Goal: Task Accomplishment & Management: Complete application form

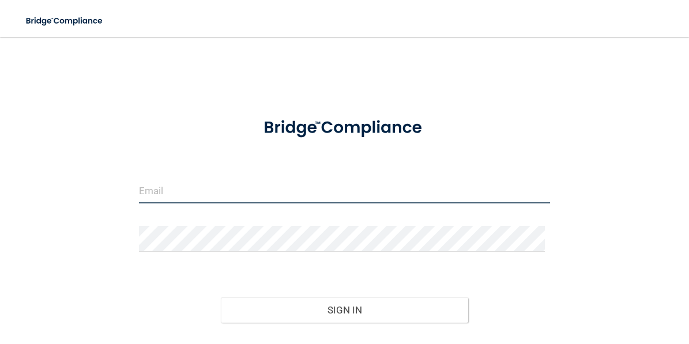
type input "[EMAIL_ADDRESS][DOMAIN_NAME]"
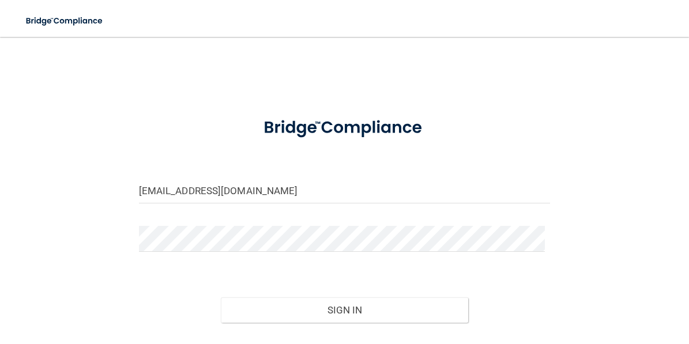
click at [503, 121] on div at bounding box center [344, 128] width 429 height 44
click at [341, 330] on div "Forgot Password?" at bounding box center [344, 343] width 429 height 41
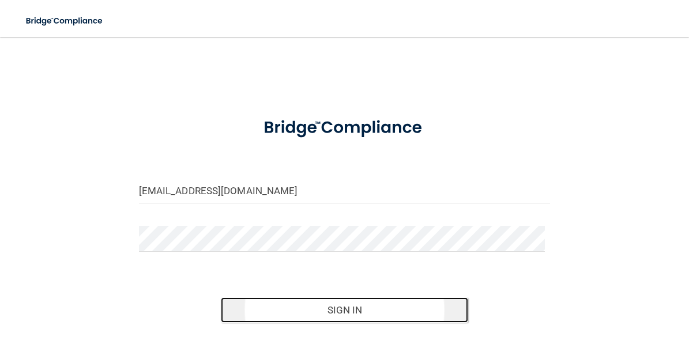
click at [338, 316] on button "Sign In" at bounding box center [344, 309] width 247 height 25
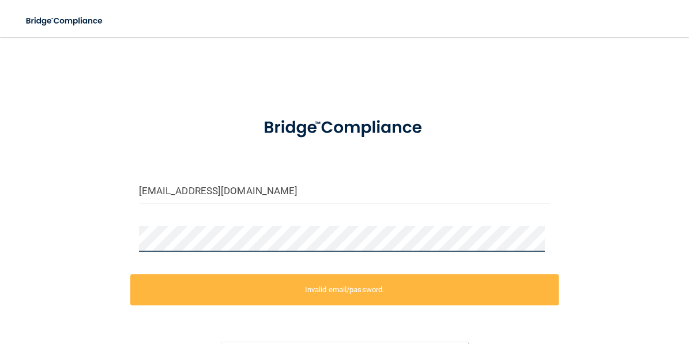
click at [81, 247] on div "rdoll@spokaneallergy.com Invalid email/password. You don't have permission to a…" at bounding box center [344, 228] width 643 height 360
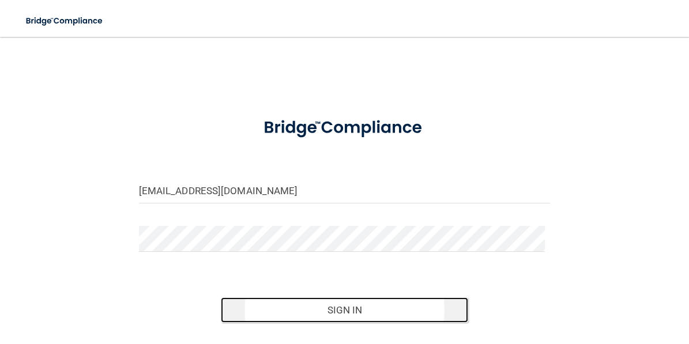
click at [382, 309] on button "Sign In" at bounding box center [344, 309] width 247 height 25
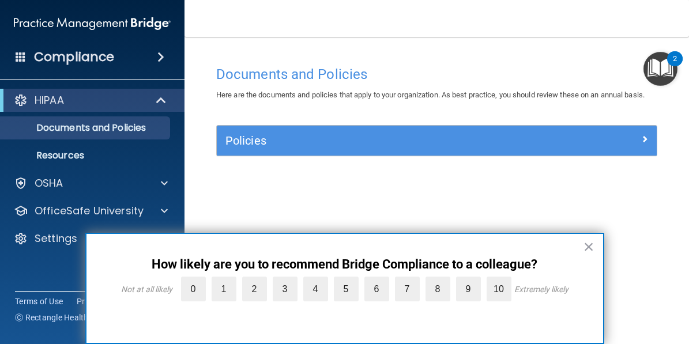
drag, startPoint x: 303, startPoint y: 209, endPoint x: 332, endPoint y: 183, distance: 38.8
click at [303, 209] on div "Documents and Policies Here are the documents and policies that apply to your o…" at bounding box center [436, 183] width 458 height 247
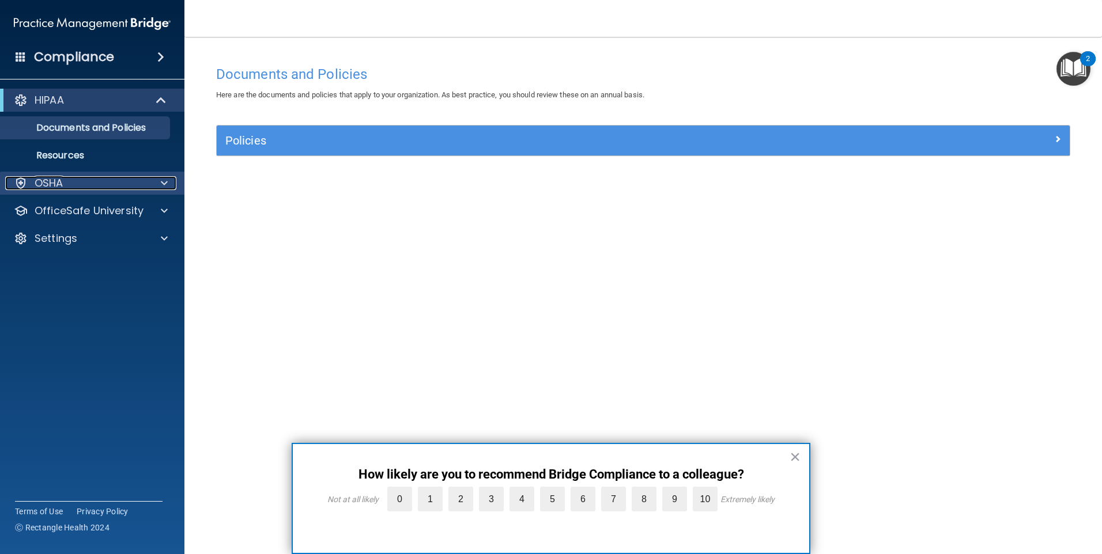
click at [116, 187] on div "OSHA" at bounding box center [76, 183] width 143 height 14
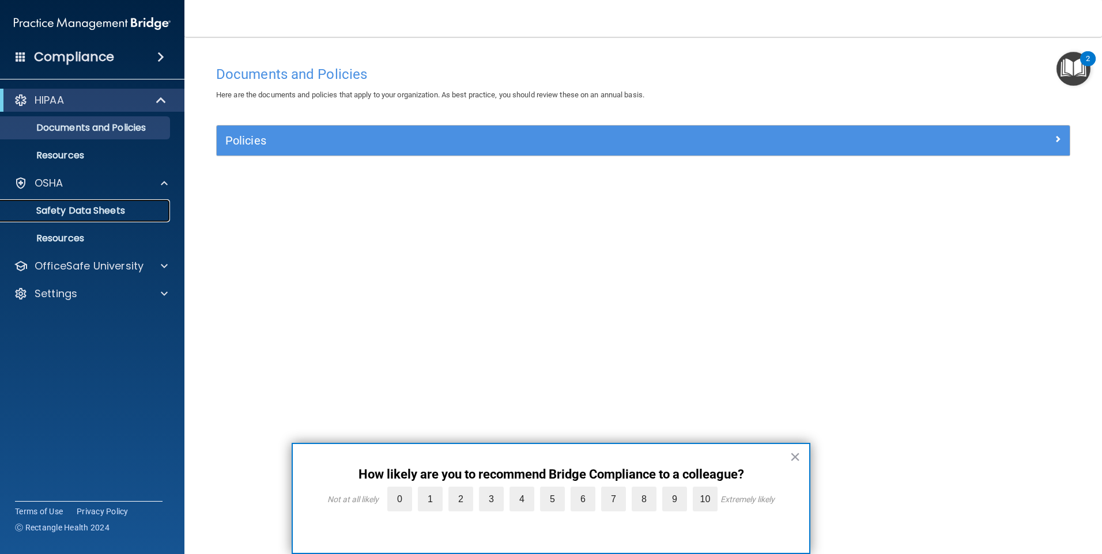
click at [104, 213] on p "Safety Data Sheets" at bounding box center [85, 211] width 157 height 12
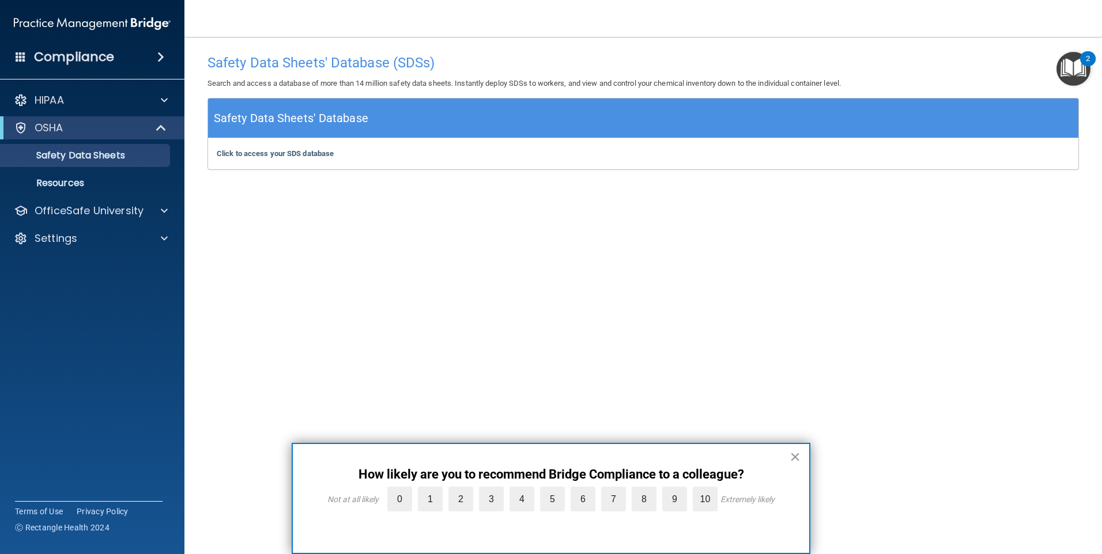
click at [688, 343] on button "×" at bounding box center [795, 457] width 11 height 18
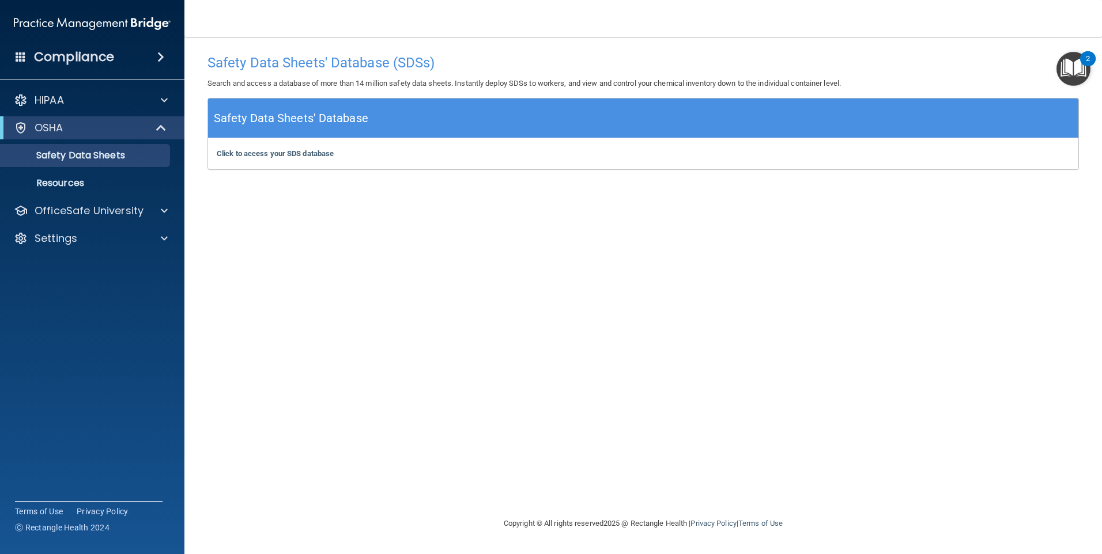
click at [292, 128] on h5 "Safety Data Sheets' Database" at bounding box center [291, 118] width 154 height 20
click at [291, 153] on b "Click to access your SDS database" at bounding box center [275, 153] width 117 height 9
click at [66, 184] on p "Resources" at bounding box center [85, 184] width 157 height 12
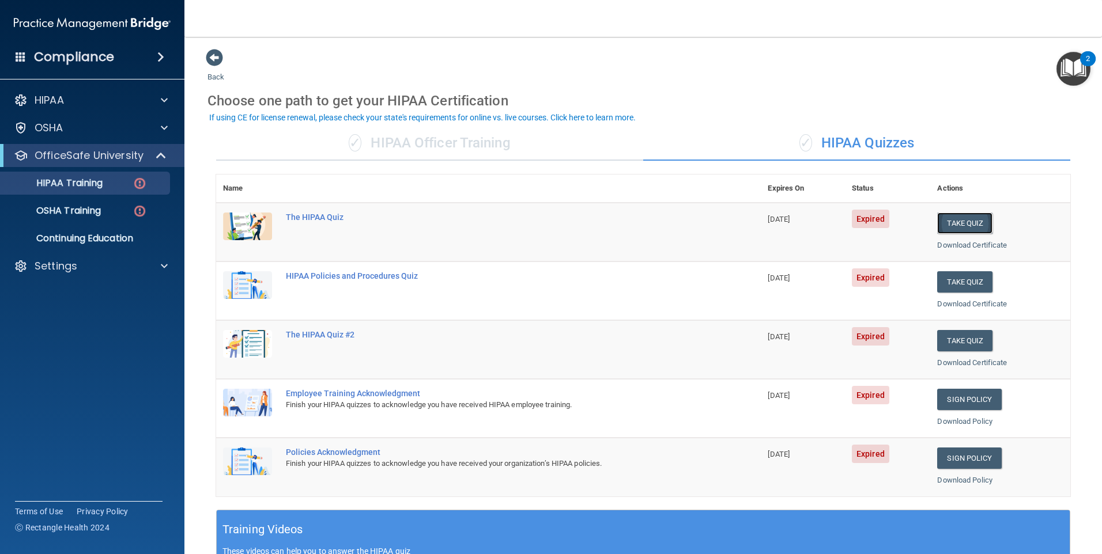
click at [939, 225] on button "Take Quiz" at bounding box center [964, 223] width 55 height 21
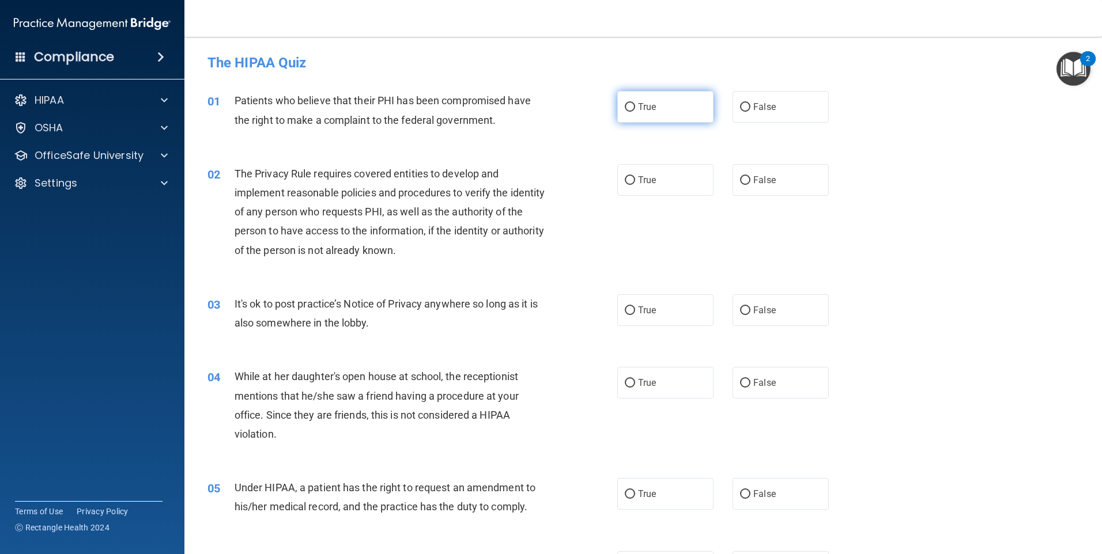
click at [642, 109] on span "True" at bounding box center [647, 106] width 18 height 11
click at [635, 109] on input "True" at bounding box center [630, 107] width 10 height 9
radio input "true"
click at [641, 183] on span "True" at bounding box center [647, 180] width 18 height 11
click at [635, 183] on input "True" at bounding box center [630, 180] width 10 height 9
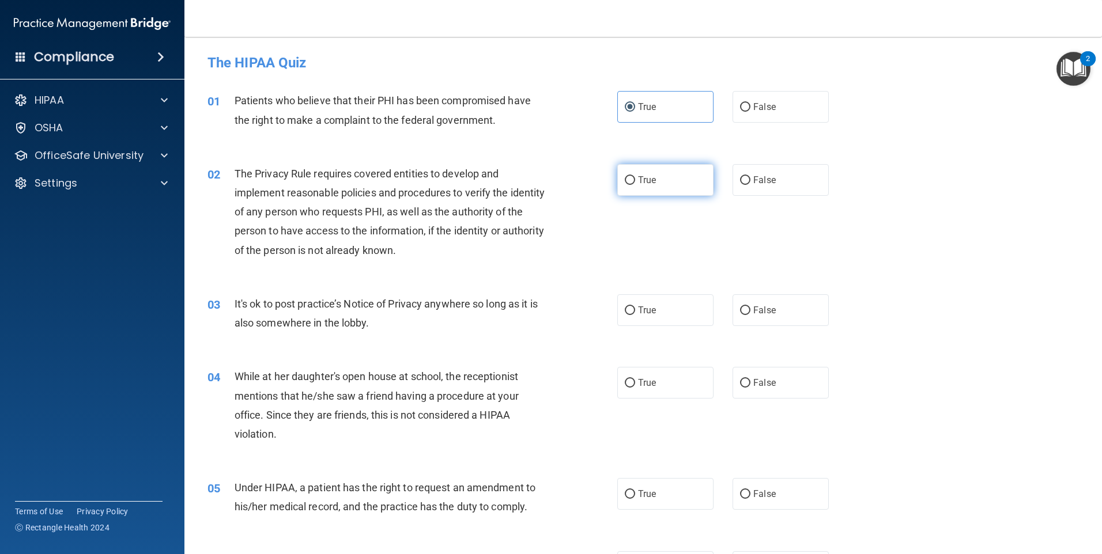
radio input "true"
click at [655, 310] on label "True" at bounding box center [665, 311] width 96 height 32
click at [635, 310] on input "True" at bounding box center [630, 311] width 10 height 9
radio input "true"
click at [744, 384] on input "False" at bounding box center [745, 383] width 10 height 9
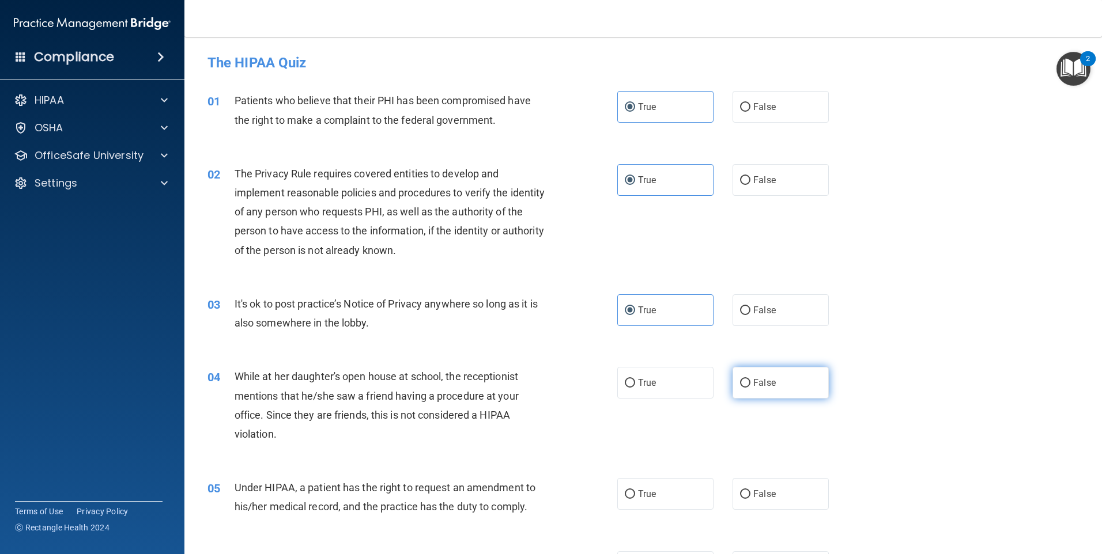
radio input "true"
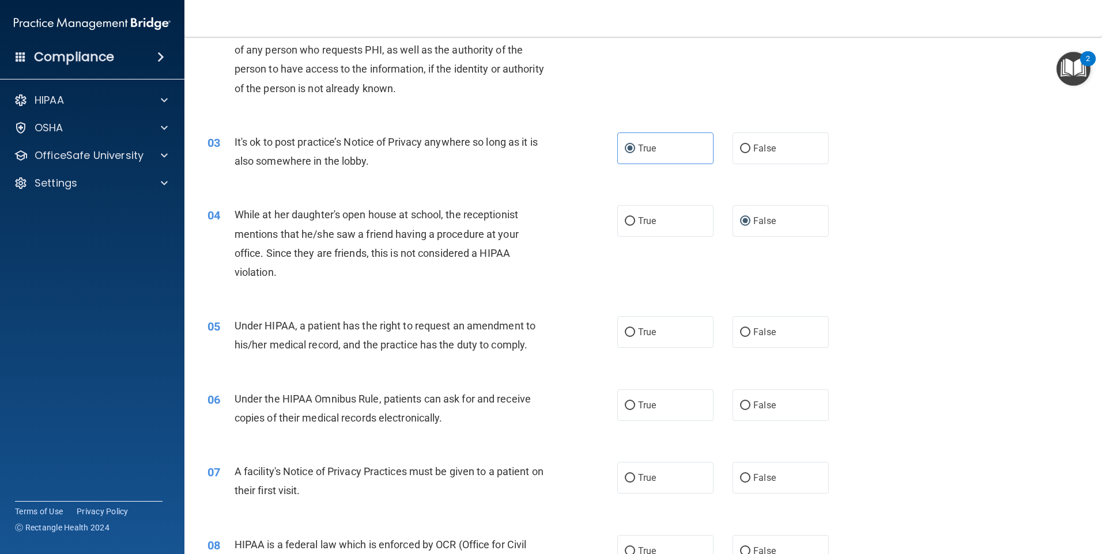
scroll to position [173, 0]
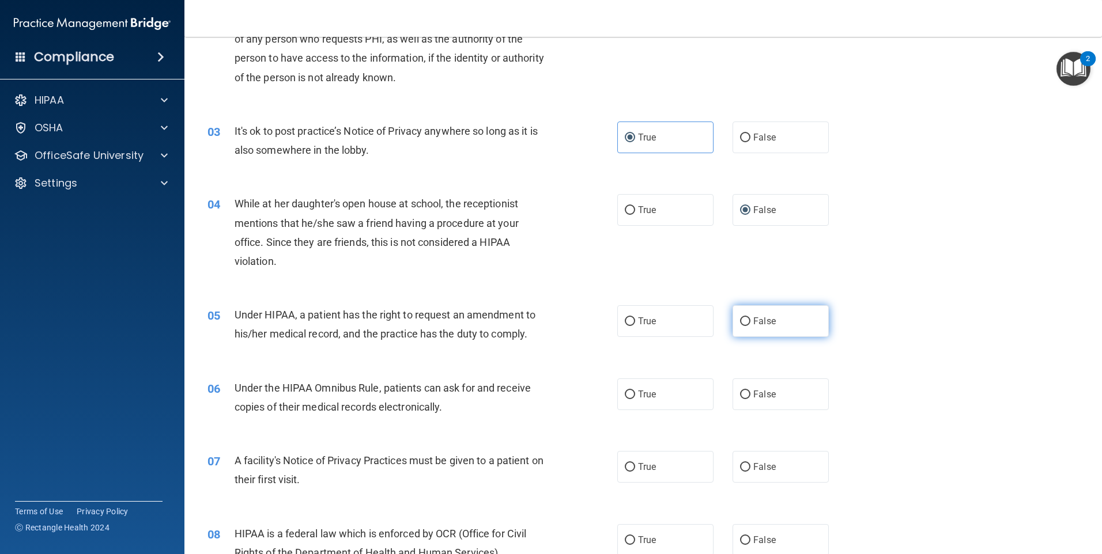
click at [743, 326] on input "False" at bounding box center [745, 322] width 10 height 9
radio input "true"
click at [671, 399] on label "True" at bounding box center [665, 395] width 96 height 32
click at [635, 399] on input "True" at bounding box center [630, 395] width 10 height 9
radio input "true"
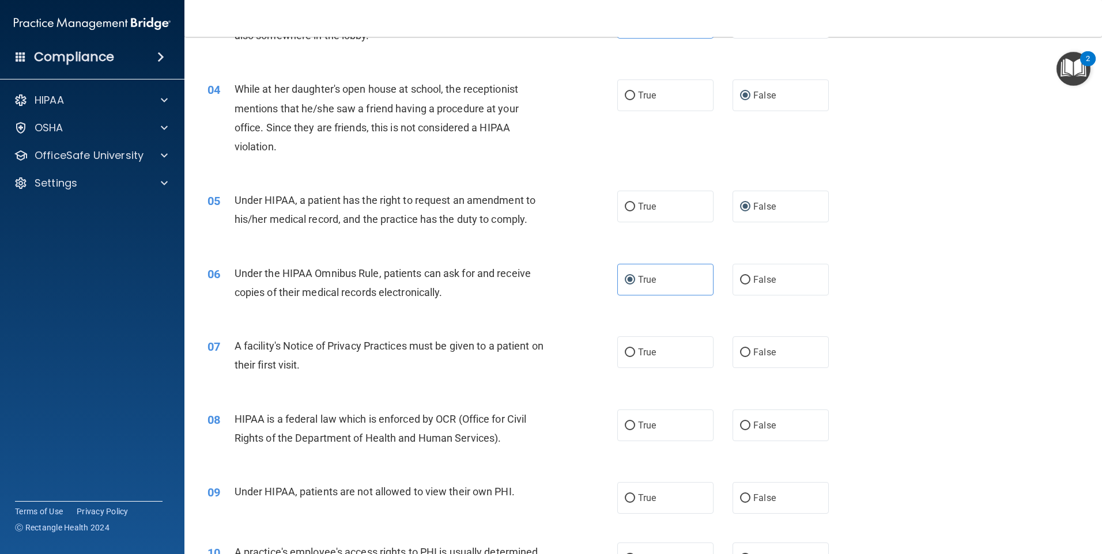
scroll to position [288, 0]
click at [673, 350] on label "True" at bounding box center [665, 352] width 96 height 32
click at [635, 350] on input "True" at bounding box center [630, 352] width 10 height 9
radio input "true"
click at [634, 438] on label "True" at bounding box center [665, 425] width 96 height 32
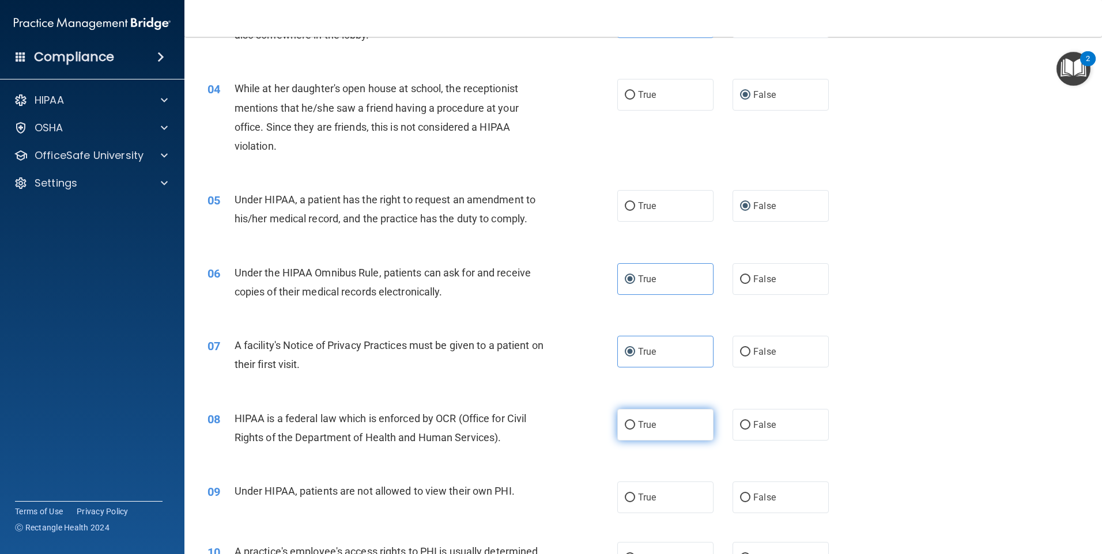
click at [634, 430] on input "True" at bounding box center [630, 425] width 10 height 9
radio input "true"
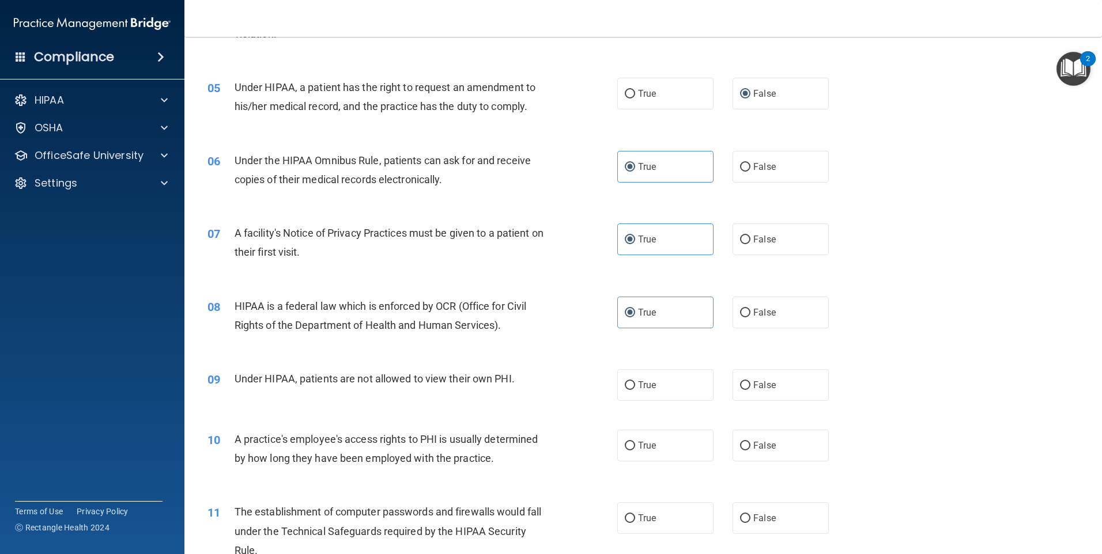
scroll to position [403, 0]
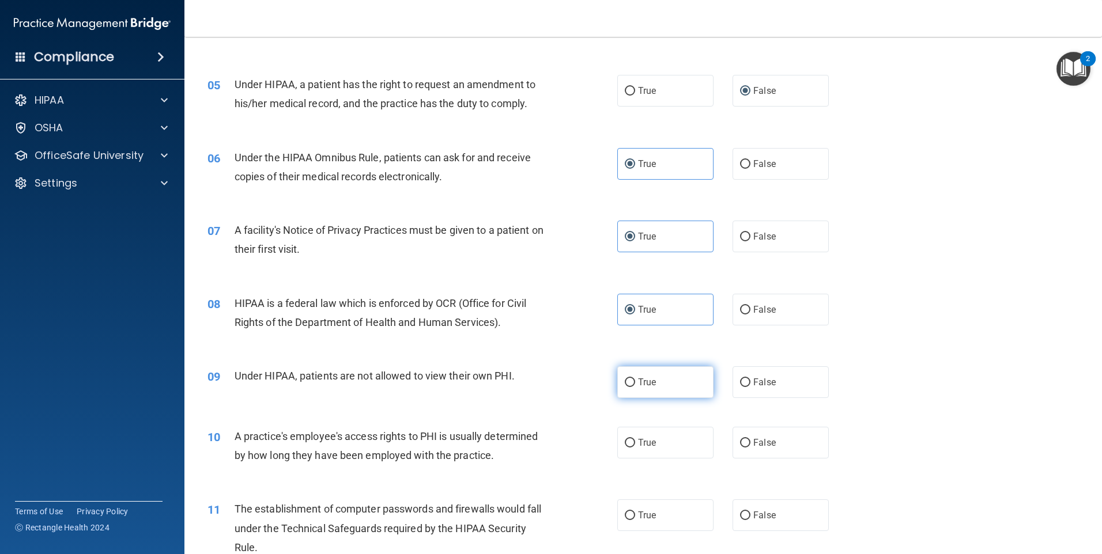
click at [649, 390] on label "True" at bounding box center [665, 383] width 96 height 32
click at [635, 387] on input "True" at bounding box center [630, 383] width 10 height 9
radio input "true"
click at [770, 451] on label "False" at bounding box center [781, 443] width 96 height 32
click at [750, 448] on input "False" at bounding box center [745, 443] width 10 height 9
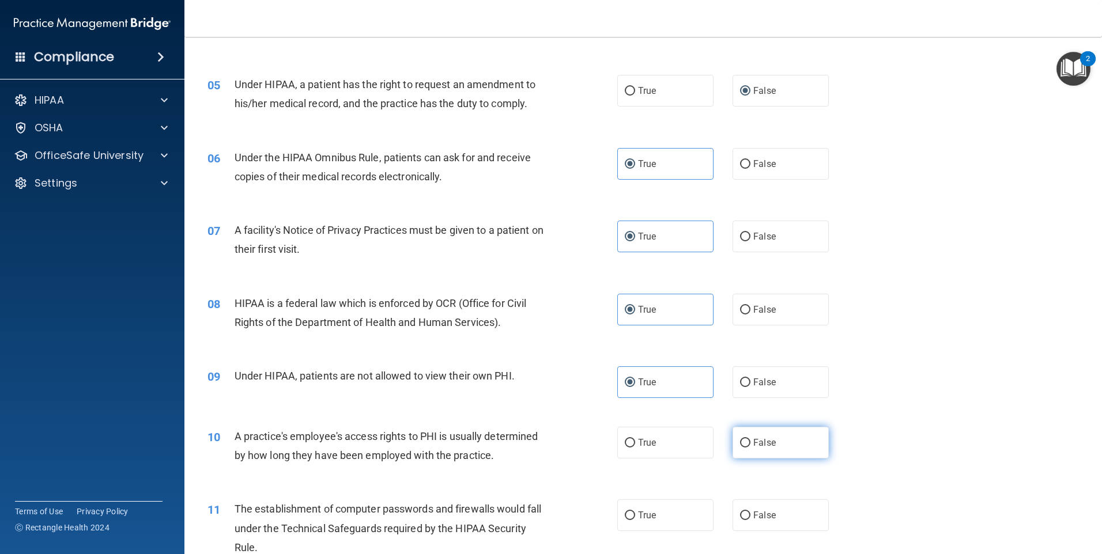
radio input "true"
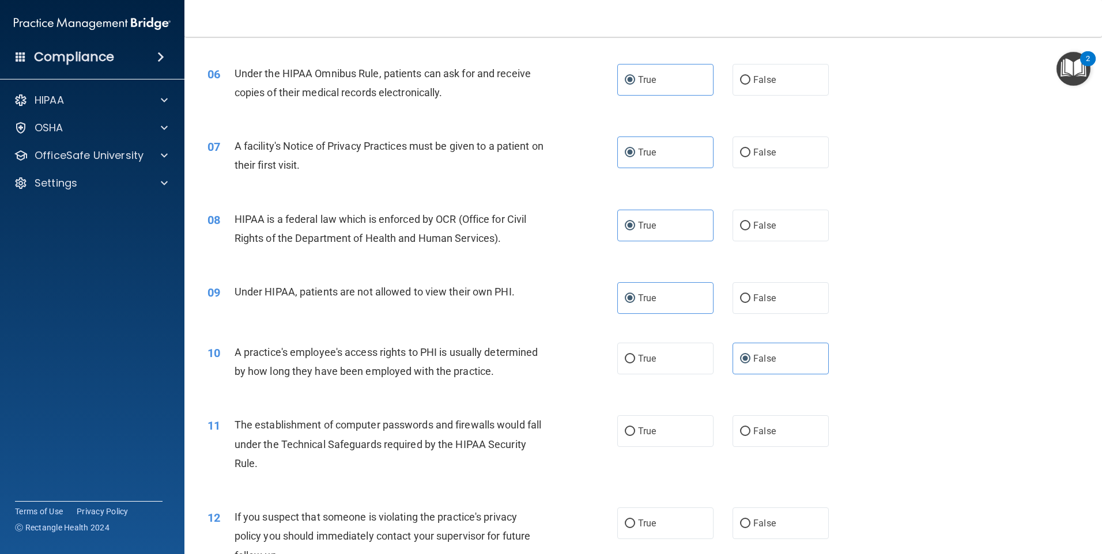
scroll to position [519, 0]
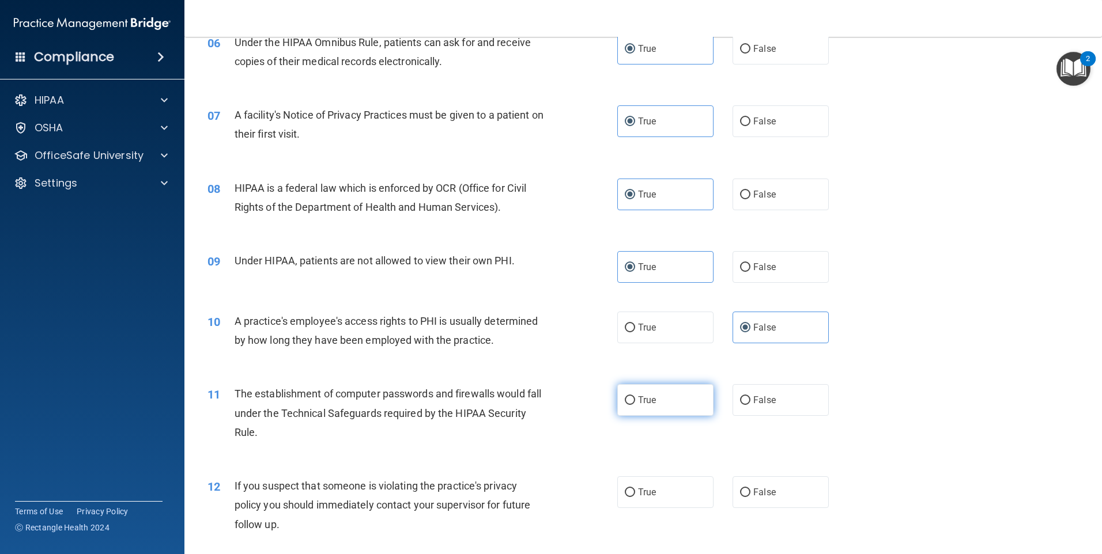
click at [650, 408] on label "True" at bounding box center [665, 400] width 96 height 32
click at [635, 405] on input "True" at bounding box center [630, 401] width 10 height 9
radio input "true"
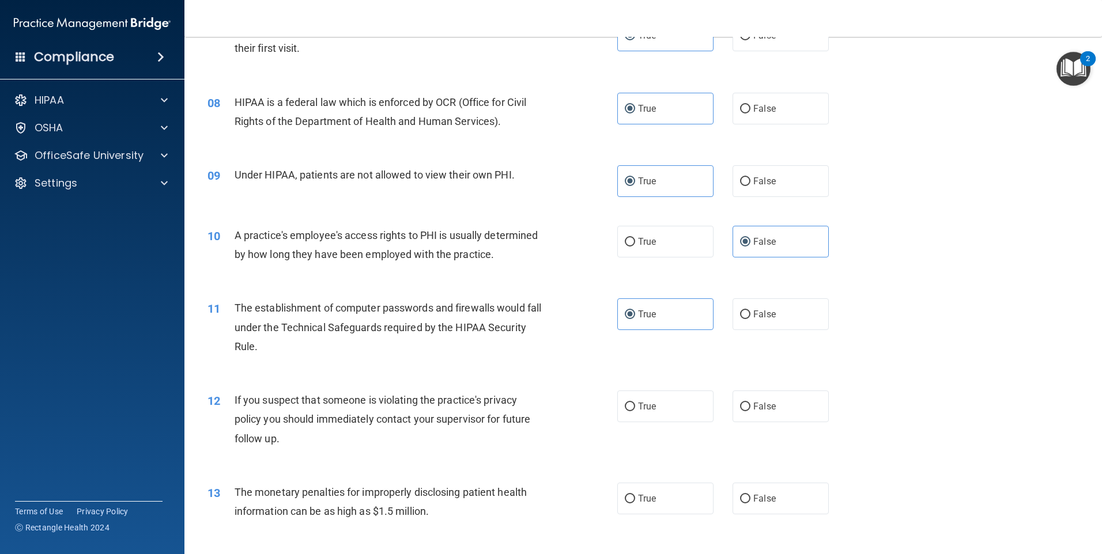
scroll to position [634, 0]
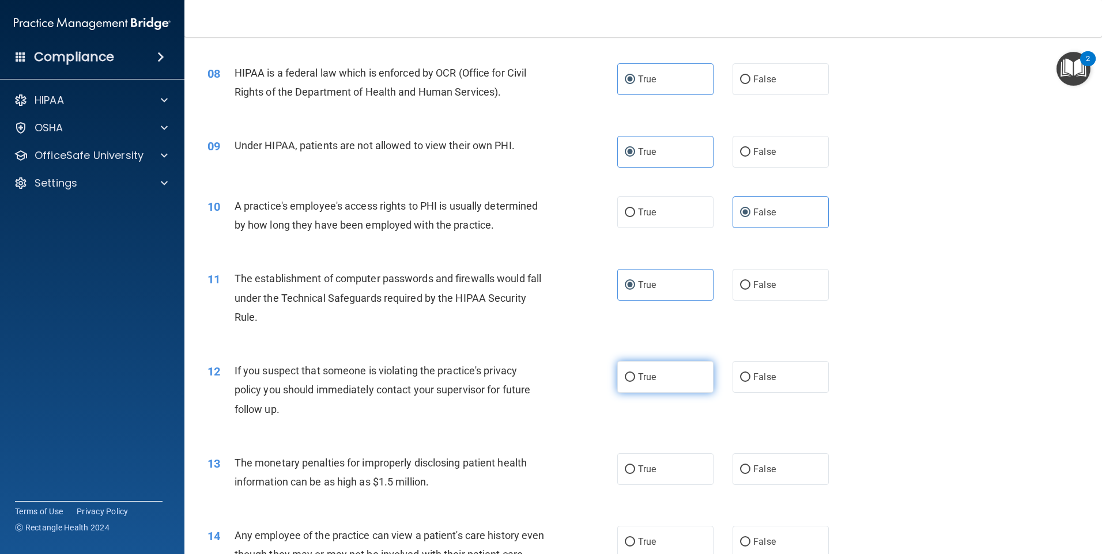
click at [647, 372] on span "True" at bounding box center [647, 377] width 18 height 11
click at [635, 373] on input "True" at bounding box center [630, 377] width 10 height 9
radio input "true"
click at [667, 467] on label "True" at bounding box center [665, 470] width 96 height 32
click at [635, 467] on input "True" at bounding box center [630, 470] width 10 height 9
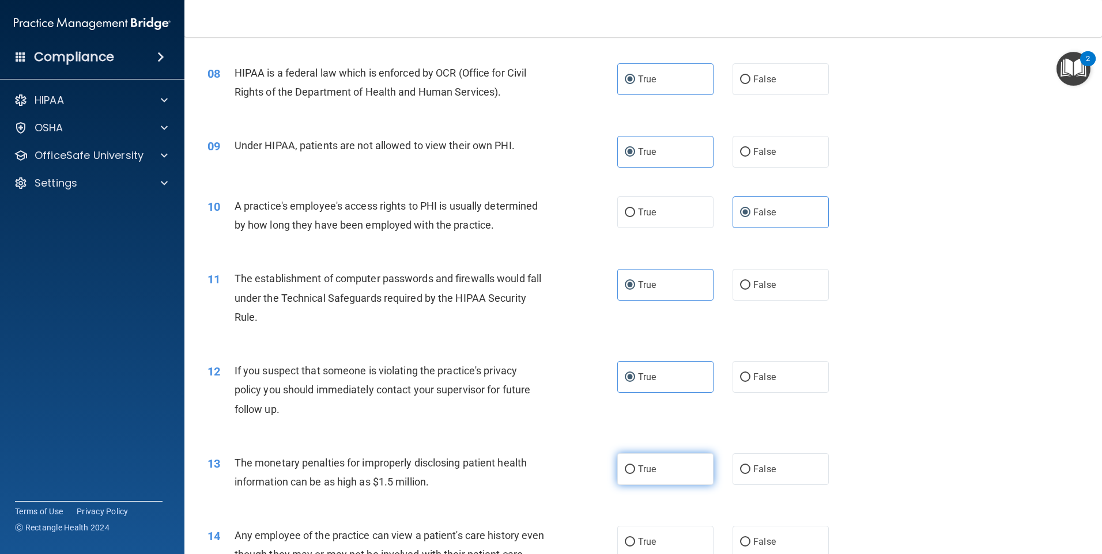
radio input "true"
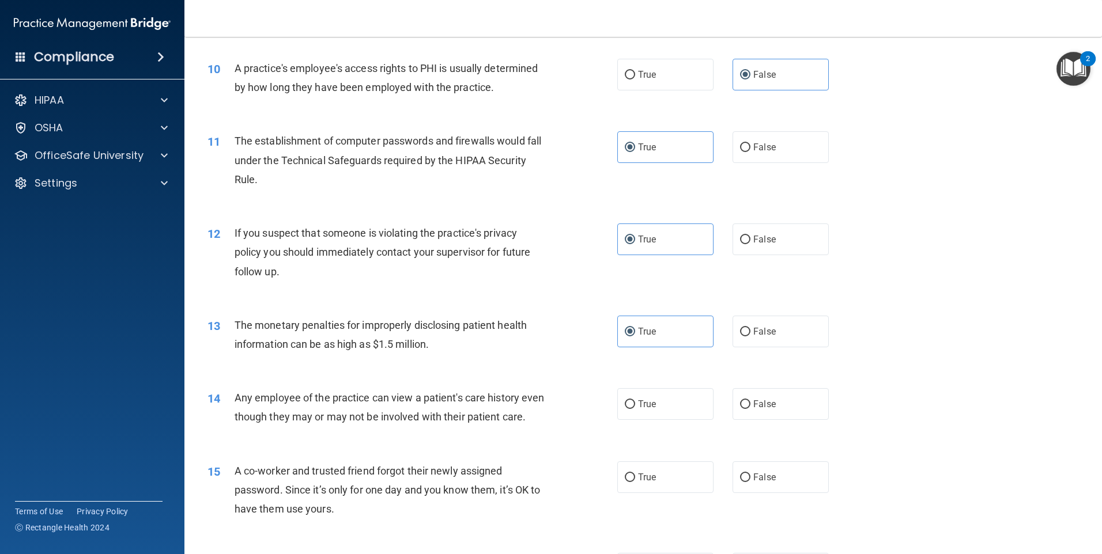
scroll to position [864, 0]
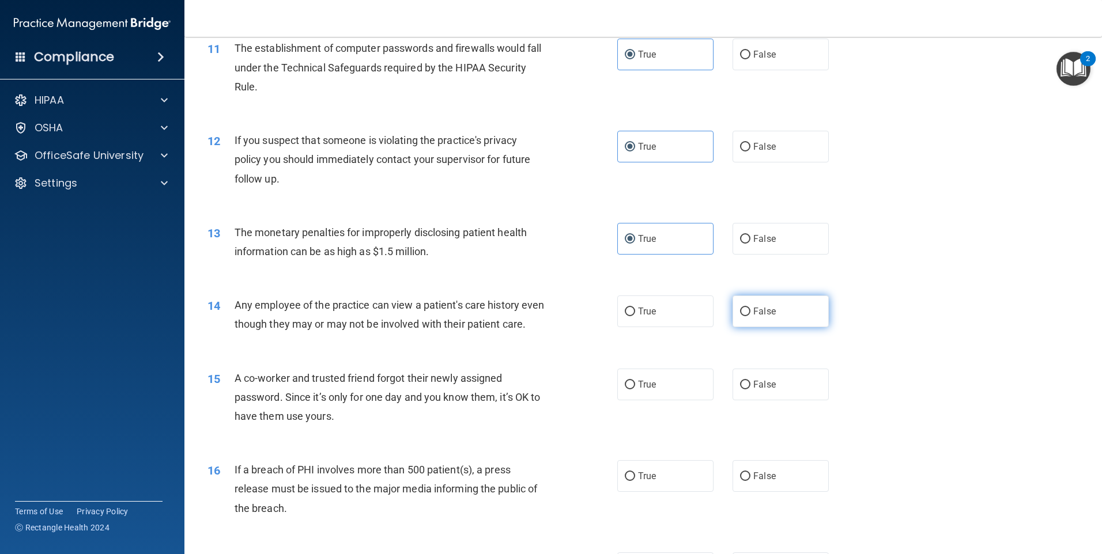
click at [746, 315] on label "False" at bounding box center [781, 312] width 96 height 32
click at [746, 315] on input "False" at bounding box center [745, 312] width 10 height 9
radio input "true"
click at [740, 390] on input "False" at bounding box center [745, 385] width 10 height 9
radio input "true"
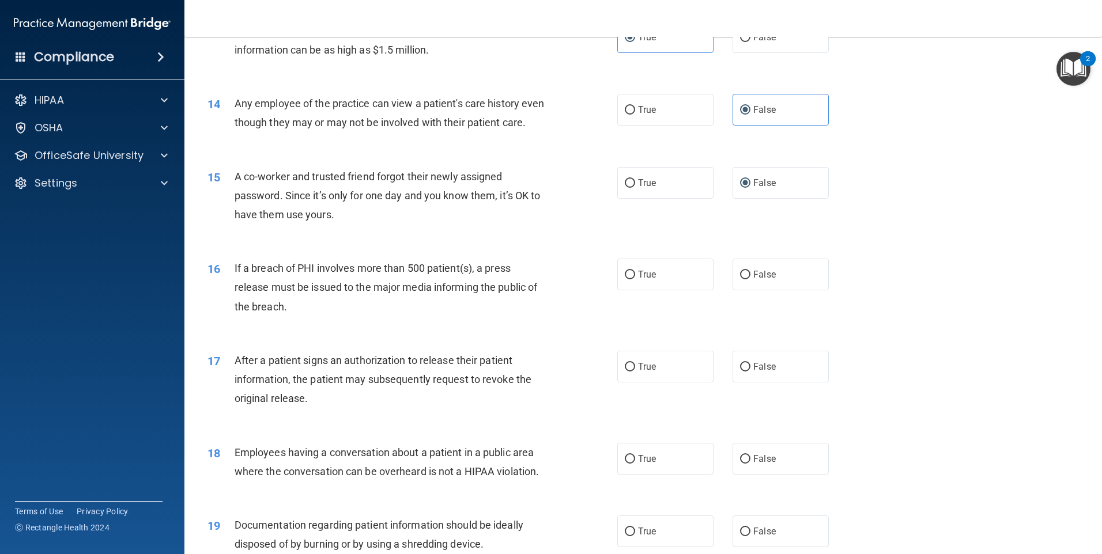
scroll to position [1095, 0]
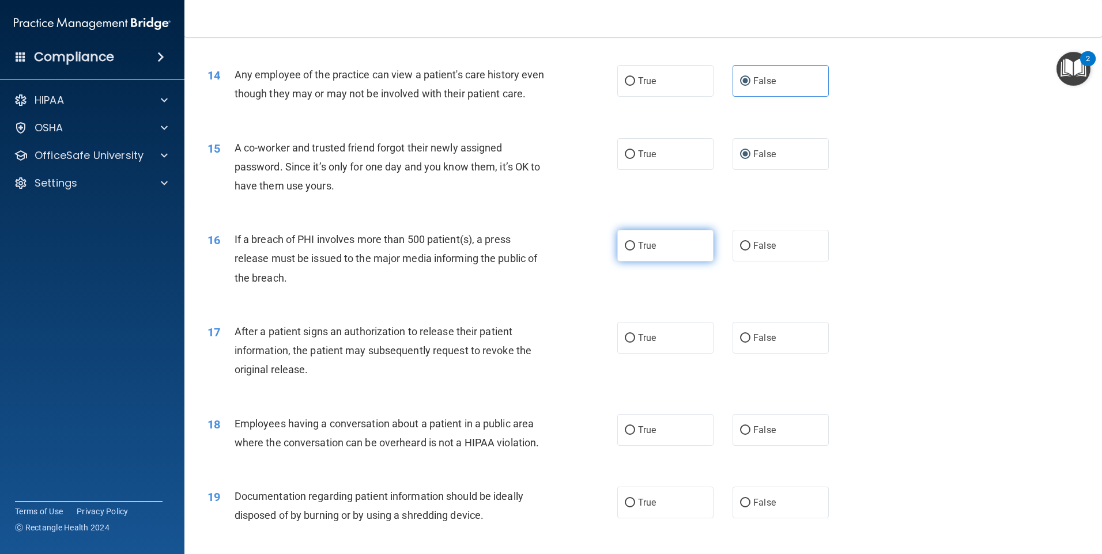
click at [669, 262] on label "True" at bounding box center [665, 246] width 96 height 32
click at [635, 251] on input "True" at bounding box center [630, 246] width 10 height 9
radio input "true"
click at [672, 333] on div "17 After a patient signs an authorization to release their patient information,…" at bounding box center [643, 354] width 889 height 92
click at [674, 352] on label "True" at bounding box center [665, 338] width 96 height 32
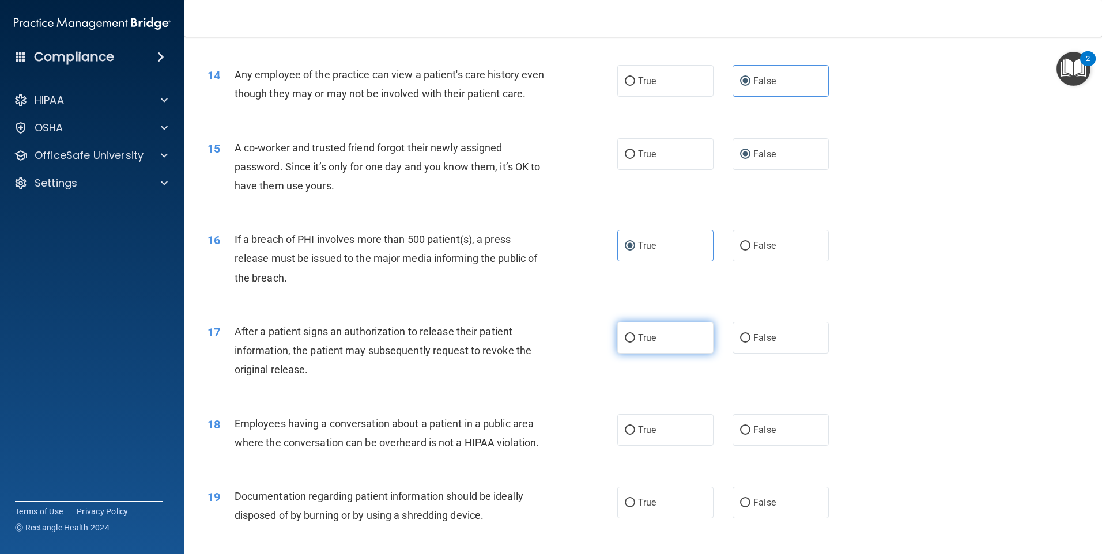
click at [635, 343] on input "True" at bounding box center [630, 338] width 10 height 9
radio input "true"
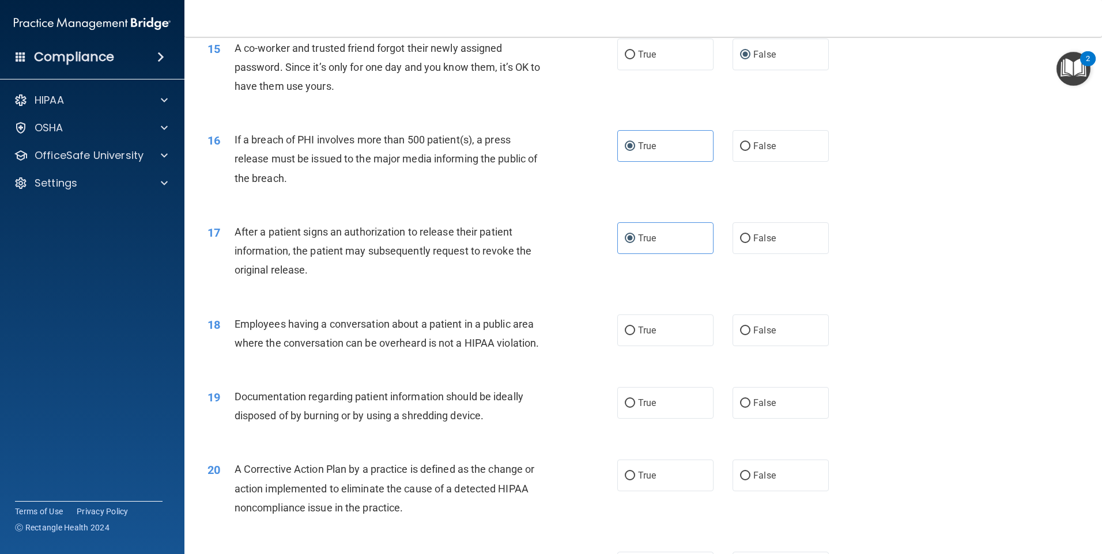
scroll to position [1210, 0]
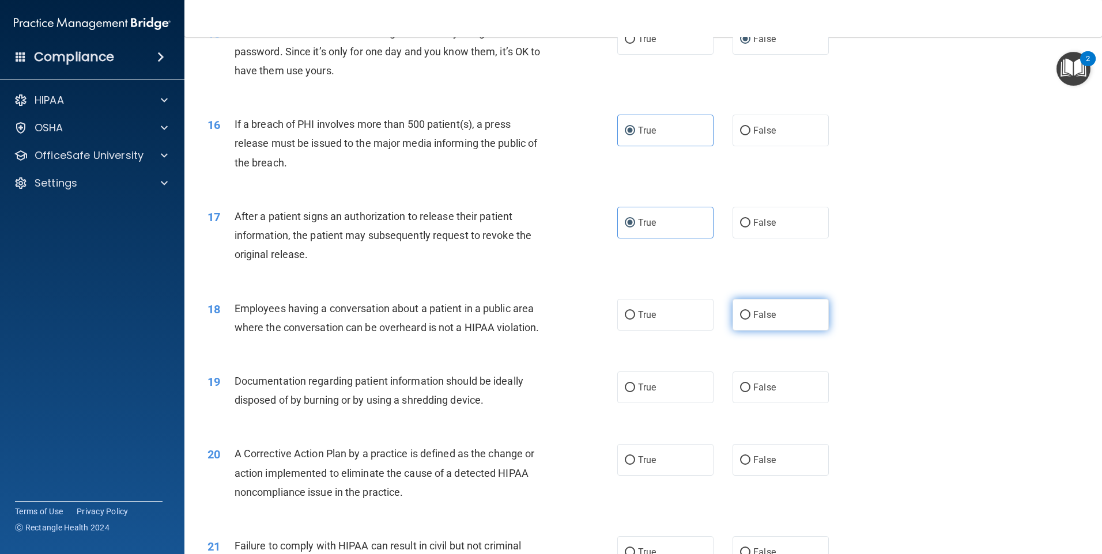
click at [764, 331] on label "False" at bounding box center [781, 315] width 96 height 32
click at [750, 320] on input "False" at bounding box center [745, 315] width 10 height 9
radio input "true"
click at [670, 403] on label "True" at bounding box center [665, 388] width 96 height 32
click at [635, 392] on input "True" at bounding box center [630, 388] width 10 height 9
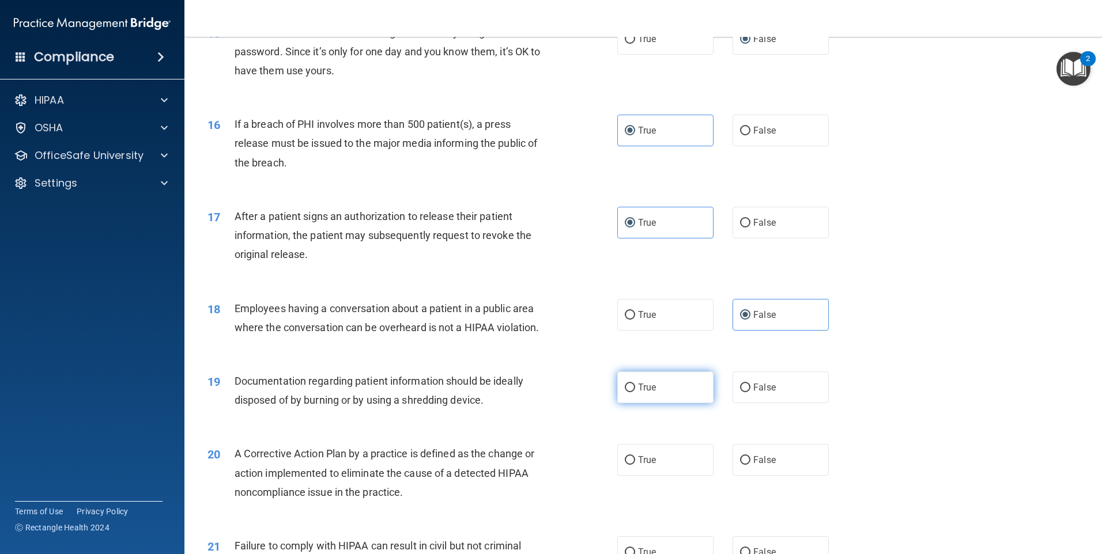
radio input "true"
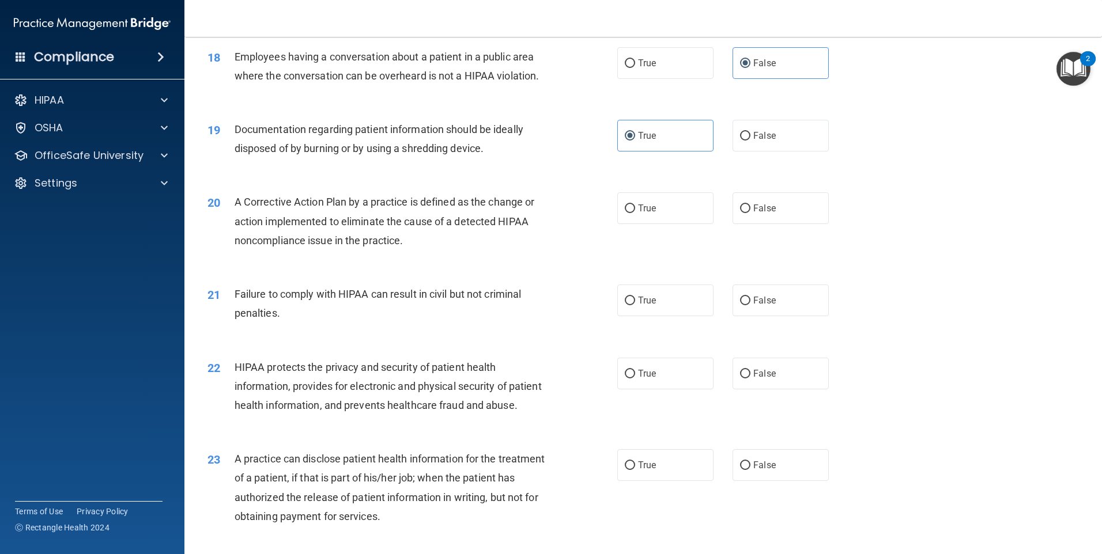
scroll to position [1498, 0]
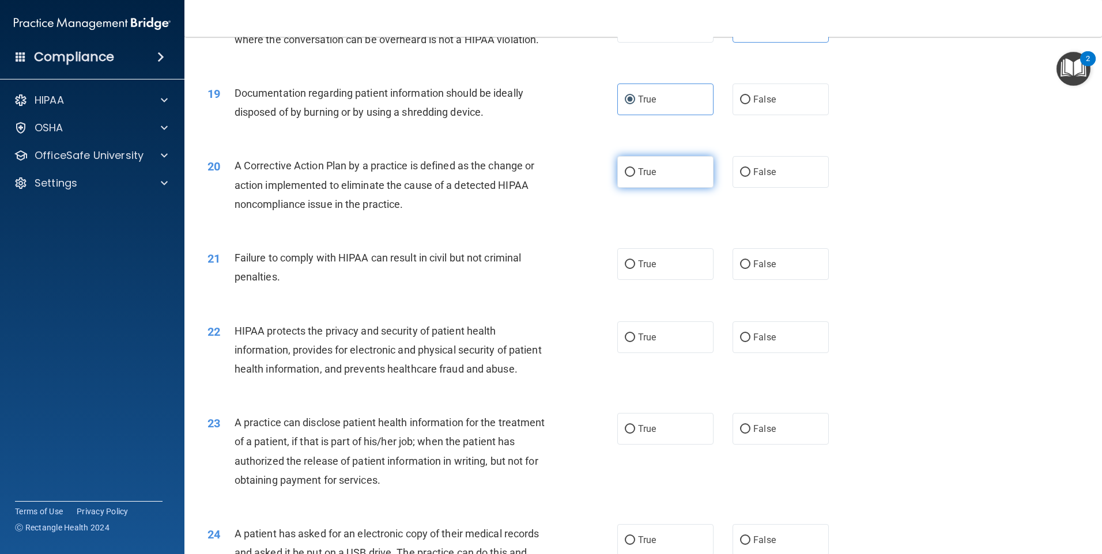
click at [630, 188] on label "True" at bounding box center [665, 172] width 96 height 32
click at [630, 177] on input "True" at bounding box center [630, 172] width 10 height 9
radio input "true"
click at [753, 270] on span "False" at bounding box center [764, 264] width 22 height 11
click at [750, 269] on input "False" at bounding box center [745, 264] width 10 height 9
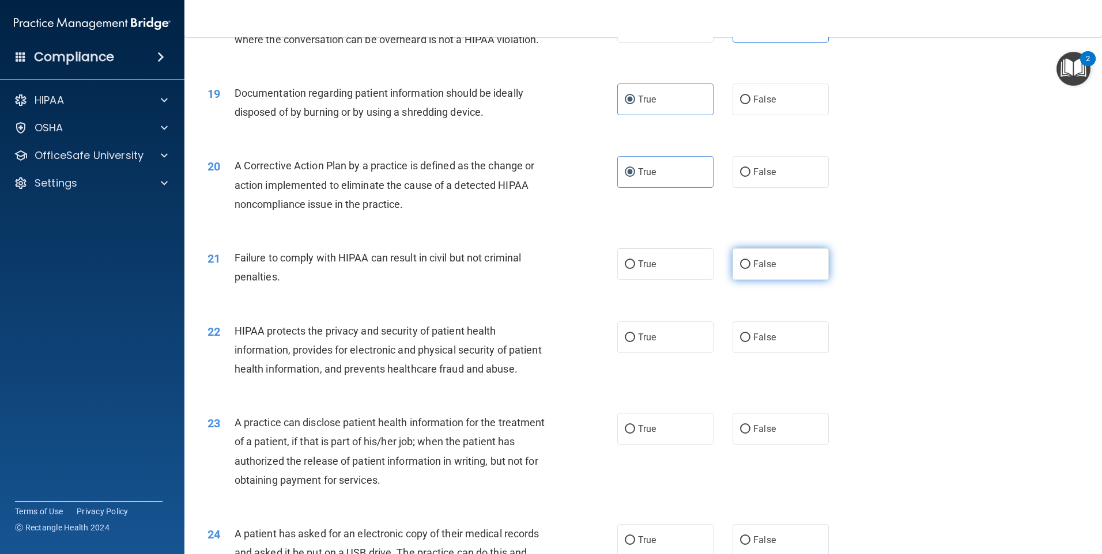
radio input "true"
click at [674, 348] on label "True" at bounding box center [665, 338] width 96 height 32
click at [635, 342] on input "True" at bounding box center [630, 338] width 10 height 9
radio input "true"
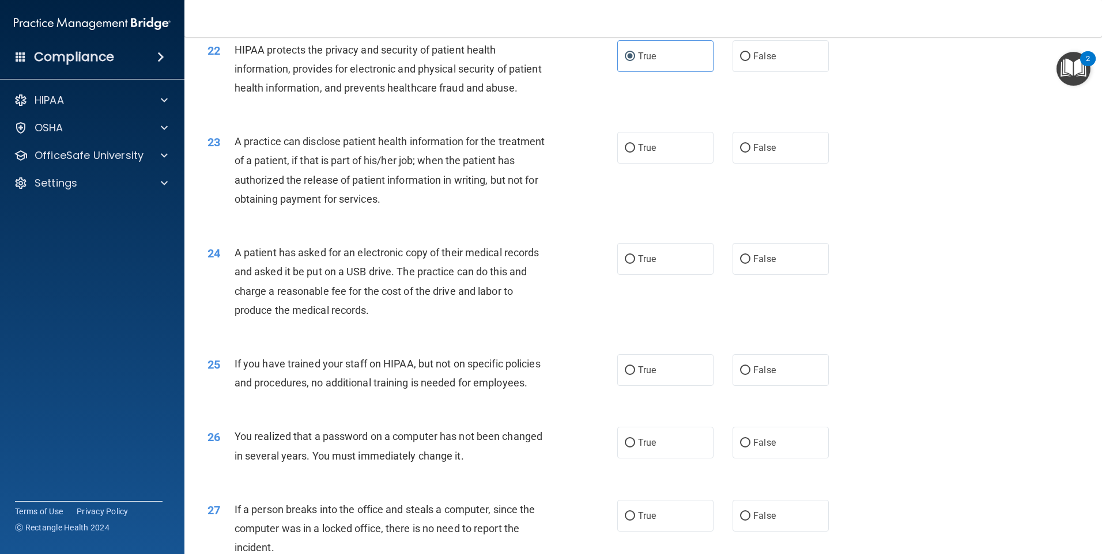
scroll to position [1787, 0]
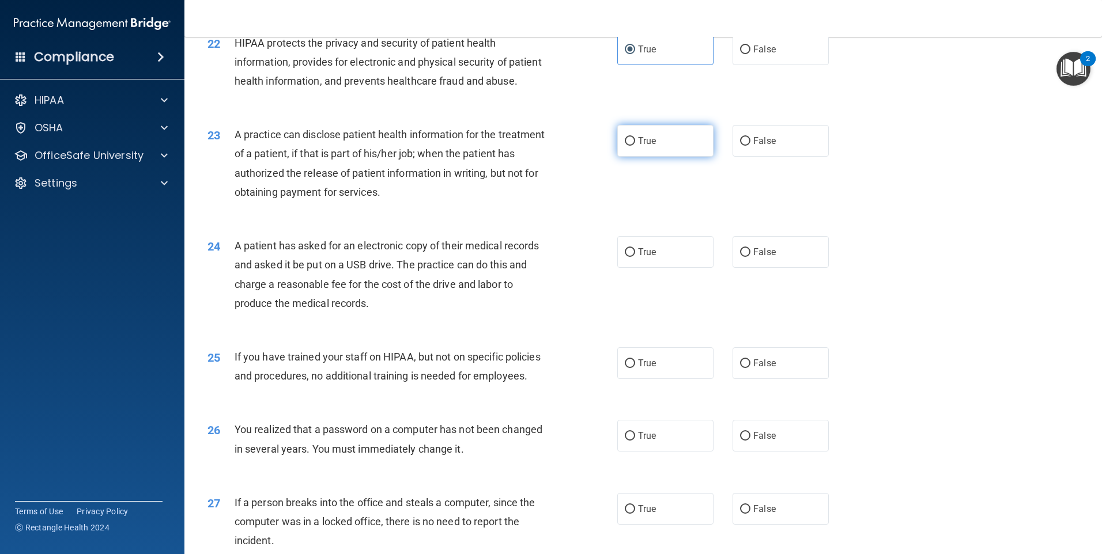
click at [654, 157] on label "True" at bounding box center [665, 141] width 96 height 32
click at [635, 146] on input "True" at bounding box center [630, 141] width 10 height 9
radio input "true"
click at [665, 268] on label "True" at bounding box center [665, 252] width 96 height 32
click at [635, 257] on input "True" at bounding box center [630, 252] width 10 height 9
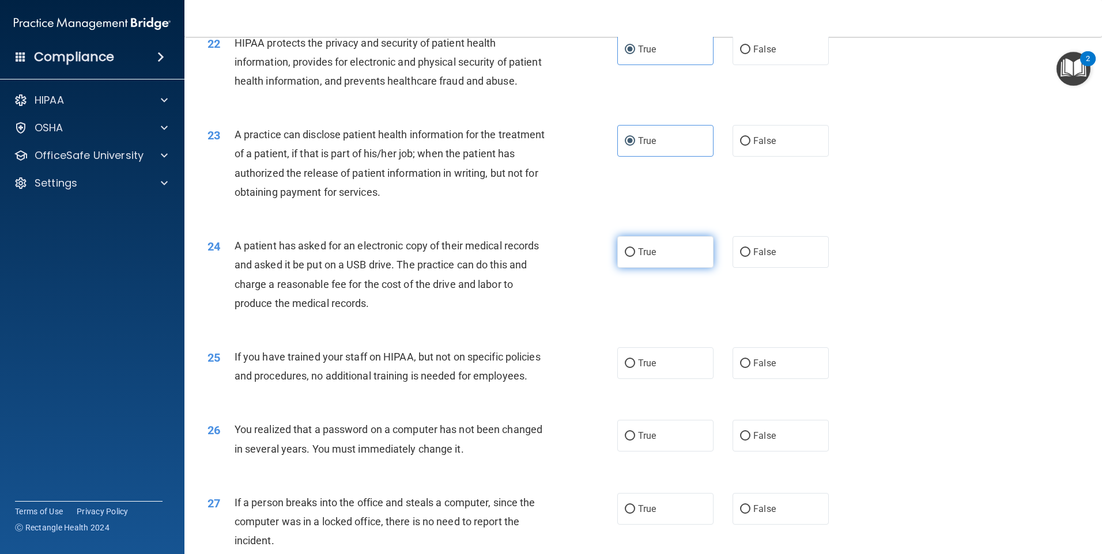
radio input "true"
click at [714, 379] on div "True False" at bounding box center [732, 364] width 231 height 32
click at [780, 379] on label "False" at bounding box center [781, 364] width 96 height 32
click at [750, 368] on input "False" at bounding box center [745, 364] width 10 height 9
radio input "true"
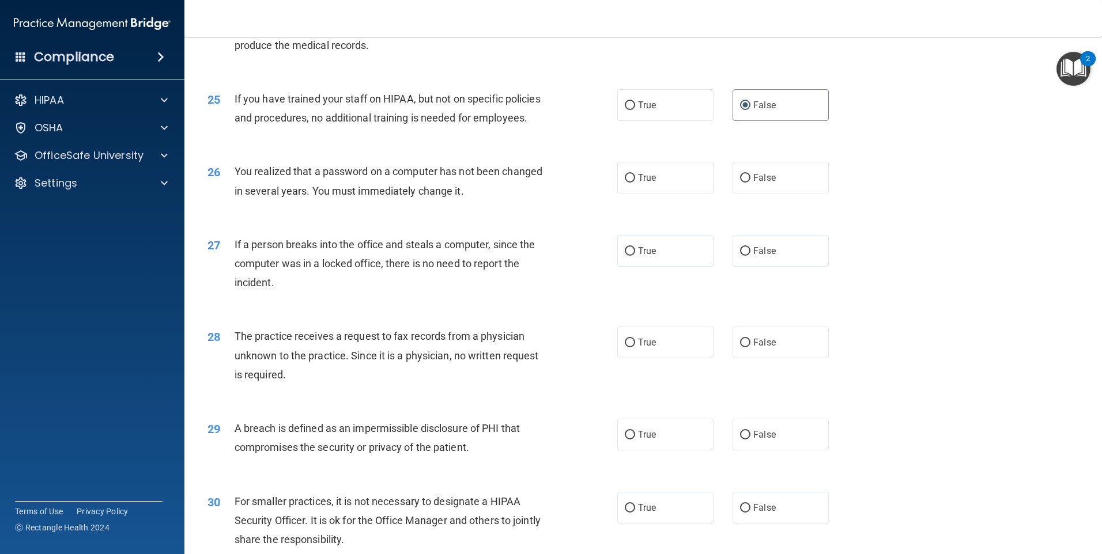
scroll to position [2075, 0]
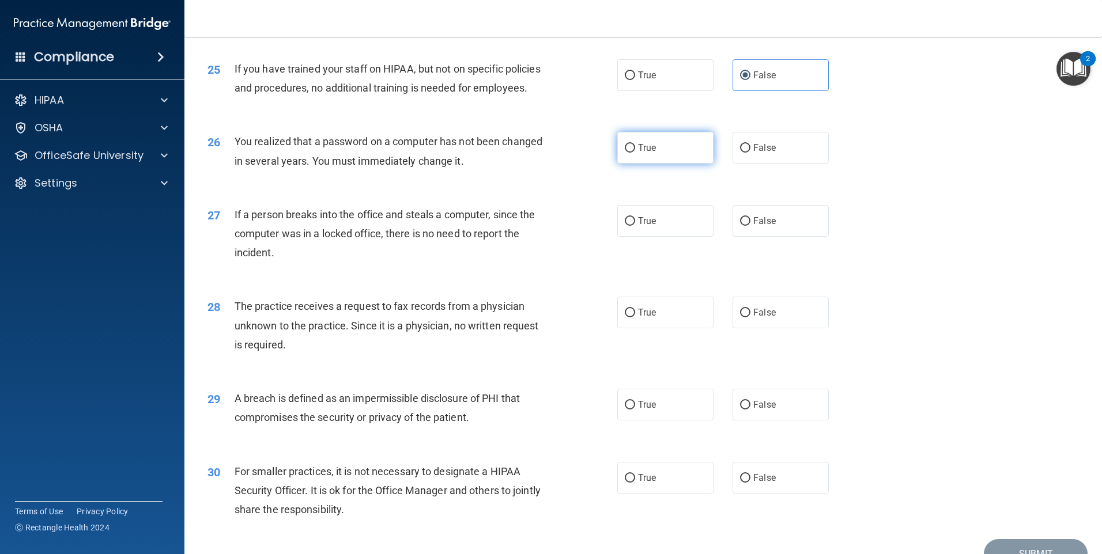
click at [678, 164] on label "True" at bounding box center [665, 148] width 96 height 32
click at [635, 153] on input "True" at bounding box center [630, 148] width 10 height 9
radio input "true"
click at [761, 226] on span "False" at bounding box center [764, 221] width 22 height 11
click at [750, 226] on input "False" at bounding box center [745, 221] width 10 height 9
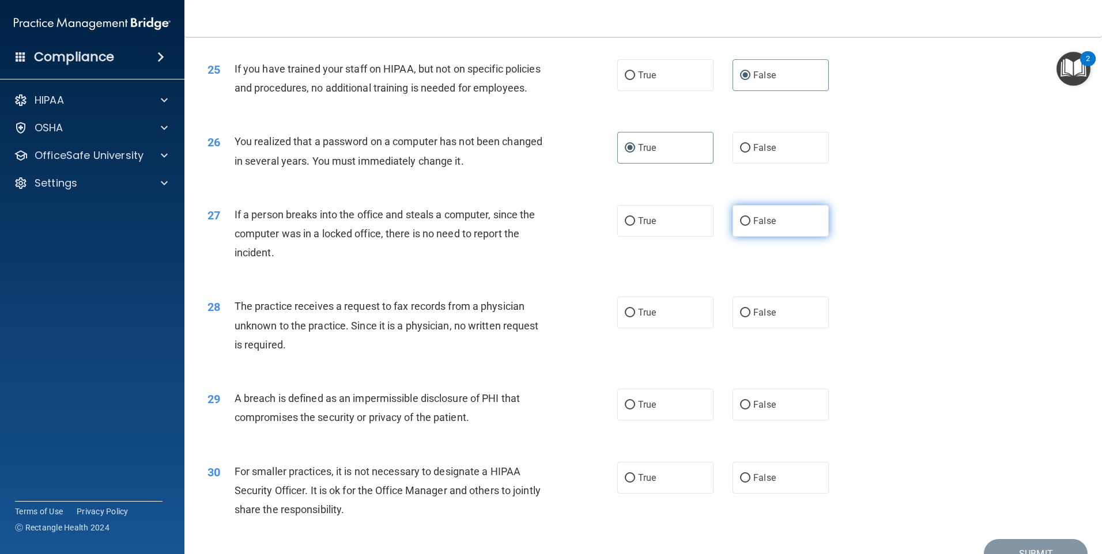
radio input "true"
click at [736, 329] on label "False" at bounding box center [781, 313] width 96 height 32
click at [740, 318] on input "False" at bounding box center [745, 313] width 10 height 9
radio input "true"
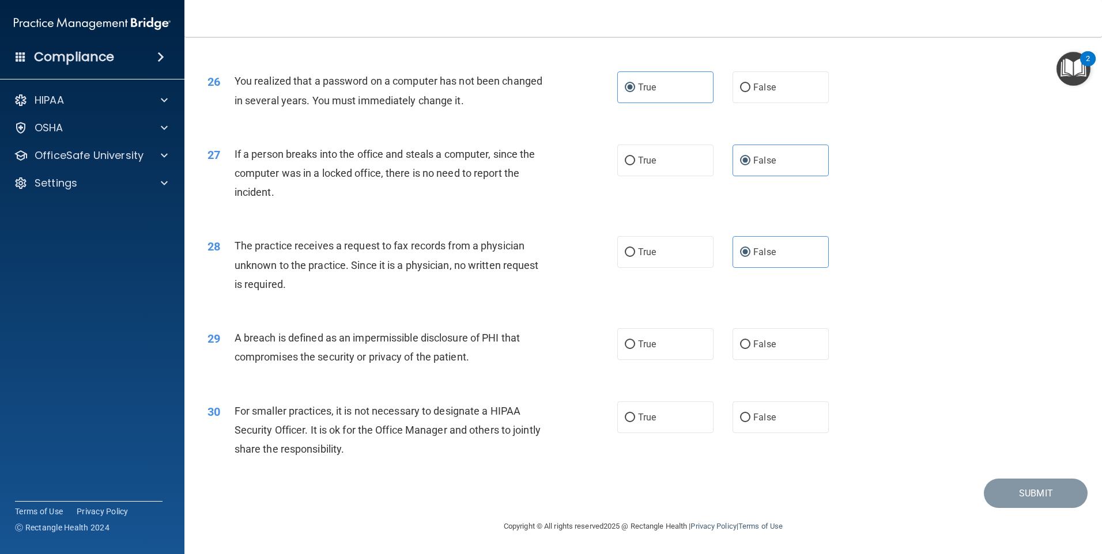
scroll to position [2190, 0]
click at [666, 358] on label "True" at bounding box center [665, 345] width 96 height 32
click at [635, 349] on input "True" at bounding box center [630, 345] width 10 height 9
radio input "true"
click at [666, 414] on label "True" at bounding box center [665, 418] width 96 height 32
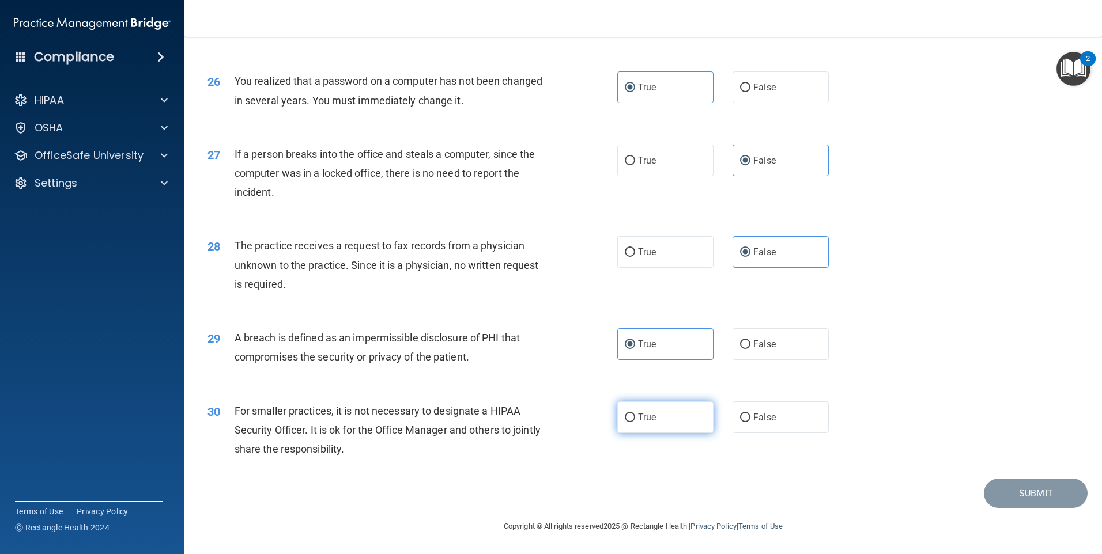
click at [635, 414] on input "True" at bounding box center [630, 418] width 10 height 9
radio input "true"
click at [1037, 421] on div "30 For smaller practices, it is not necessary to designate a HIPAA Security Off…" at bounding box center [643, 433] width 889 height 92
click at [1005, 490] on button "Submit" at bounding box center [1036, 493] width 104 height 29
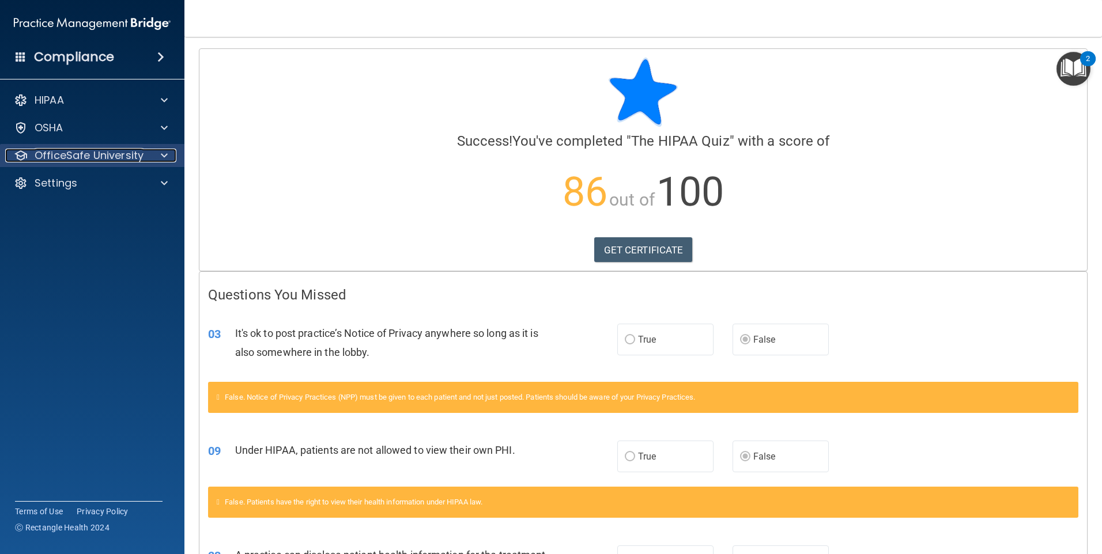
click at [124, 149] on p "OfficeSafe University" at bounding box center [89, 156] width 109 height 14
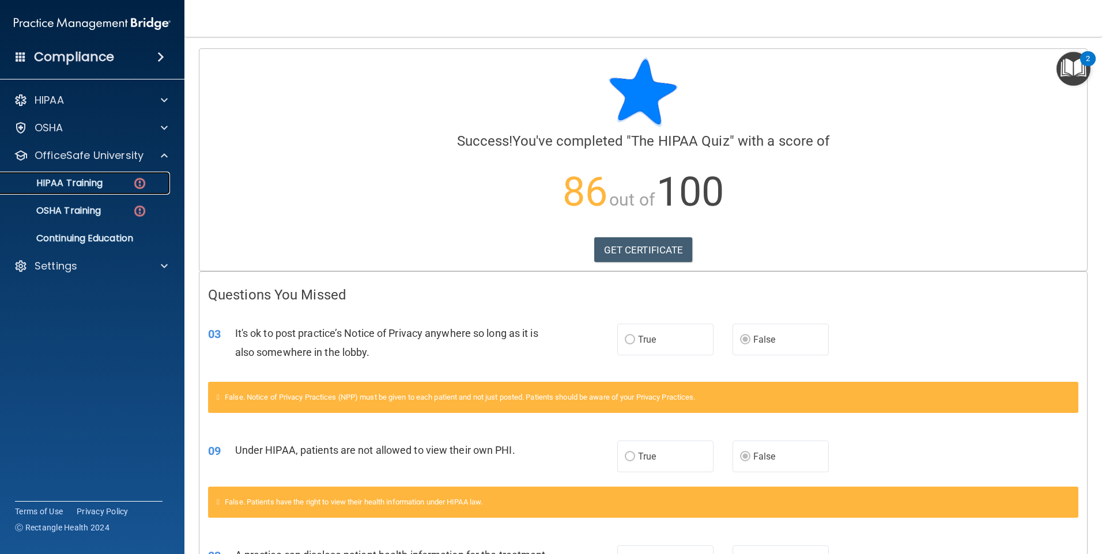
click at [105, 181] on div "HIPAA Training" at bounding box center [85, 184] width 157 height 12
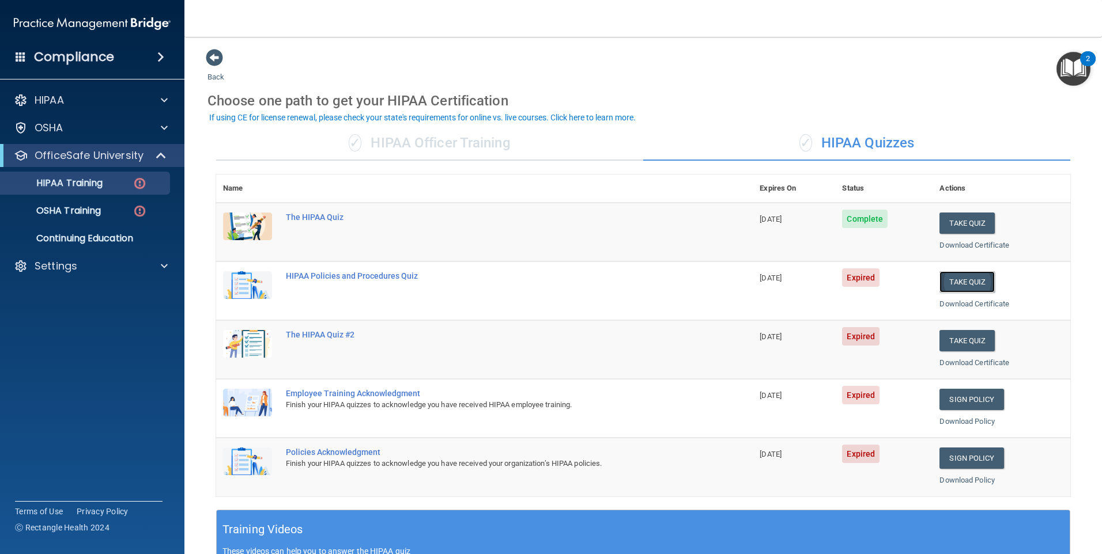
click at [945, 284] on button "Take Quiz" at bounding box center [966, 281] width 55 height 21
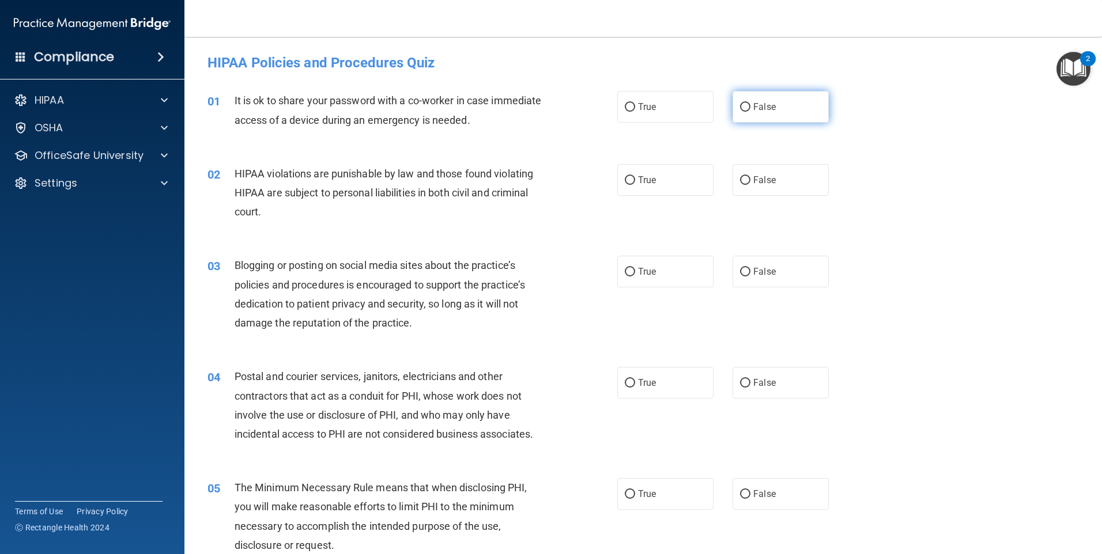
click at [777, 117] on label "False" at bounding box center [781, 107] width 96 height 32
click at [750, 112] on input "False" at bounding box center [745, 107] width 10 height 9
radio input "true"
click at [696, 179] on label "True" at bounding box center [665, 180] width 96 height 32
click at [635, 179] on input "True" at bounding box center [630, 180] width 10 height 9
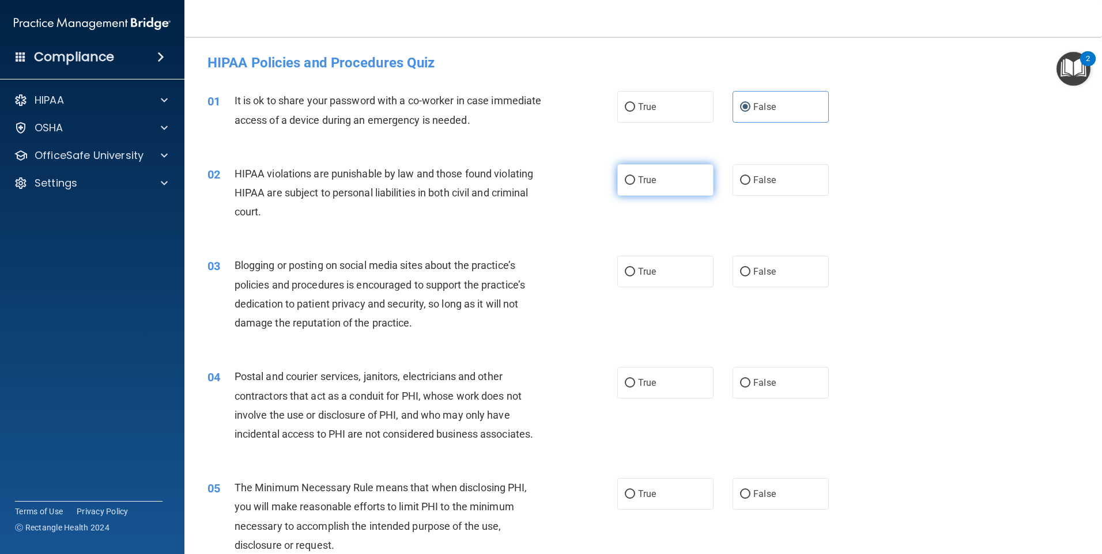
radio input "true"
click at [762, 271] on span "False" at bounding box center [764, 271] width 22 height 11
click at [750, 271] on input "False" at bounding box center [745, 272] width 10 height 9
radio input "true"
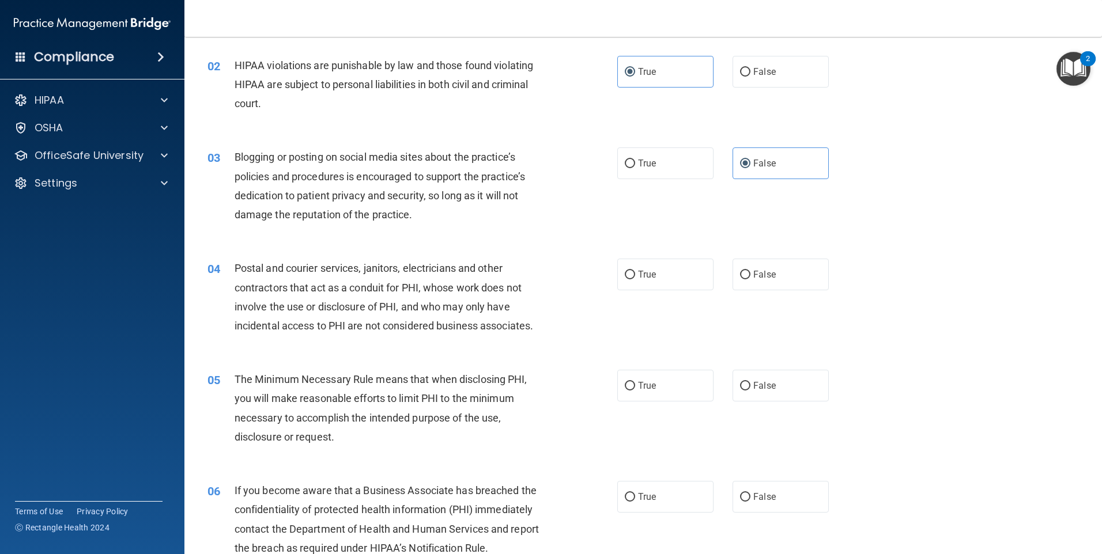
scroll to position [115, 0]
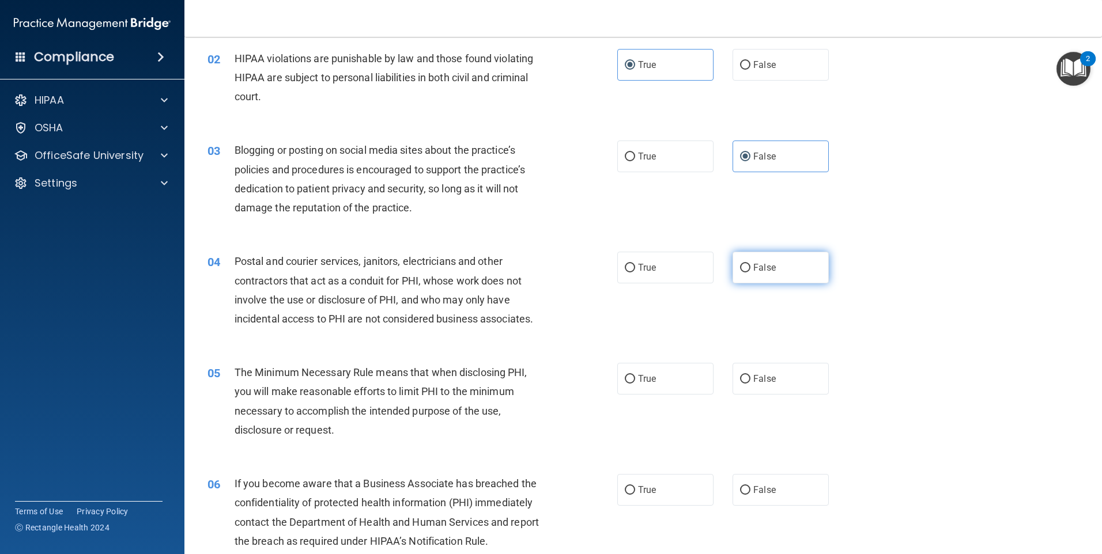
click at [758, 273] on span "False" at bounding box center [764, 267] width 22 height 11
click at [750, 273] on input "False" at bounding box center [745, 268] width 10 height 9
radio input "true"
click at [664, 367] on label "True" at bounding box center [665, 379] width 96 height 32
click at [635, 375] on input "True" at bounding box center [630, 379] width 10 height 9
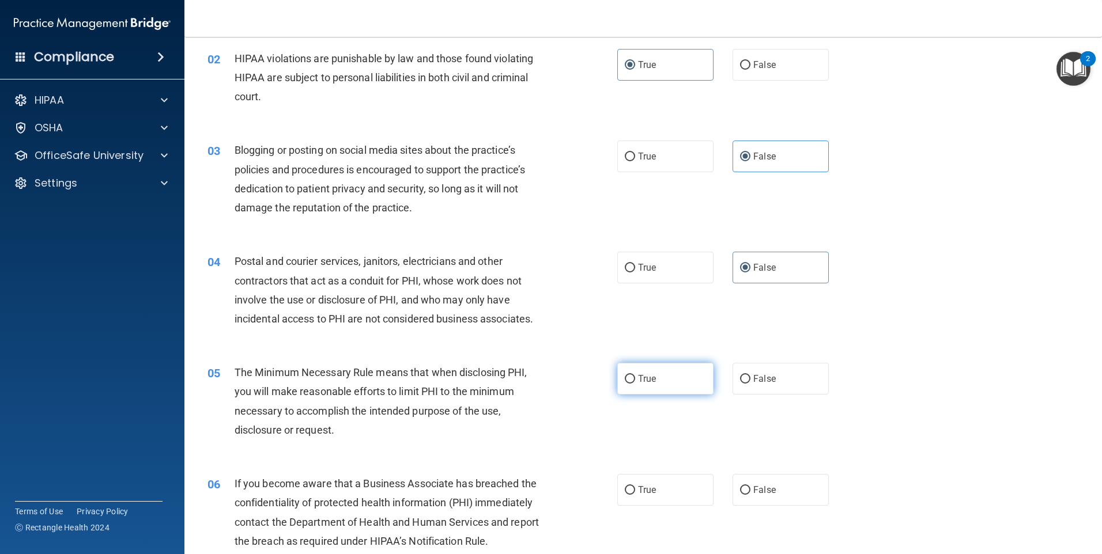
radio input "true"
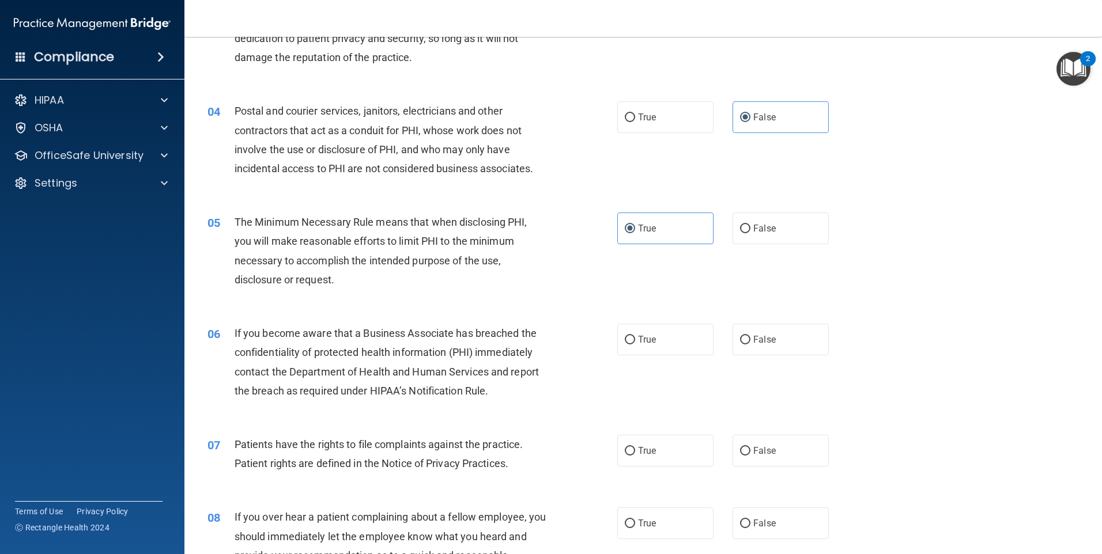
scroll to position [346, 0]
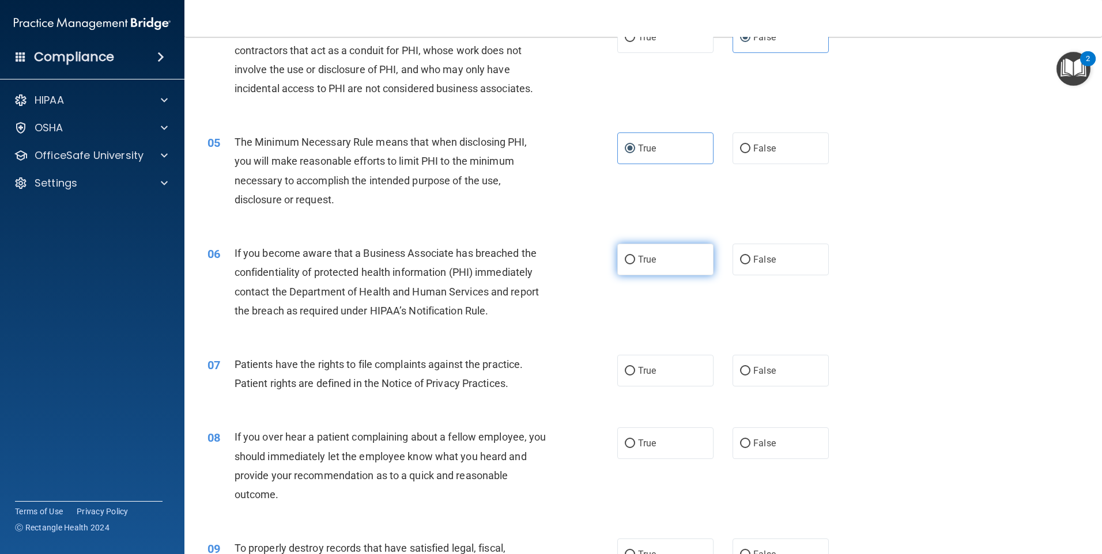
click at [668, 266] on label "True" at bounding box center [665, 260] width 96 height 32
click at [635, 265] on input "True" at bounding box center [630, 260] width 10 height 9
radio input "true"
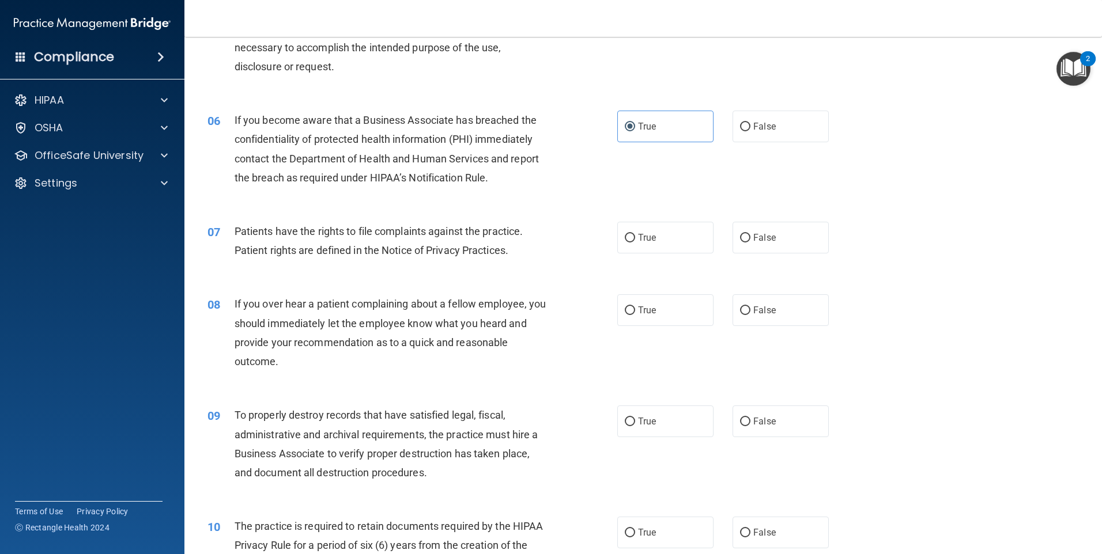
scroll to position [519, 0]
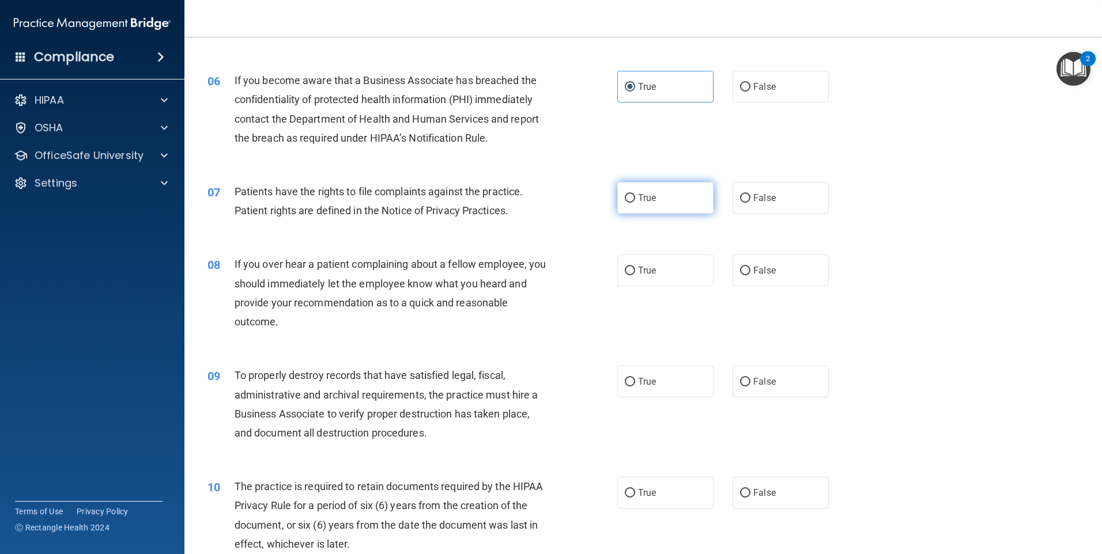
click at [661, 209] on label "True" at bounding box center [665, 198] width 96 height 32
click at [635, 203] on input "True" at bounding box center [630, 198] width 10 height 9
radio input "true"
click at [753, 275] on span "False" at bounding box center [764, 270] width 22 height 11
click at [750, 275] on input "False" at bounding box center [745, 271] width 10 height 9
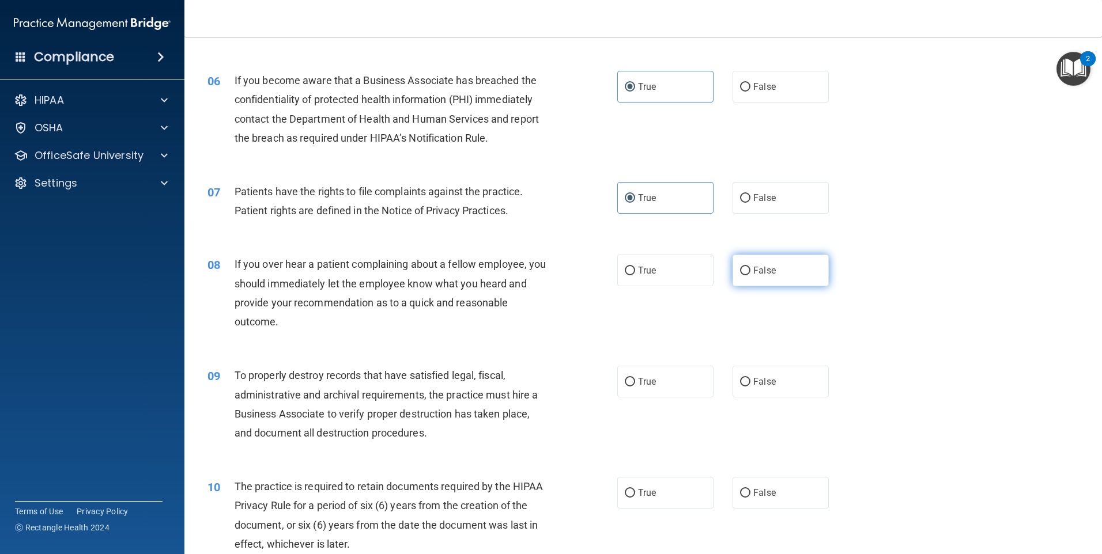
radio input "true"
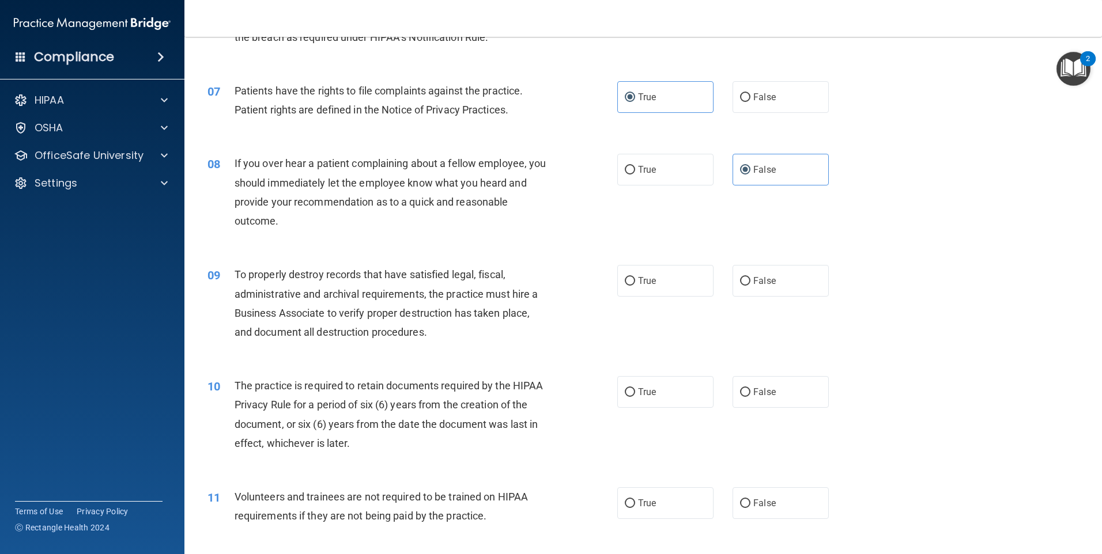
scroll to position [634, 0]
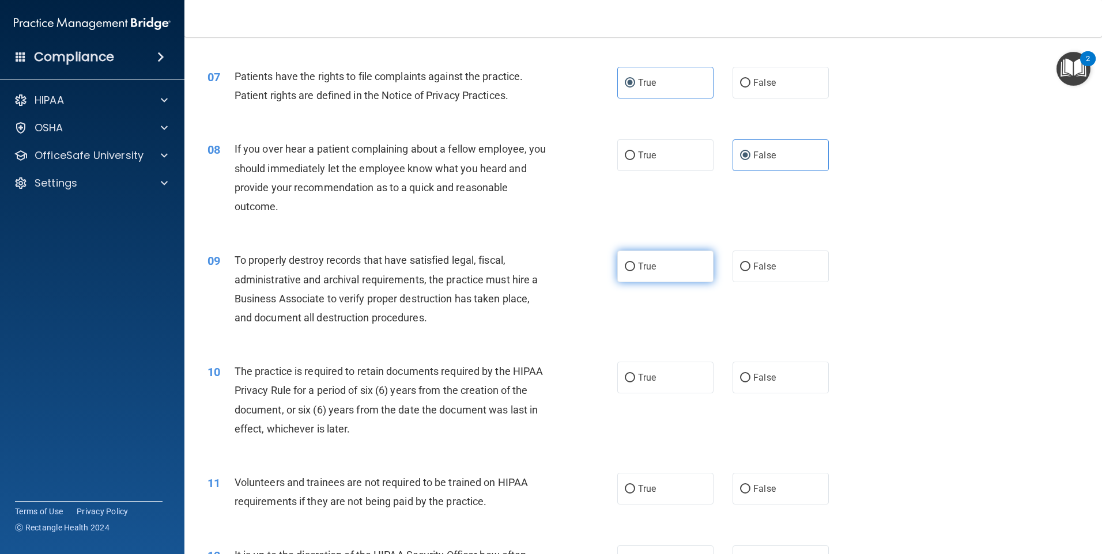
click at [656, 278] on label "True" at bounding box center [665, 267] width 96 height 32
click at [635, 271] on input "True" at bounding box center [630, 267] width 10 height 9
radio input "true"
click at [676, 384] on label "True" at bounding box center [665, 378] width 96 height 32
click at [635, 383] on input "True" at bounding box center [630, 378] width 10 height 9
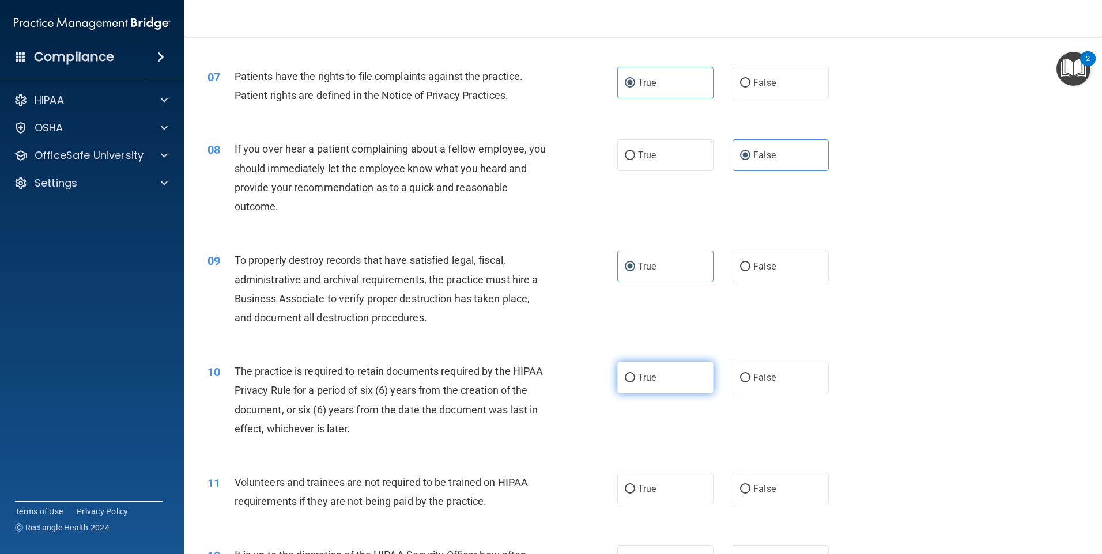
radio input "true"
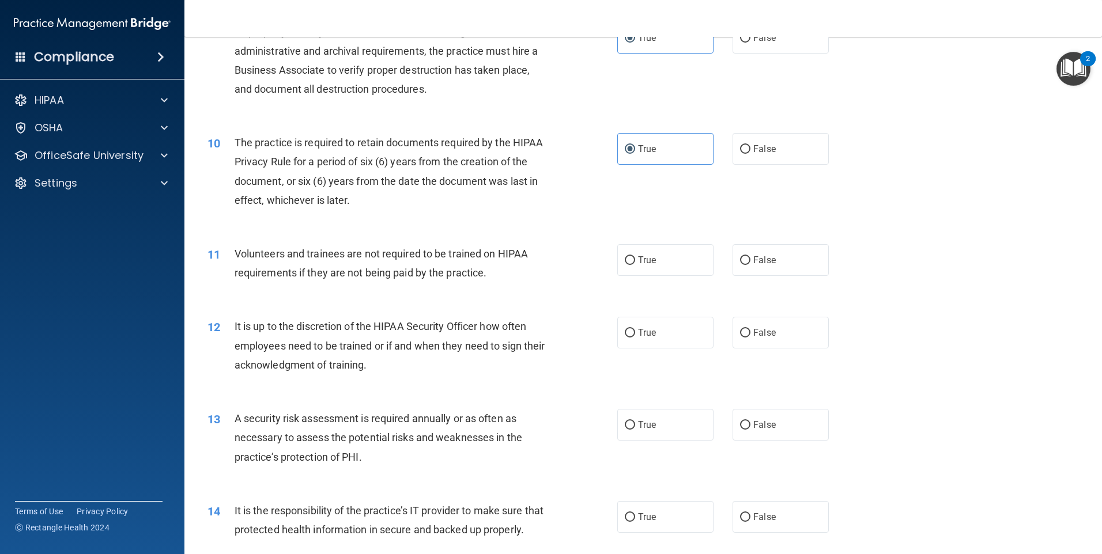
scroll to position [864, 0]
click at [739, 265] on label "False" at bounding box center [781, 259] width 96 height 32
click at [740, 263] on input "False" at bounding box center [745, 259] width 10 height 9
radio input "true"
click at [621, 326] on label "True" at bounding box center [665, 331] width 96 height 32
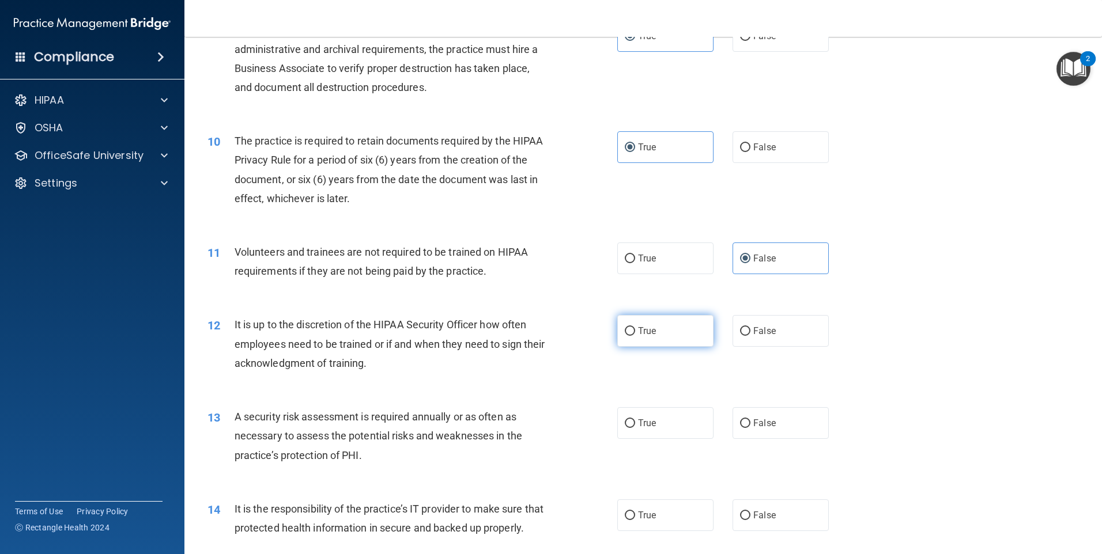
click at [625, 327] on input "True" at bounding box center [630, 331] width 10 height 9
radio input "true"
click at [674, 420] on label "True" at bounding box center [665, 423] width 96 height 32
click at [635, 420] on input "True" at bounding box center [630, 424] width 10 height 9
radio input "true"
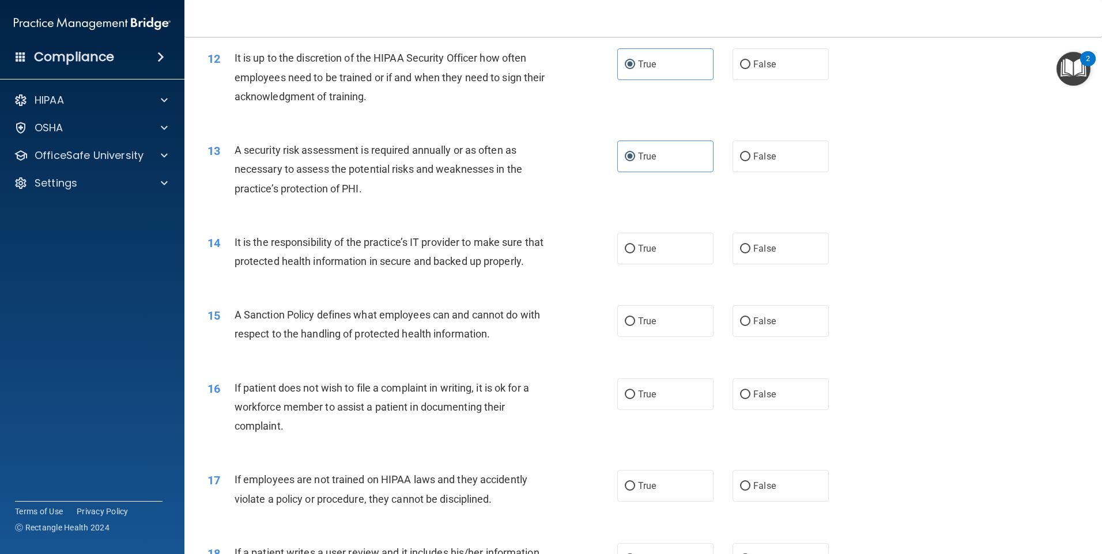
scroll to position [1095, 0]
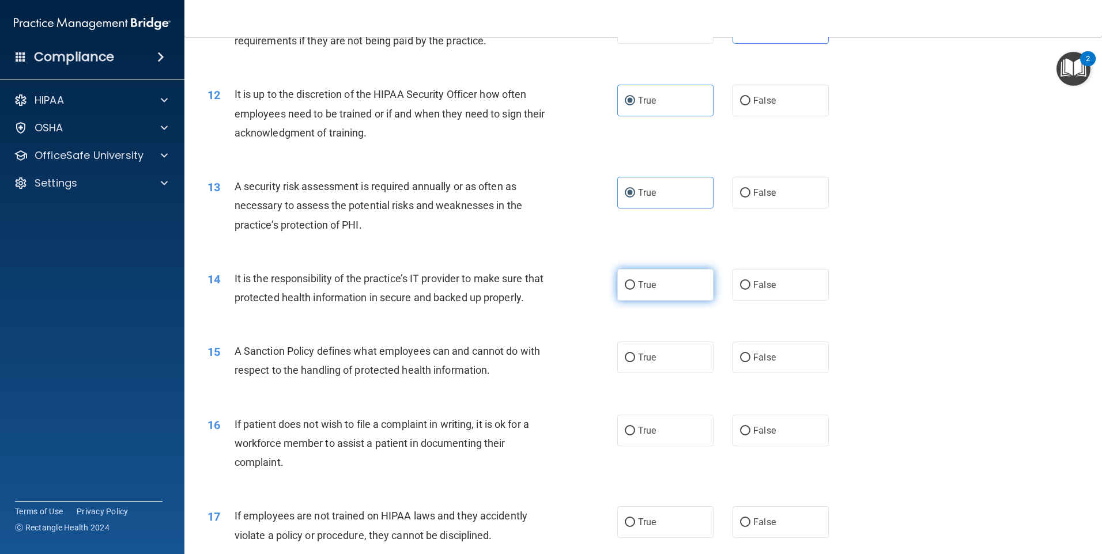
click at [675, 289] on label "True" at bounding box center [665, 285] width 96 height 32
click at [635, 289] on input "True" at bounding box center [630, 285] width 10 height 9
radio input "true"
click at [648, 366] on label "True" at bounding box center [665, 358] width 96 height 32
click at [635, 363] on input "True" at bounding box center [630, 358] width 10 height 9
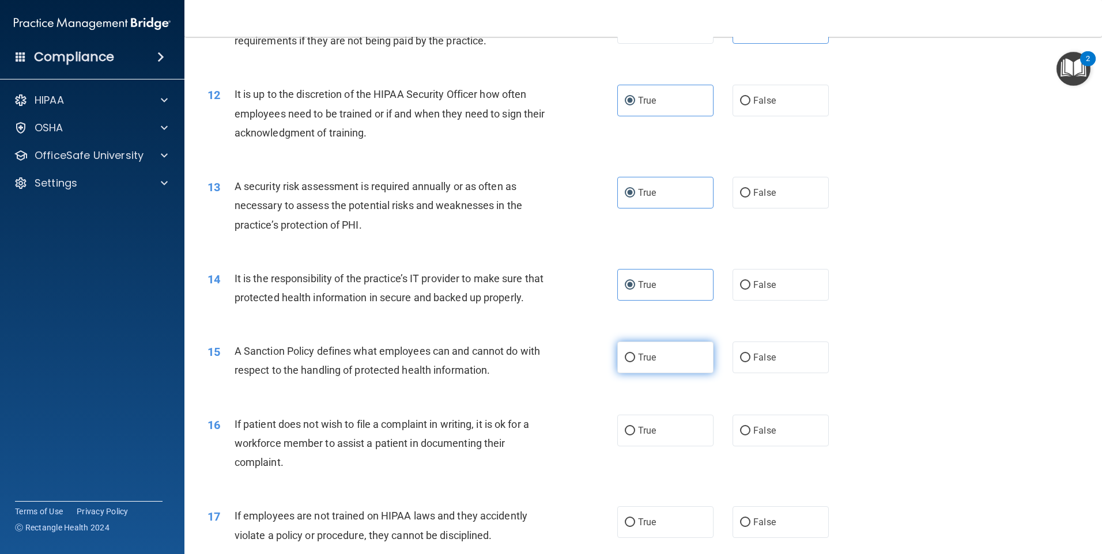
radio input "true"
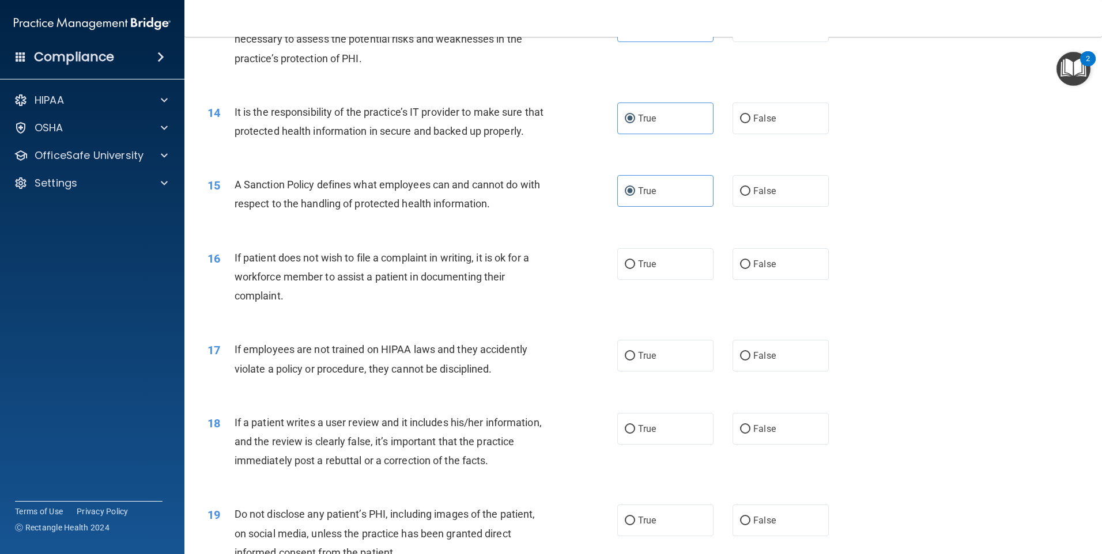
scroll to position [1268, 0]
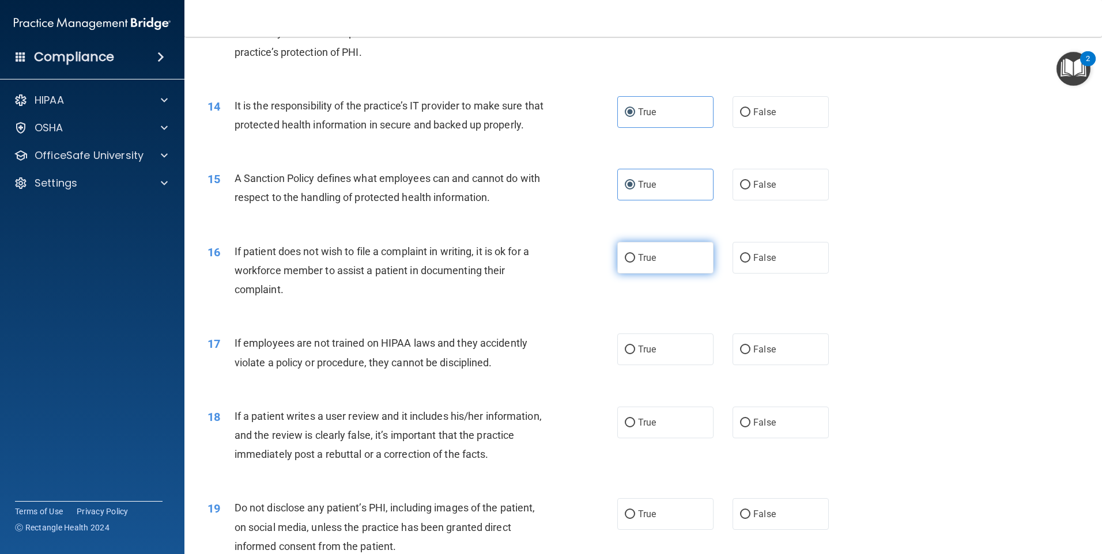
click at [648, 274] on label "True" at bounding box center [665, 258] width 96 height 32
click at [635, 263] on input "True" at bounding box center [630, 258] width 10 height 9
radio input "true"
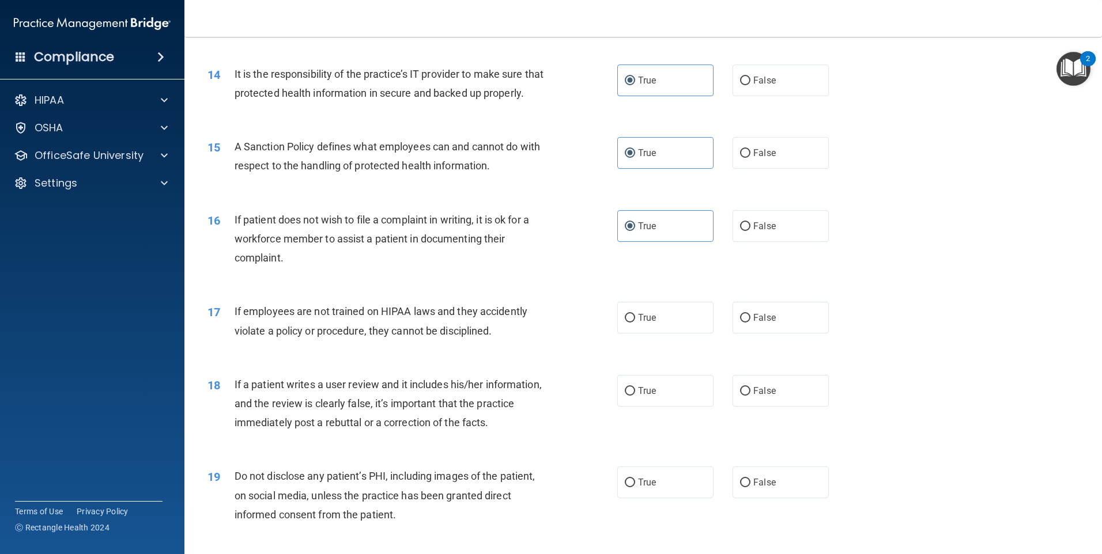
scroll to position [1326, 0]
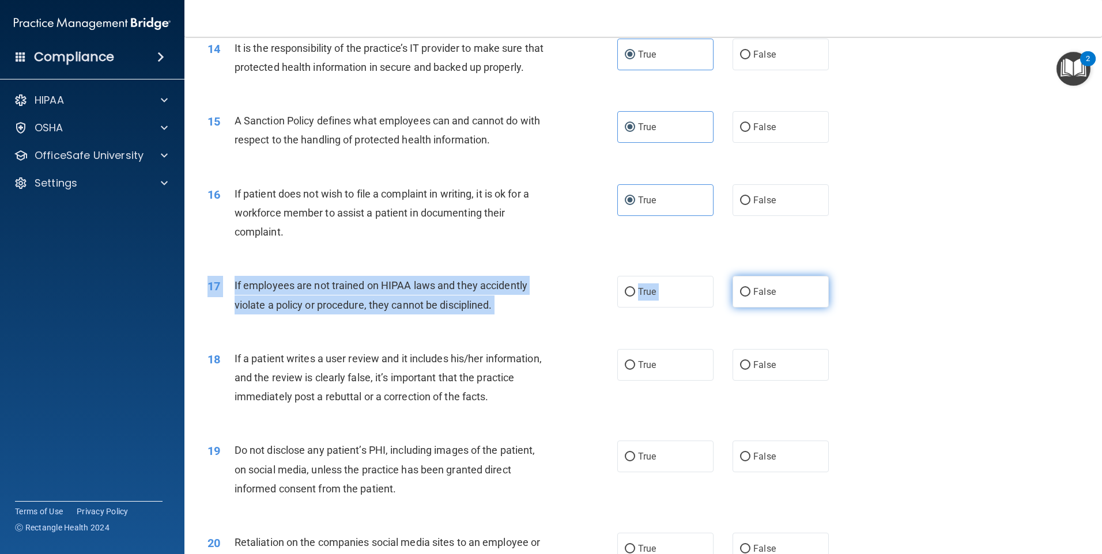
click at [745, 327] on div "17 If employees are not trained on HIPAA laws and they accidently violate a pol…" at bounding box center [643, 298] width 889 height 73
click at [746, 308] on label "False" at bounding box center [781, 292] width 96 height 32
click at [746, 297] on input "False" at bounding box center [745, 292] width 10 height 9
radio input "true"
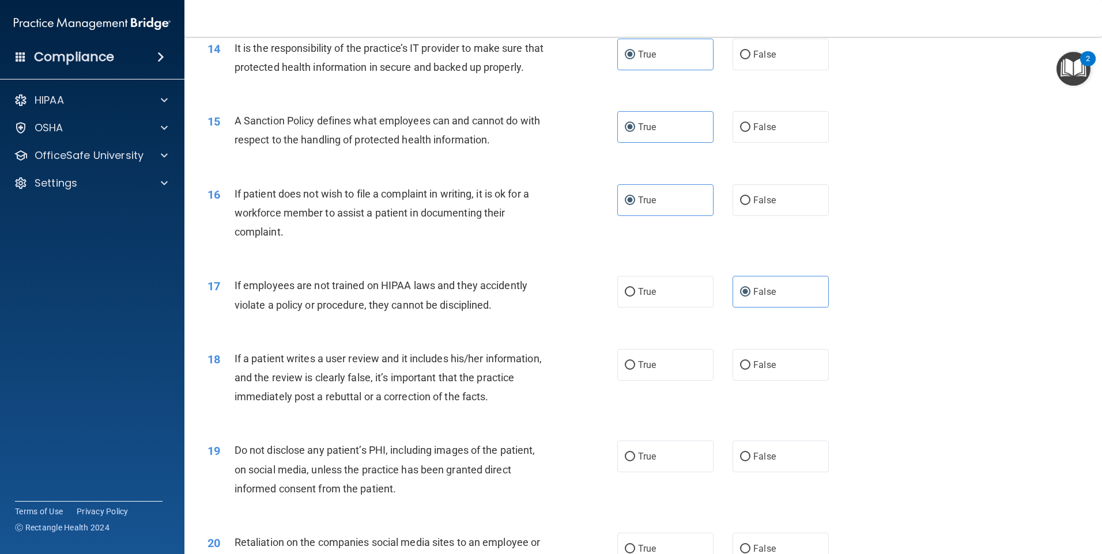
click at [573, 334] on div "17 If employees are not trained on HIPAA laws and they accidently violate a pol…" at bounding box center [643, 298] width 889 height 73
click at [752, 374] on label "False" at bounding box center [781, 365] width 96 height 32
click at [750, 370] on input "False" at bounding box center [745, 365] width 10 height 9
radio input "true"
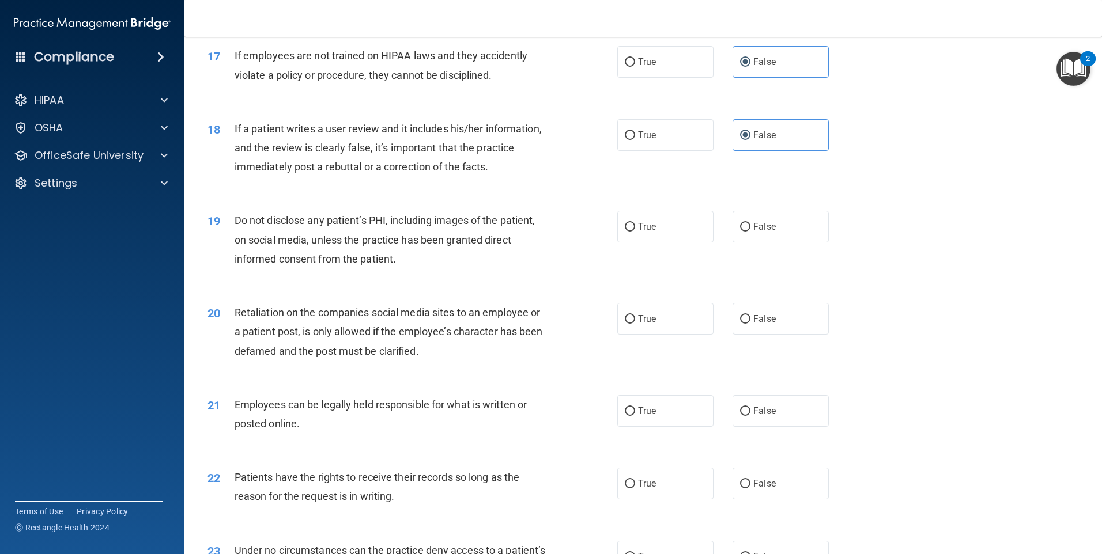
scroll to position [1556, 0]
click at [679, 240] on label "True" at bounding box center [665, 226] width 96 height 32
click at [635, 231] on input "True" at bounding box center [630, 226] width 10 height 9
radio input "true"
click at [660, 334] on label "True" at bounding box center [665, 319] width 96 height 32
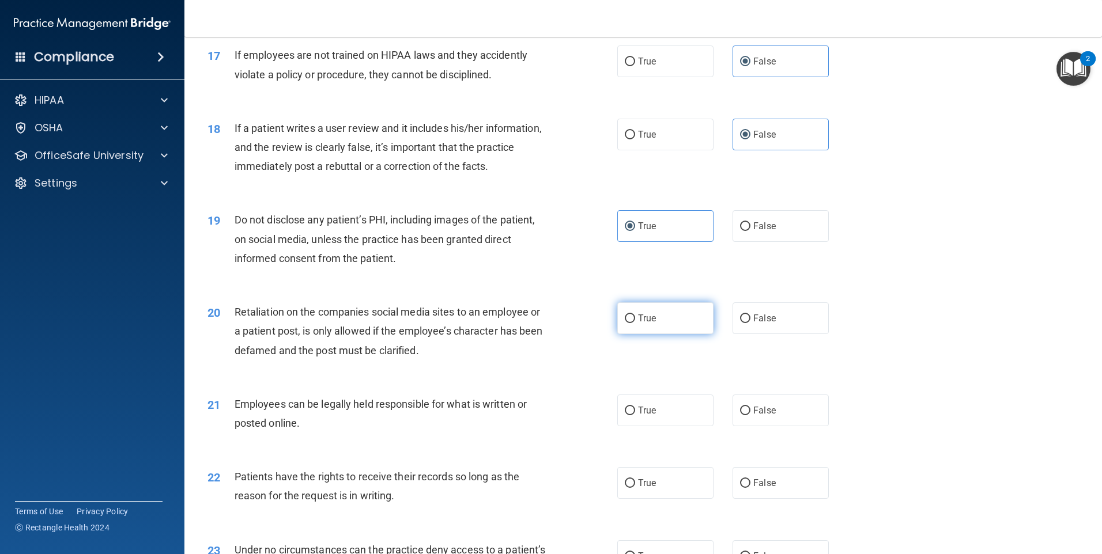
click at [635, 323] on input "True" at bounding box center [630, 319] width 10 height 9
radio input "true"
click at [641, 416] on span "True" at bounding box center [647, 410] width 18 height 11
click at [635, 416] on input "True" at bounding box center [630, 411] width 10 height 9
radio input "true"
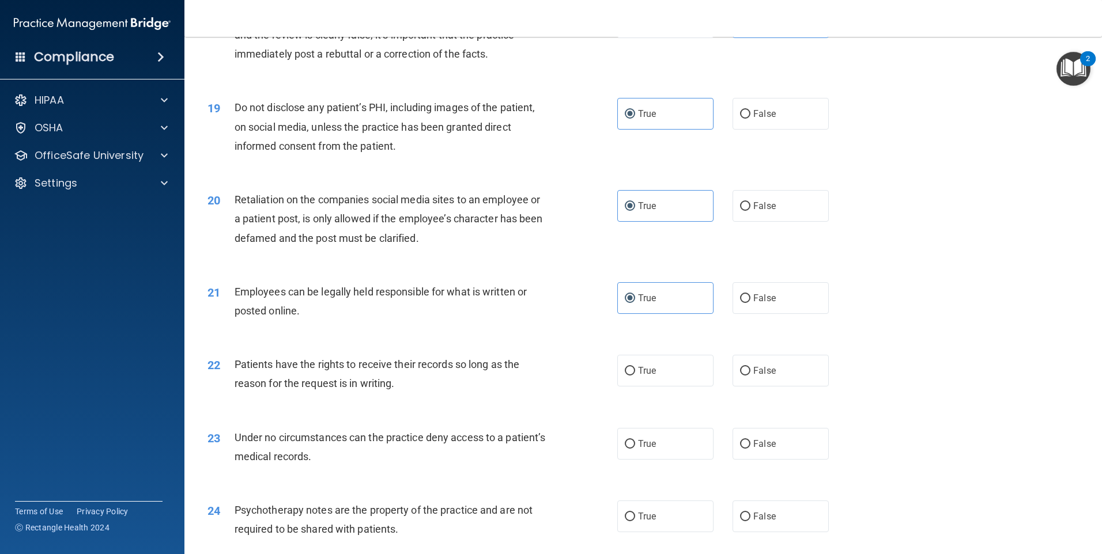
scroll to position [1729, 0]
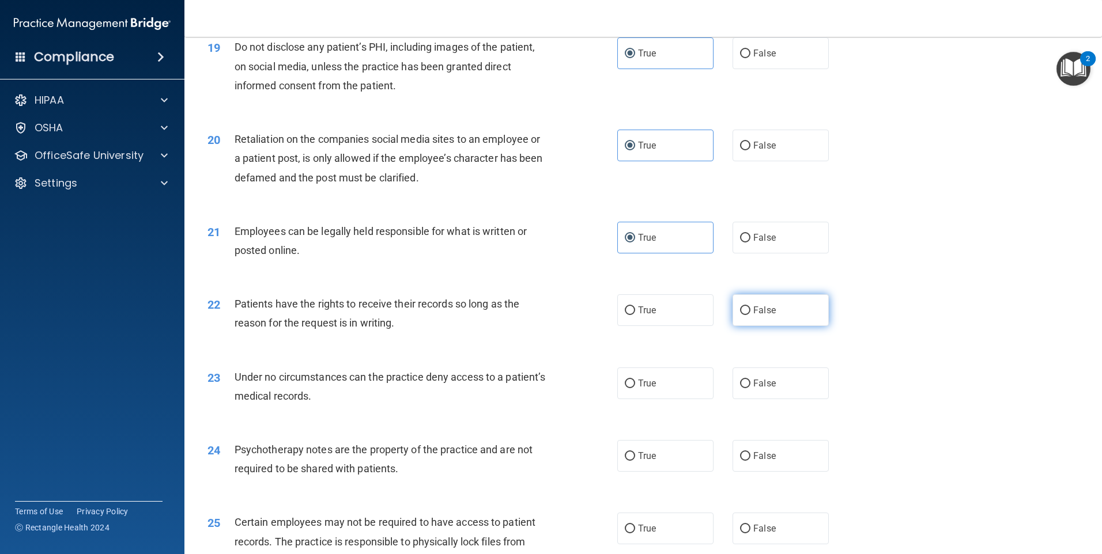
click at [772, 326] on label "False" at bounding box center [781, 311] width 96 height 32
click at [750, 315] on input "False" at bounding box center [745, 311] width 10 height 9
radio input "true"
click at [669, 399] on label "True" at bounding box center [665, 384] width 96 height 32
click at [635, 388] on input "True" at bounding box center [630, 384] width 10 height 9
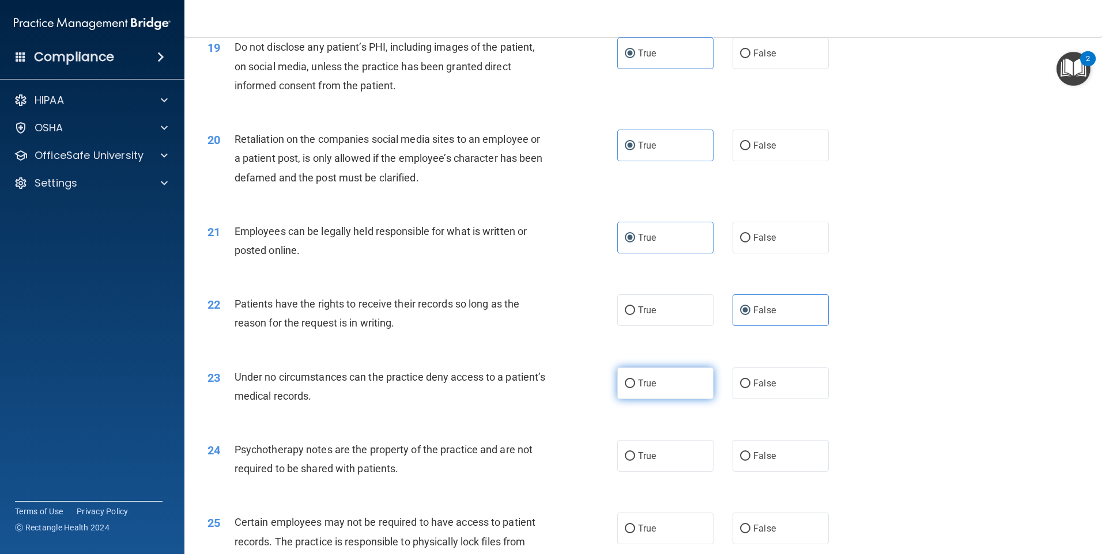
radio input "true"
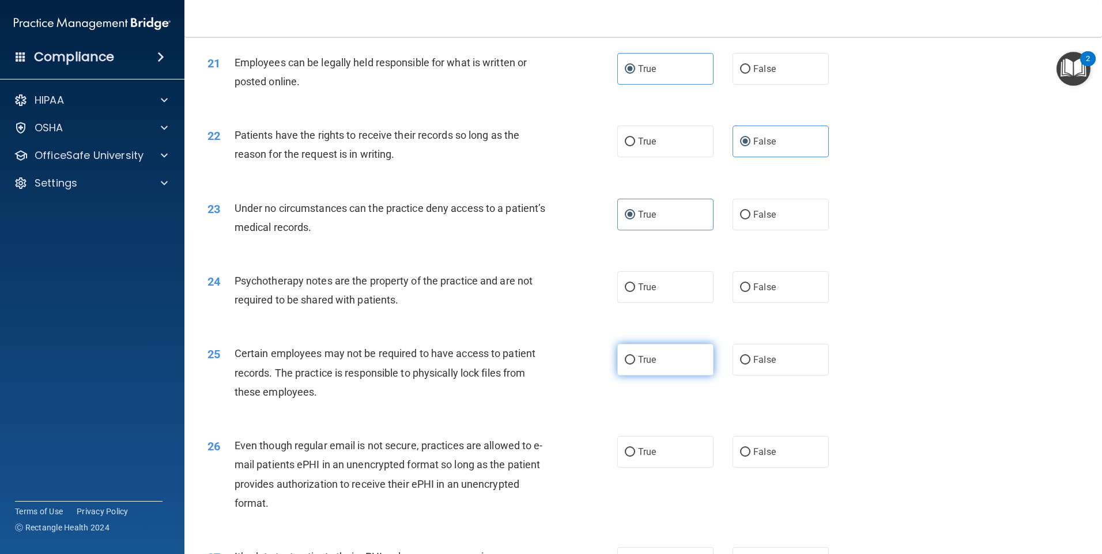
scroll to position [1902, 0]
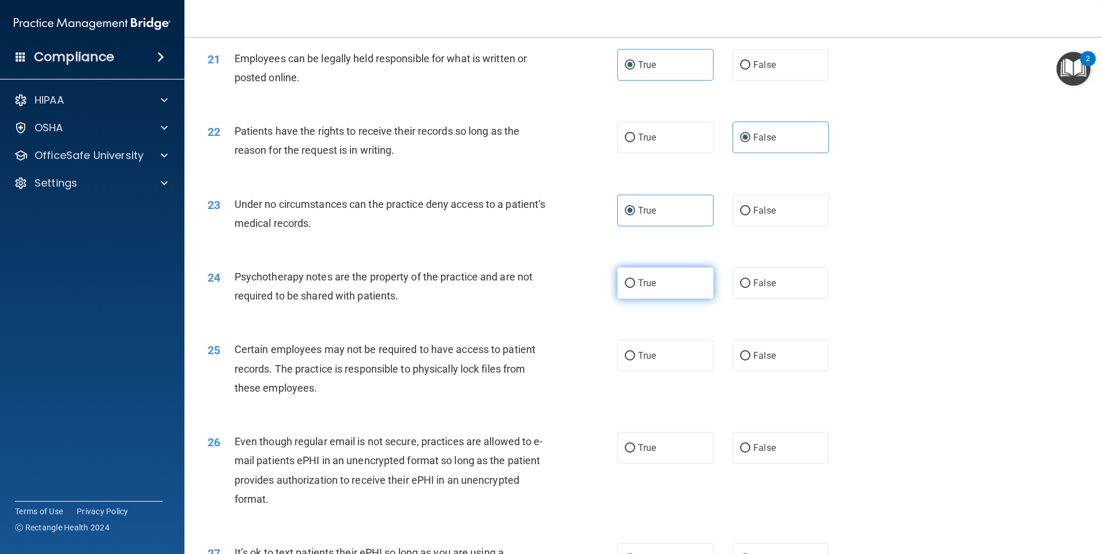
click at [659, 295] on label "True" at bounding box center [665, 283] width 96 height 32
click at [635, 288] on input "True" at bounding box center [630, 284] width 10 height 9
radio input "true"
click at [663, 372] on label "True" at bounding box center [665, 356] width 96 height 32
click at [635, 361] on input "True" at bounding box center [630, 356] width 10 height 9
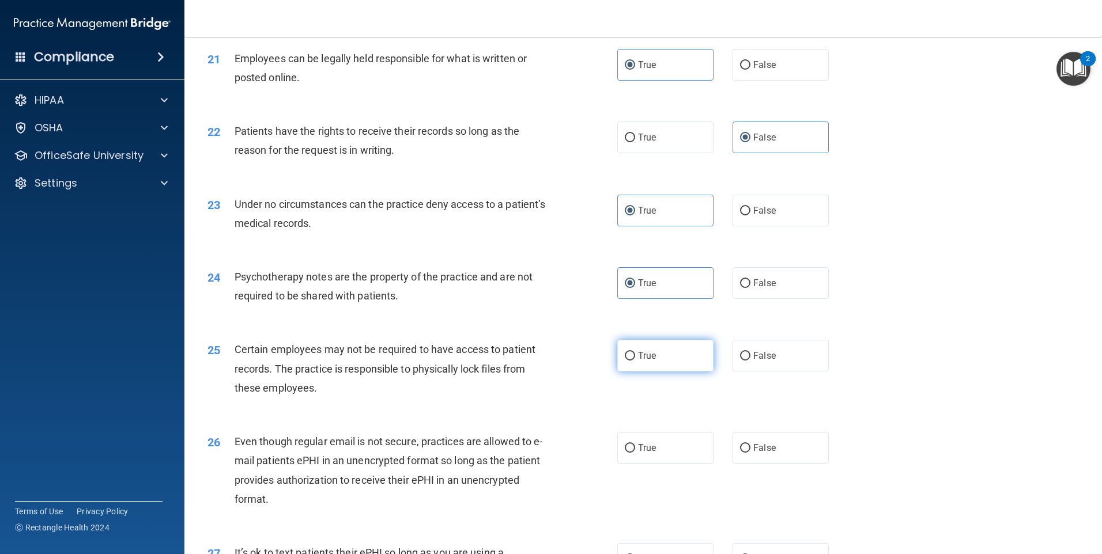
radio input "true"
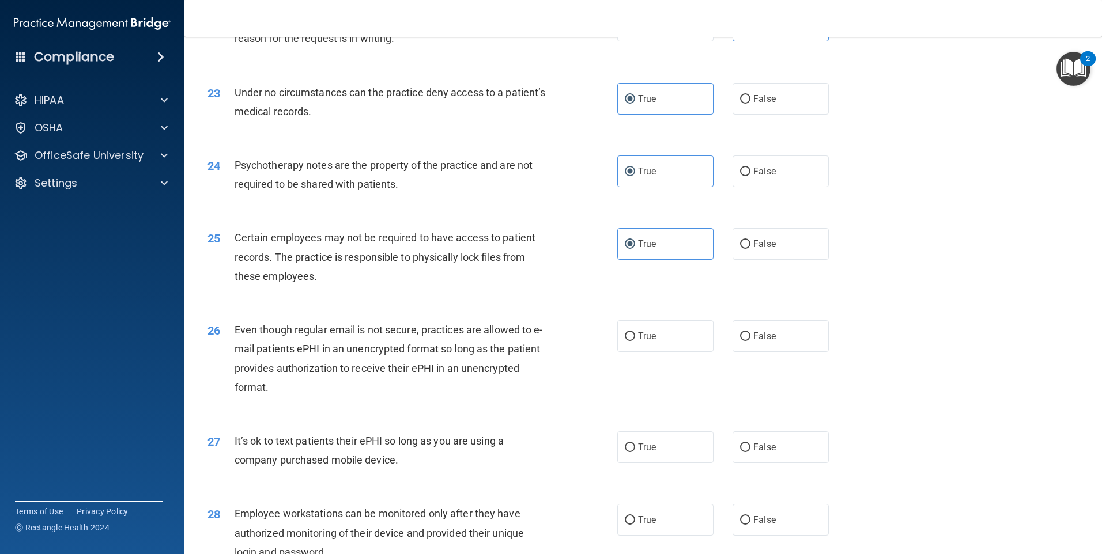
scroll to position [2017, 0]
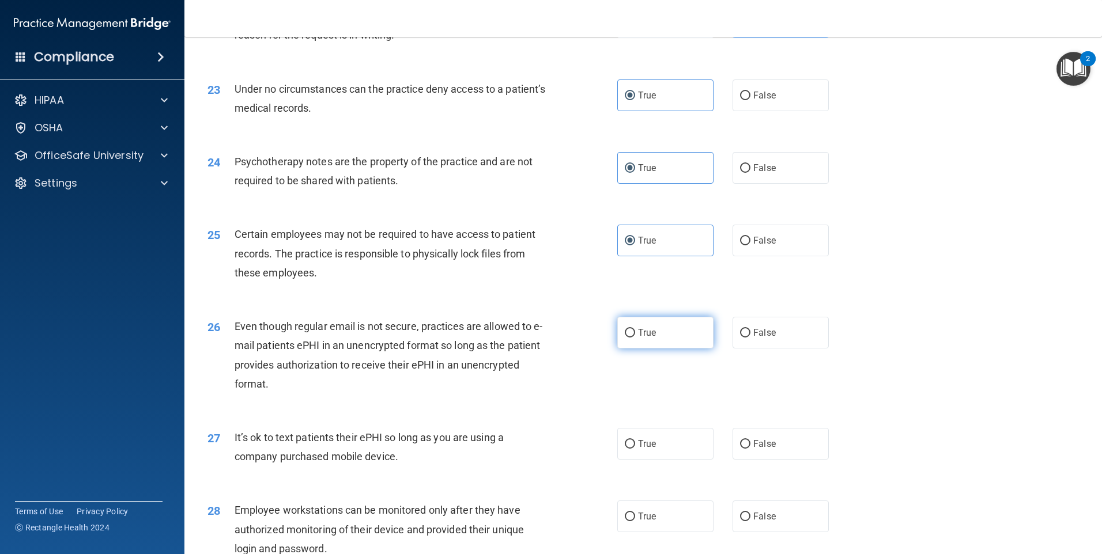
click at [644, 338] on span "True" at bounding box center [647, 332] width 18 height 11
click at [635, 338] on input "True" at bounding box center [630, 333] width 10 height 9
radio input "true"
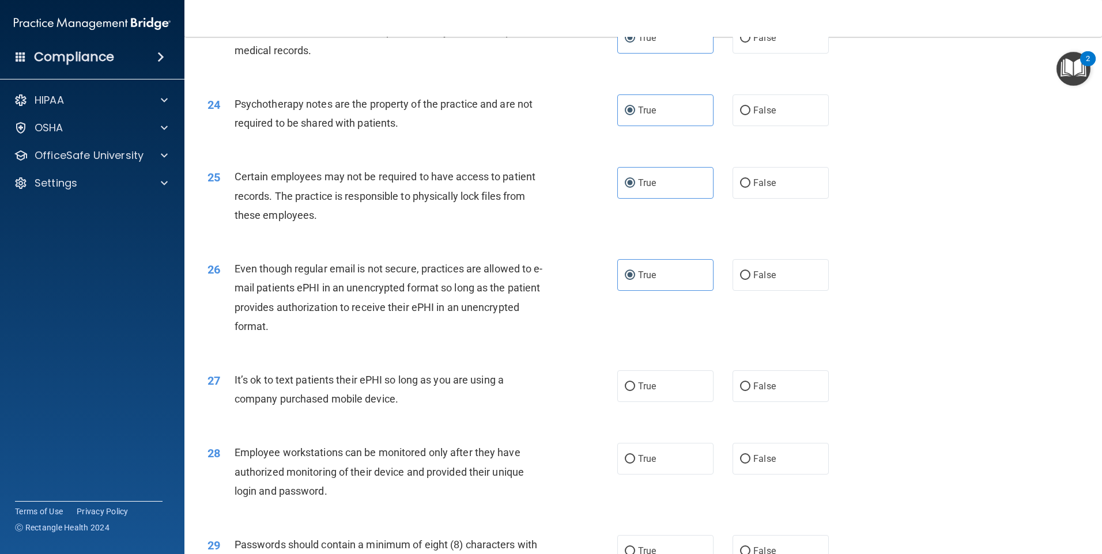
scroll to position [2132, 0]
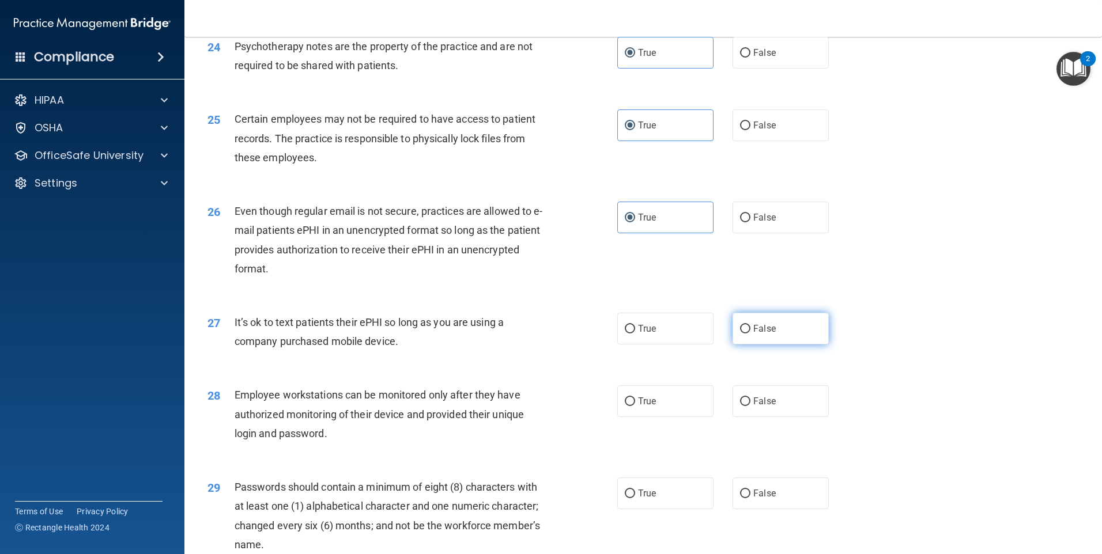
click at [747, 345] on label "False" at bounding box center [781, 329] width 96 height 32
click at [747, 334] on input "False" at bounding box center [745, 329] width 10 height 9
radio input "true"
click at [757, 407] on span "False" at bounding box center [764, 401] width 22 height 11
click at [750, 406] on input "False" at bounding box center [745, 402] width 10 height 9
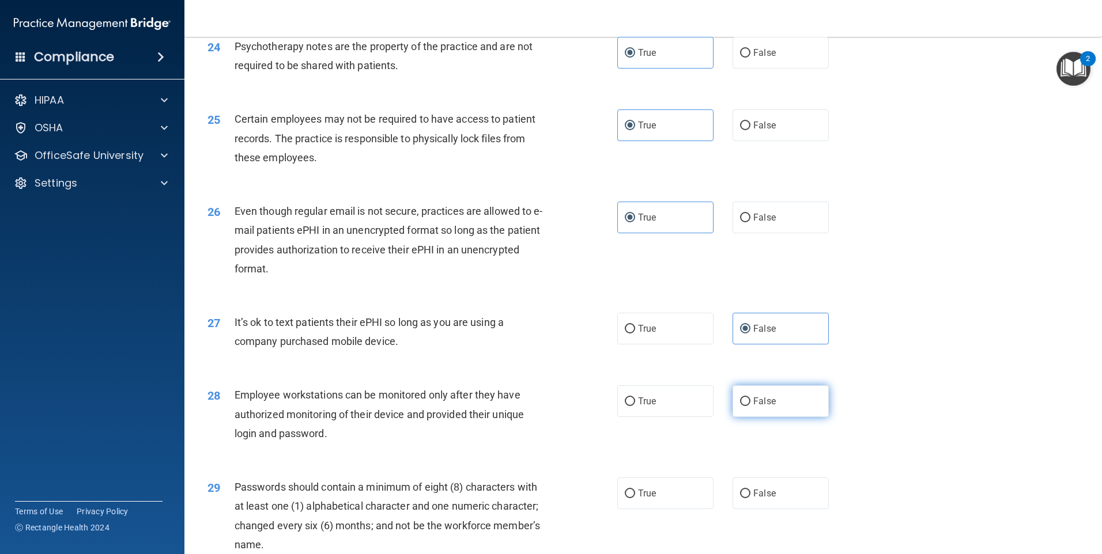
radio input "true"
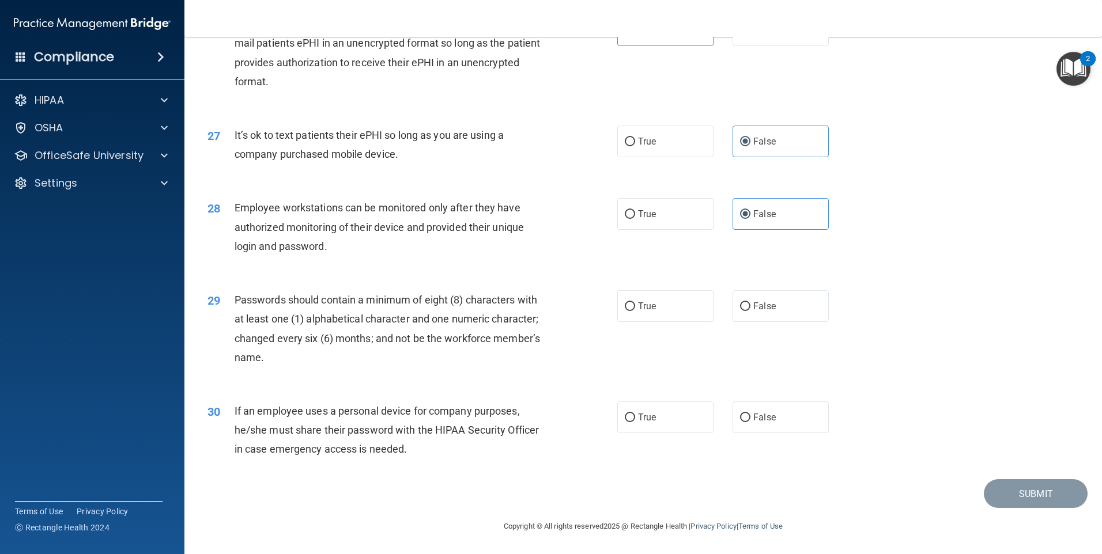
scroll to position [2339, 0]
click at [666, 305] on label "True" at bounding box center [665, 306] width 96 height 32
click at [635, 305] on input "True" at bounding box center [630, 307] width 10 height 9
radio input "true"
click at [753, 424] on label "False" at bounding box center [781, 418] width 96 height 32
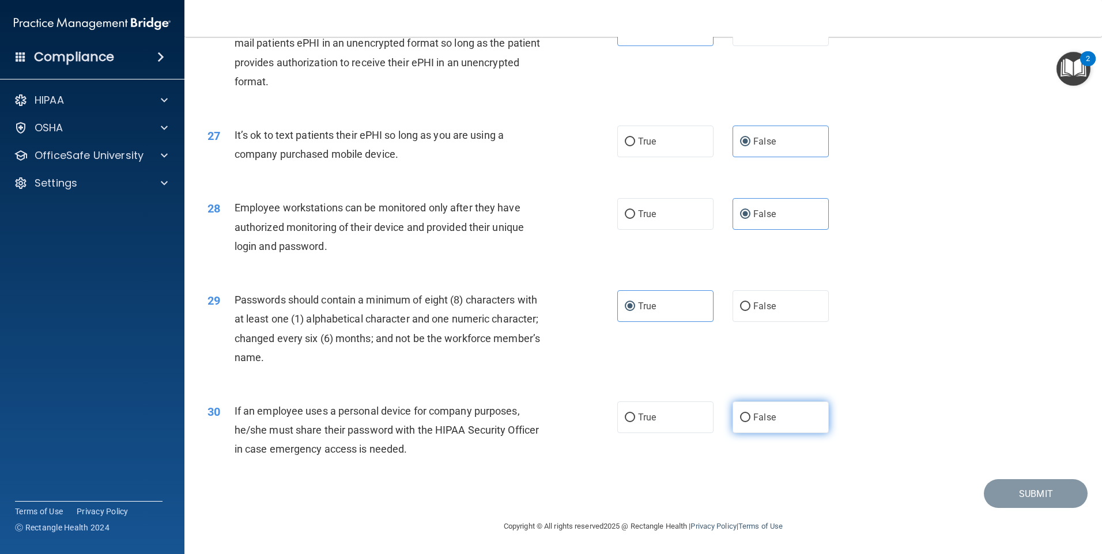
click at [750, 422] on input "False" at bounding box center [745, 418] width 10 height 9
radio input "true"
click at [1001, 502] on button "Submit" at bounding box center [1036, 494] width 104 height 29
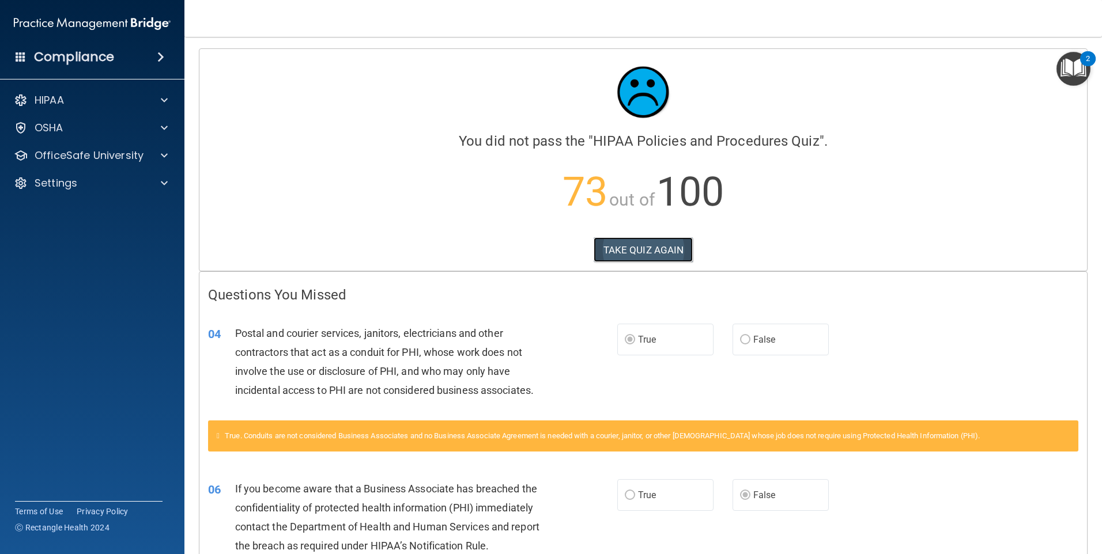
click at [635, 255] on button "TAKE QUIZ AGAIN" at bounding box center [644, 249] width 100 height 25
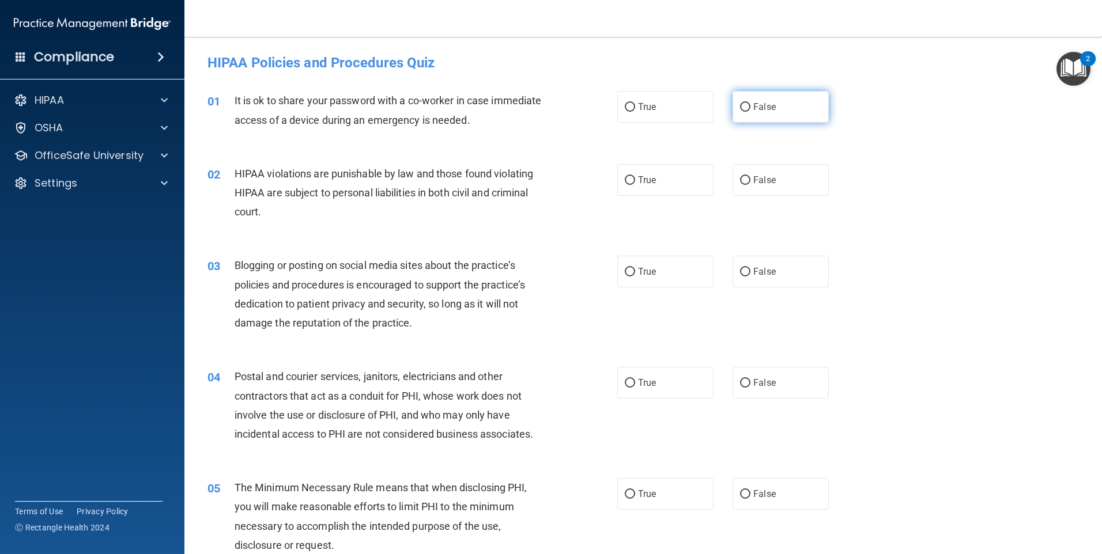
click at [745, 112] on label "False" at bounding box center [781, 107] width 96 height 32
click at [745, 112] on input "False" at bounding box center [745, 107] width 10 height 9
radio input "true"
click at [671, 180] on label "True" at bounding box center [665, 180] width 96 height 32
click at [635, 180] on input "True" at bounding box center [630, 180] width 10 height 9
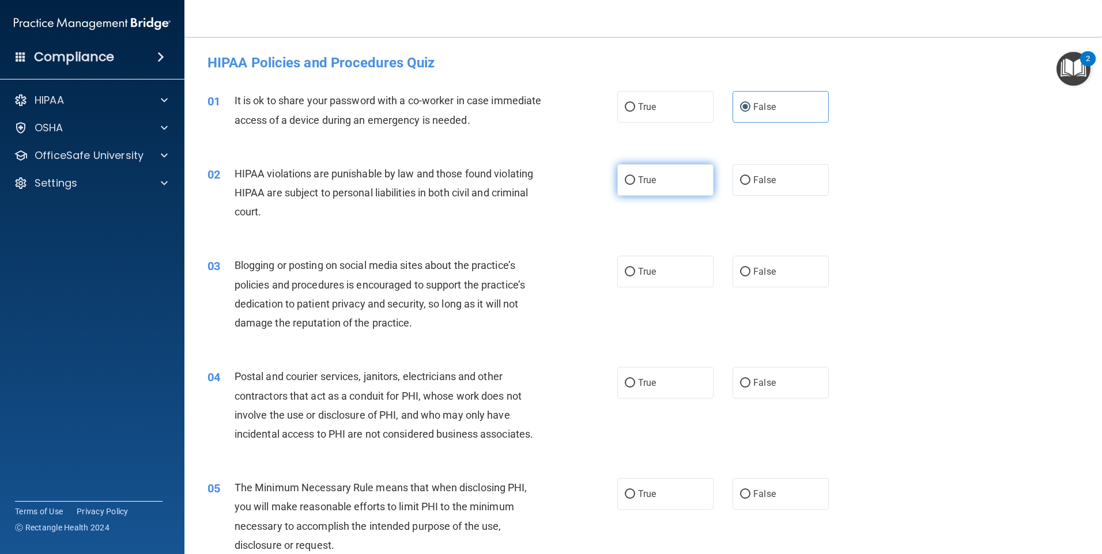
radio input "true"
click at [787, 271] on label "False" at bounding box center [781, 272] width 96 height 32
click at [750, 271] on input "False" at bounding box center [745, 272] width 10 height 9
radio input "true"
click at [746, 376] on label "False" at bounding box center [781, 383] width 96 height 32
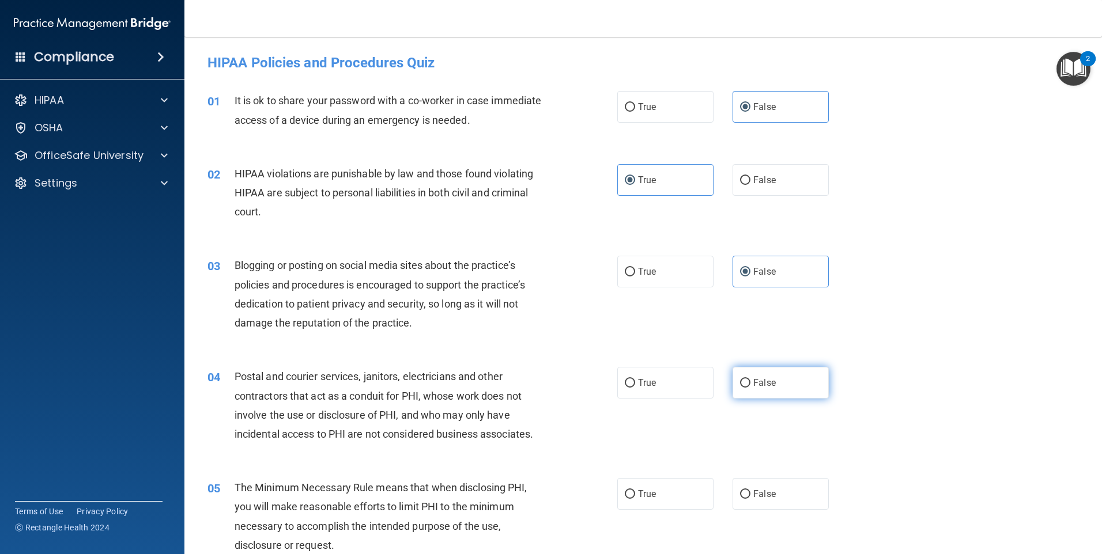
click at [746, 379] on input "False" at bounding box center [745, 383] width 10 height 9
radio input "true"
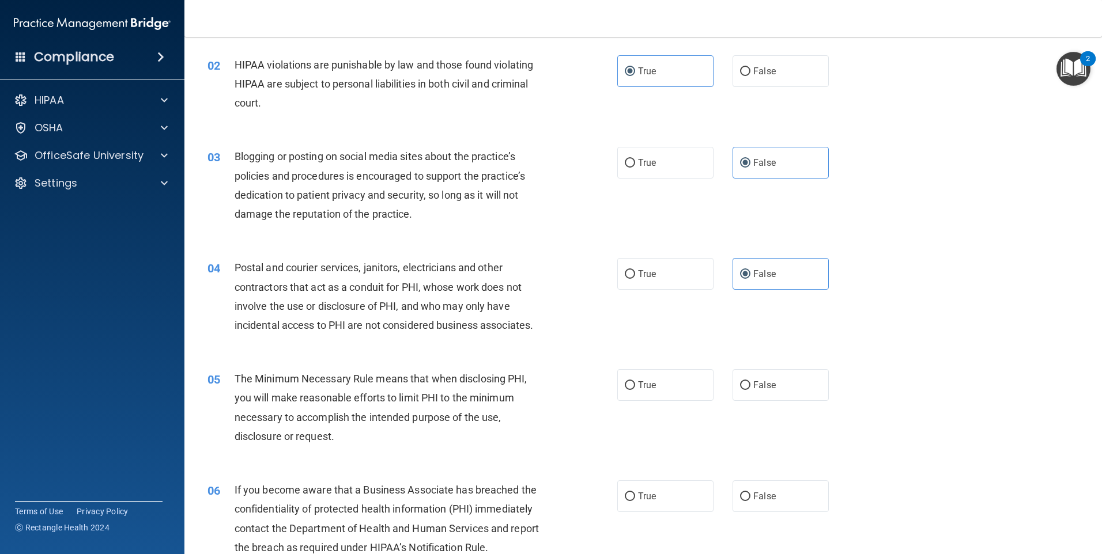
scroll to position [115, 0]
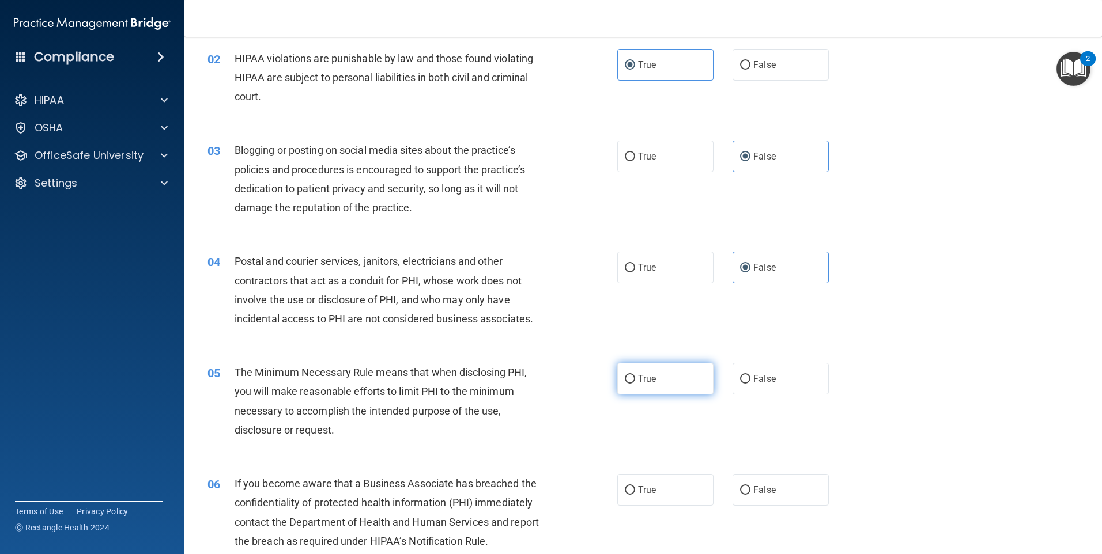
click at [673, 387] on label "True" at bounding box center [665, 379] width 96 height 32
click at [635, 384] on input "True" at bounding box center [630, 379] width 10 height 9
radio input "true"
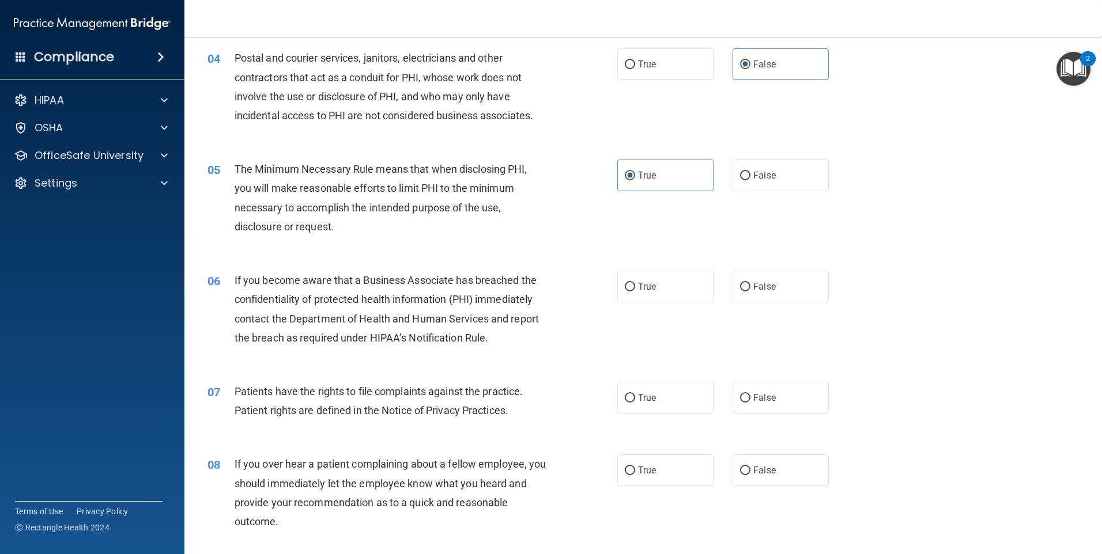
scroll to position [346, 0]
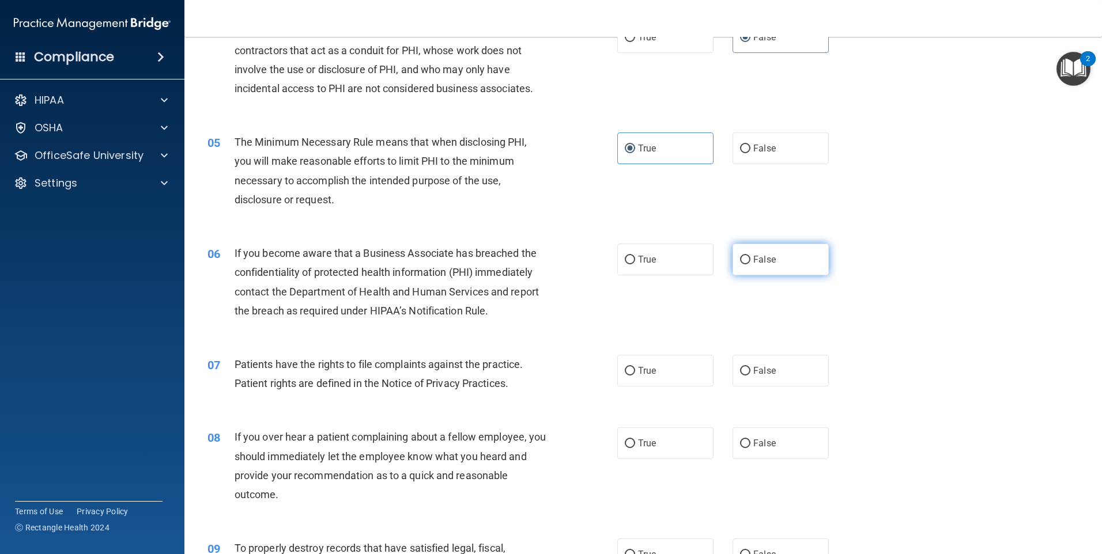
click at [768, 270] on label "False" at bounding box center [781, 260] width 96 height 32
click at [750, 265] on input "False" at bounding box center [745, 260] width 10 height 9
radio input "true"
click at [666, 365] on label "True" at bounding box center [665, 371] width 96 height 32
click at [635, 367] on input "True" at bounding box center [630, 371] width 10 height 9
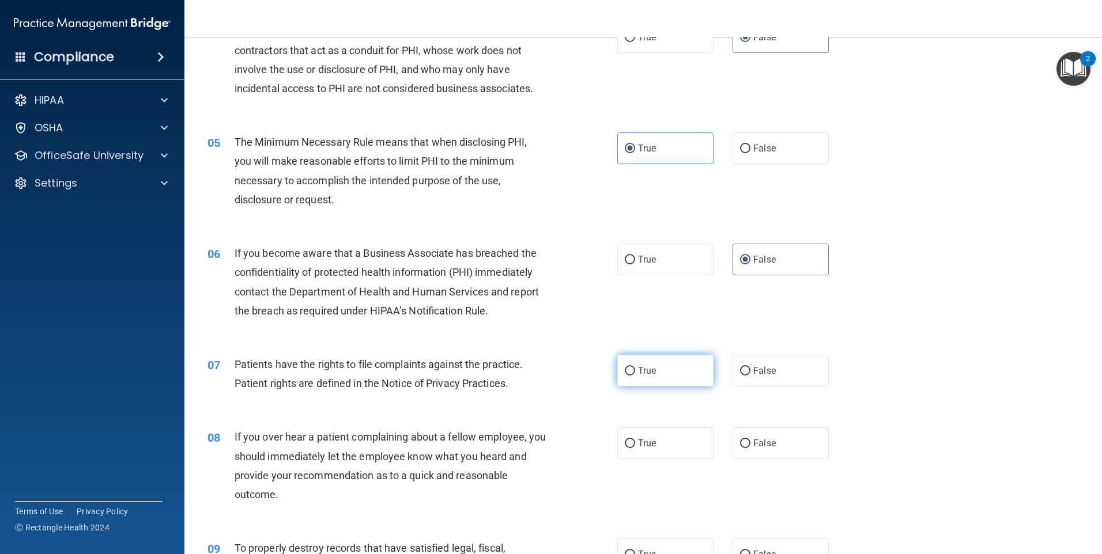
radio input "true"
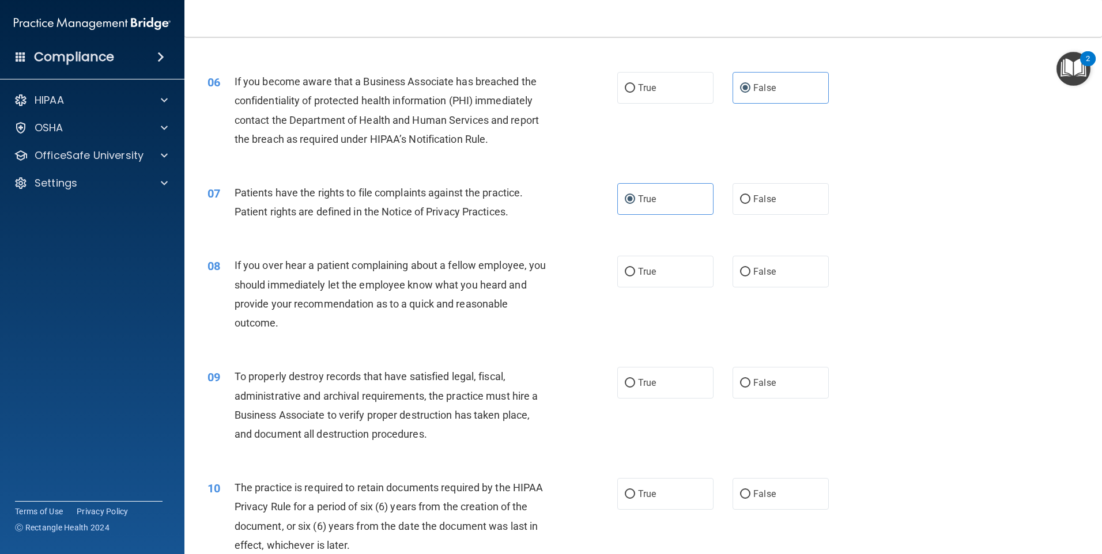
scroll to position [519, 0]
click at [761, 278] on label "False" at bounding box center [781, 271] width 96 height 32
click at [750, 275] on input "False" at bounding box center [745, 271] width 10 height 9
radio input "true"
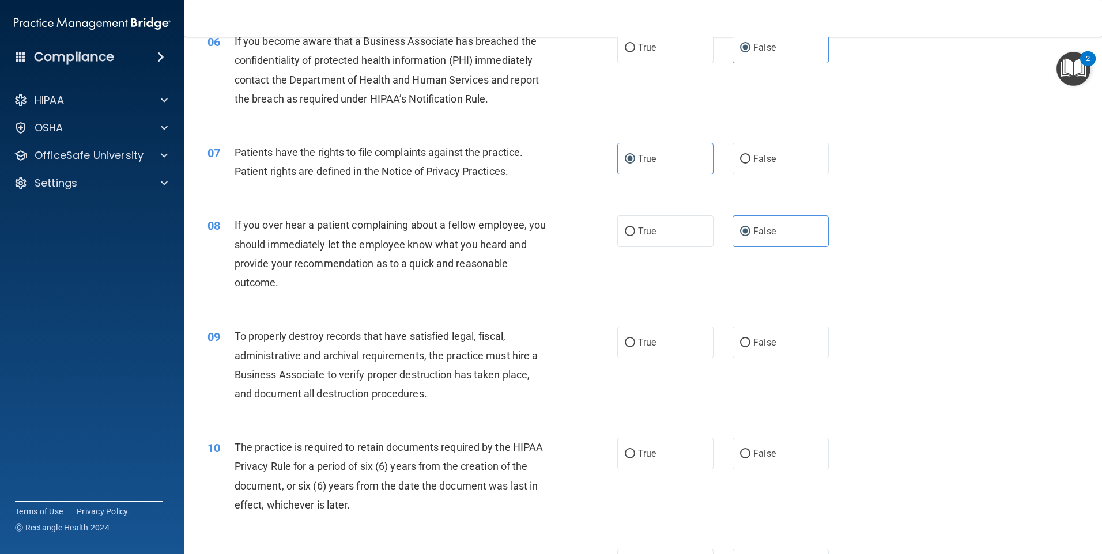
scroll to position [576, 0]
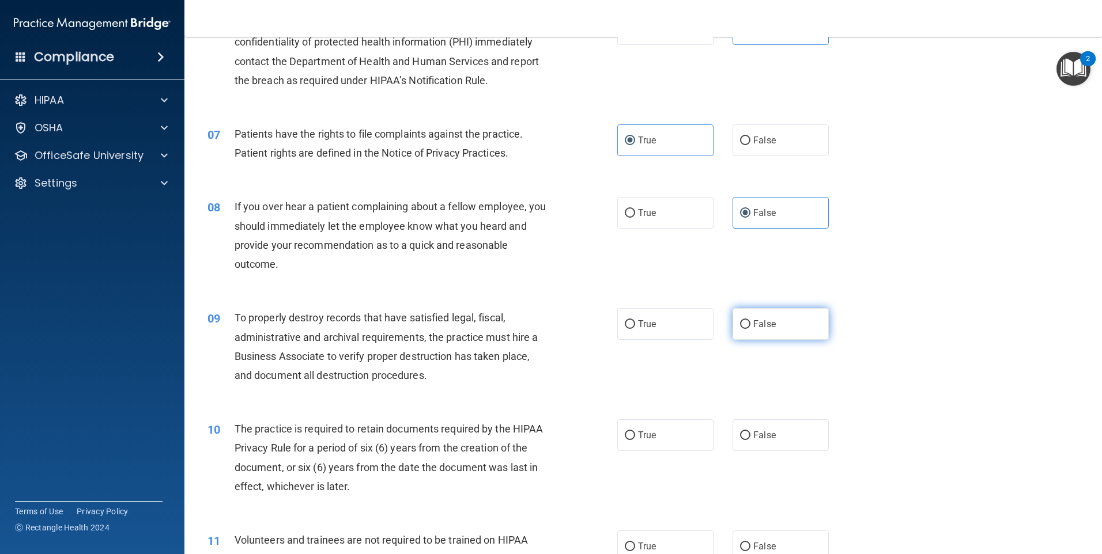
click at [753, 329] on span "False" at bounding box center [764, 324] width 22 height 11
click at [750, 329] on input "False" at bounding box center [745, 324] width 10 height 9
radio input "true"
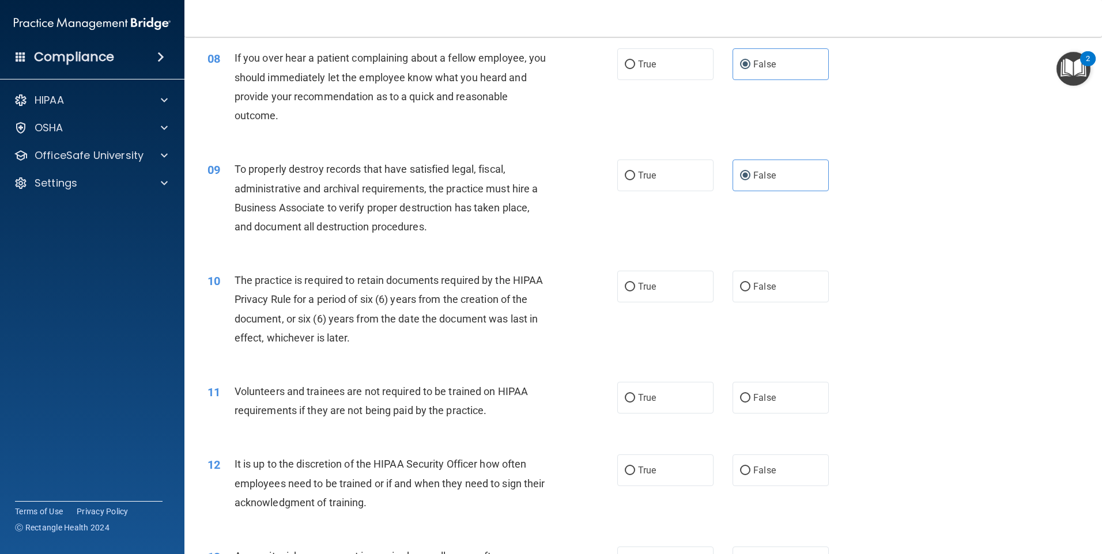
scroll to position [749, 0]
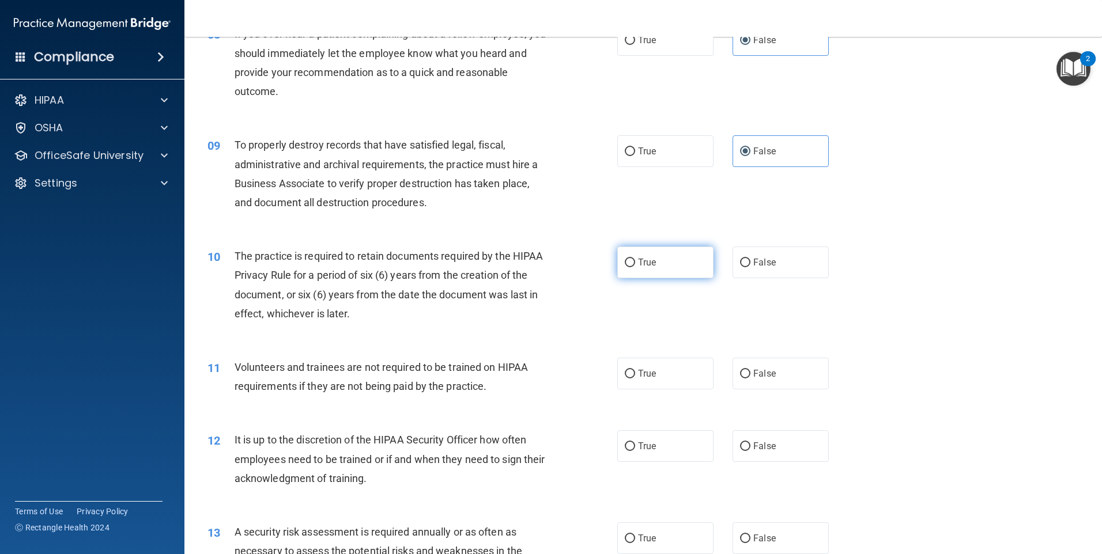
click at [671, 270] on label "True" at bounding box center [665, 263] width 96 height 32
click at [635, 267] on input "True" at bounding box center [630, 263] width 10 height 9
radio input "true"
click at [741, 375] on input "False" at bounding box center [745, 374] width 10 height 9
radio input "true"
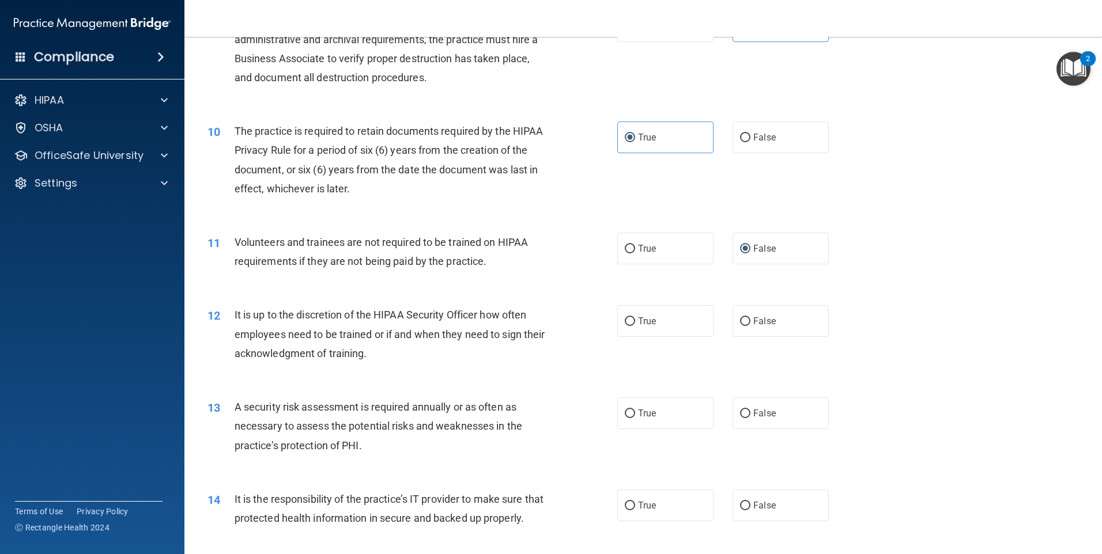
scroll to position [980, 0]
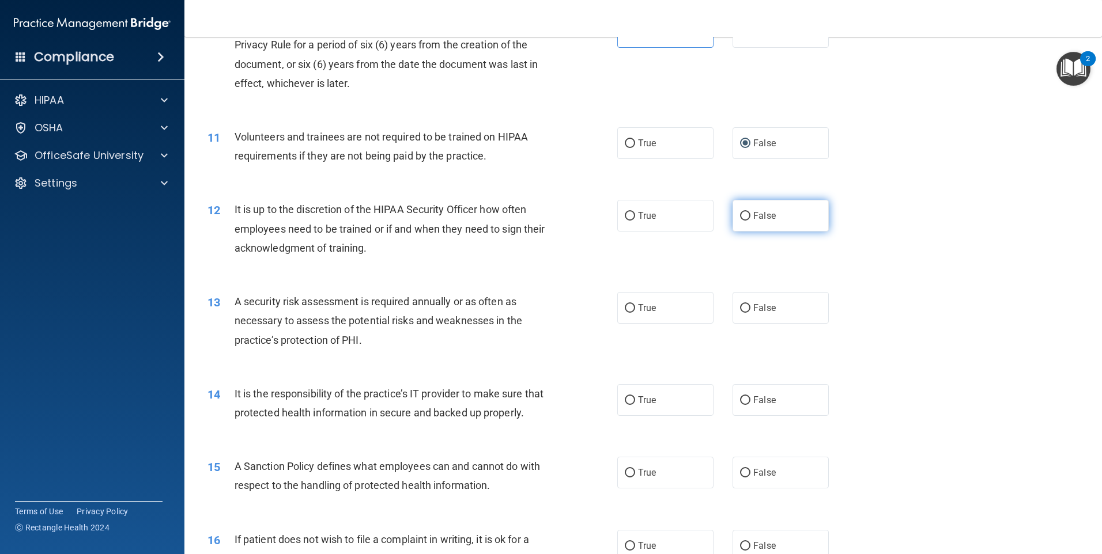
click at [761, 214] on span "False" at bounding box center [764, 215] width 22 height 11
click at [750, 214] on input "False" at bounding box center [745, 216] width 10 height 9
radio input "true"
click at [662, 301] on label "True" at bounding box center [665, 308] width 96 height 32
click at [635, 304] on input "True" at bounding box center [630, 308] width 10 height 9
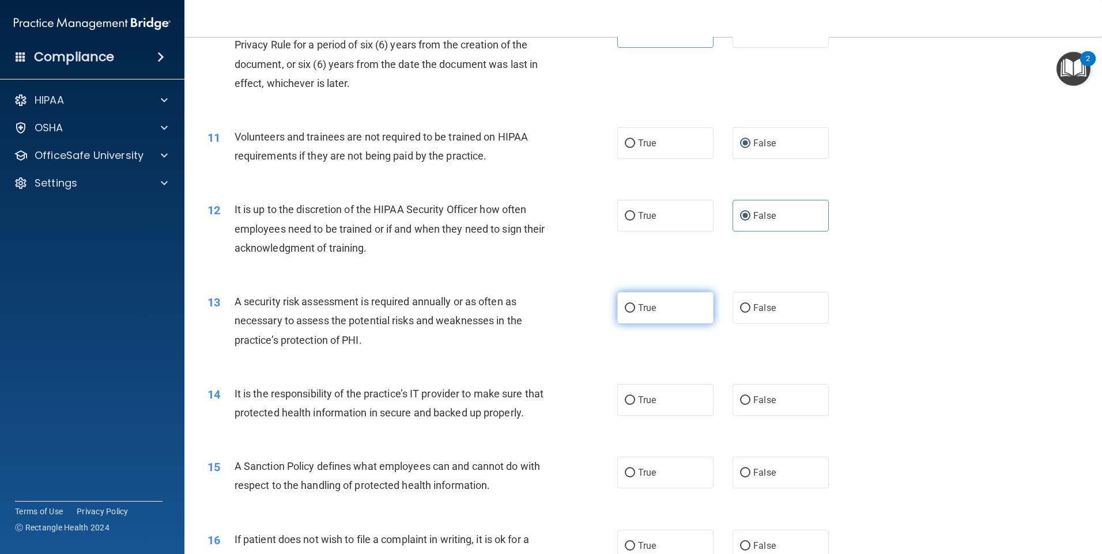
radio input "true"
click at [765, 402] on span "False" at bounding box center [764, 400] width 22 height 11
click at [750, 402] on input "False" at bounding box center [745, 401] width 10 height 9
radio input "true"
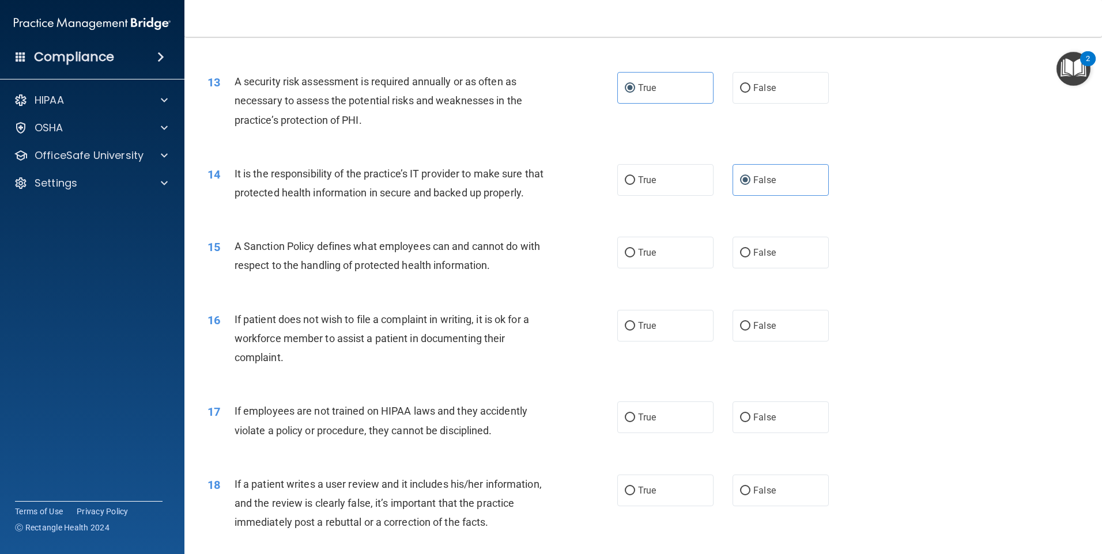
scroll to position [1210, 0]
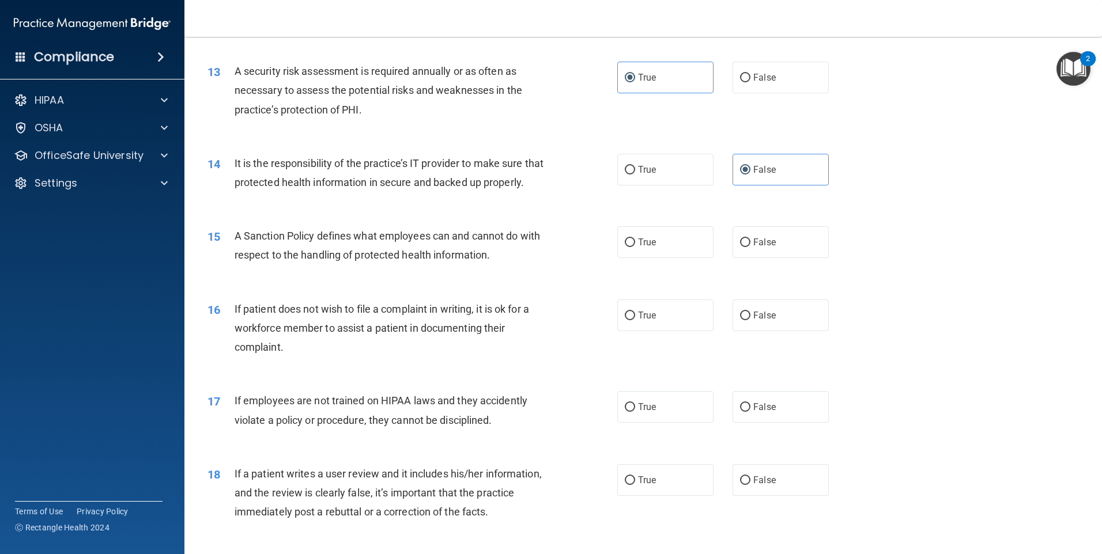
click at [757, 282] on div "15 A Sanction Policy defines what employees can and cannot do with respect to t…" at bounding box center [643, 248] width 889 height 73
click at [755, 258] on label "False" at bounding box center [781, 242] width 96 height 32
click at [750, 247] on input "False" at bounding box center [745, 243] width 10 height 9
radio input "true"
click at [662, 331] on label "True" at bounding box center [665, 316] width 96 height 32
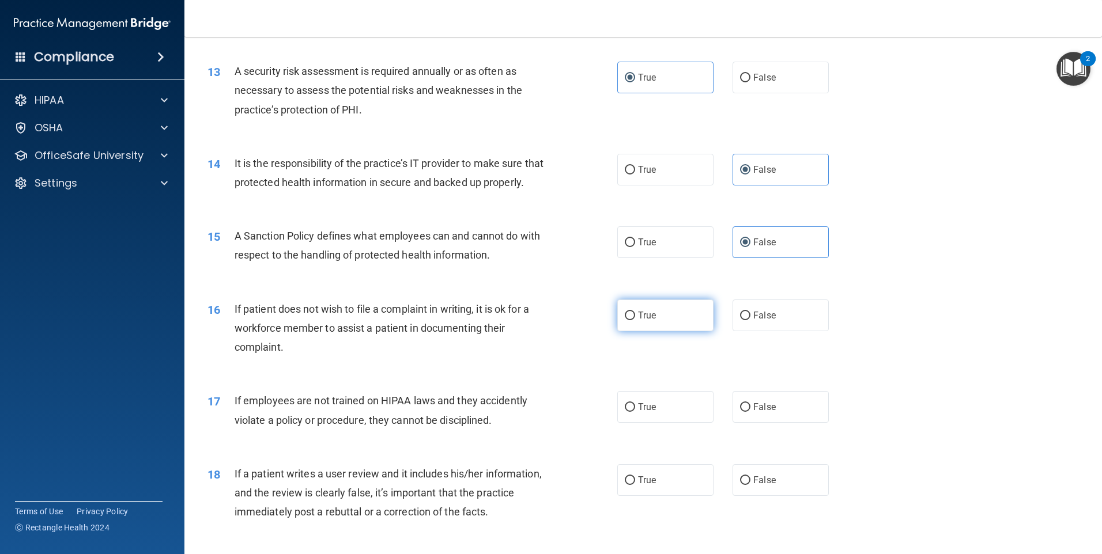
click at [635, 320] on input "True" at bounding box center [630, 316] width 10 height 9
radio input "true"
click at [753, 418] on label "False" at bounding box center [781, 407] width 96 height 32
click at [750, 412] on input "False" at bounding box center [745, 407] width 10 height 9
radio input "true"
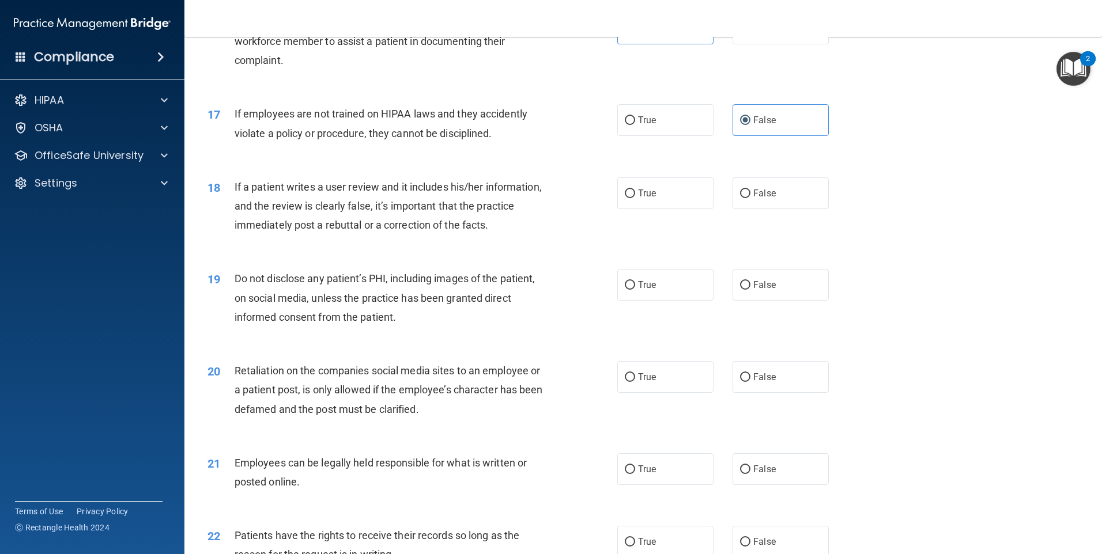
scroll to position [1498, 0]
click at [771, 208] on label "False" at bounding box center [781, 192] width 96 height 32
click at [750, 197] on input "False" at bounding box center [745, 192] width 10 height 9
radio input "true"
click at [669, 295] on label "True" at bounding box center [665, 284] width 96 height 32
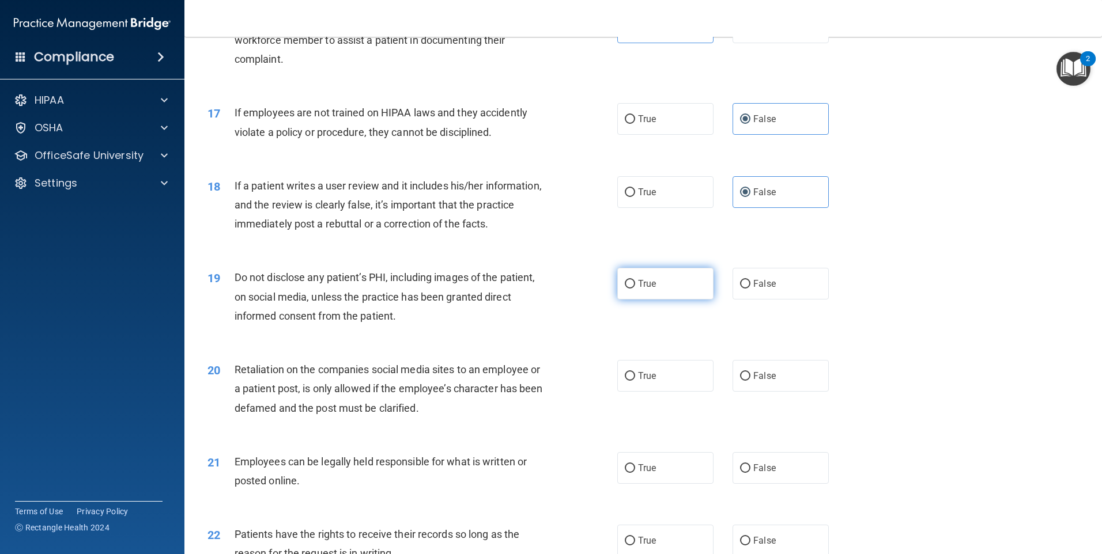
click at [635, 289] on input "True" at bounding box center [630, 284] width 10 height 9
radio input "true"
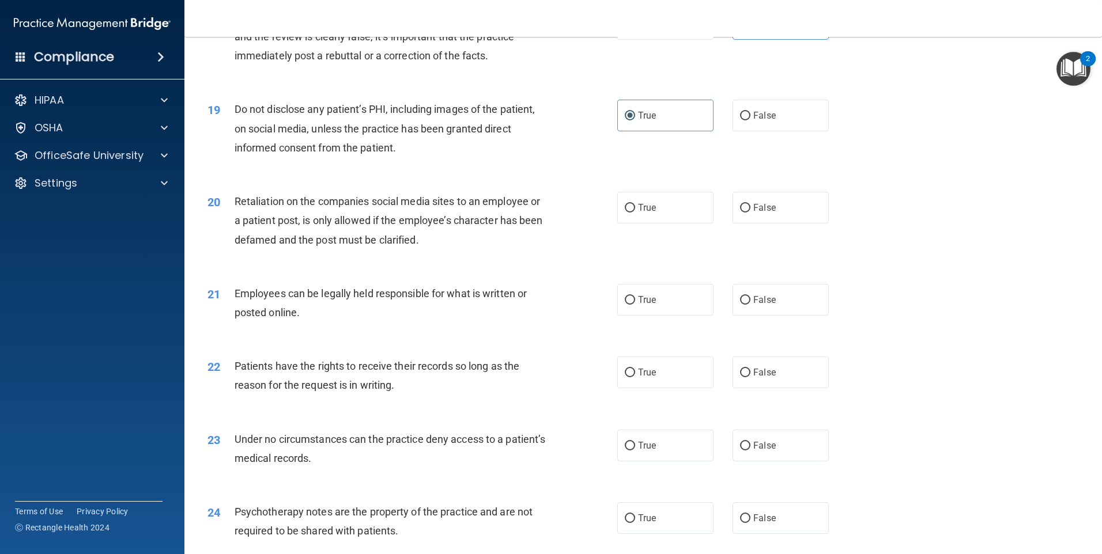
scroll to position [1671, 0]
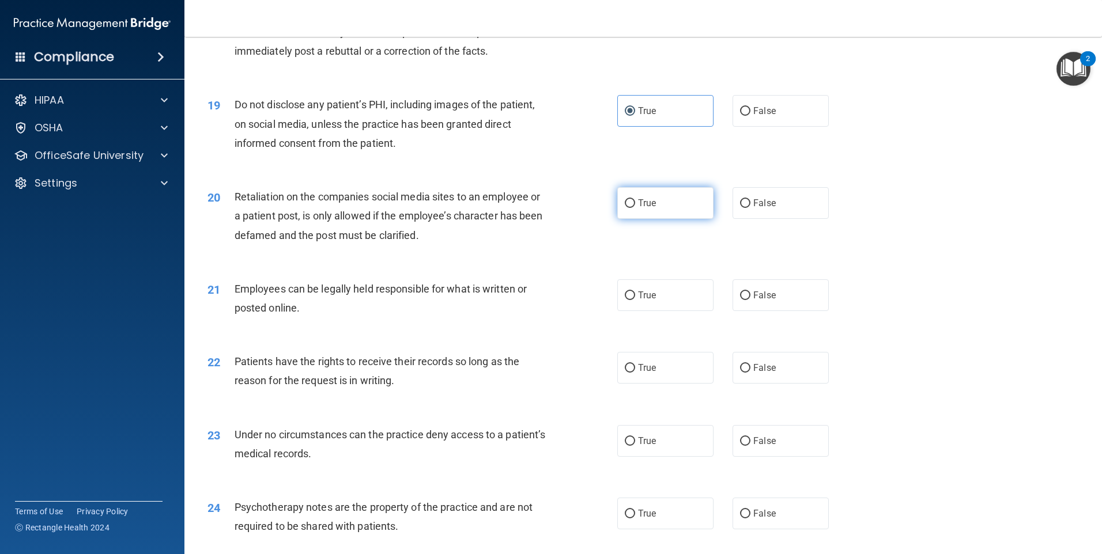
click at [654, 219] on label "True" at bounding box center [665, 203] width 96 height 32
click at [635, 208] on input "True" at bounding box center [630, 203] width 10 height 9
radio input "true"
click at [668, 311] on label "True" at bounding box center [665, 296] width 96 height 32
click at [635, 300] on input "True" at bounding box center [630, 296] width 10 height 9
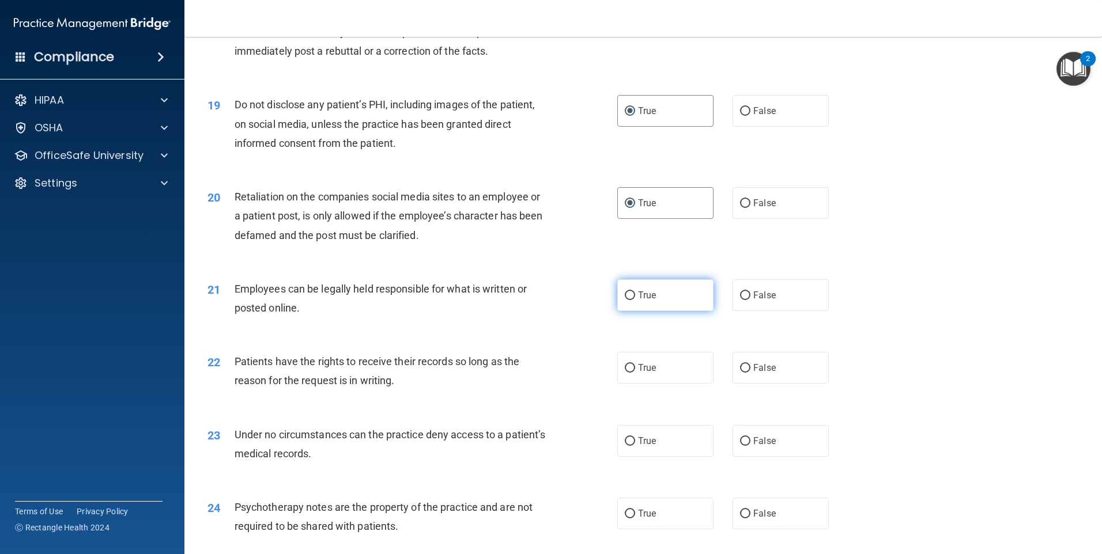
radio input "true"
click at [772, 384] on label "False" at bounding box center [781, 368] width 96 height 32
click at [750, 373] on input "False" at bounding box center [745, 368] width 10 height 9
radio input "true"
click at [685, 444] on label "True" at bounding box center [665, 441] width 96 height 32
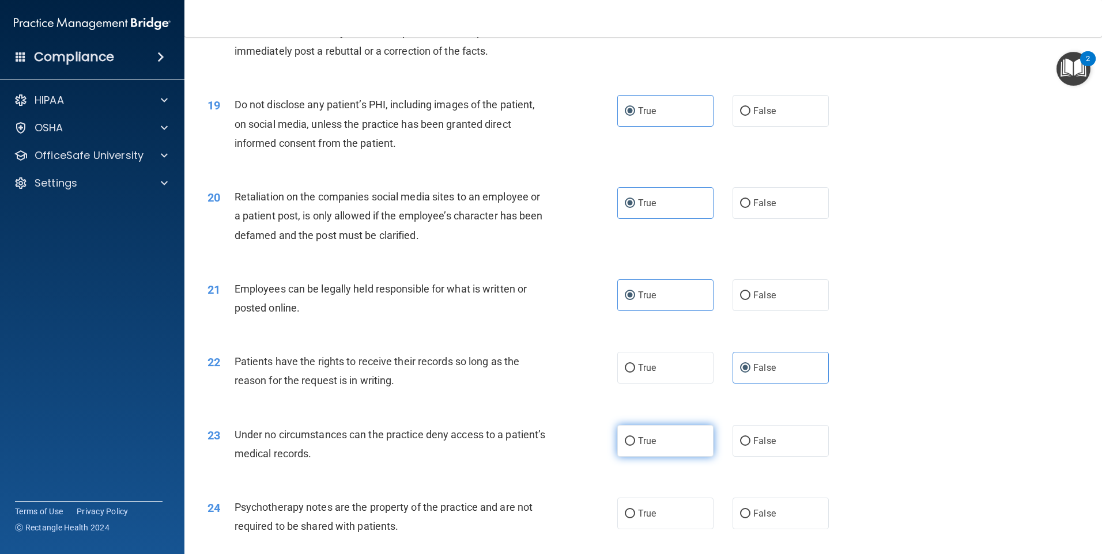
click at [635, 444] on input "True" at bounding box center [630, 441] width 10 height 9
radio input "true"
click at [741, 452] on label "False" at bounding box center [781, 441] width 96 height 32
click at [741, 446] on input "False" at bounding box center [745, 441] width 10 height 9
radio input "true"
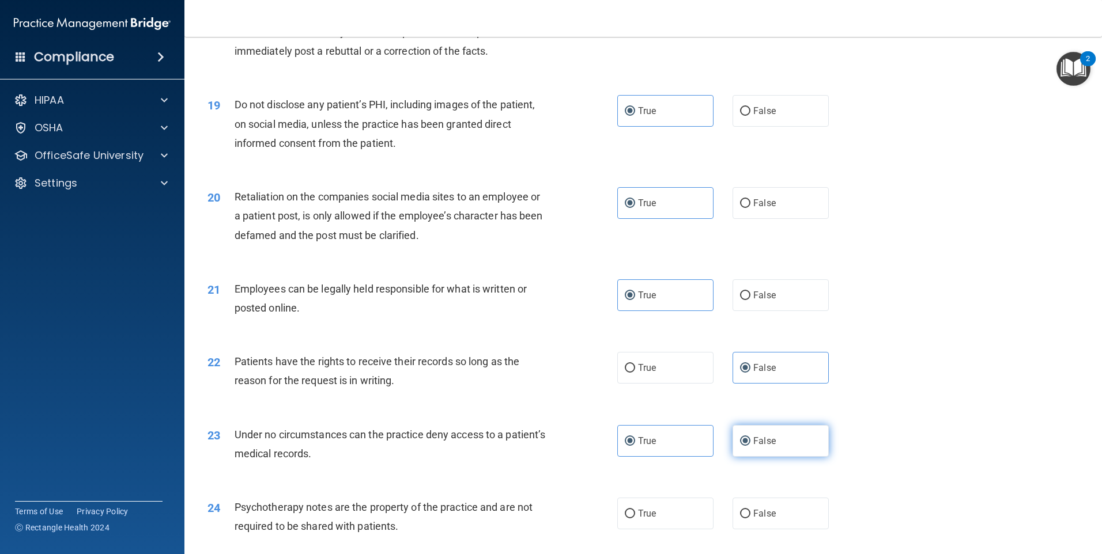
radio input "false"
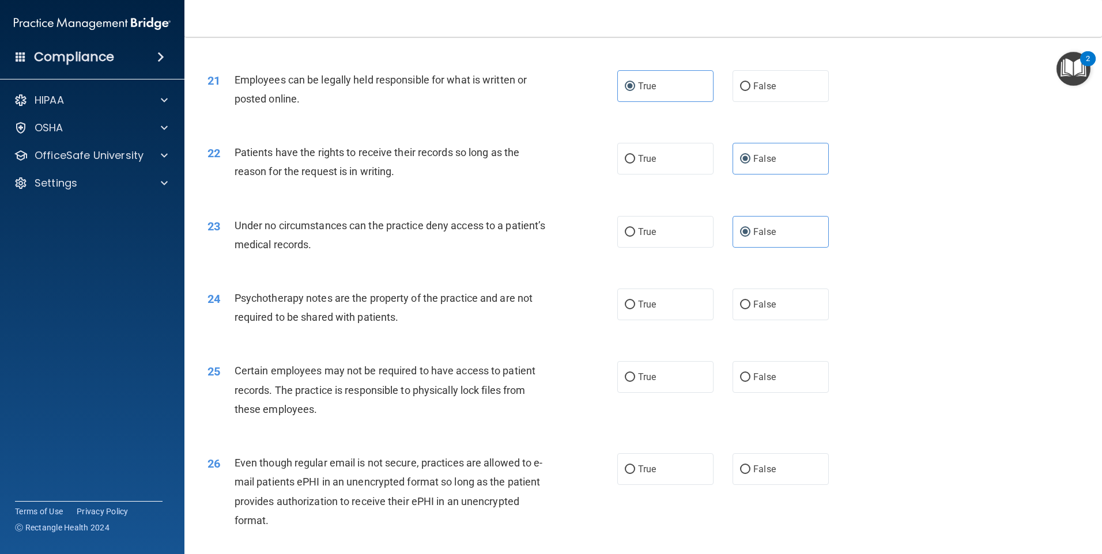
scroll to position [1902, 0]
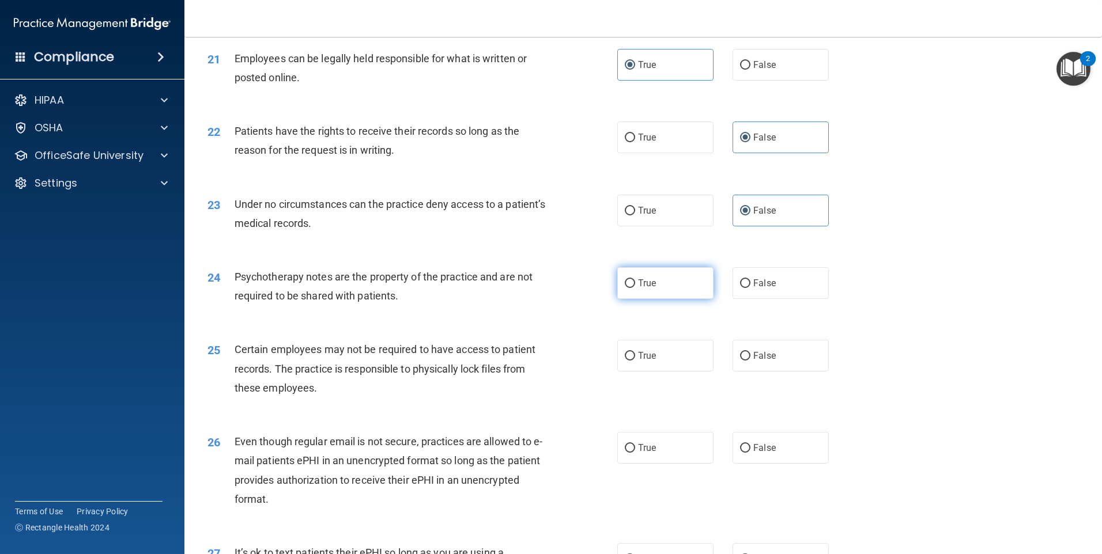
click at [674, 299] on label "True" at bounding box center [665, 283] width 96 height 32
click at [635, 288] on input "True" at bounding box center [630, 284] width 10 height 9
radio input "true"
click at [664, 372] on label "True" at bounding box center [665, 356] width 96 height 32
click at [635, 361] on input "True" at bounding box center [630, 356] width 10 height 9
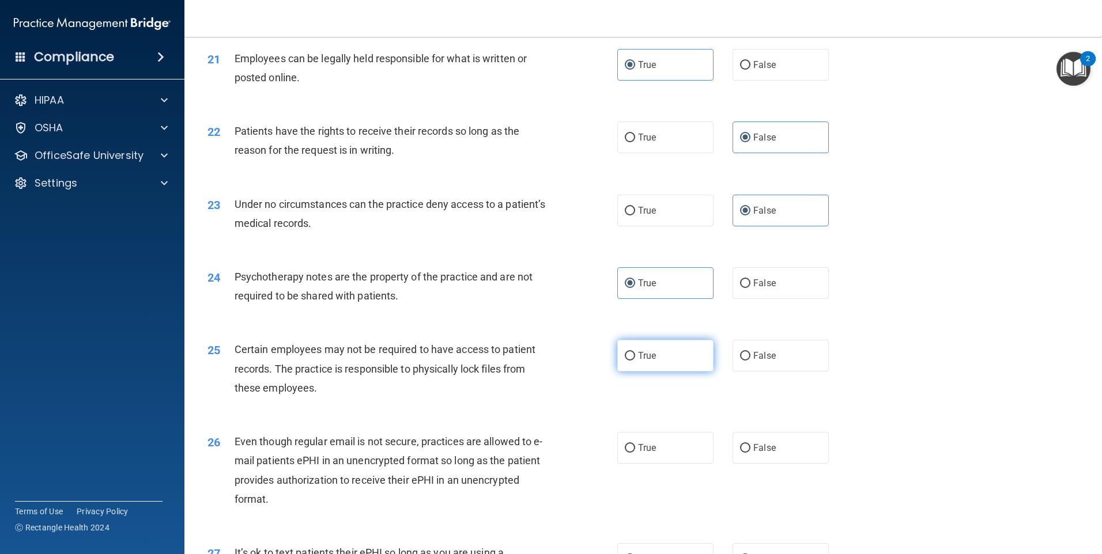
radio input "true"
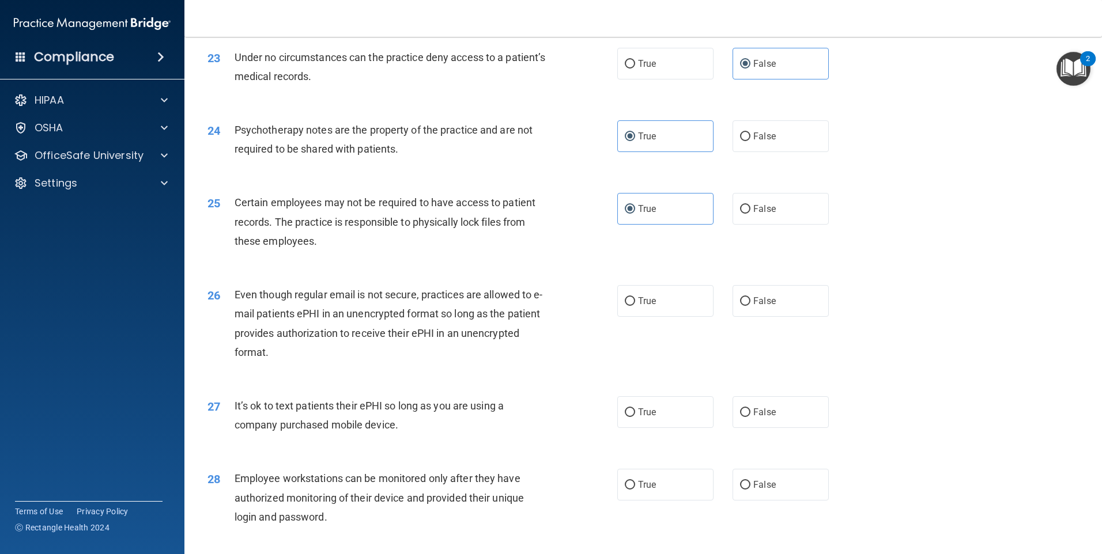
scroll to position [2075, 0]
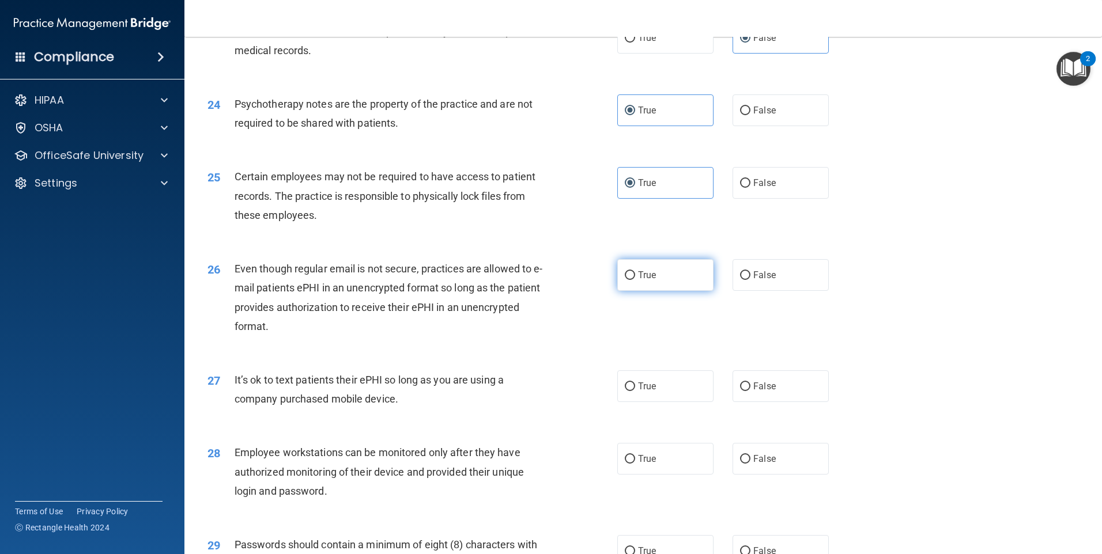
click at [658, 291] on label "True" at bounding box center [665, 275] width 96 height 32
click at [635, 280] on input "True" at bounding box center [630, 275] width 10 height 9
radio input "true"
click at [753, 392] on span "False" at bounding box center [764, 386] width 22 height 11
click at [750, 391] on input "False" at bounding box center [745, 387] width 10 height 9
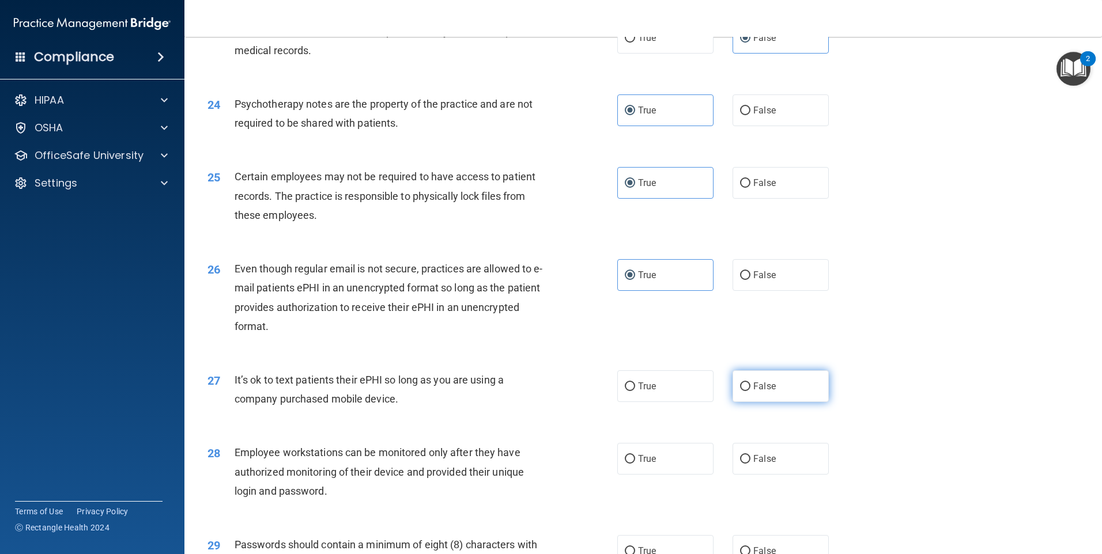
radio input "true"
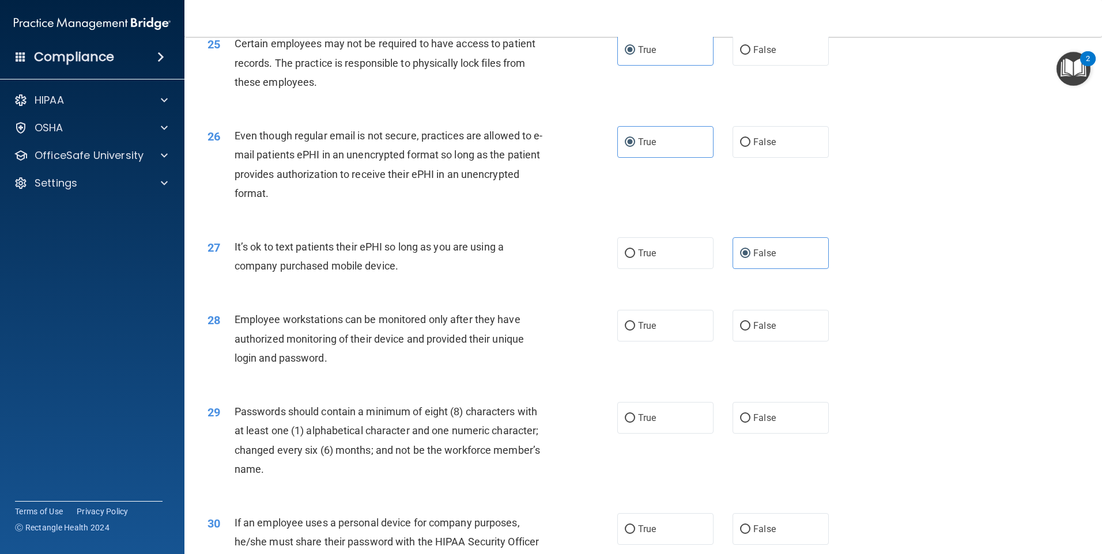
scroll to position [2305, 0]
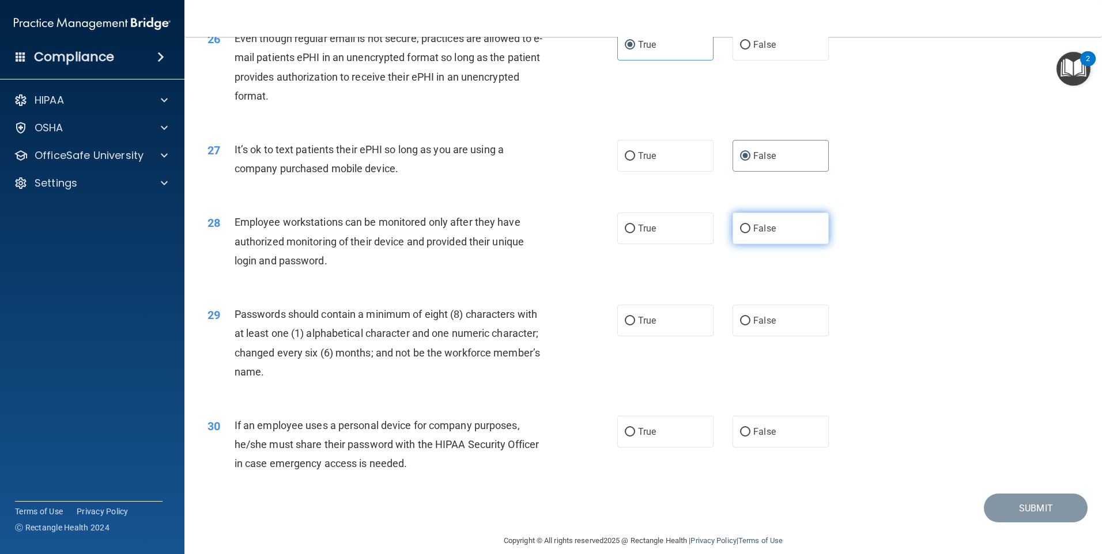
click at [767, 244] on label "False" at bounding box center [781, 229] width 96 height 32
click at [750, 233] on input "False" at bounding box center [745, 229] width 10 height 9
radio input "true"
click at [679, 337] on label "True" at bounding box center [665, 321] width 96 height 32
click at [635, 326] on input "True" at bounding box center [630, 321] width 10 height 9
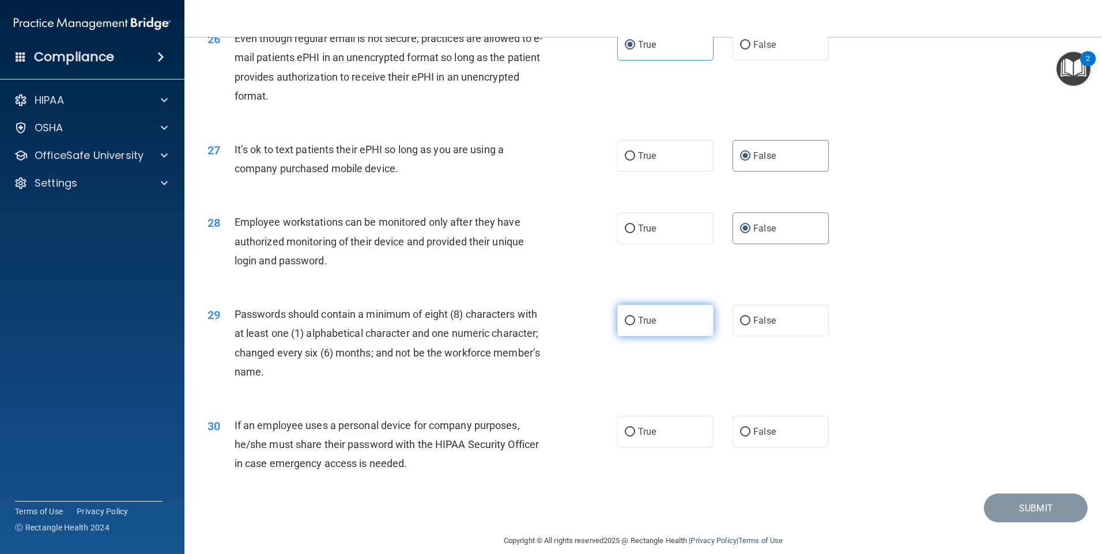
radio input "true"
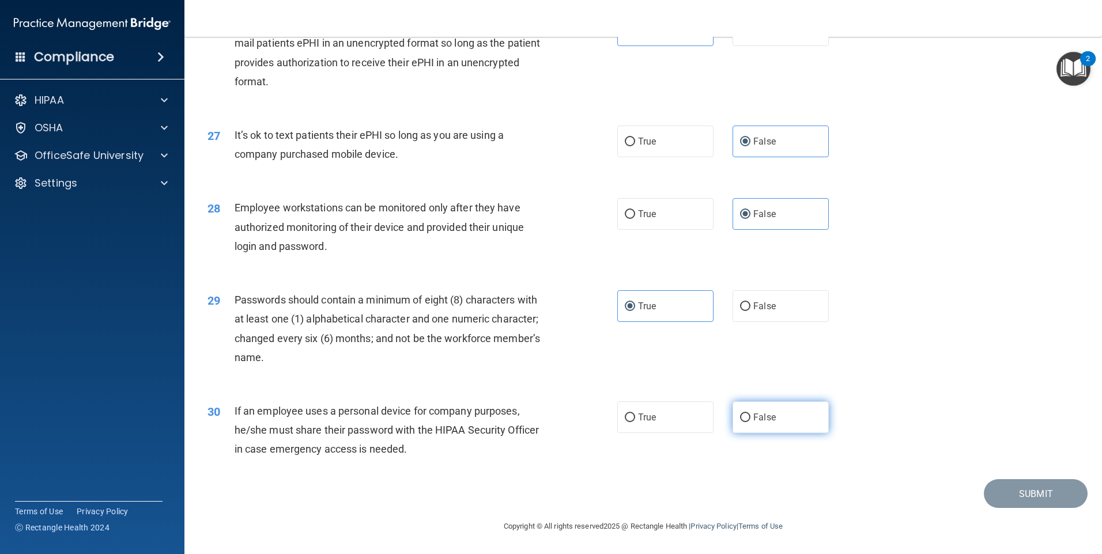
click at [741, 414] on input "False" at bounding box center [745, 418] width 10 height 9
radio input "true"
click at [992, 492] on button "Submit" at bounding box center [1036, 494] width 104 height 29
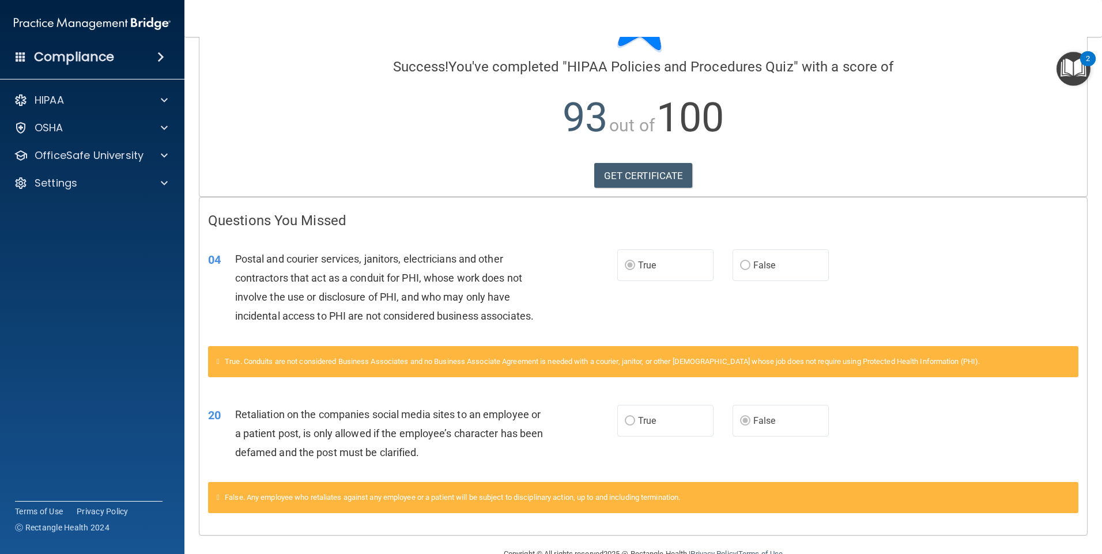
scroll to position [102, 0]
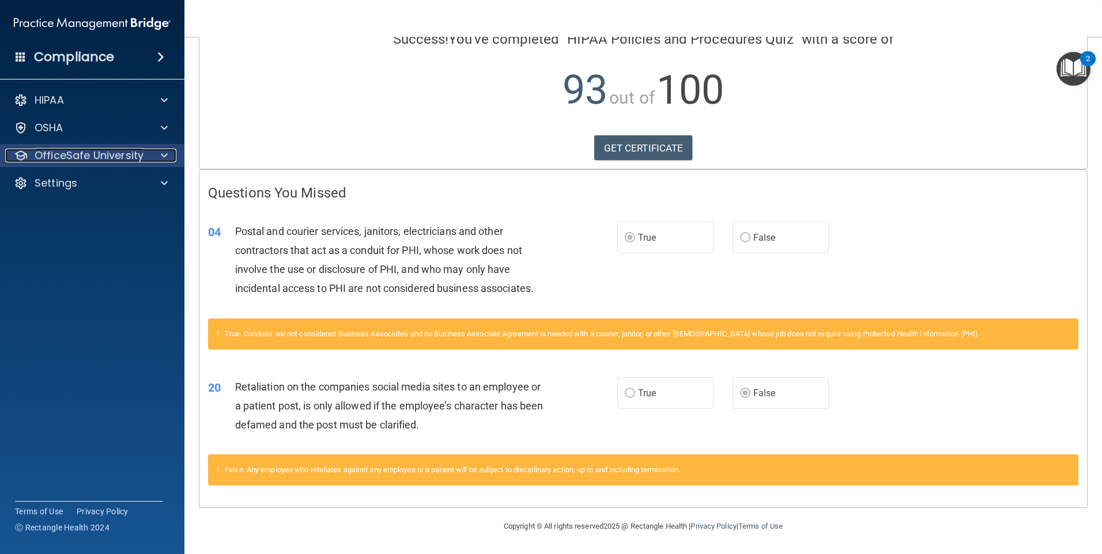
click at [148, 156] on div at bounding box center [162, 156] width 29 height 14
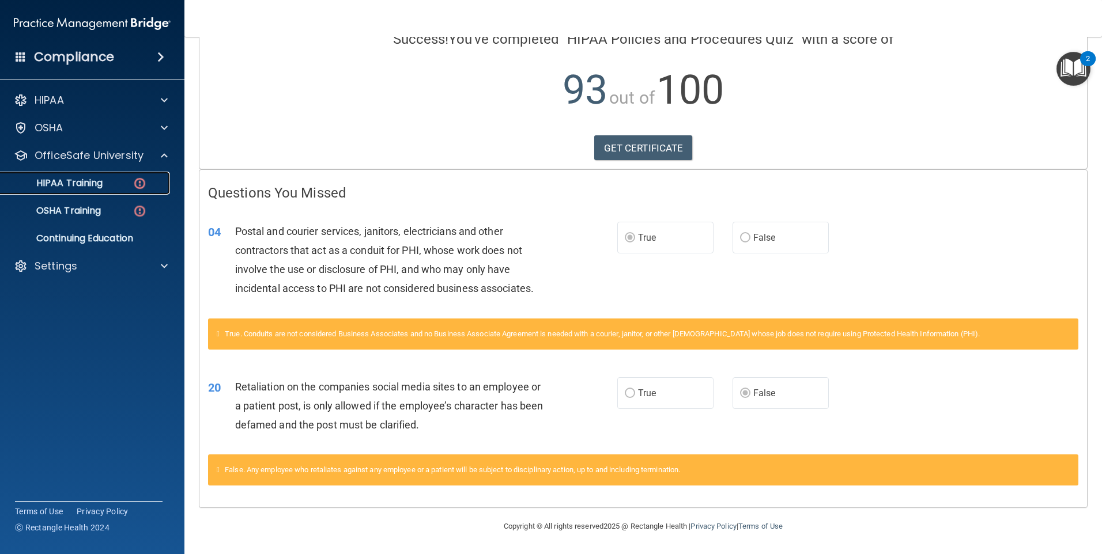
click at [99, 187] on p "HIPAA Training" at bounding box center [54, 184] width 95 height 12
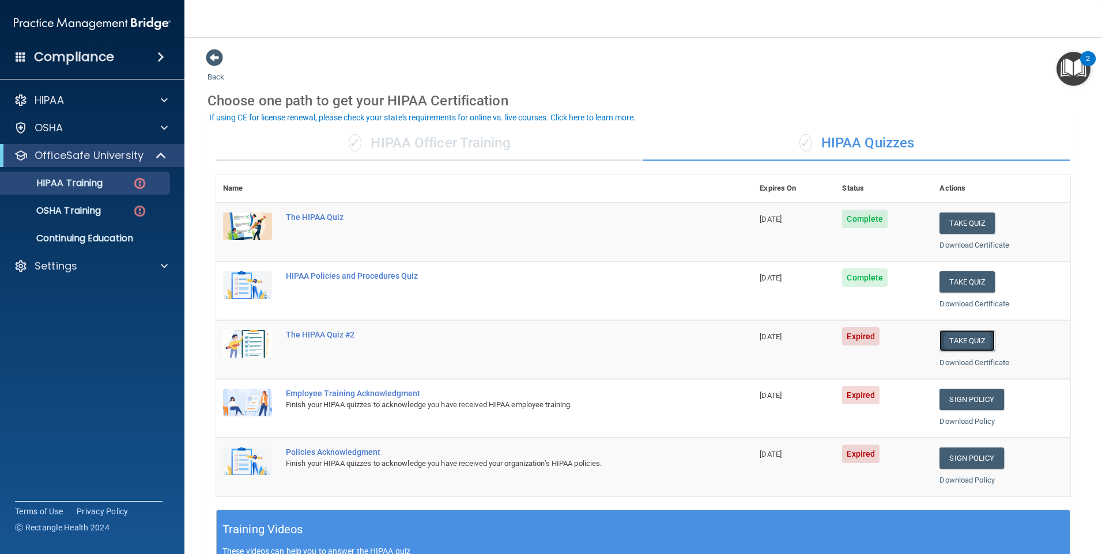
click at [942, 339] on button "Take Quiz" at bounding box center [966, 340] width 55 height 21
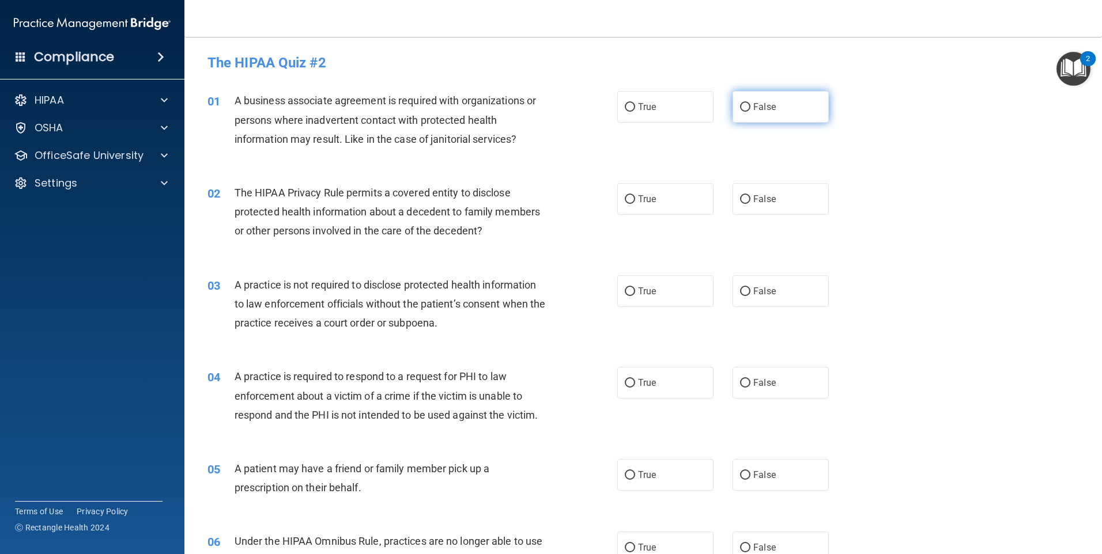
click at [740, 110] on input "False" at bounding box center [745, 107] width 10 height 9
radio input "true"
click at [678, 203] on label "True" at bounding box center [665, 199] width 96 height 32
click at [635, 203] on input "True" at bounding box center [630, 199] width 10 height 9
radio input "true"
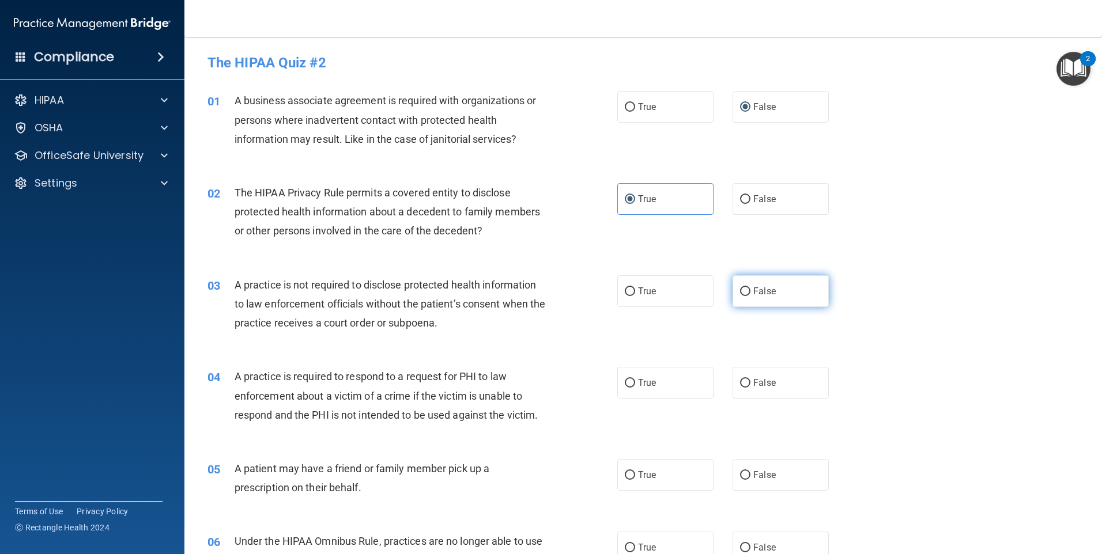
click at [788, 280] on label "False" at bounding box center [781, 291] width 96 height 32
click at [750, 288] on input "False" at bounding box center [745, 292] width 10 height 9
radio input "true"
click at [637, 388] on label "True" at bounding box center [665, 383] width 96 height 32
click at [635, 388] on input "True" at bounding box center [630, 383] width 10 height 9
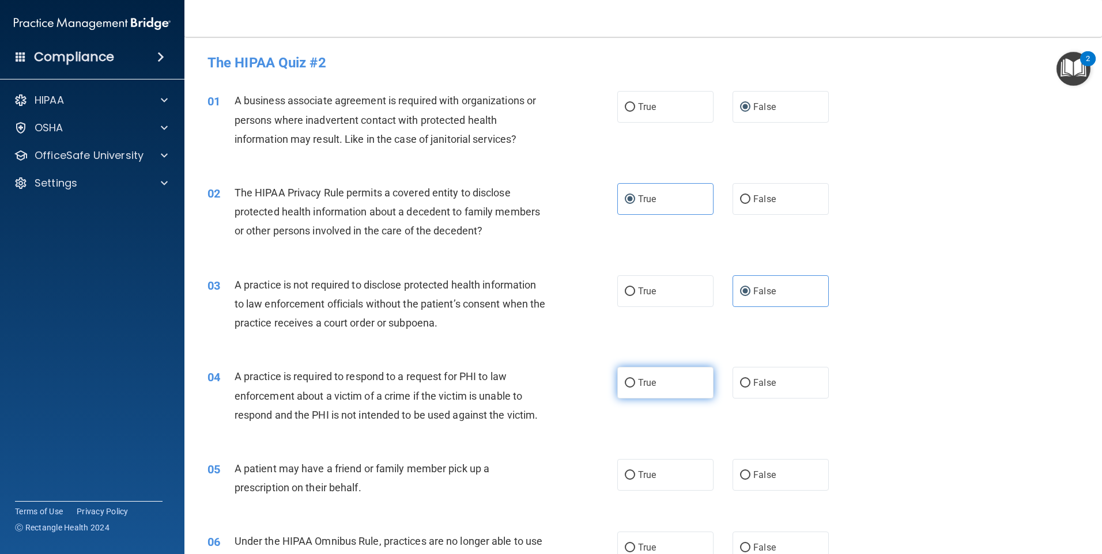
radio input "true"
click at [651, 470] on span "True" at bounding box center [647, 475] width 18 height 11
click at [635, 471] on input "True" at bounding box center [630, 475] width 10 height 9
radio input "true"
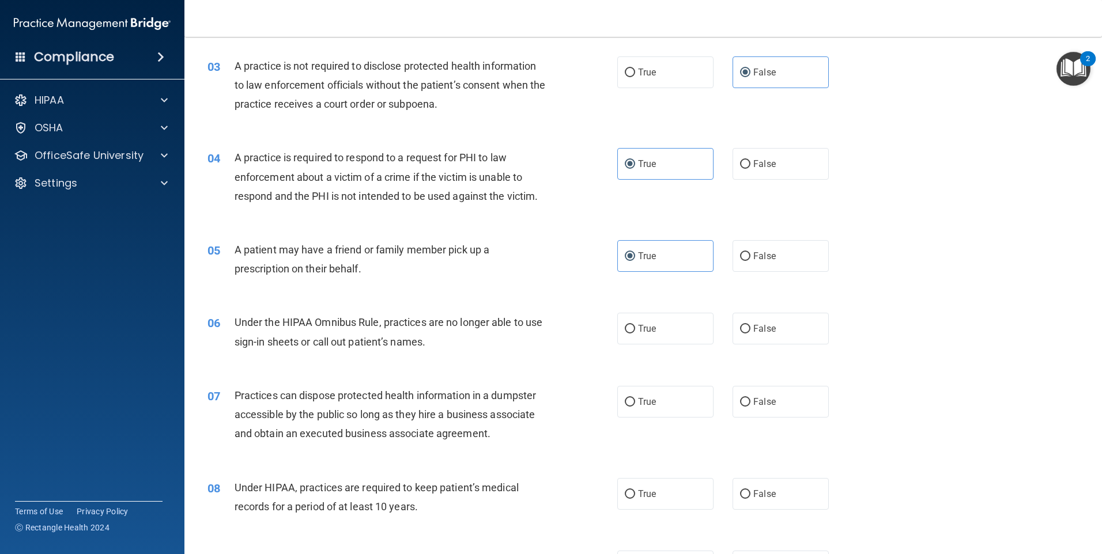
scroll to position [231, 0]
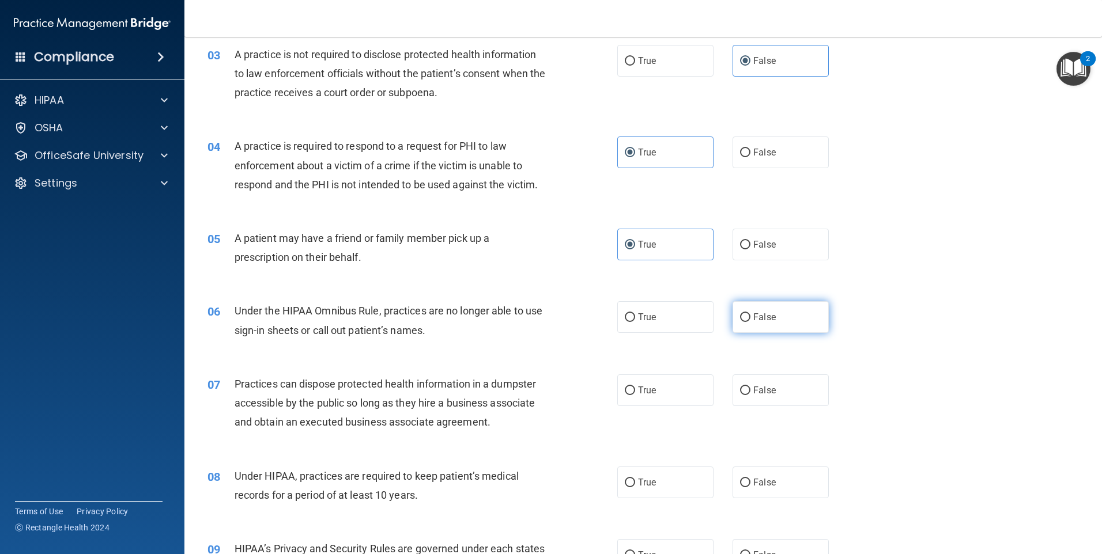
click at [762, 324] on label "False" at bounding box center [781, 317] width 96 height 32
click at [750, 322] on input "False" at bounding box center [745, 318] width 10 height 9
radio input "true"
click at [756, 388] on span "False" at bounding box center [764, 390] width 22 height 11
click at [750, 388] on input "False" at bounding box center [745, 391] width 10 height 9
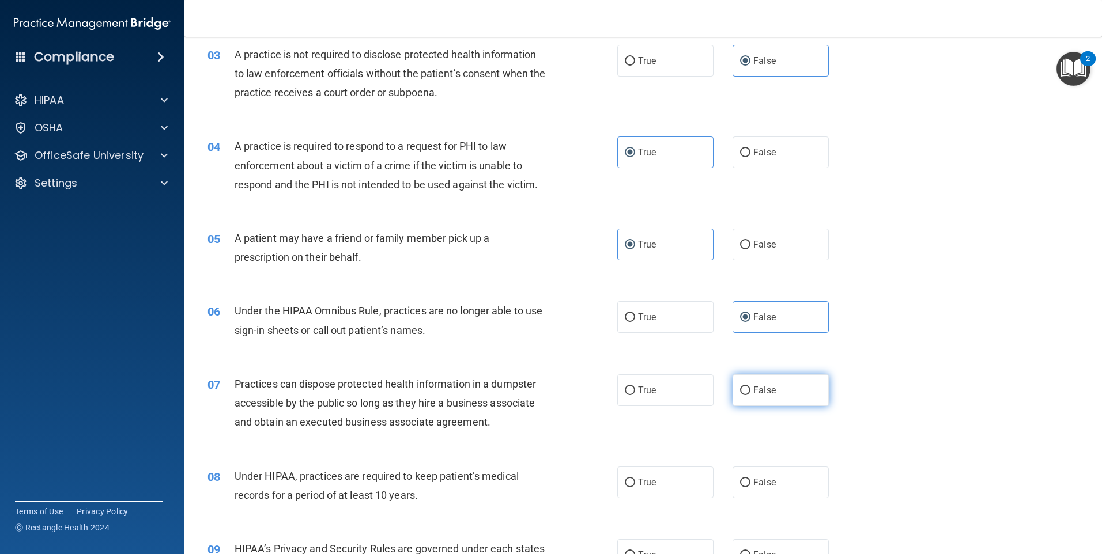
radio input "true"
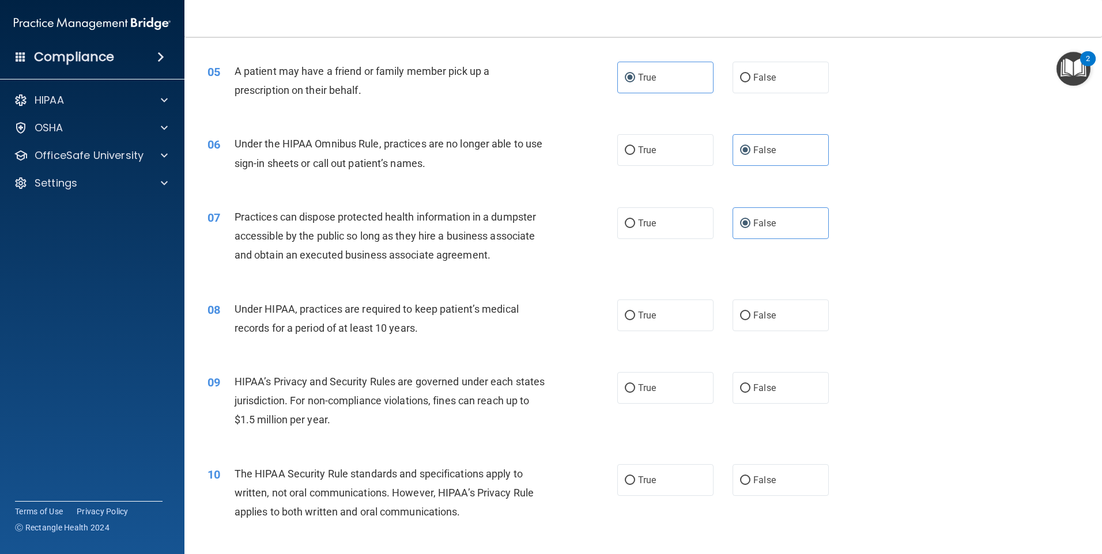
scroll to position [403, 0]
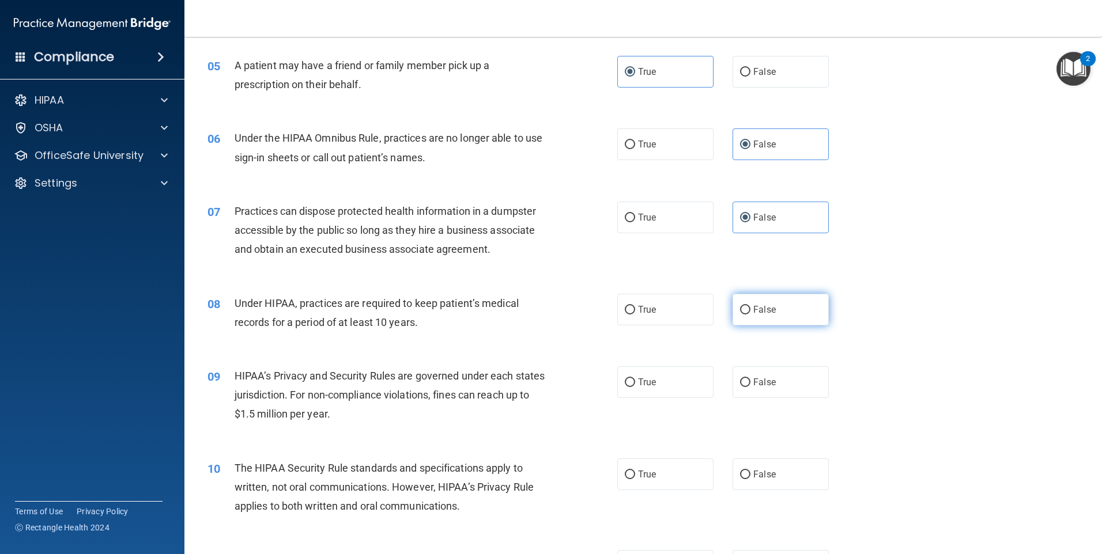
click at [759, 318] on label "False" at bounding box center [781, 310] width 96 height 32
click at [750, 315] on input "False" at bounding box center [745, 310] width 10 height 9
radio input "true"
click at [689, 386] on label "True" at bounding box center [665, 383] width 96 height 32
click at [635, 386] on input "True" at bounding box center [630, 383] width 10 height 9
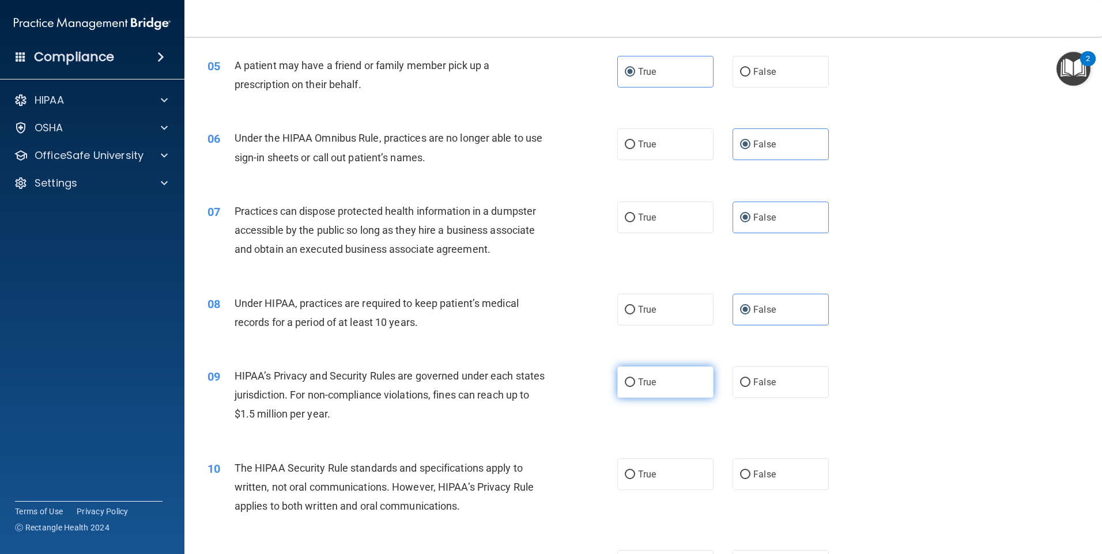
radio input "true"
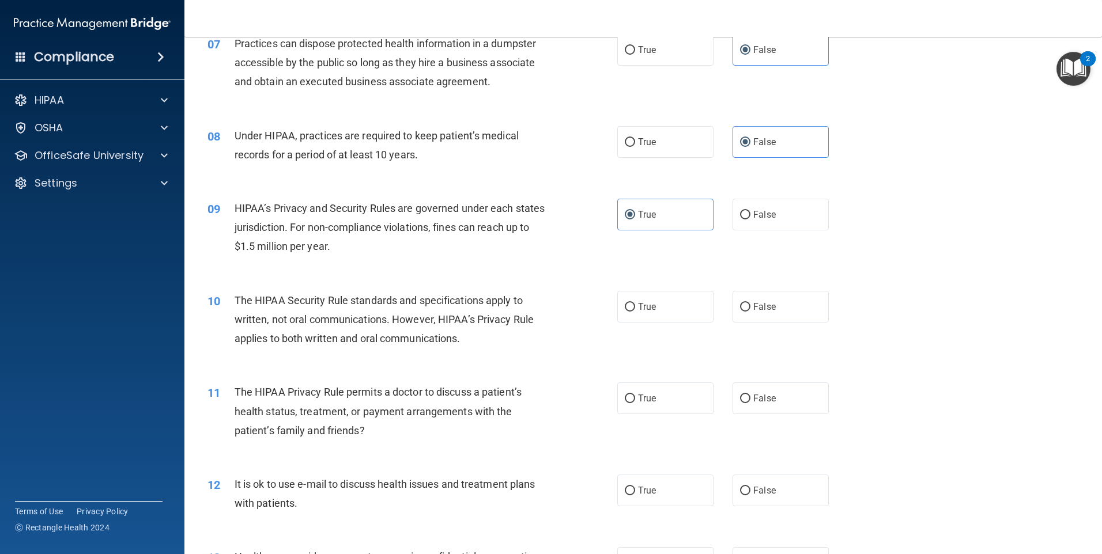
scroll to position [576, 0]
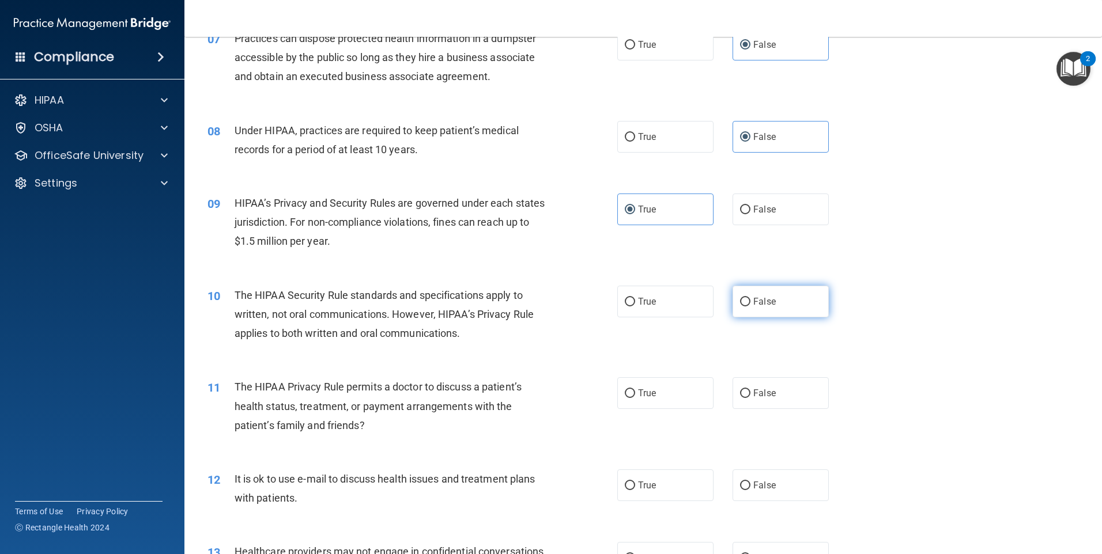
click at [768, 302] on span "False" at bounding box center [764, 301] width 22 height 11
click at [750, 302] on input "False" at bounding box center [745, 302] width 10 height 9
radio input "true"
click at [780, 401] on label "False" at bounding box center [781, 393] width 96 height 32
click at [750, 398] on input "False" at bounding box center [745, 394] width 10 height 9
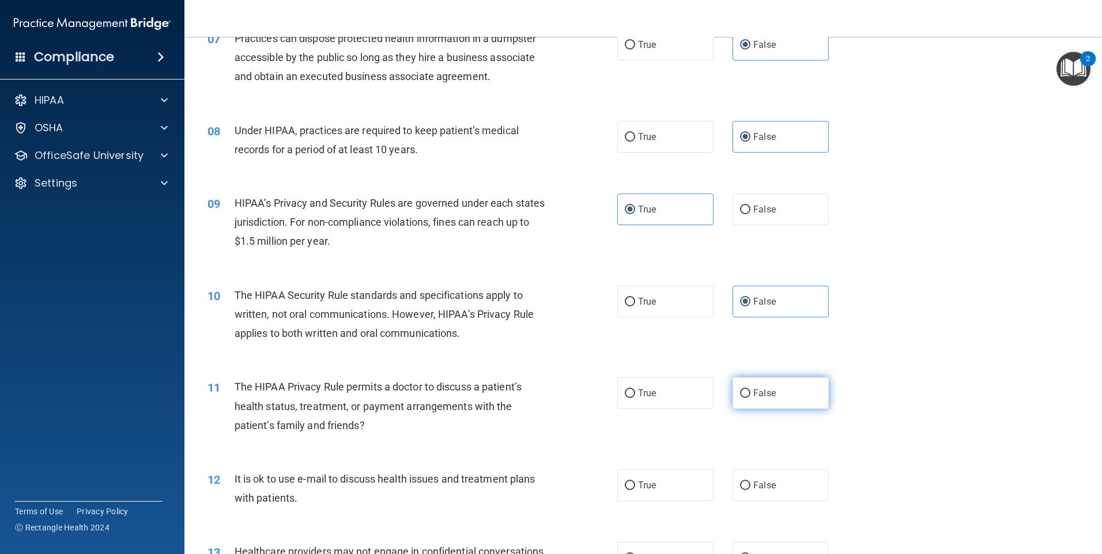
radio input "true"
click at [758, 491] on label "False" at bounding box center [781, 486] width 96 height 32
click at [750, 490] on input "False" at bounding box center [745, 486] width 10 height 9
radio input "true"
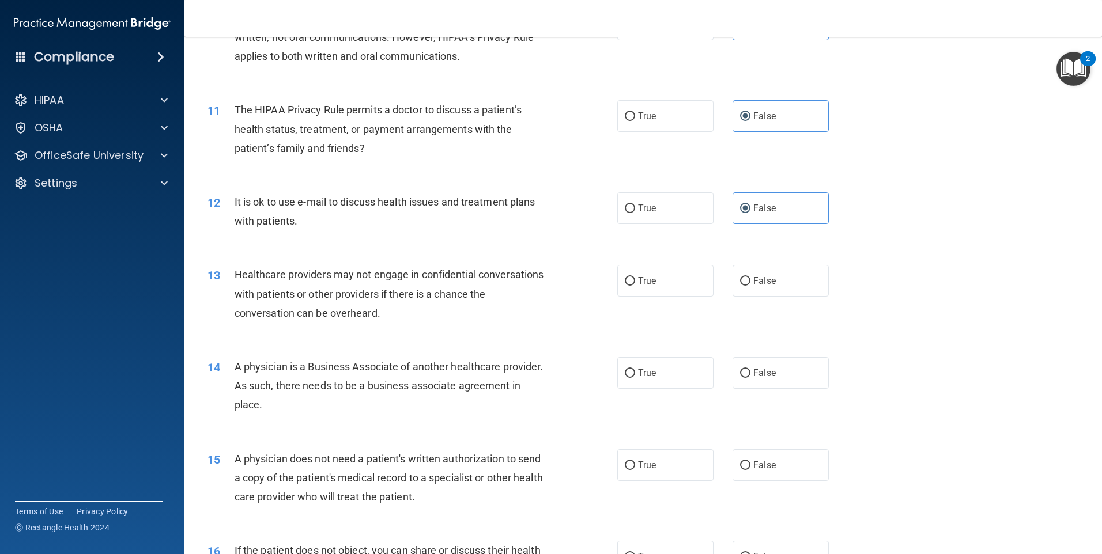
scroll to position [864, 0]
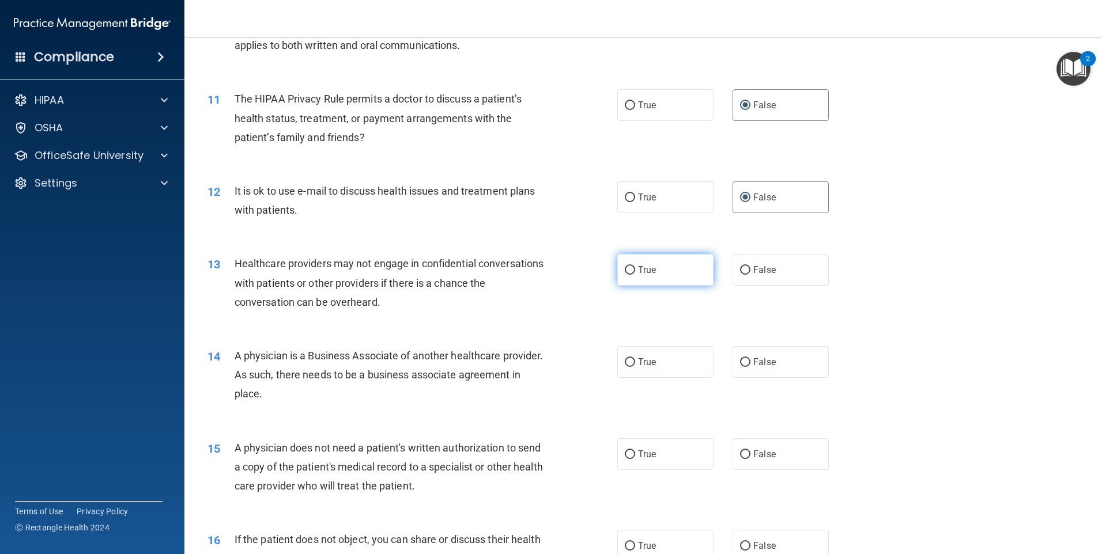
click at [699, 262] on label "True" at bounding box center [665, 270] width 96 height 32
click at [635, 266] on input "True" at bounding box center [630, 270] width 10 height 9
radio input "true"
click at [641, 371] on label "True" at bounding box center [665, 362] width 96 height 32
click at [635, 367] on input "True" at bounding box center [630, 362] width 10 height 9
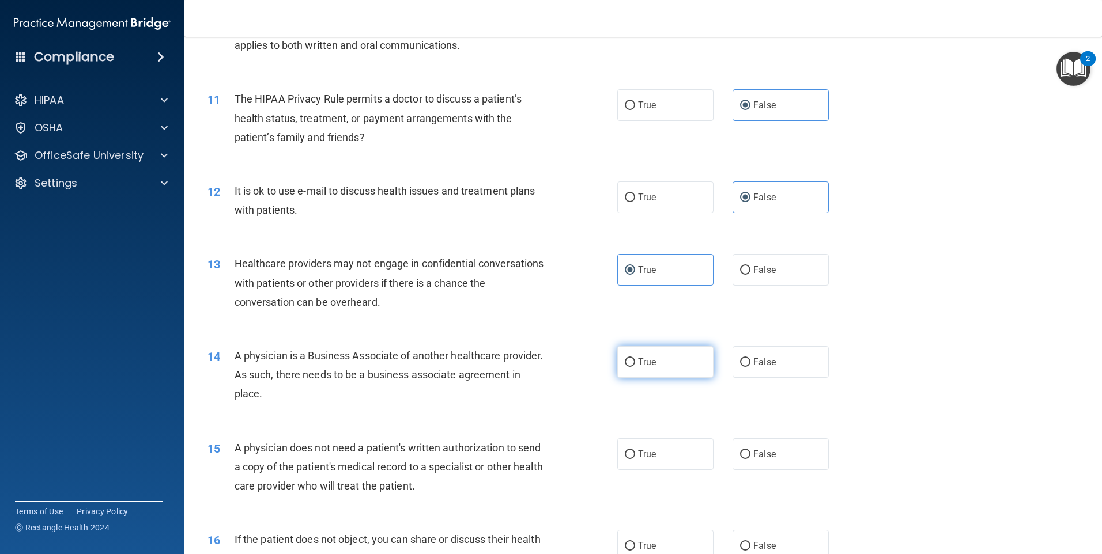
radio input "true"
click at [680, 469] on label "True" at bounding box center [665, 455] width 96 height 32
click at [635, 459] on input "True" at bounding box center [630, 455] width 10 height 9
radio input "true"
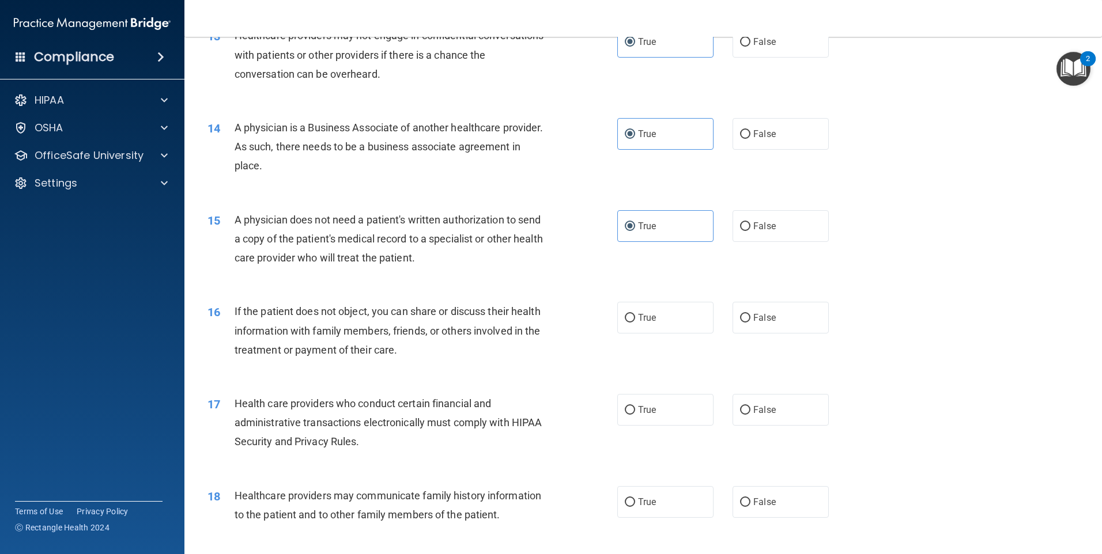
scroll to position [1095, 0]
click at [647, 329] on label "True" at bounding box center [665, 316] width 96 height 32
click at [635, 320] on input "True" at bounding box center [630, 316] width 10 height 9
radio input "true"
click at [669, 425] on div "17 Health care providers who conduct certain financial and administrative trans…" at bounding box center [643, 423] width 889 height 92
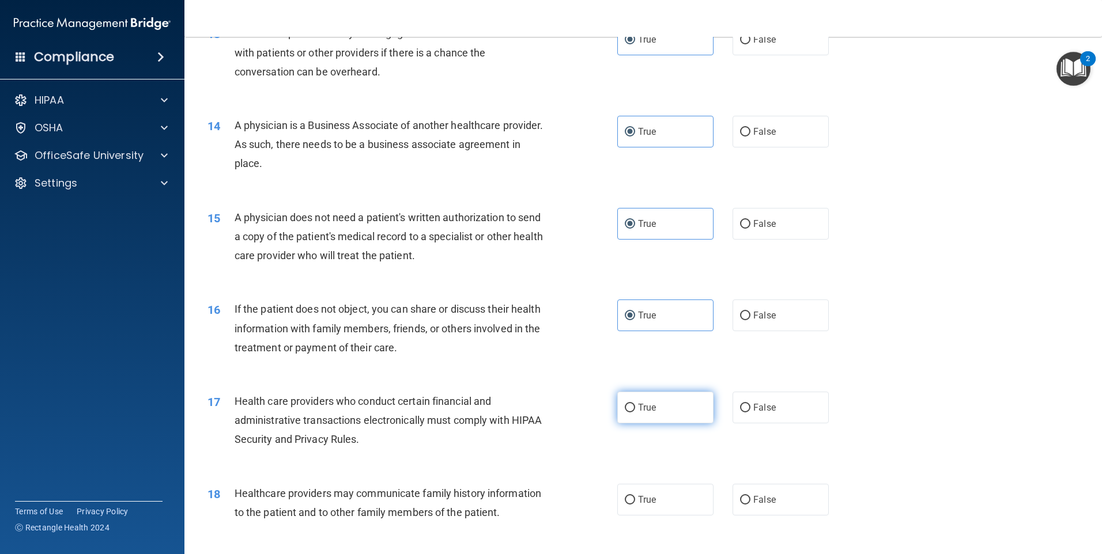
click at [662, 414] on label "True" at bounding box center [665, 408] width 96 height 32
click at [635, 413] on input "True" at bounding box center [630, 408] width 10 height 9
radio input "true"
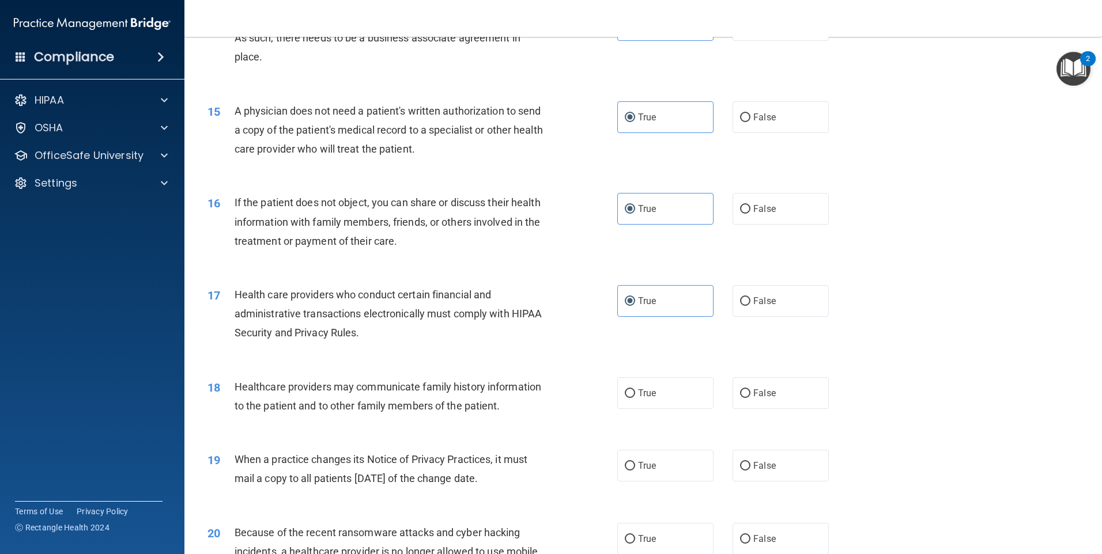
scroll to position [1268, 0]
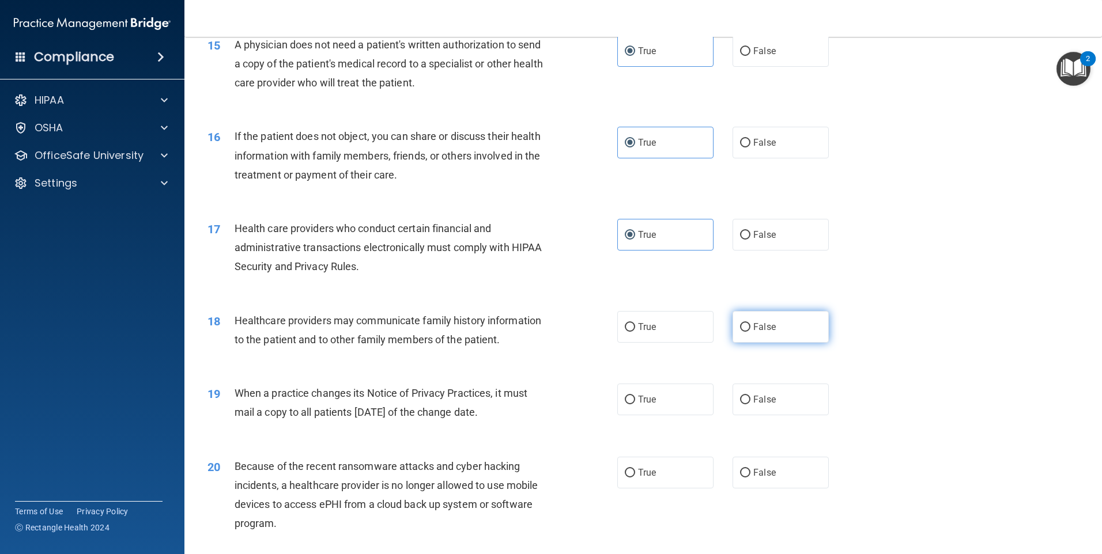
click at [771, 337] on label "False" at bounding box center [781, 327] width 96 height 32
click at [750, 332] on input "False" at bounding box center [745, 327] width 10 height 9
radio input "true"
click at [662, 395] on label "True" at bounding box center [665, 400] width 96 height 32
click at [635, 396] on input "True" at bounding box center [630, 400] width 10 height 9
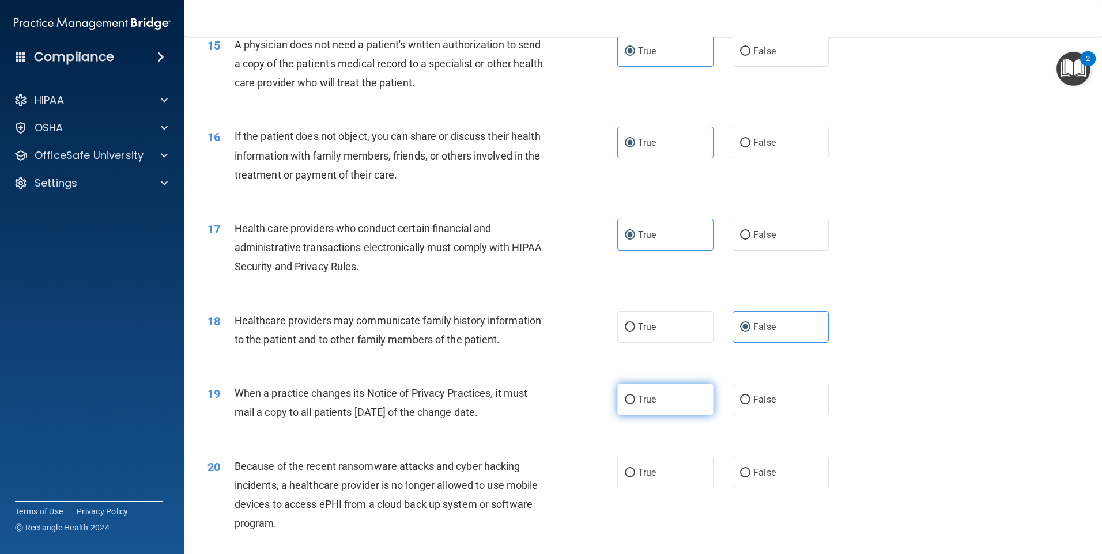
radio input "true"
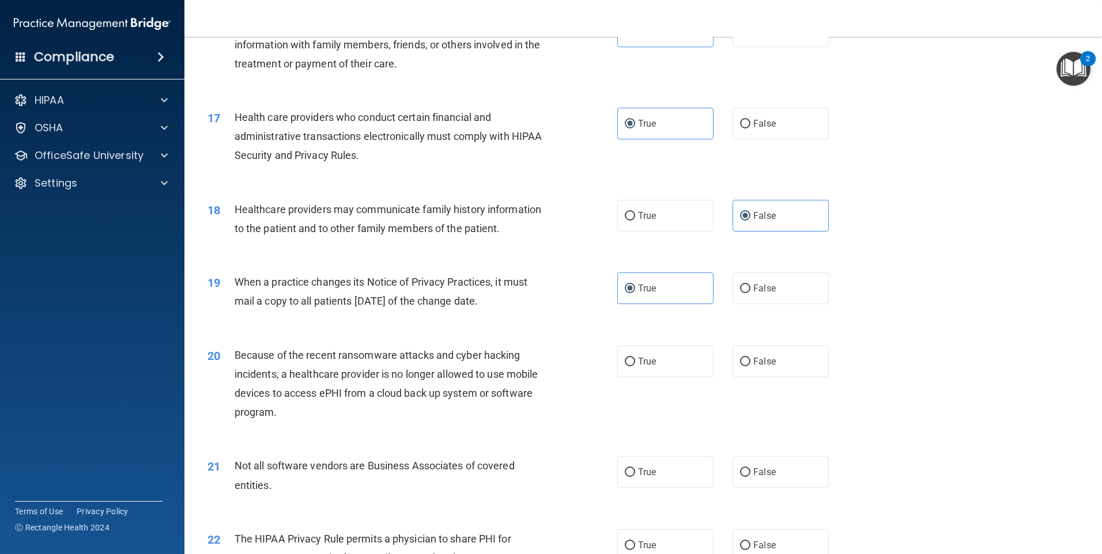
scroll to position [1383, 0]
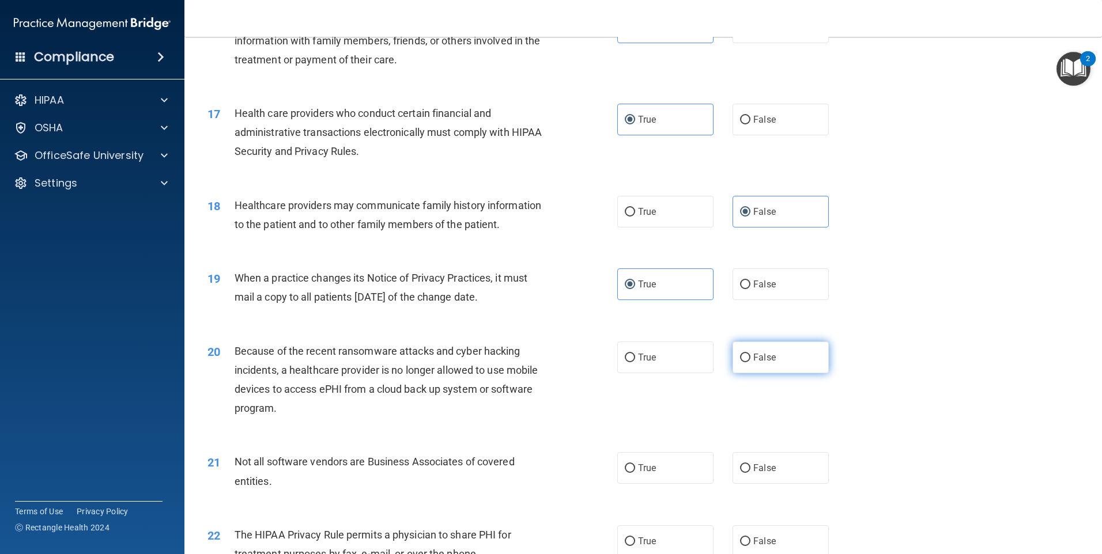
click at [793, 365] on label "False" at bounding box center [781, 358] width 96 height 32
click at [750, 363] on input "False" at bounding box center [745, 358] width 10 height 9
radio input "true"
click at [666, 482] on label "True" at bounding box center [665, 468] width 96 height 32
click at [635, 473] on input "True" at bounding box center [630, 469] width 10 height 9
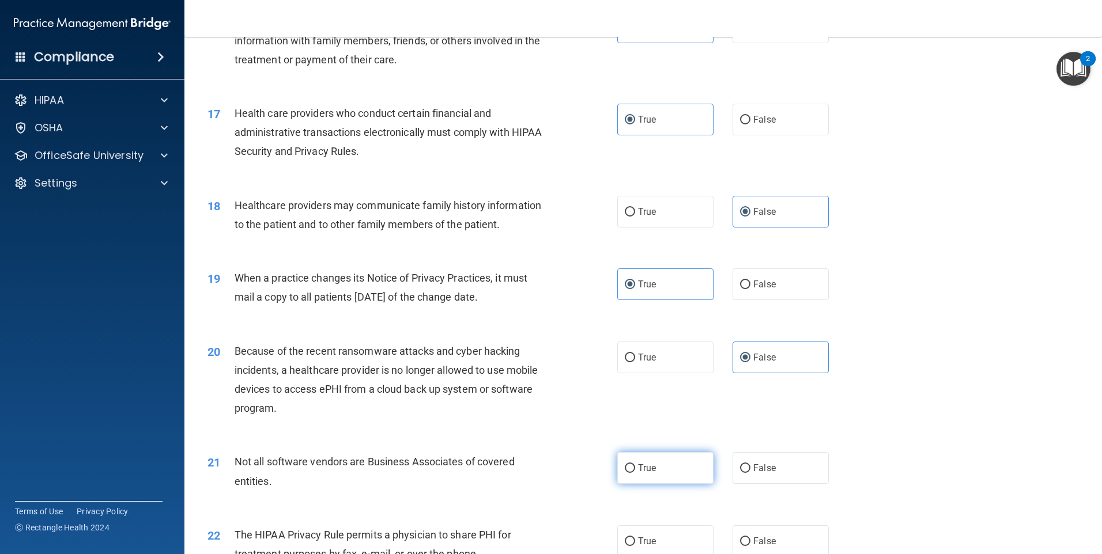
radio input "true"
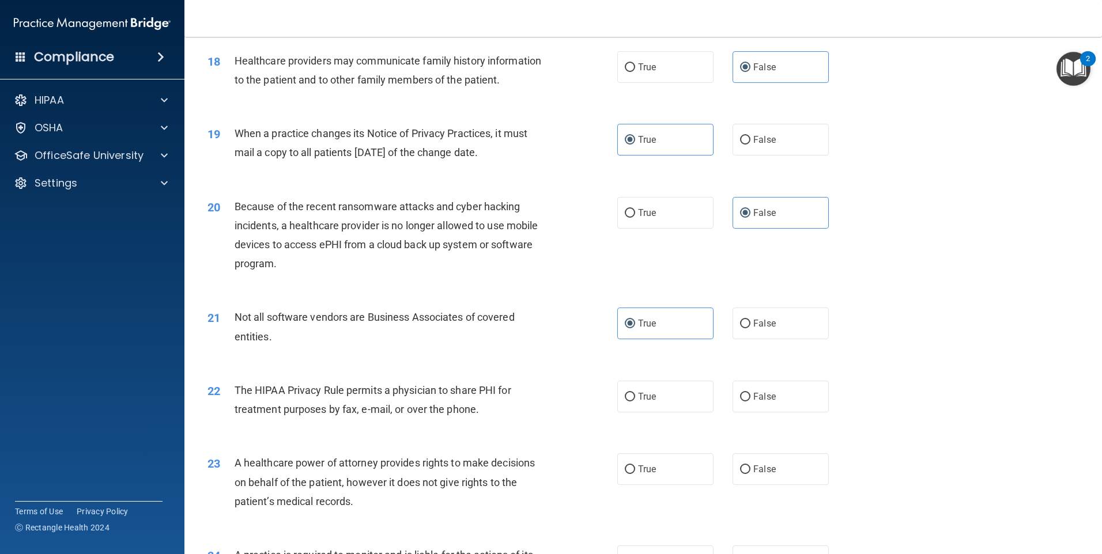
scroll to position [1556, 0]
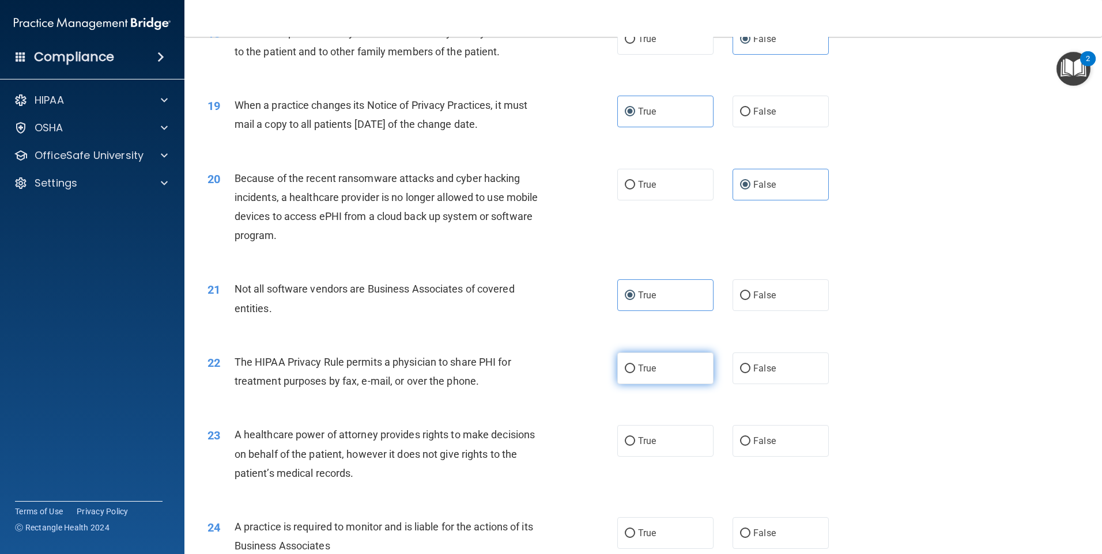
click at [656, 371] on label "True" at bounding box center [665, 369] width 96 height 32
click at [635, 371] on input "True" at bounding box center [630, 369] width 10 height 9
radio input "true"
click at [689, 441] on label "True" at bounding box center [665, 441] width 96 height 32
click at [635, 441] on input "True" at bounding box center [630, 441] width 10 height 9
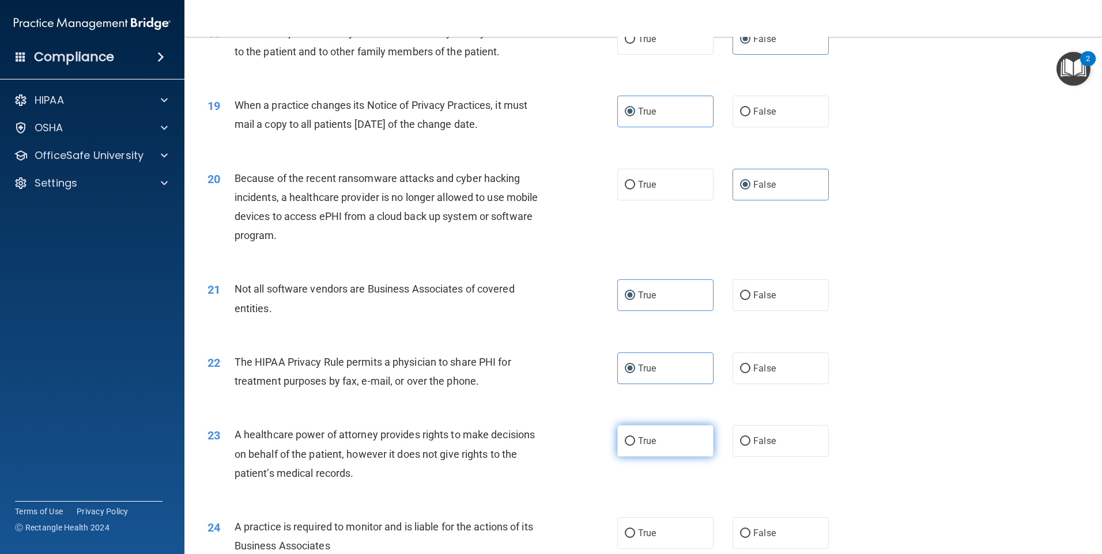
radio input "true"
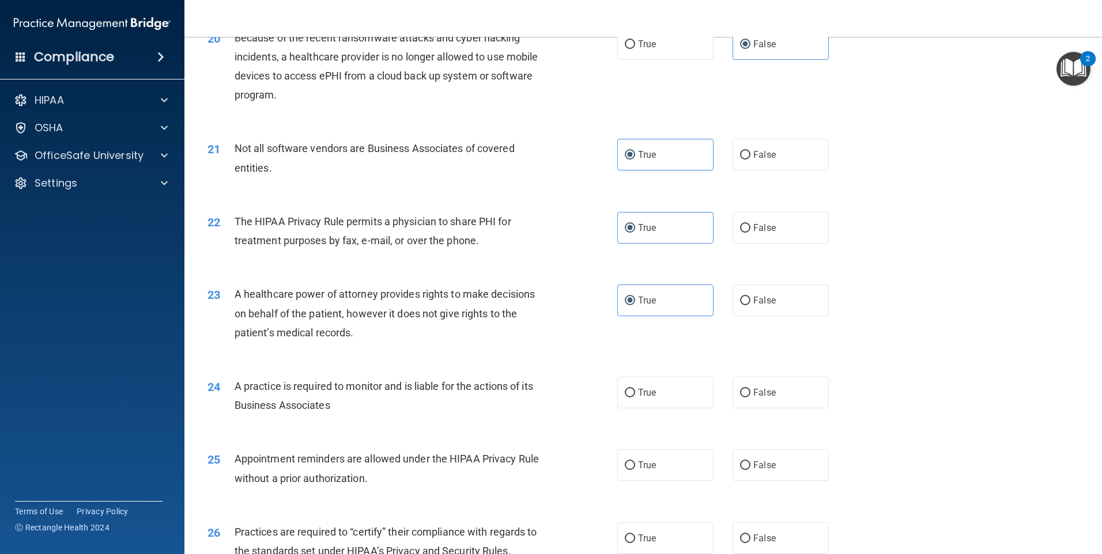
scroll to position [1729, 0]
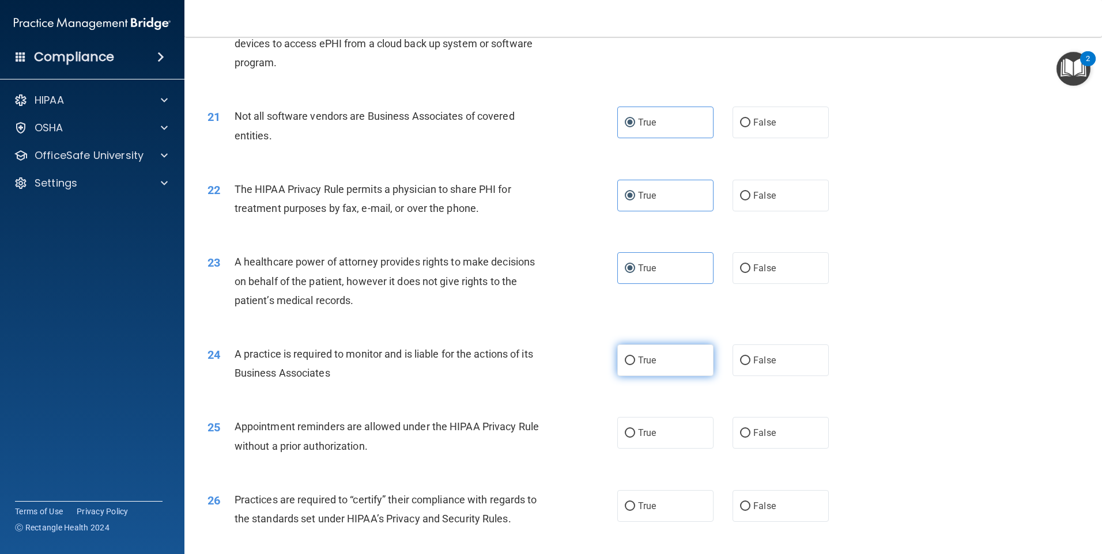
click at [666, 373] on label "True" at bounding box center [665, 361] width 96 height 32
click at [635, 365] on input "True" at bounding box center [630, 361] width 10 height 9
radio input "true"
click at [675, 439] on label "True" at bounding box center [665, 433] width 96 height 32
click at [635, 438] on input "True" at bounding box center [630, 433] width 10 height 9
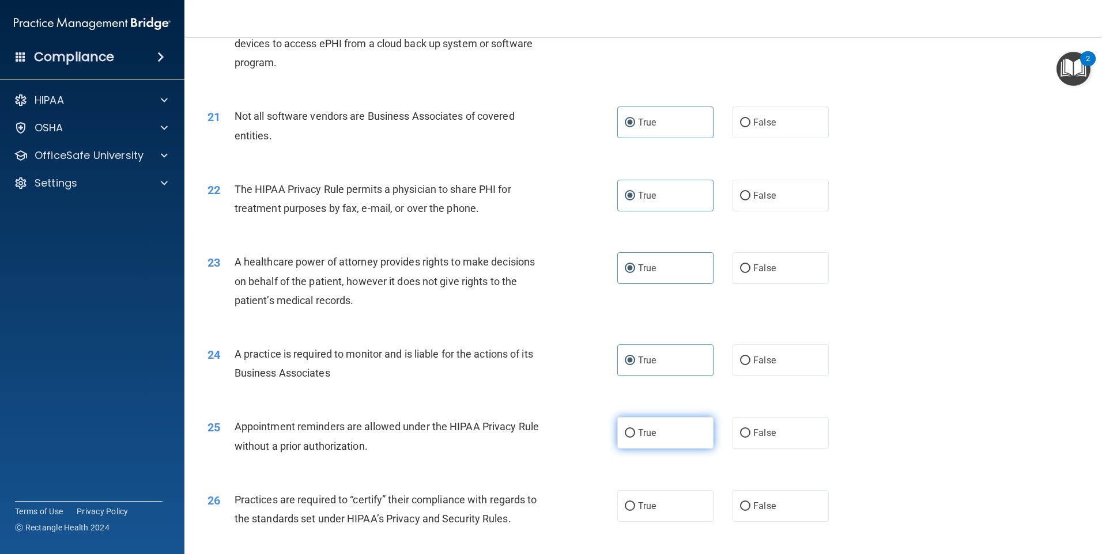
radio input "true"
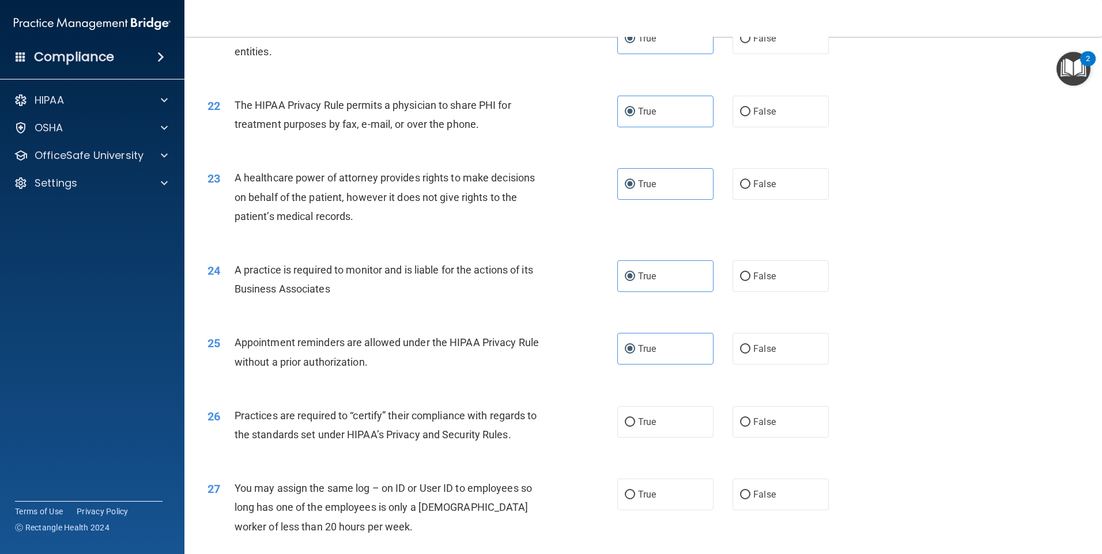
scroll to position [1902, 0]
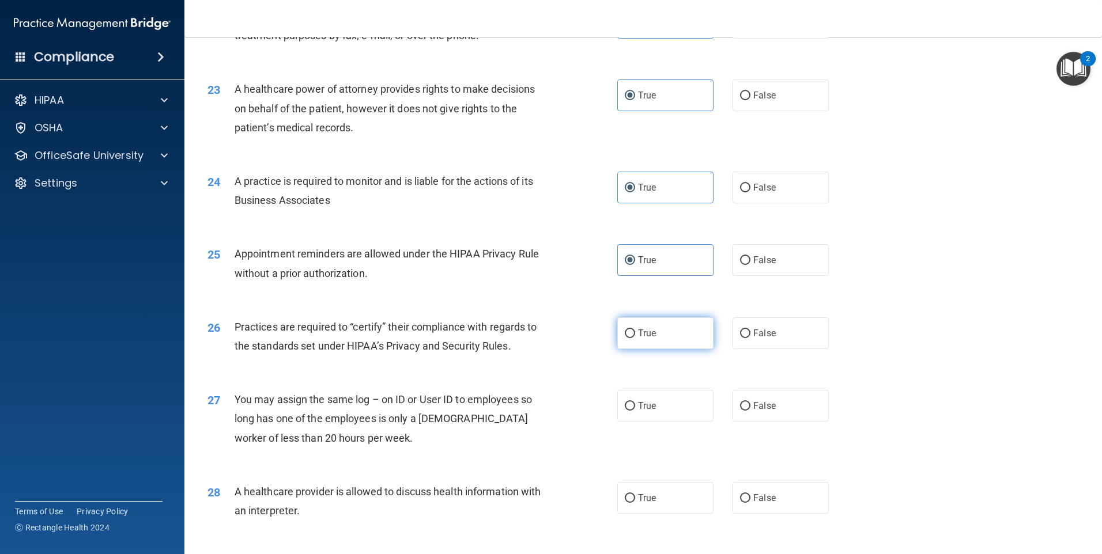
click at [685, 330] on label "True" at bounding box center [665, 334] width 96 height 32
click at [635, 330] on input "True" at bounding box center [630, 334] width 10 height 9
radio input "true"
click at [769, 413] on label "False" at bounding box center [781, 406] width 96 height 32
click at [750, 411] on input "False" at bounding box center [745, 406] width 10 height 9
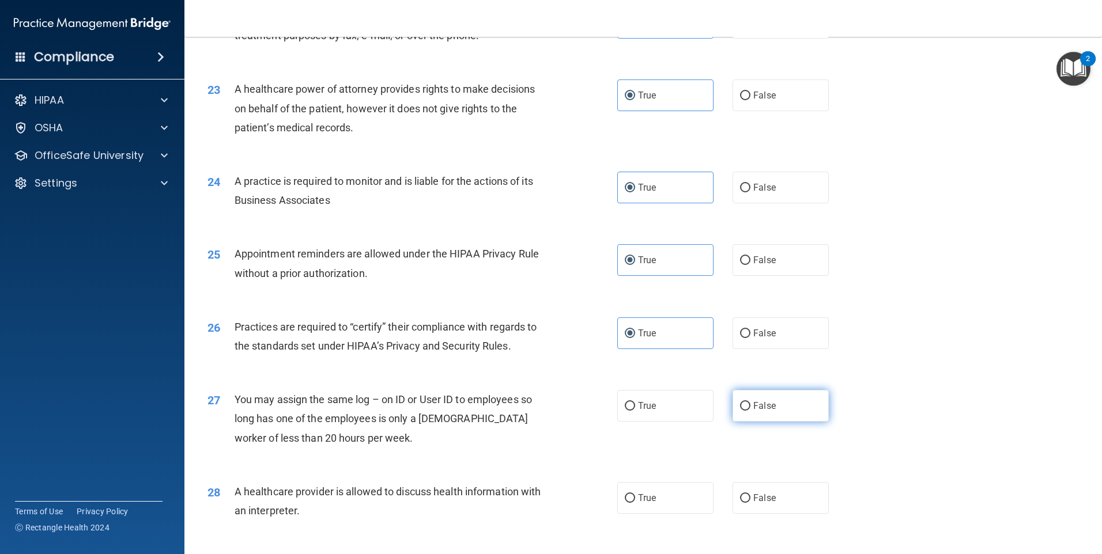
radio input "true"
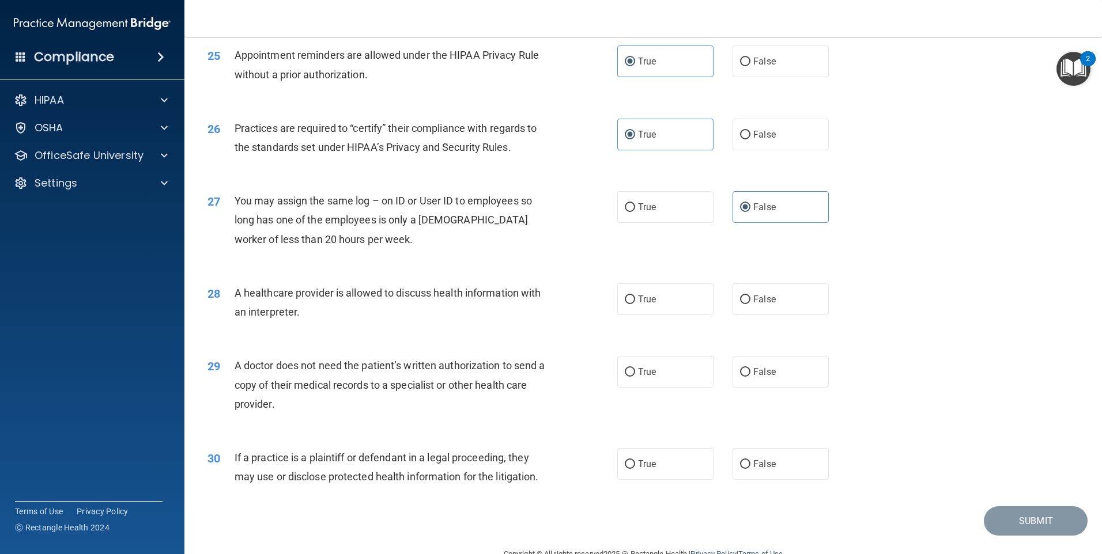
scroll to position [2128, 0]
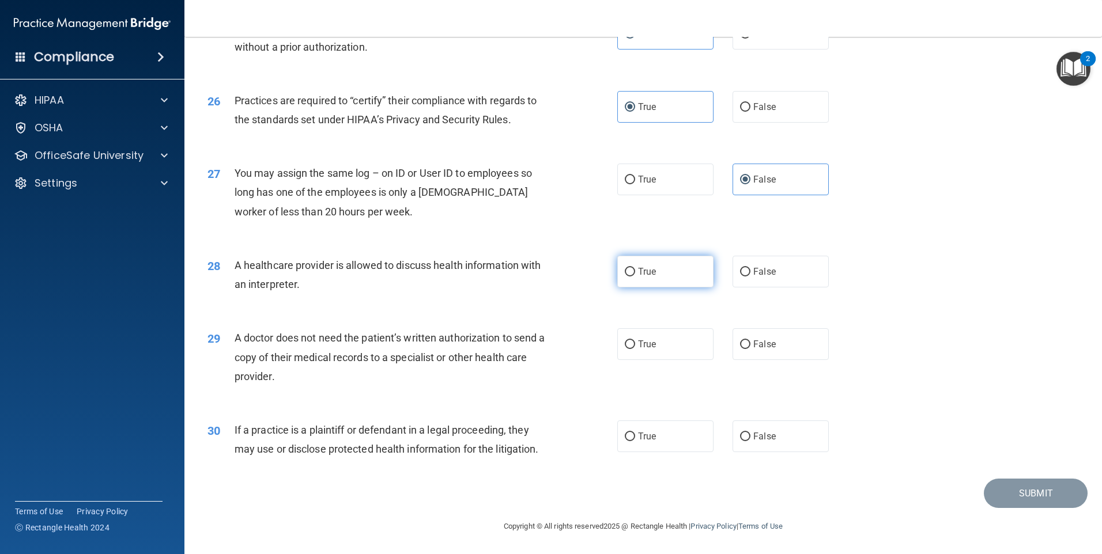
click at [668, 269] on label "True" at bounding box center [665, 272] width 96 height 32
click at [635, 269] on input "True" at bounding box center [630, 272] width 10 height 9
radio input "true"
click at [681, 338] on label "True" at bounding box center [665, 345] width 96 height 32
click at [635, 341] on input "True" at bounding box center [630, 345] width 10 height 9
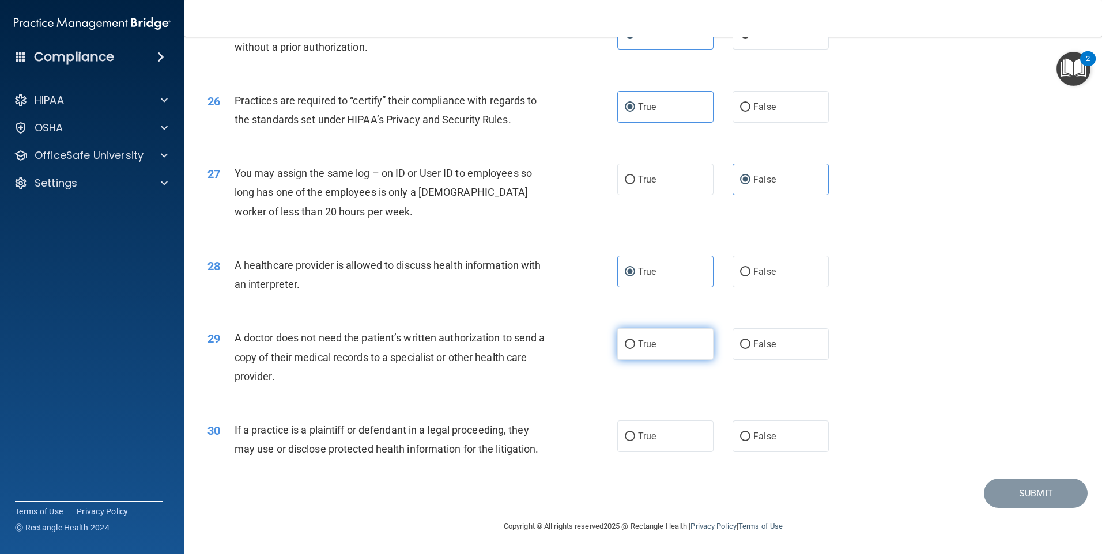
radio input "true"
click at [678, 437] on label "True" at bounding box center [665, 437] width 96 height 32
click at [635, 437] on input "True" at bounding box center [630, 437] width 10 height 9
radio input "true"
click at [1009, 494] on button "Submit" at bounding box center [1036, 493] width 104 height 29
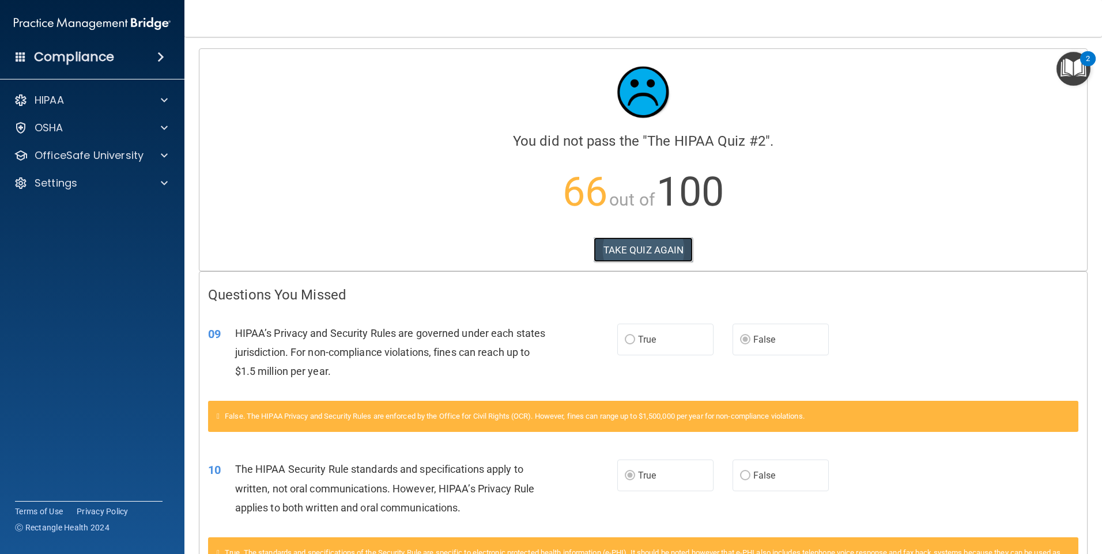
click at [645, 256] on button "TAKE QUIZ AGAIN" at bounding box center [644, 249] width 100 height 25
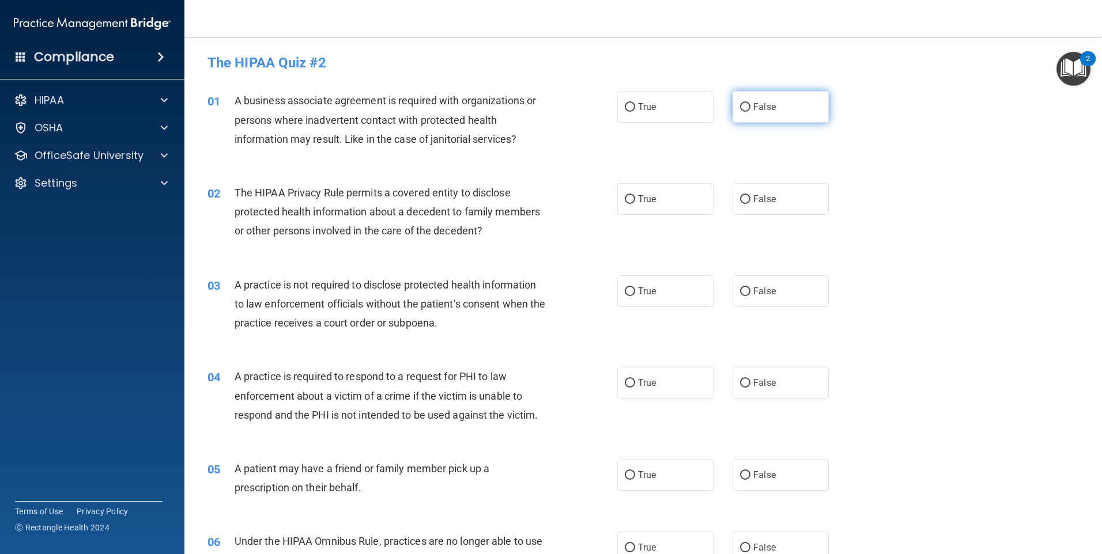
click at [768, 119] on label "False" at bounding box center [781, 107] width 96 height 32
click at [750, 112] on input "False" at bounding box center [745, 107] width 10 height 9
radio input "true"
click at [677, 208] on label "True" at bounding box center [665, 199] width 96 height 32
click at [635, 204] on input "True" at bounding box center [630, 199] width 10 height 9
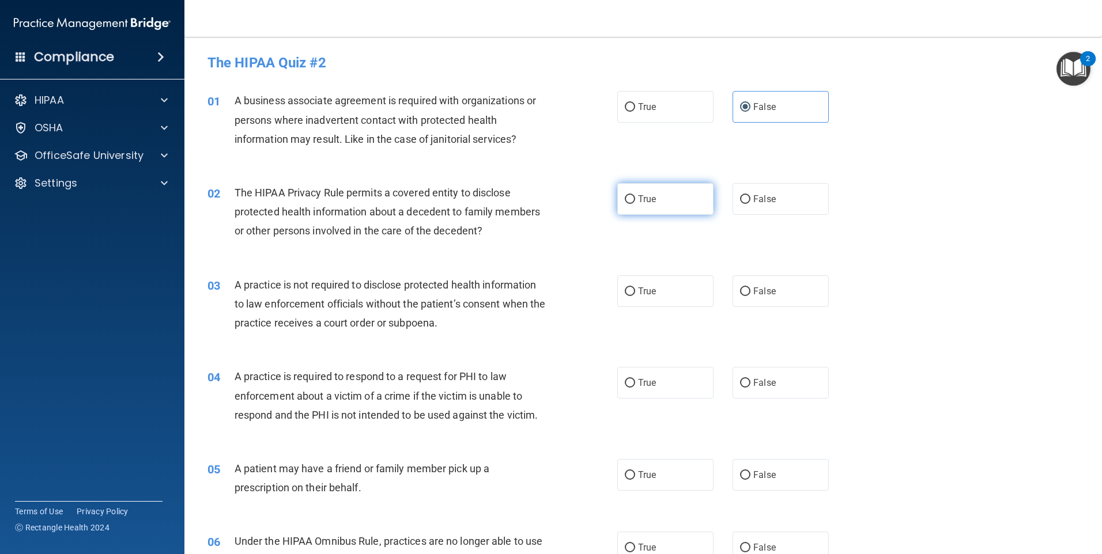
radio input "true"
click at [668, 284] on label "True" at bounding box center [665, 291] width 96 height 32
click at [635, 288] on input "True" at bounding box center [630, 292] width 10 height 9
radio input "true"
click at [709, 381] on div "True False" at bounding box center [732, 383] width 231 height 32
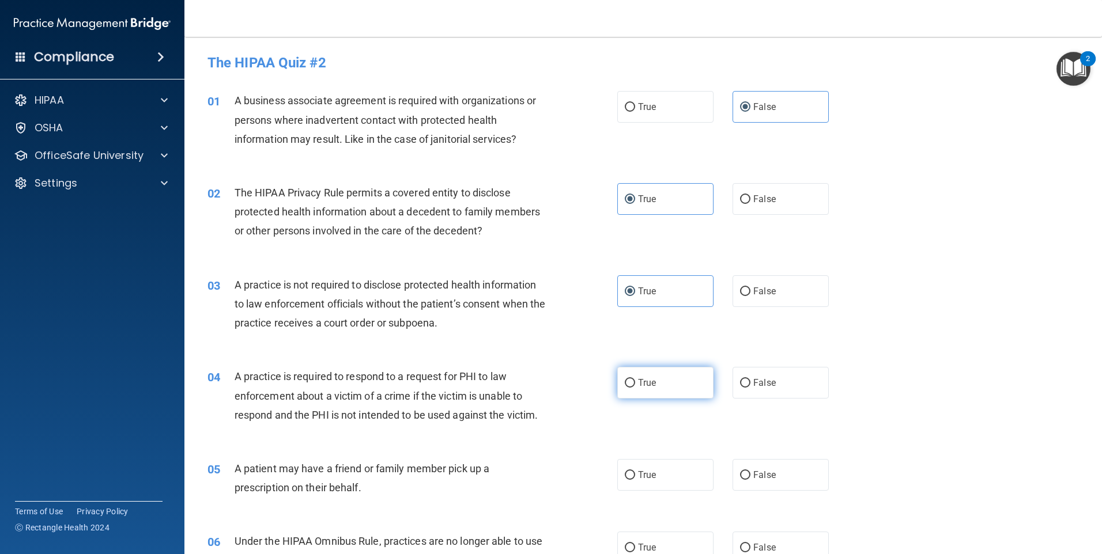
click at [664, 384] on label "True" at bounding box center [665, 383] width 96 height 32
click at [635, 384] on input "True" at bounding box center [630, 383] width 10 height 9
radio input "true"
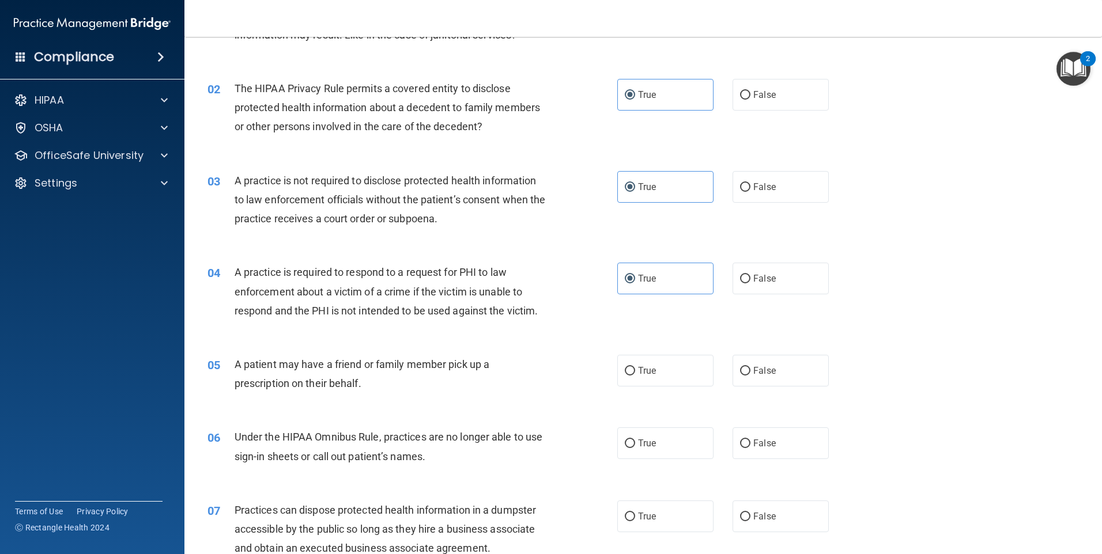
scroll to position [115, 0]
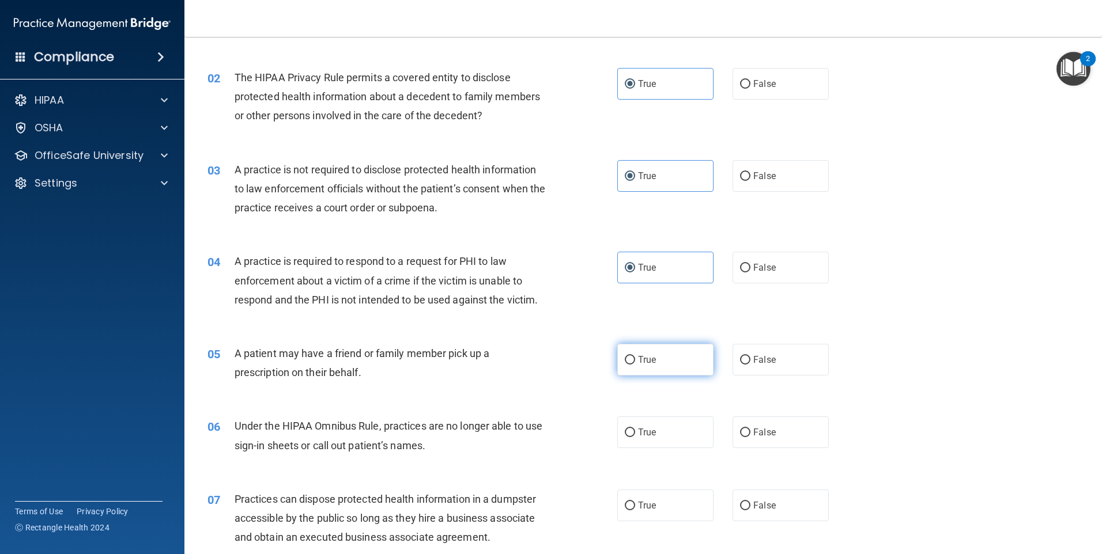
click at [643, 371] on label "True" at bounding box center [665, 360] width 96 height 32
click at [635, 365] on input "True" at bounding box center [630, 360] width 10 height 9
radio input "true"
click at [771, 437] on label "False" at bounding box center [781, 433] width 96 height 32
click at [750, 437] on input "False" at bounding box center [745, 433] width 10 height 9
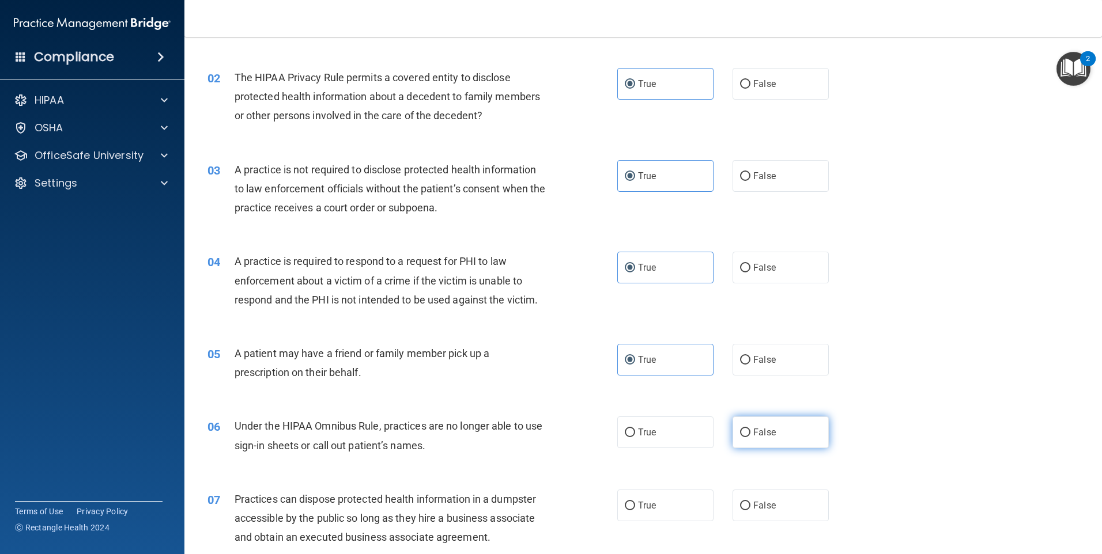
radio input "true"
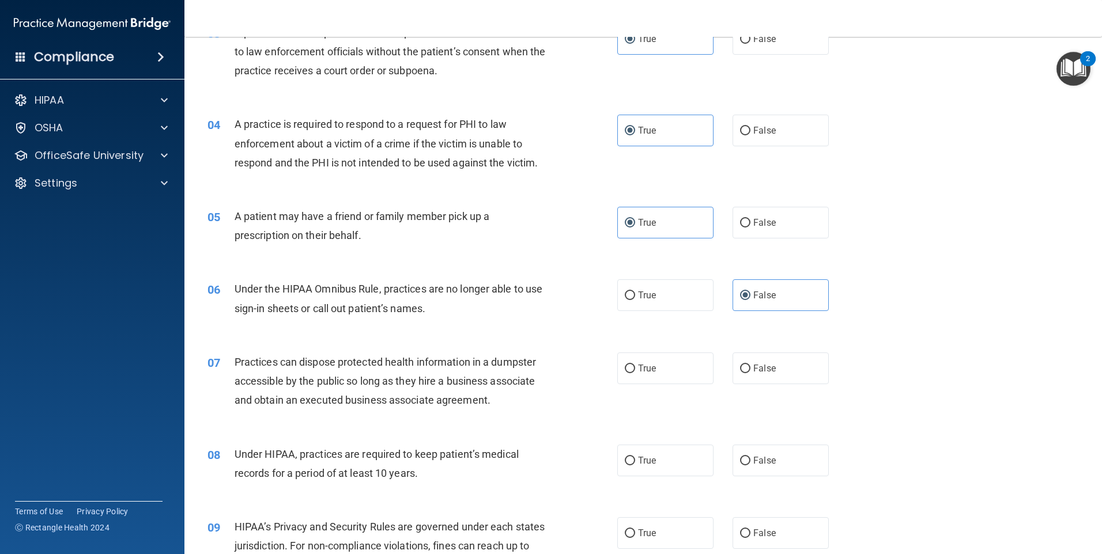
scroll to position [288, 0]
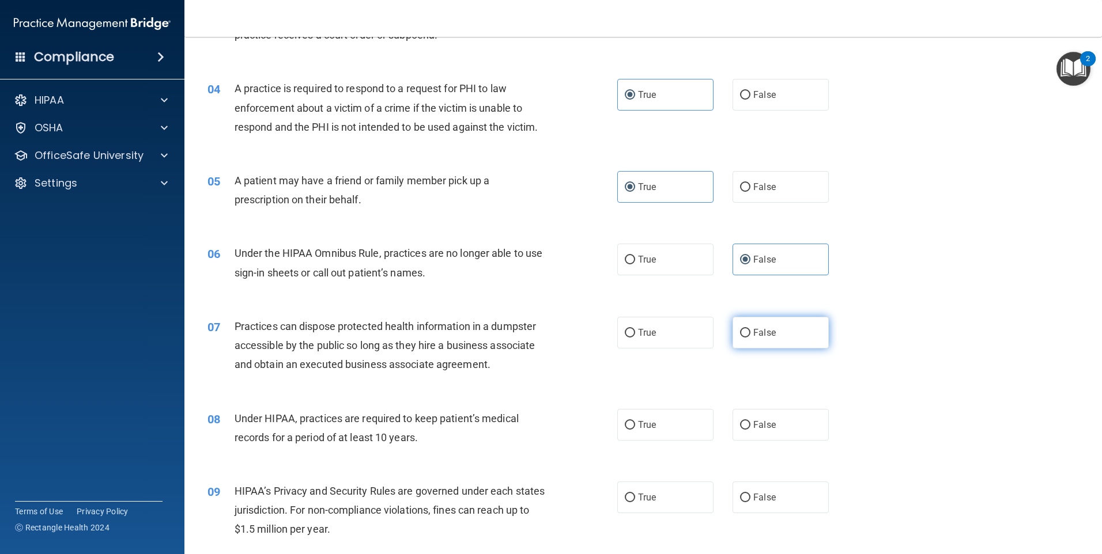
click at [753, 339] on label "False" at bounding box center [781, 333] width 96 height 32
click at [750, 338] on input "False" at bounding box center [745, 333] width 10 height 9
radio input "true"
click at [746, 424] on label "False" at bounding box center [781, 425] width 96 height 32
click at [746, 424] on input "False" at bounding box center [745, 425] width 10 height 9
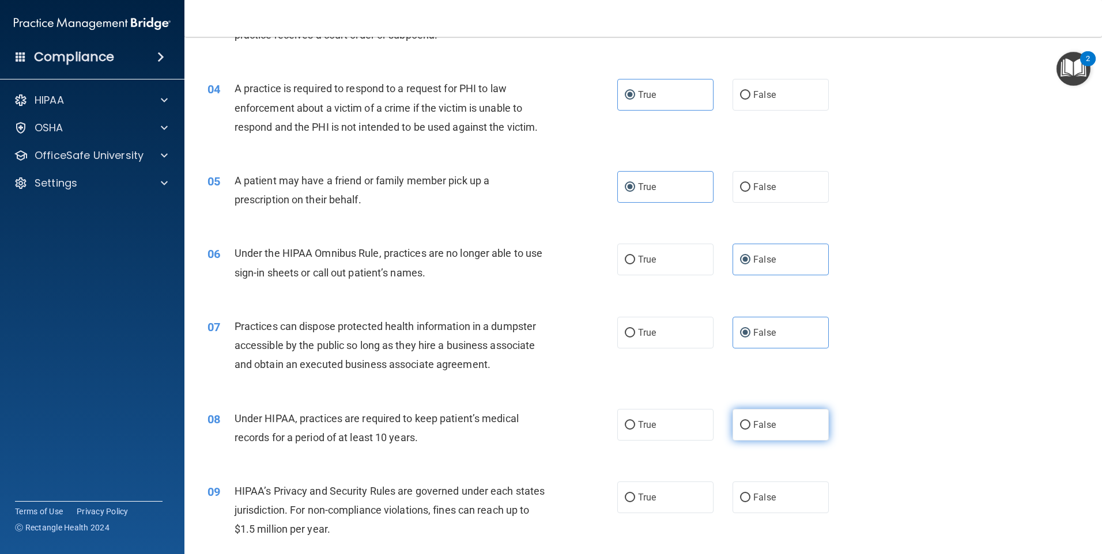
radio input "true"
click at [757, 508] on label "False" at bounding box center [781, 498] width 96 height 32
click at [750, 503] on input "False" at bounding box center [745, 498] width 10 height 9
radio input "true"
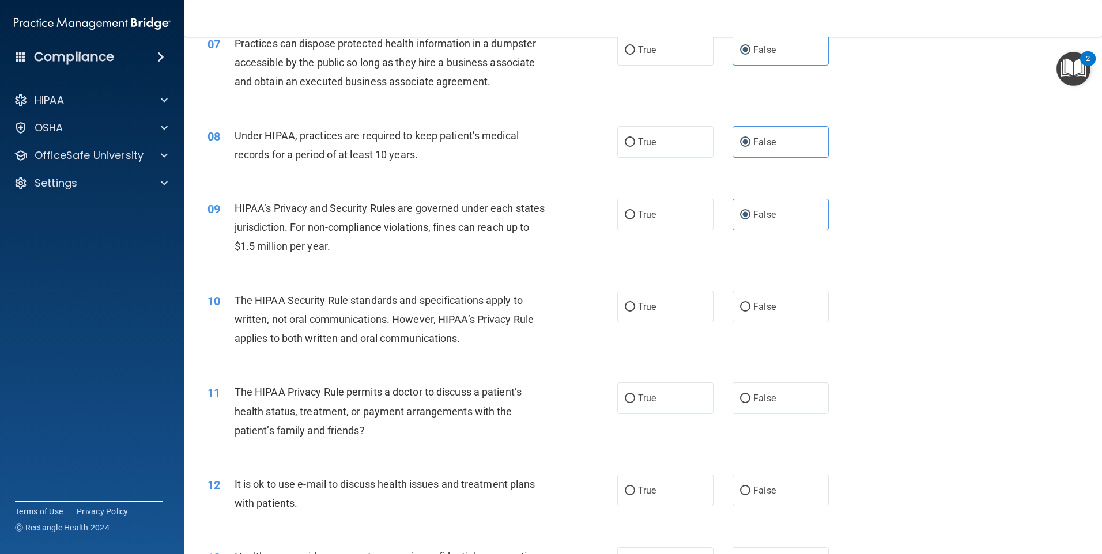
scroll to position [576, 0]
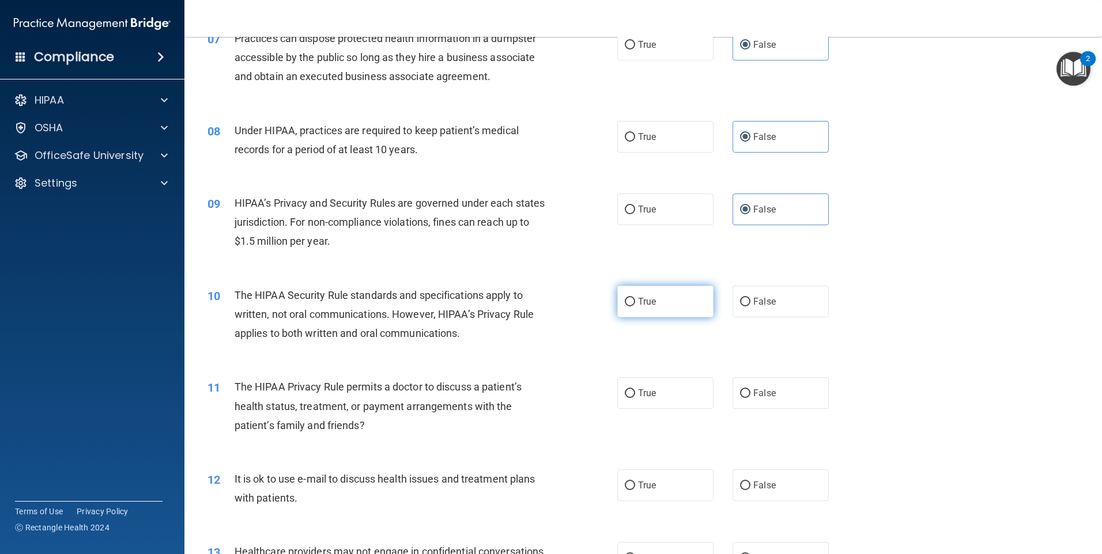
click at [667, 304] on label "True" at bounding box center [665, 302] width 96 height 32
click at [635, 304] on input "True" at bounding box center [630, 302] width 10 height 9
radio input "true"
click at [668, 378] on label "True" at bounding box center [665, 393] width 96 height 32
click at [635, 390] on input "True" at bounding box center [630, 394] width 10 height 9
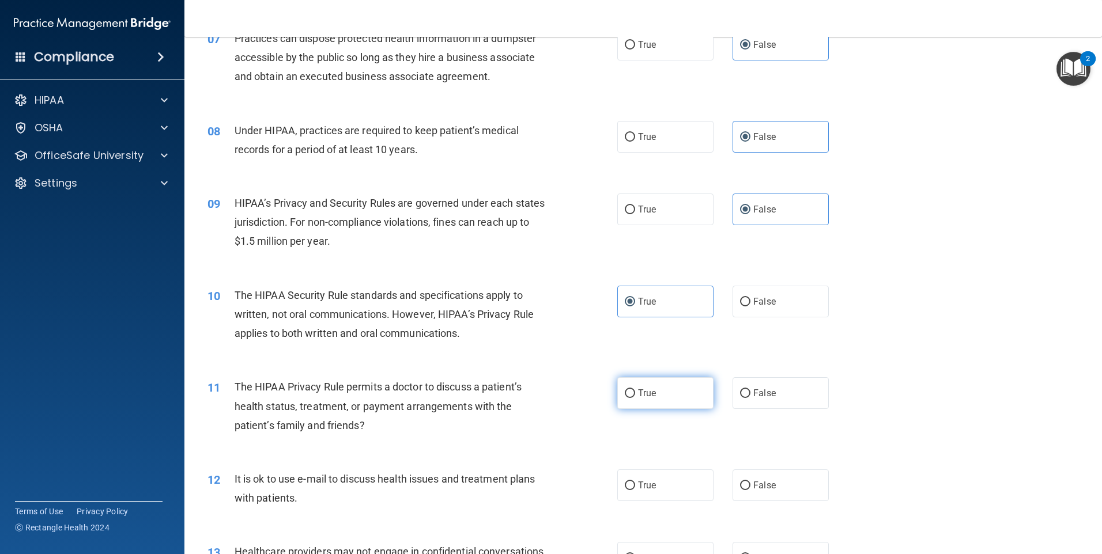
radio input "true"
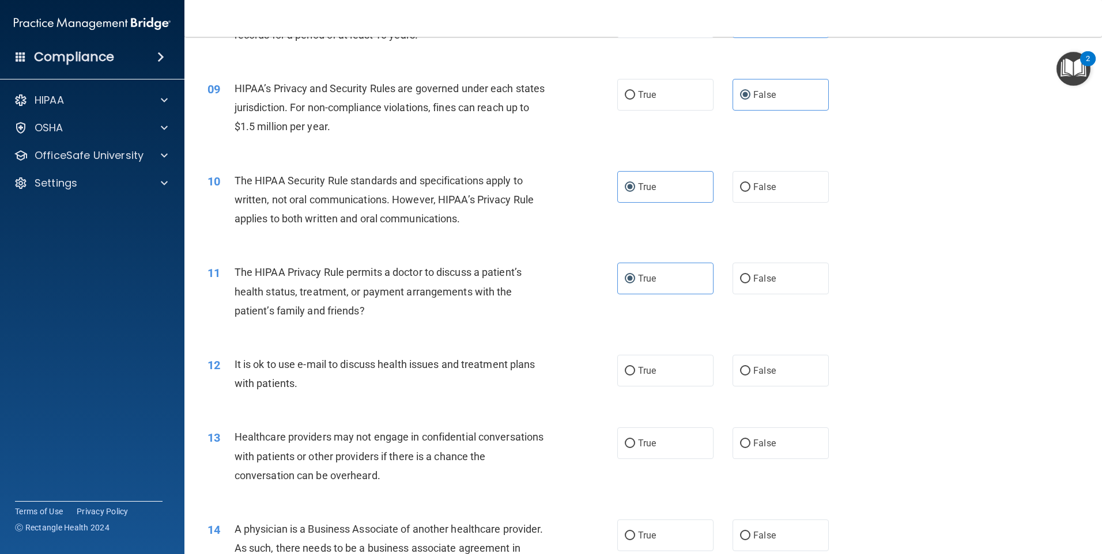
scroll to position [692, 0]
click at [631, 382] on label "True" at bounding box center [665, 370] width 96 height 32
click at [631, 375] on input "True" at bounding box center [630, 371] width 10 height 9
radio input "true"
click at [743, 455] on label "False" at bounding box center [781, 443] width 96 height 32
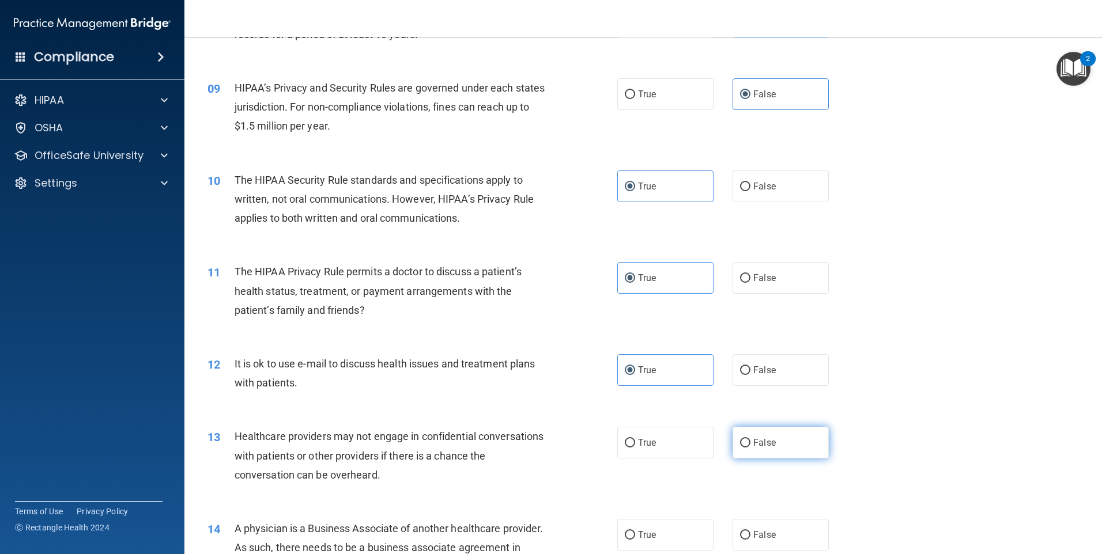
click at [743, 448] on input "False" at bounding box center [745, 443] width 10 height 9
radio input "true"
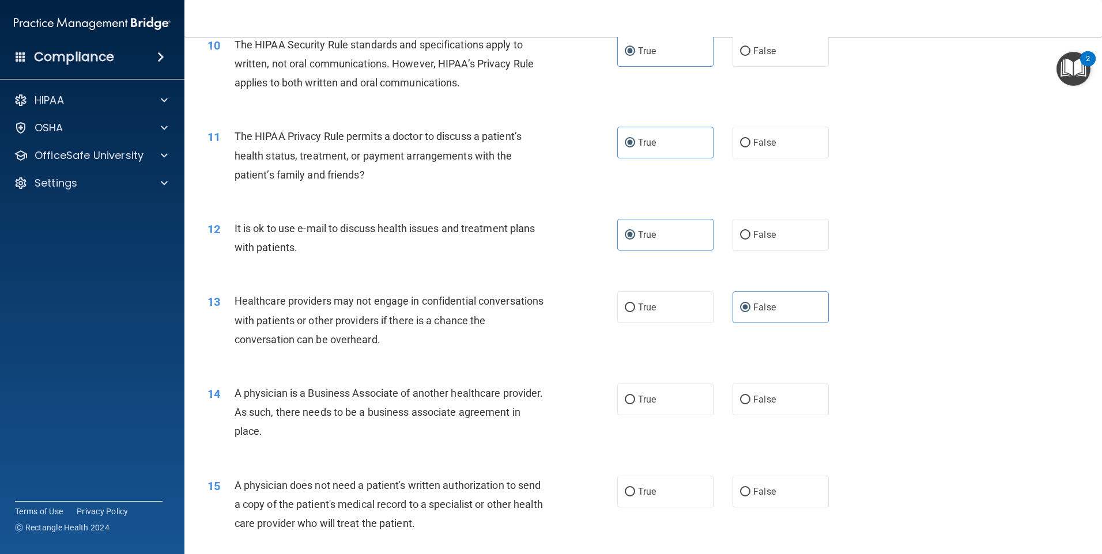
scroll to position [864, 0]
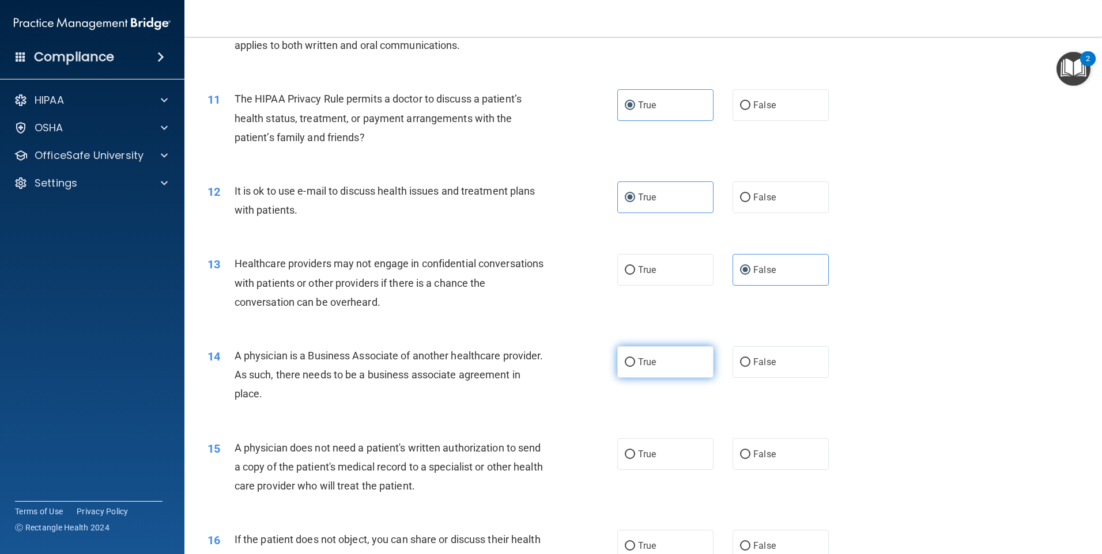
click at [699, 369] on label "True" at bounding box center [665, 362] width 96 height 32
click at [635, 367] on input "True" at bounding box center [630, 362] width 10 height 9
radio input "true"
click at [657, 447] on label "True" at bounding box center [665, 455] width 96 height 32
click at [635, 451] on input "True" at bounding box center [630, 455] width 10 height 9
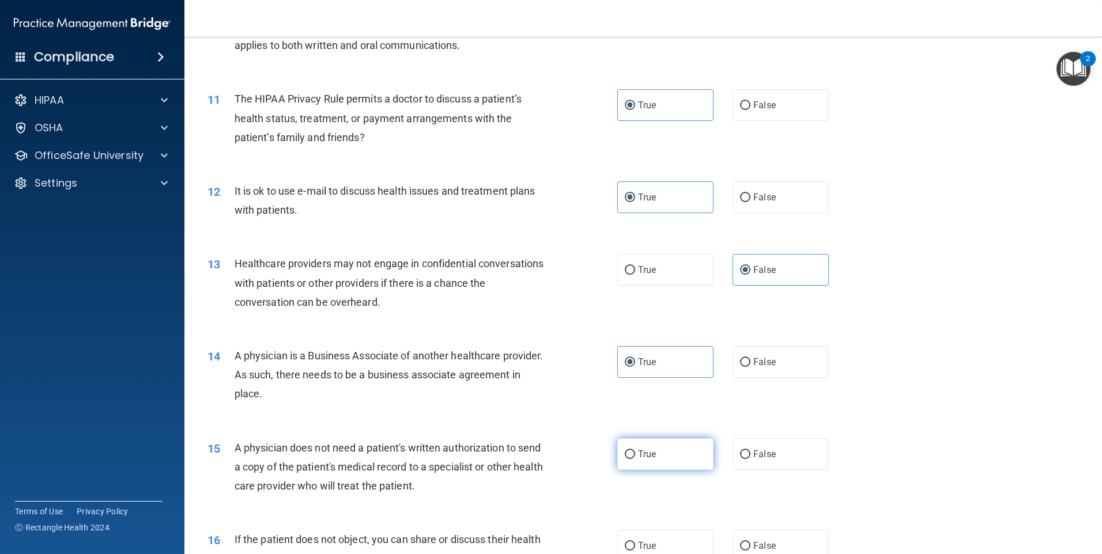
radio input "true"
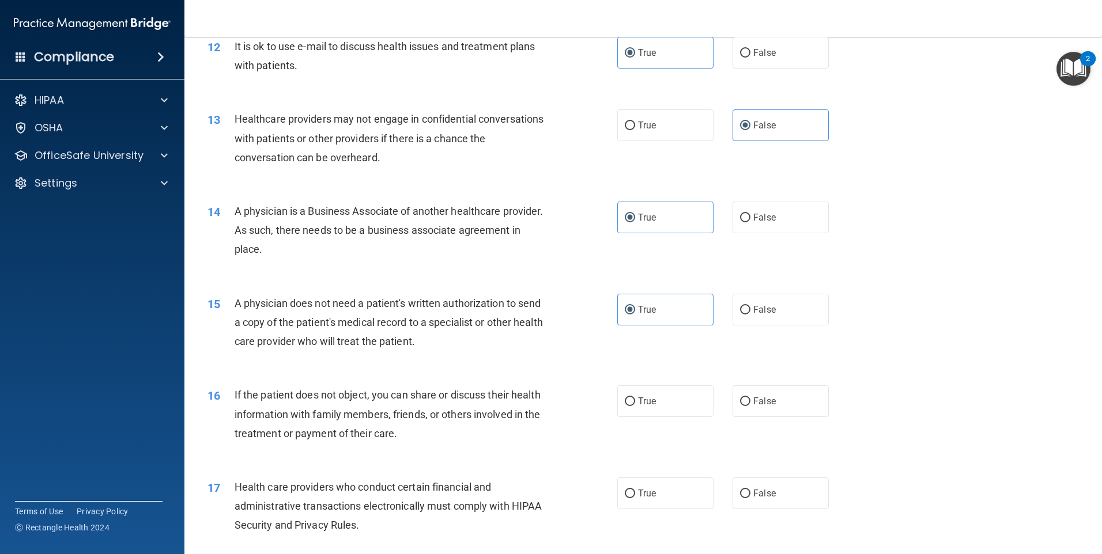
scroll to position [1037, 0]
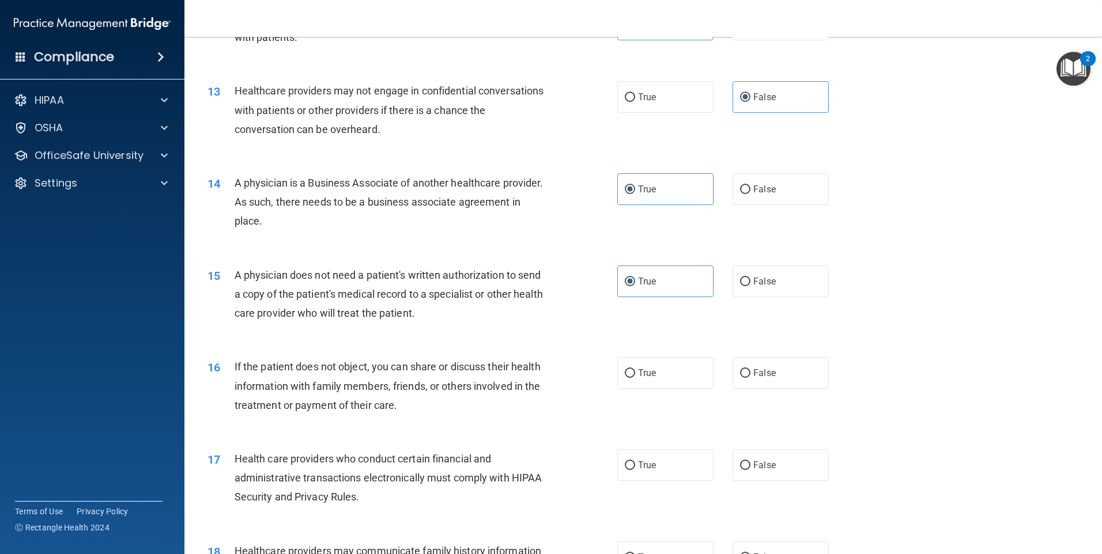
click at [660, 392] on div "16 If the patient does not object, you can share or discuss their health inform…" at bounding box center [643, 389] width 889 height 92
click at [657, 382] on label "True" at bounding box center [665, 373] width 96 height 32
click at [635, 378] on input "True" at bounding box center [630, 373] width 10 height 9
radio input "true"
click at [679, 476] on label "True" at bounding box center [665, 466] width 96 height 32
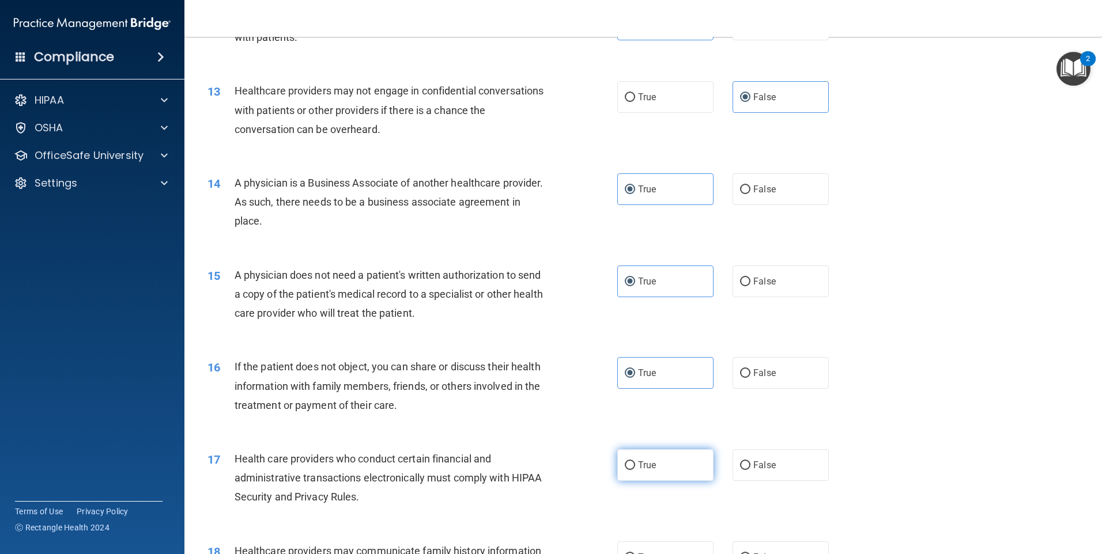
click at [635, 470] on input "True" at bounding box center [630, 466] width 10 height 9
radio input "true"
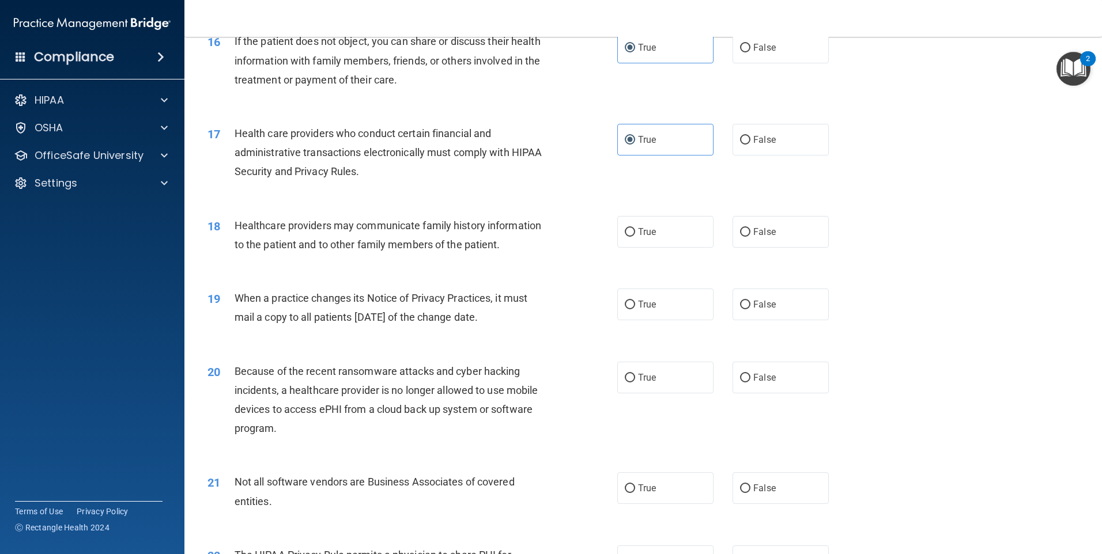
scroll to position [1383, 0]
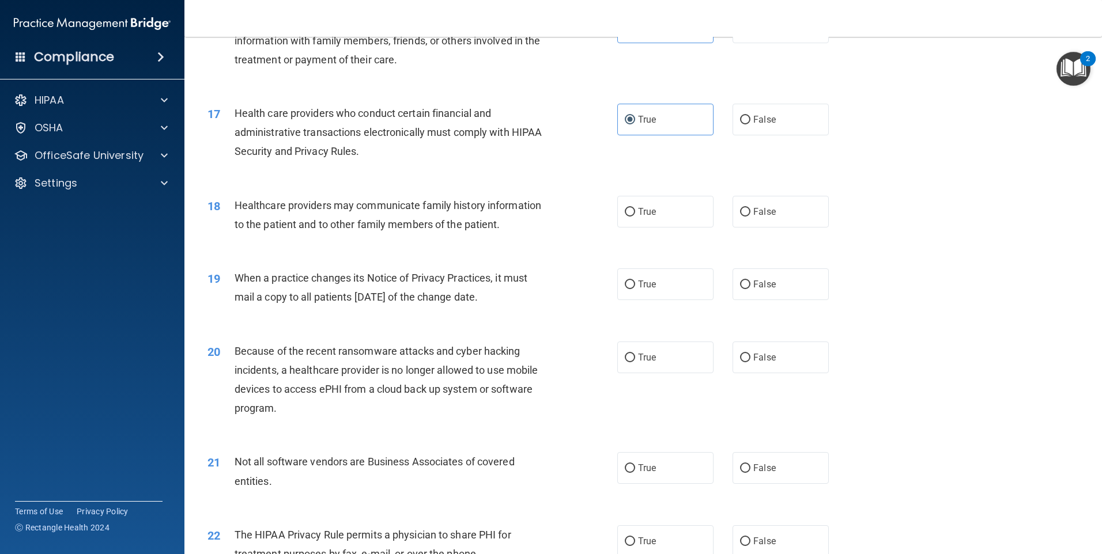
click at [670, 228] on div "18 Healthcare providers may communicate family history information to the patie…" at bounding box center [643, 218] width 889 height 73
click at [665, 218] on label "True" at bounding box center [665, 212] width 96 height 32
click at [635, 217] on input "True" at bounding box center [630, 212] width 10 height 9
radio input "true"
click at [738, 270] on label "False" at bounding box center [781, 285] width 96 height 32
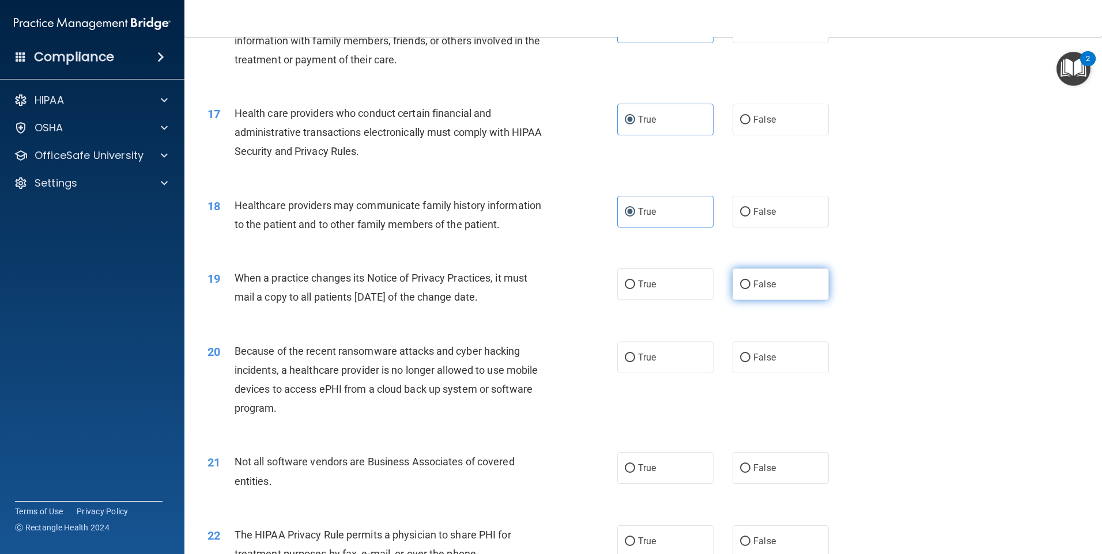
click at [740, 281] on input "False" at bounding box center [745, 285] width 10 height 9
radio input "true"
click at [776, 353] on label "False" at bounding box center [781, 358] width 96 height 32
click at [750, 354] on input "False" at bounding box center [745, 358] width 10 height 9
radio input "true"
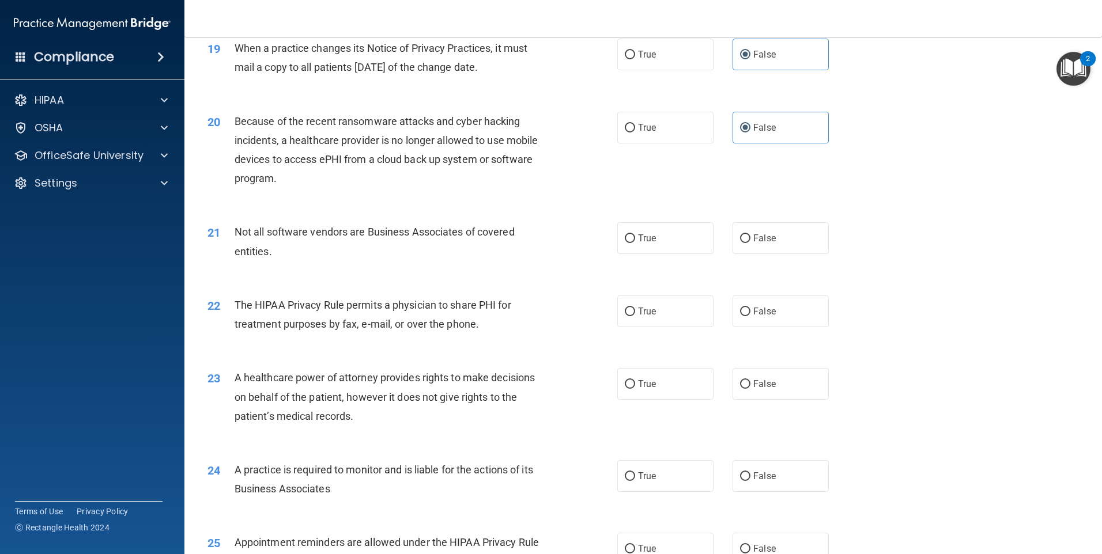
scroll to position [1614, 0]
click at [664, 244] on label "True" at bounding box center [665, 238] width 96 height 32
click at [635, 243] on input "True" at bounding box center [630, 238] width 10 height 9
radio input "true"
click at [662, 294] on div "22 The HIPAA Privacy Rule permits a physician to share PHI for treatment purpos…" at bounding box center [643, 317] width 889 height 73
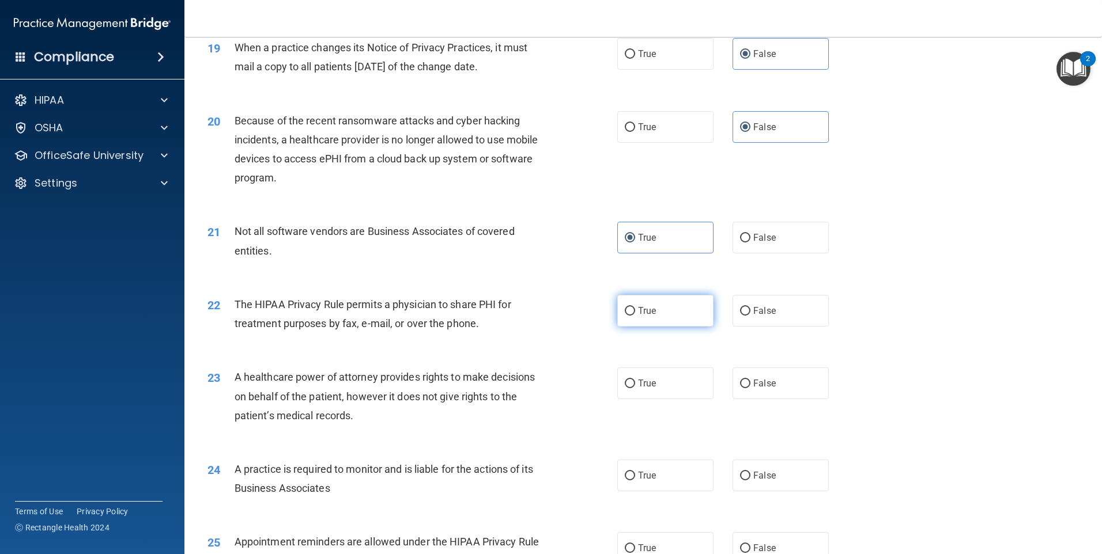
click at [658, 314] on label "True" at bounding box center [665, 311] width 96 height 32
click at [635, 314] on input "True" at bounding box center [630, 311] width 10 height 9
radio input "true"
click at [655, 390] on label "True" at bounding box center [665, 384] width 96 height 32
click at [635, 388] on input "True" at bounding box center [630, 384] width 10 height 9
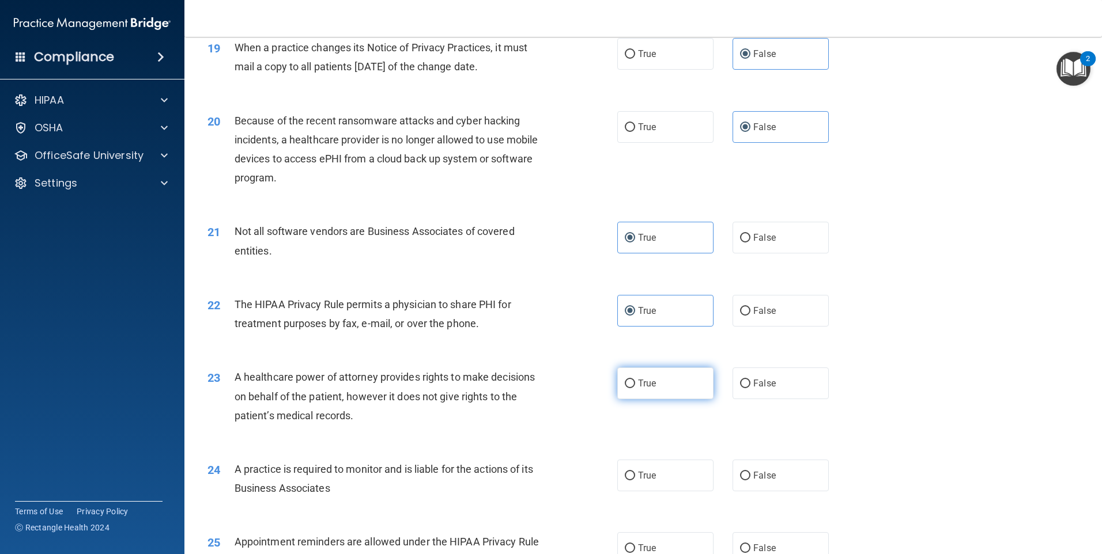
radio input "true"
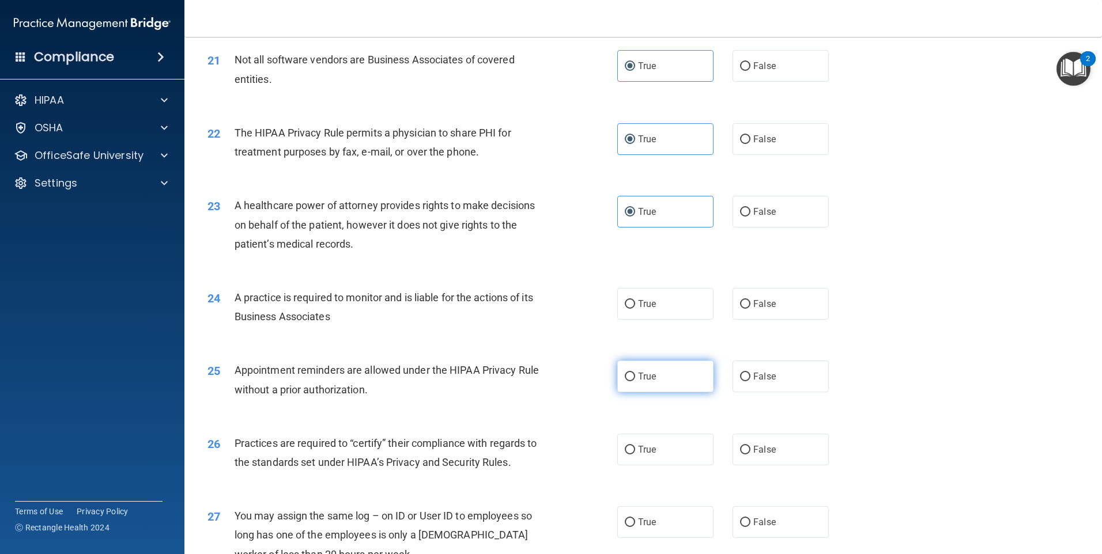
scroll to position [1787, 0]
click at [760, 296] on label "False" at bounding box center [781, 303] width 96 height 32
click at [750, 299] on input "False" at bounding box center [745, 303] width 10 height 9
radio input "true"
click at [686, 367] on label "True" at bounding box center [665, 376] width 96 height 32
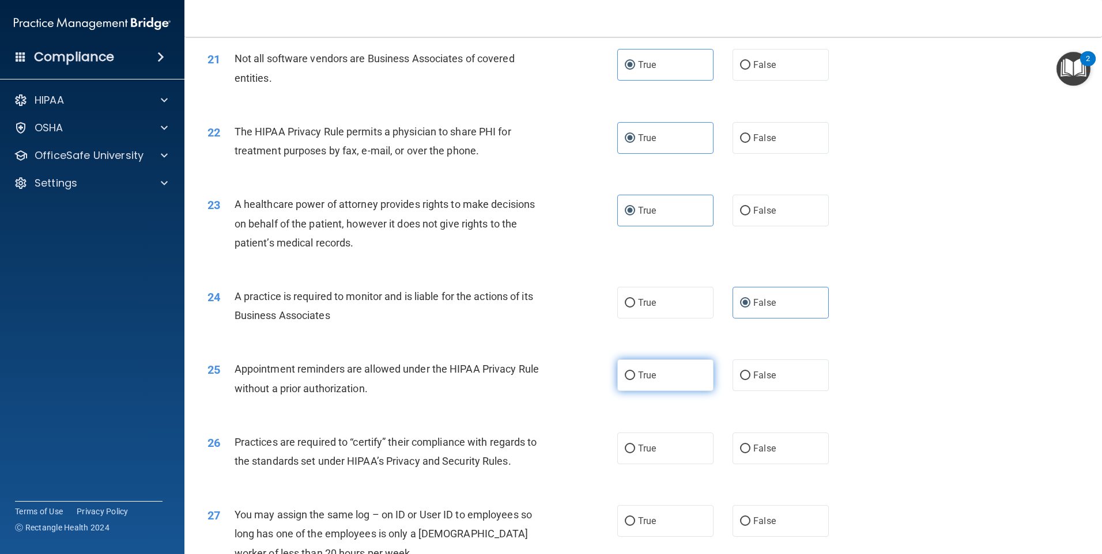
click at [635, 372] on input "True" at bounding box center [630, 376] width 10 height 9
radio input "true"
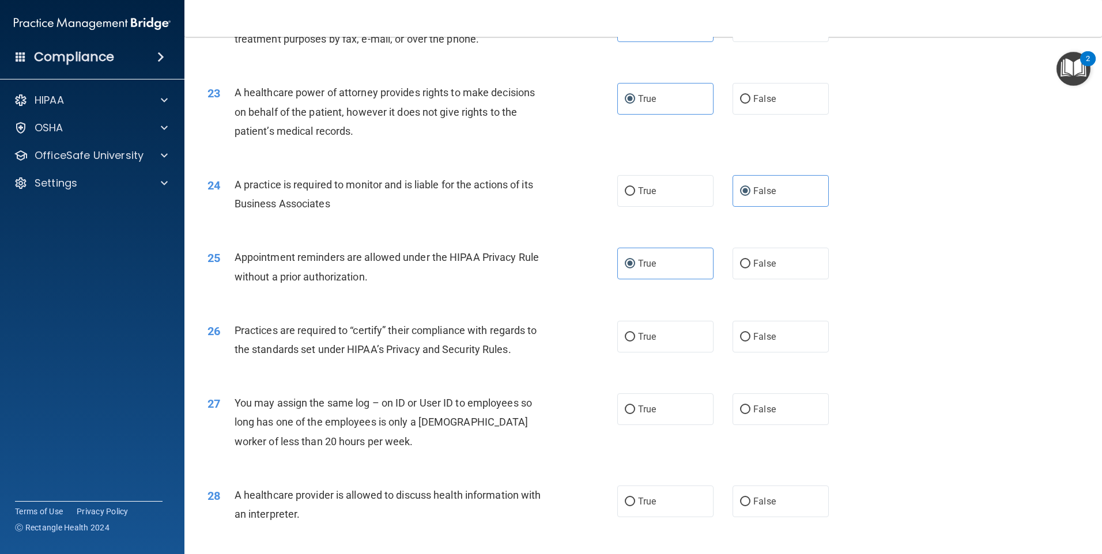
scroll to position [1902, 0]
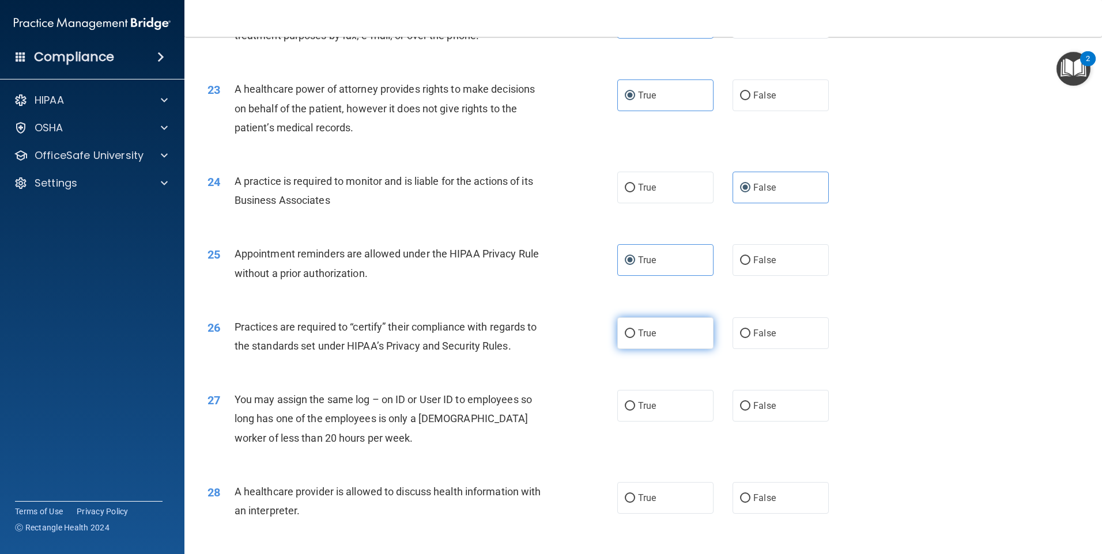
click at [676, 349] on div "26 Practices are required to “certify” their compliance with regards to the sta…" at bounding box center [643, 339] width 889 height 73
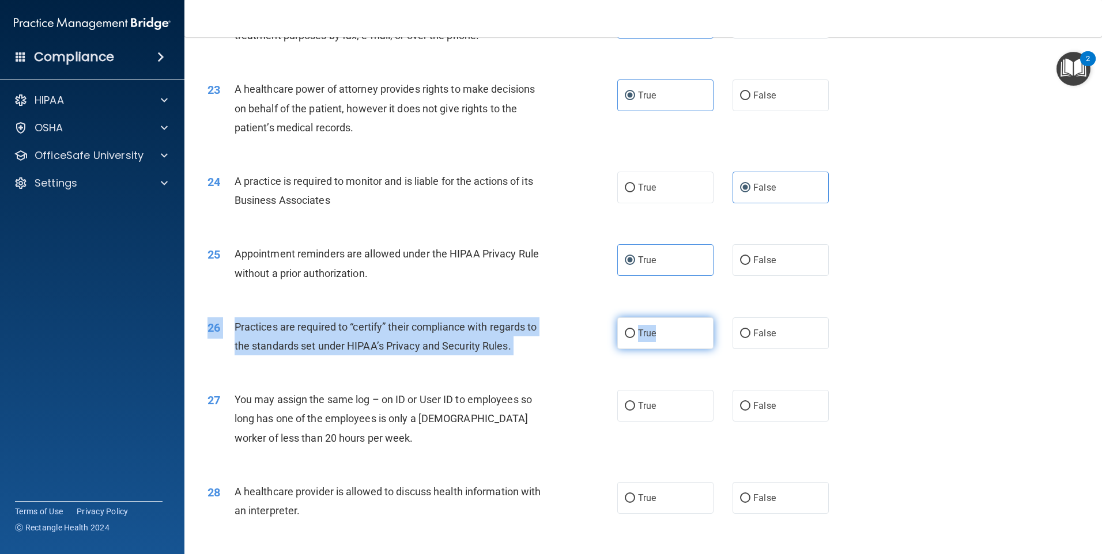
drag, startPoint x: 676, startPoint y: 349, endPoint x: 621, endPoint y: 334, distance: 57.3
click at [625, 334] on input "True" at bounding box center [630, 334] width 10 height 9
radio input "true"
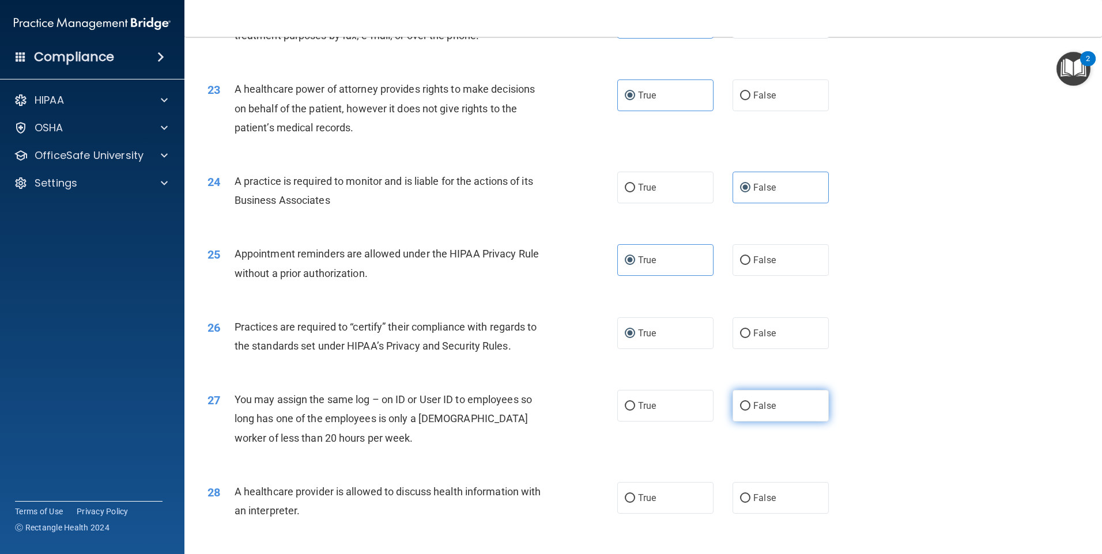
click at [771, 409] on label "False" at bounding box center [781, 406] width 96 height 32
click at [750, 409] on input "False" at bounding box center [745, 406] width 10 height 9
radio input "true"
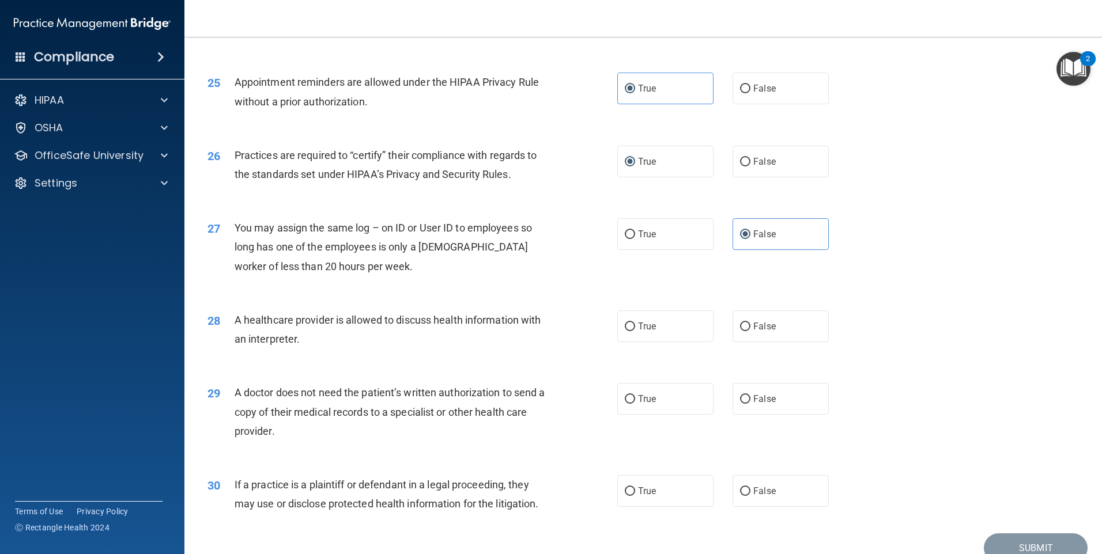
scroll to position [2075, 0]
click at [658, 324] on label "True" at bounding box center [665, 325] width 96 height 32
click at [635, 324] on input "True" at bounding box center [630, 326] width 10 height 9
radio input "true"
click at [658, 398] on label "True" at bounding box center [665, 398] width 96 height 32
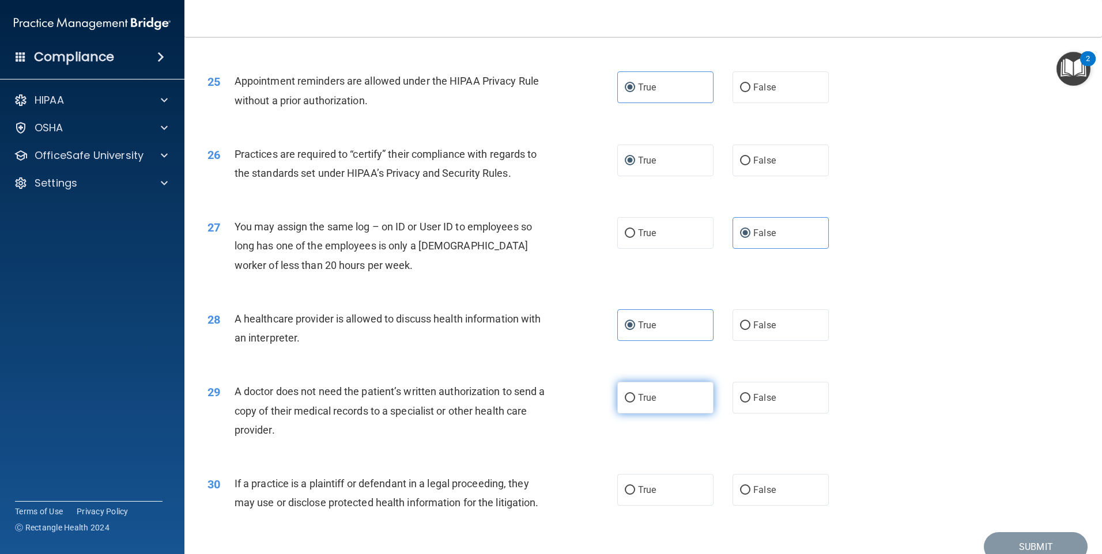
click at [635, 398] on input "True" at bounding box center [630, 398] width 10 height 9
radio input "true"
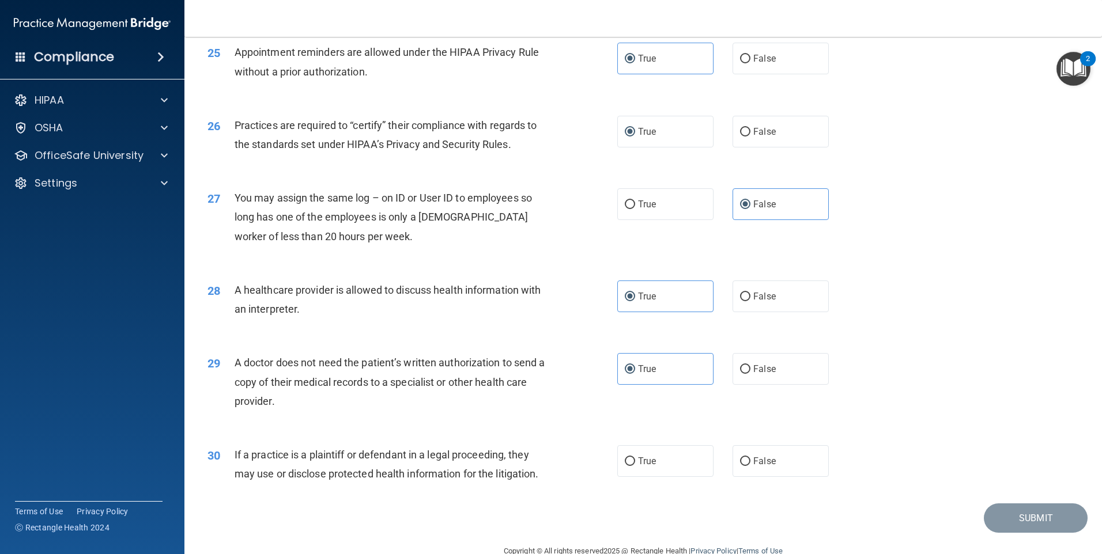
scroll to position [2128, 0]
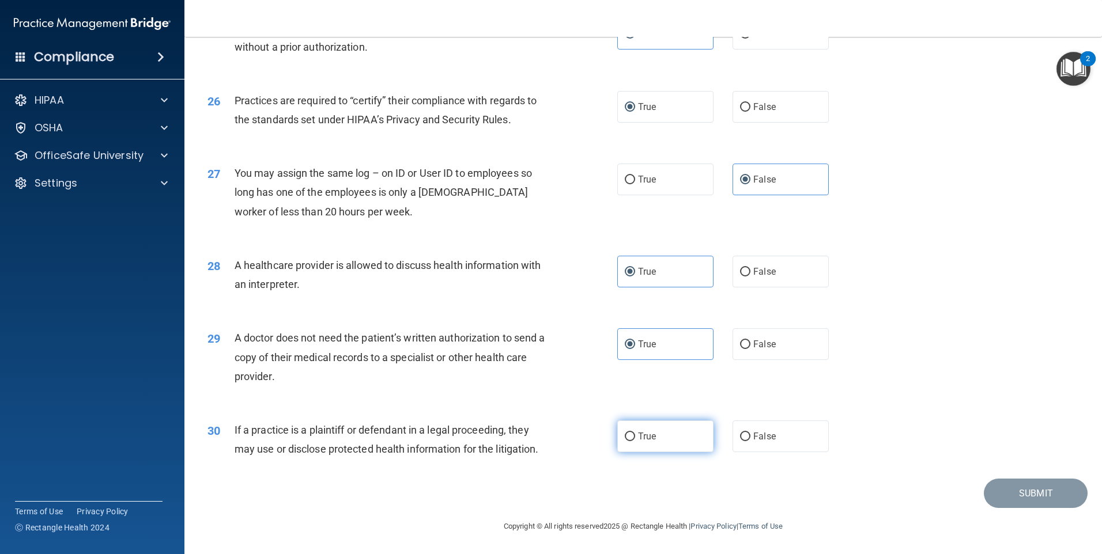
click at [635, 428] on label "True" at bounding box center [665, 437] width 96 height 32
click at [635, 433] on input "True" at bounding box center [630, 437] width 10 height 9
radio input "true"
click at [1002, 493] on button "Submit" at bounding box center [1036, 493] width 104 height 29
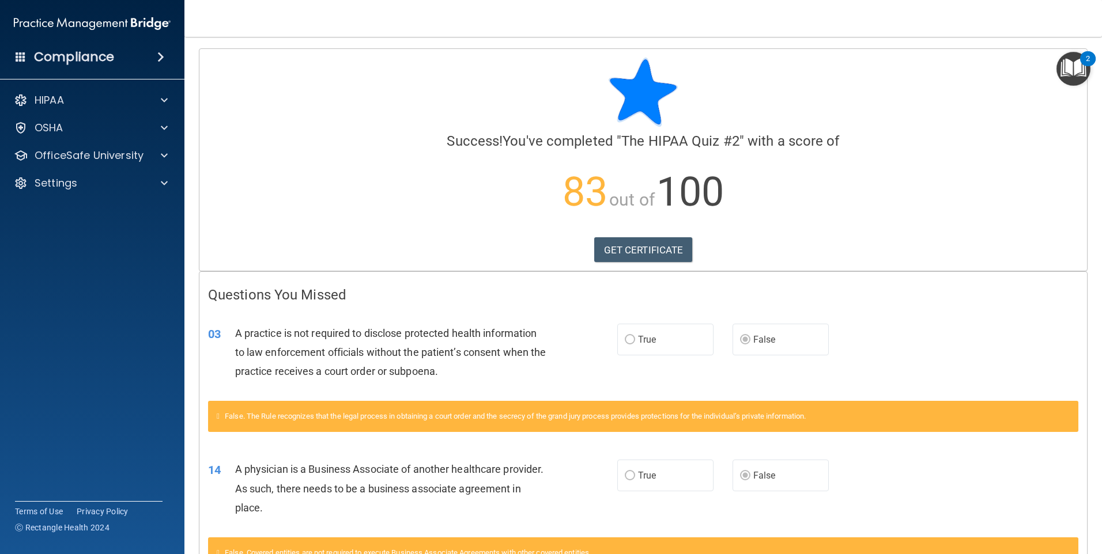
scroll to position [501, 0]
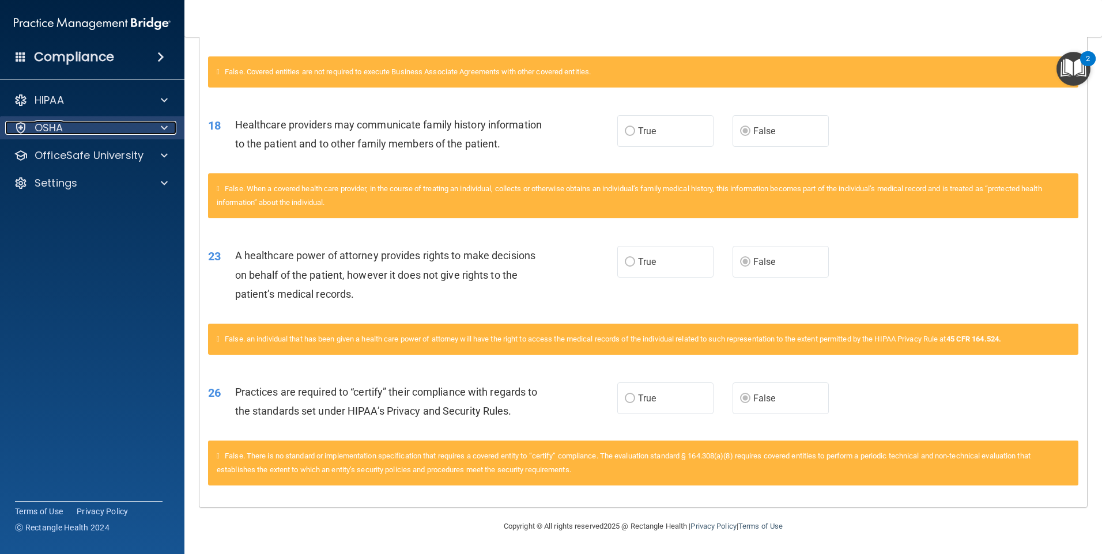
click at [101, 131] on div "OSHA" at bounding box center [76, 128] width 143 height 14
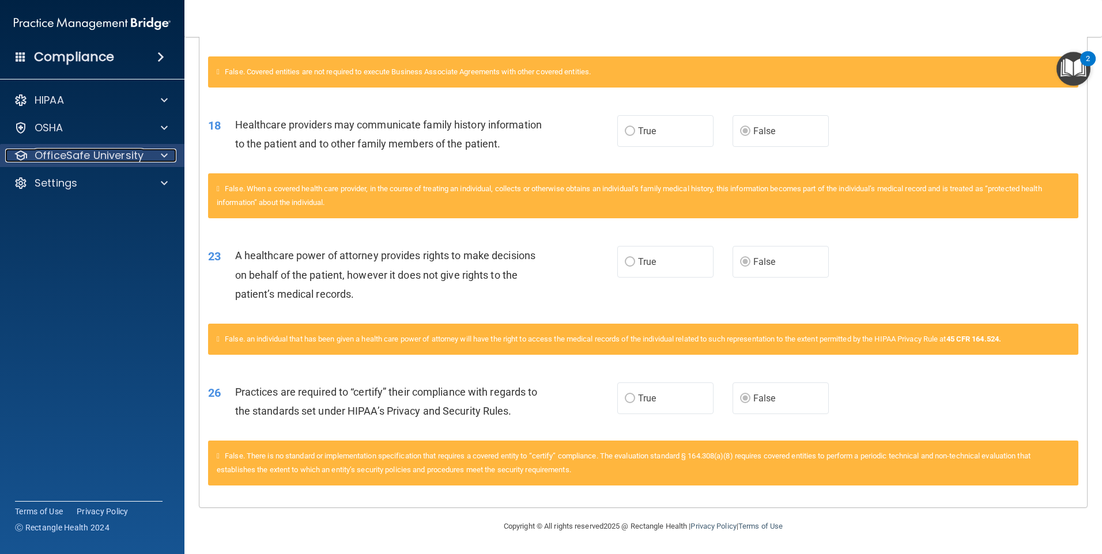
click at [90, 158] on p "OfficeSafe University" at bounding box center [89, 156] width 109 height 14
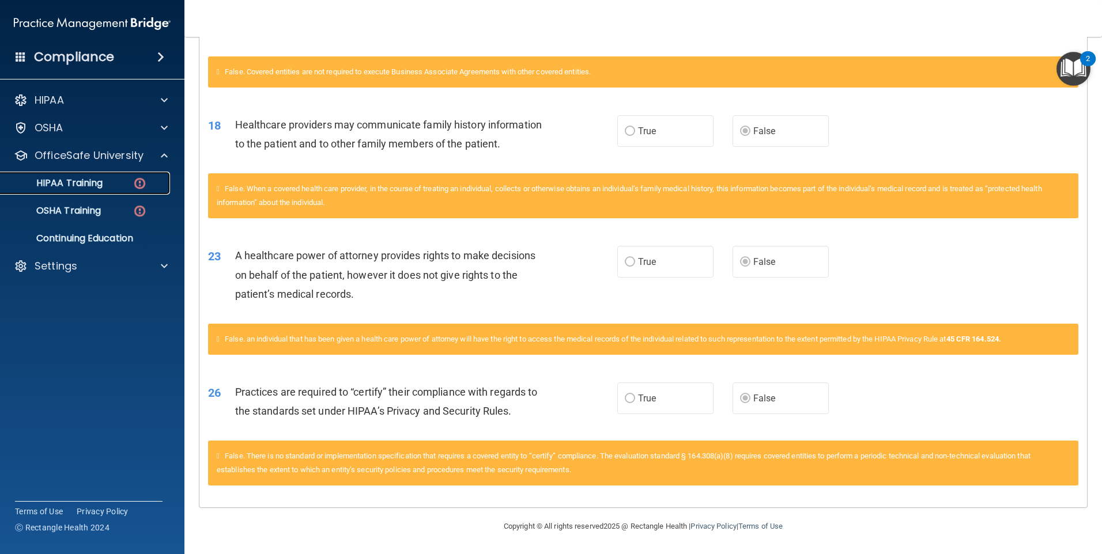
click at [94, 184] on p "HIPAA Training" at bounding box center [54, 184] width 95 height 12
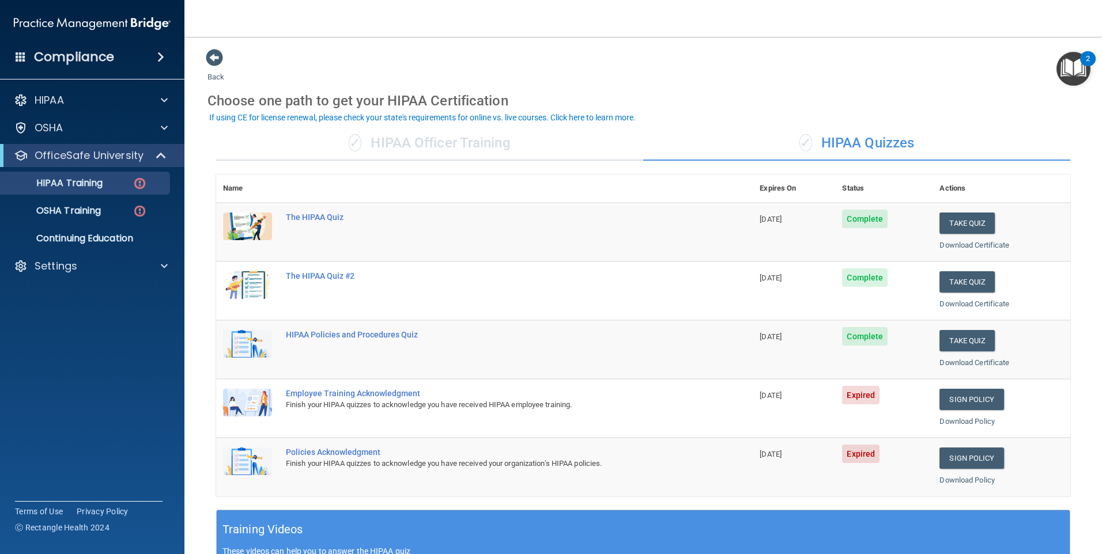
click at [476, 141] on div "✓ HIPAA Officer Training" at bounding box center [429, 143] width 427 height 35
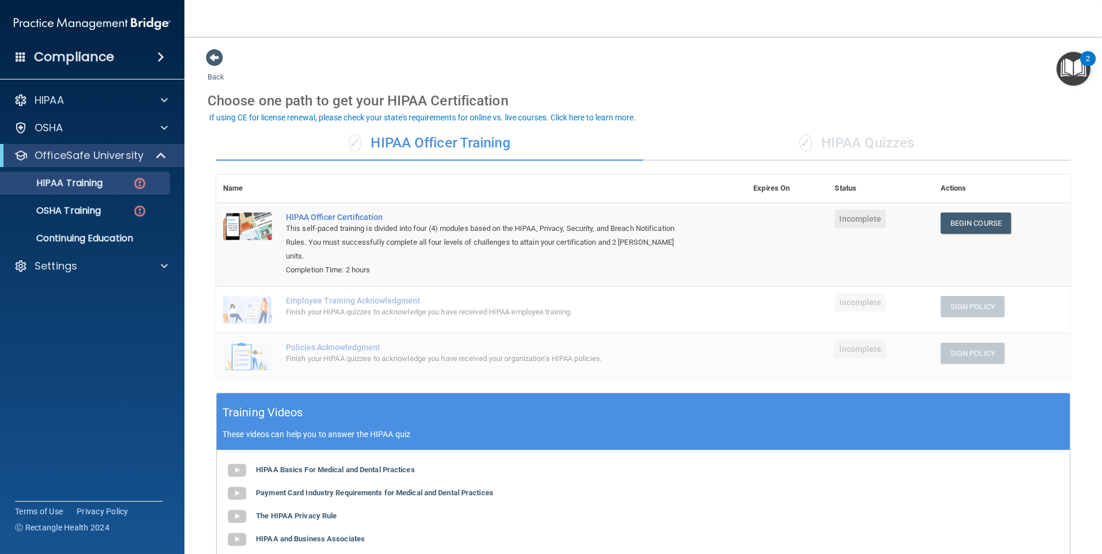
click at [862, 144] on div "✓ HIPAA Quizzes" at bounding box center [856, 143] width 427 height 35
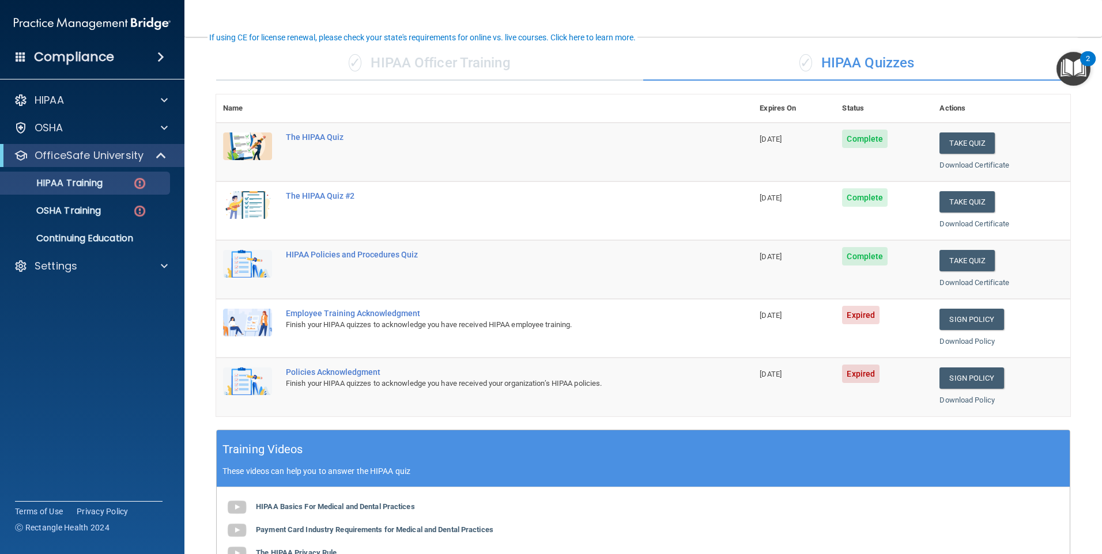
scroll to position [58, 0]
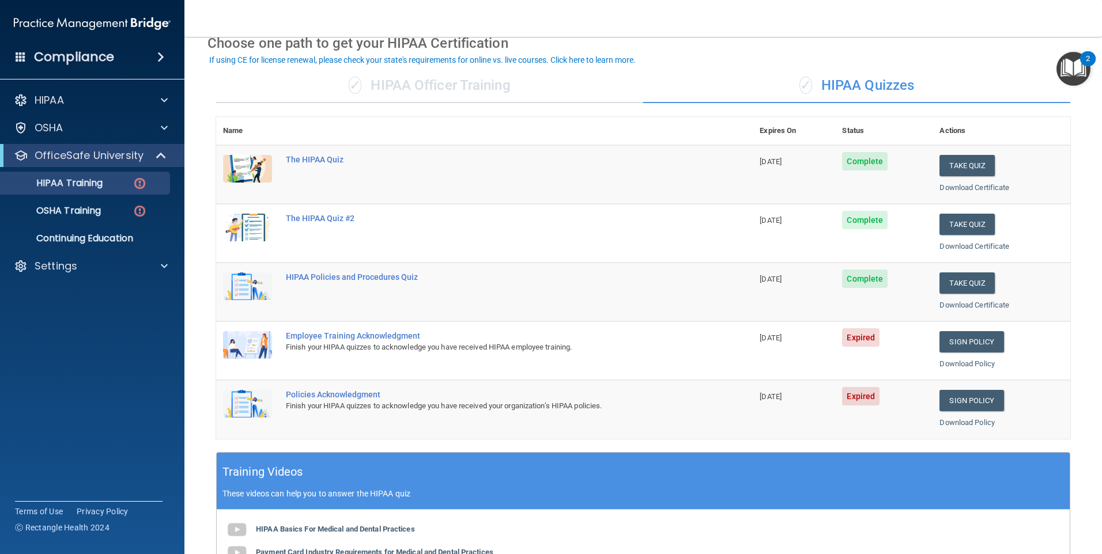
click at [753, 137] on th "Expires On" at bounding box center [794, 131] width 82 height 28
click at [437, 91] on div "✓ HIPAA Officer Training" at bounding box center [429, 86] width 427 height 35
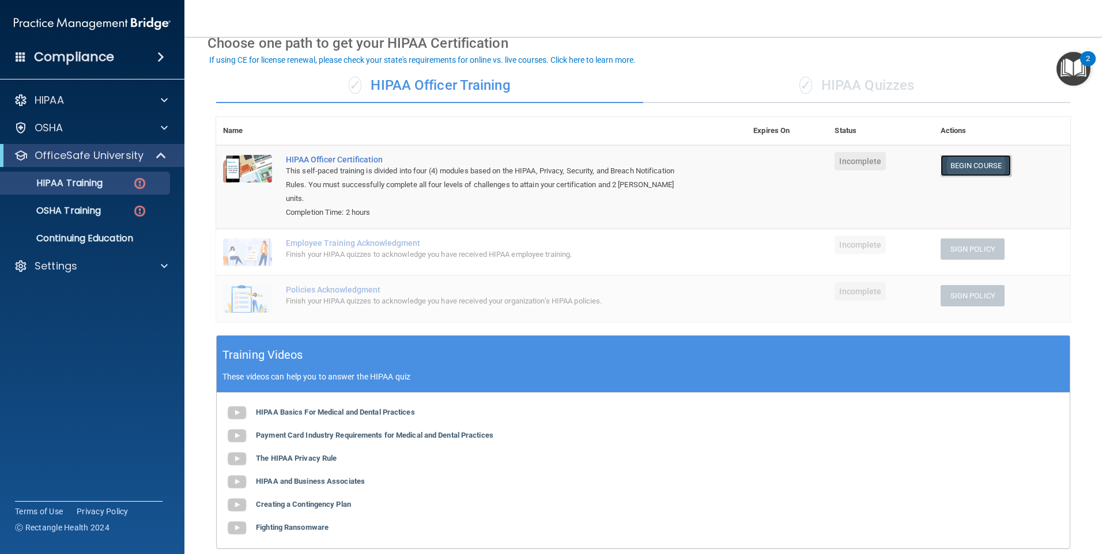
click at [989, 171] on link "Begin Course" at bounding box center [976, 165] width 70 height 21
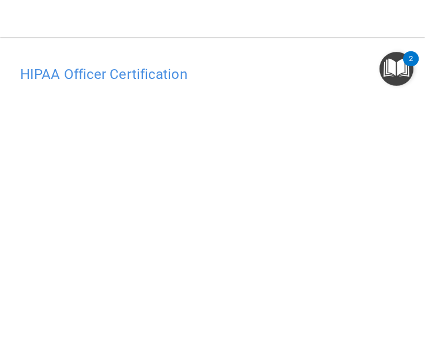
click at [411, 157] on main "HIPAA Officer Certification This course doesn’t expire until . Are you sure you…" at bounding box center [212, 190] width 425 height 307
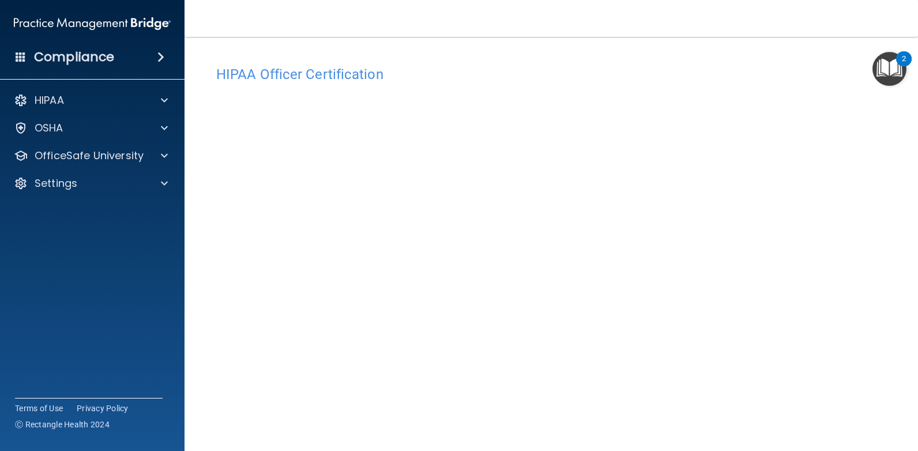
click at [869, 62] on div "HIPAA Officer Certification" at bounding box center [550, 74] width 687 height 28
click at [878, 63] on img "Open Resource Center, 2 new notifications" at bounding box center [889, 69] width 34 height 34
click at [878, 63] on img "Open Resource Center" at bounding box center [889, 69] width 34 height 34
click at [878, 63] on img "Open Resource Center, 2 new notifications" at bounding box center [889, 69] width 34 height 34
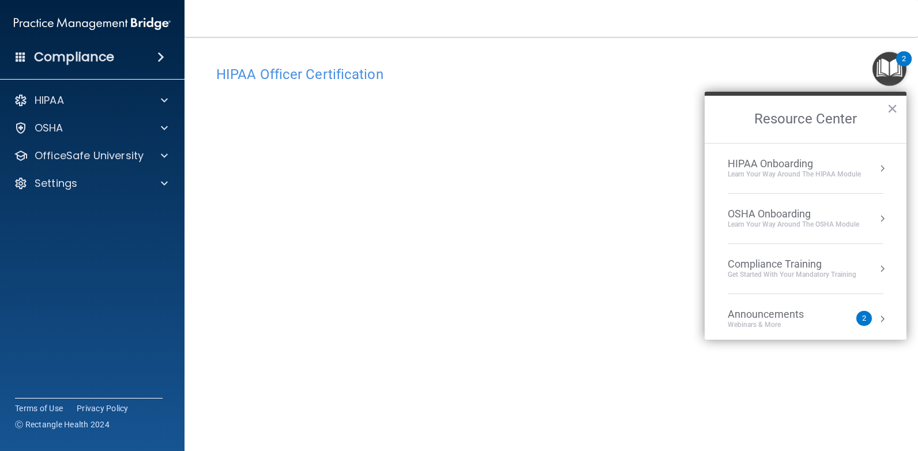
click at [465, 78] on h4 "HIPAA Officer Certification" at bounding box center [551, 74] width 670 height 15
click at [894, 108] on button "×" at bounding box center [891, 108] width 11 height 18
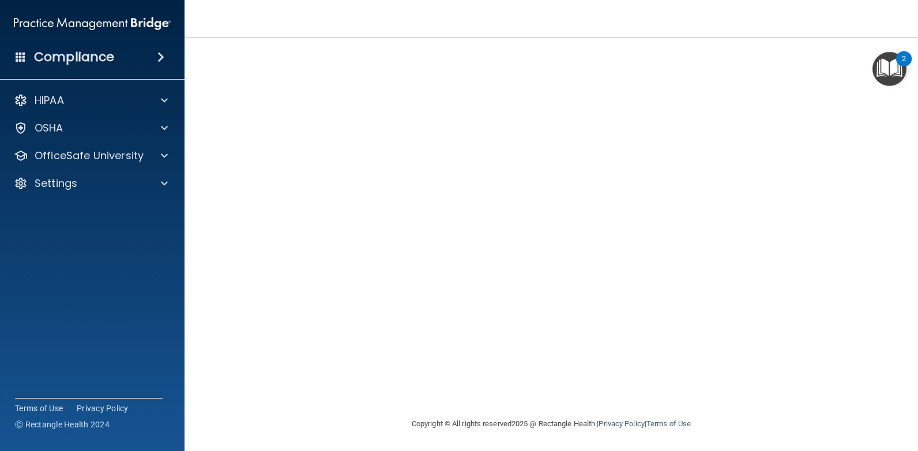
scroll to position [63, 0]
click at [899, 63] on div "2" at bounding box center [904, 58] width 16 height 15
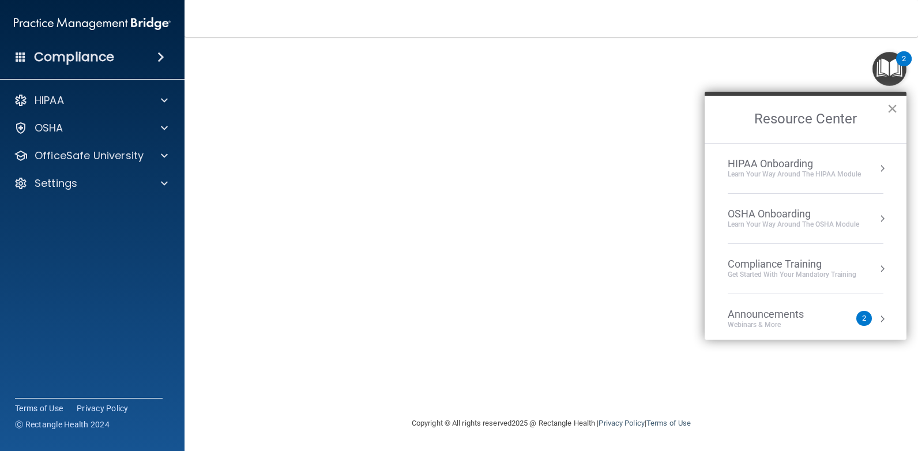
click at [893, 111] on button "×" at bounding box center [891, 108] width 11 height 18
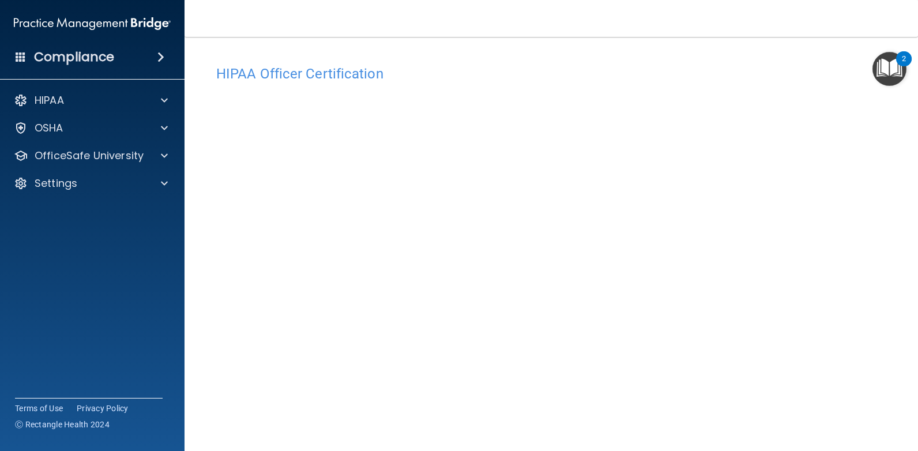
scroll to position [0, 0]
click at [297, 73] on h4 "HIPAA Officer Certification" at bounding box center [551, 74] width 670 height 15
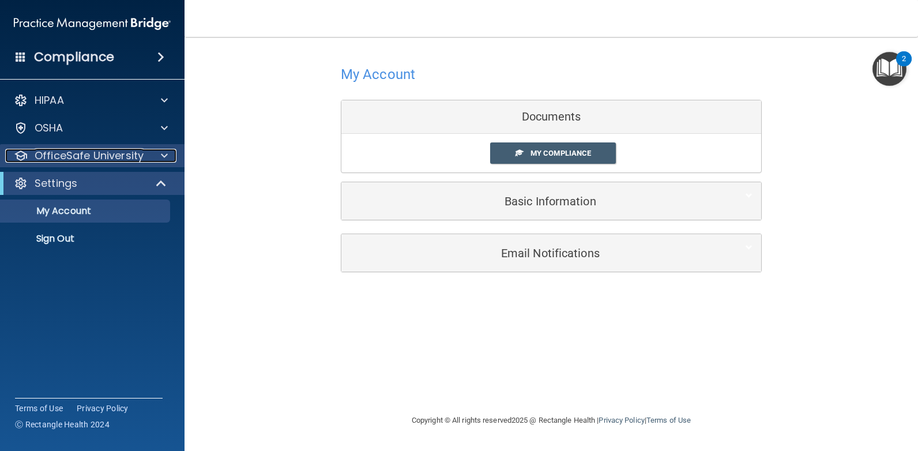
click at [64, 155] on p "OfficeSafe University" at bounding box center [89, 156] width 109 height 14
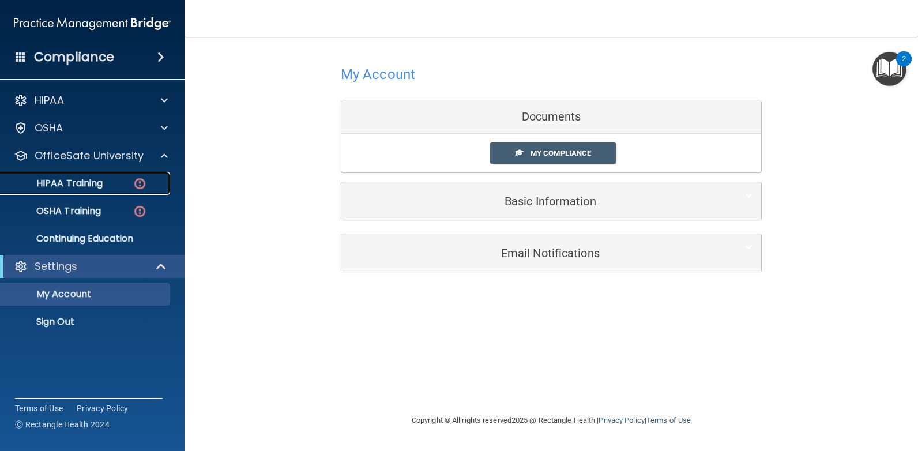
click at [84, 186] on p "HIPAA Training" at bounding box center [54, 184] width 95 height 12
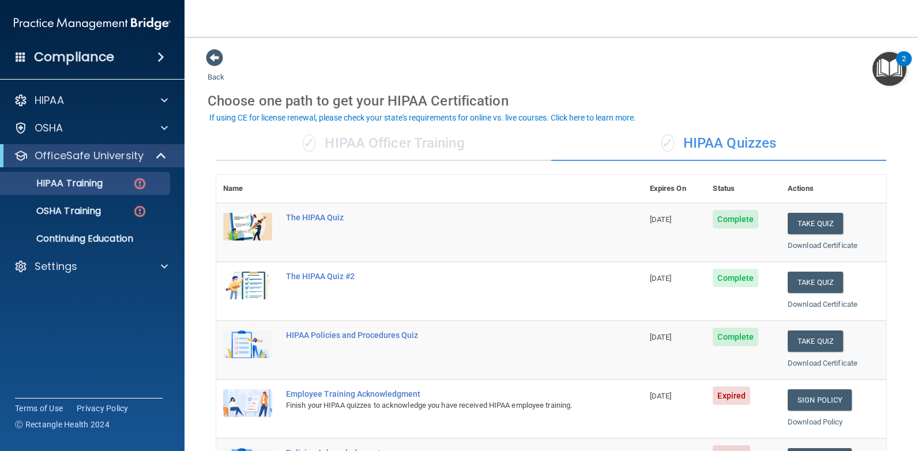
click at [450, 141] on div "✓ HIPAA Officer Training" at bounding box center [383, 143] width 335 height 35
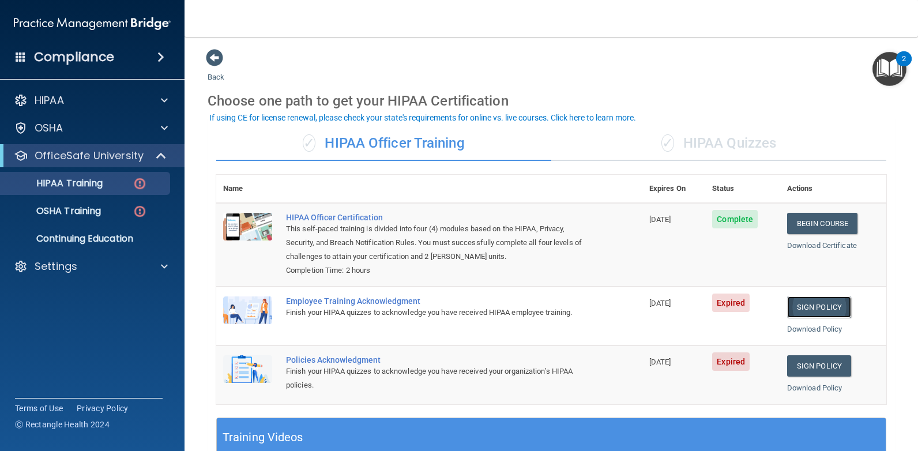
click at [824, 301] on link "Sign Policy" at bounding box center [819, 306] width 64 height 21
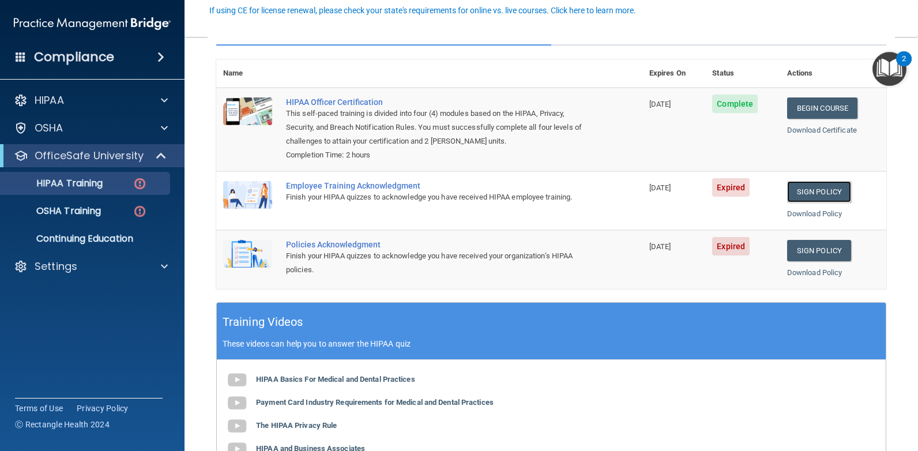
scroll to position [58, 0]
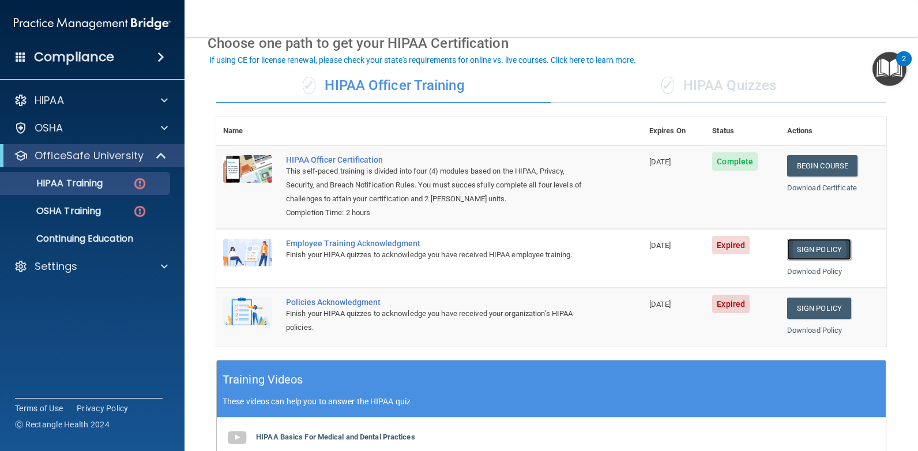
click at [825, 247] on link "Sign Policy" at bounding box center [819, 249] width 64 height 21
click at [824, 312] on link "Sign Policy" at bounding box center [819, 307] width 64 height 21
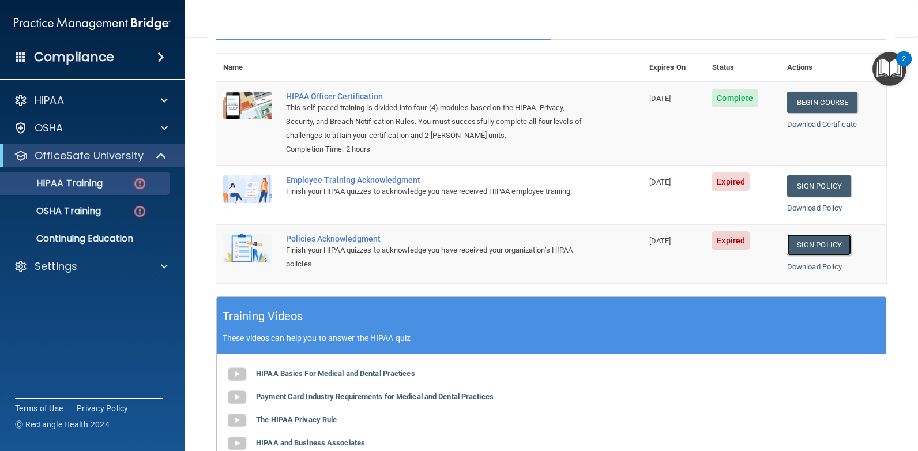
scroll to position [0, 0]
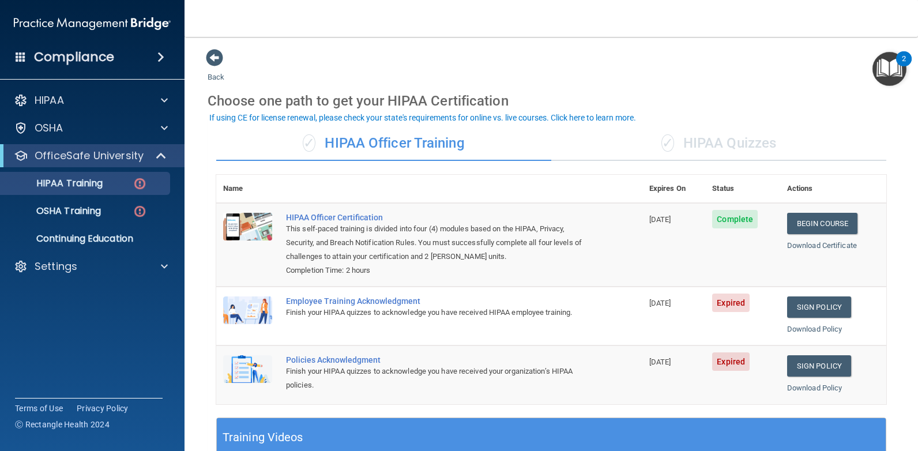
click at [704, 133] on div "✓ HIPAA Quizzes" at bounding box center [718, 143] width 335 height 35
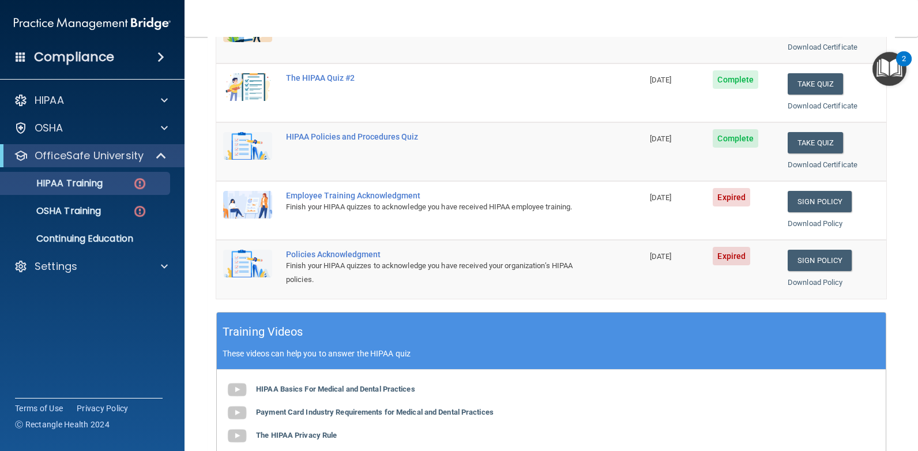
scroll to position [231, 0]
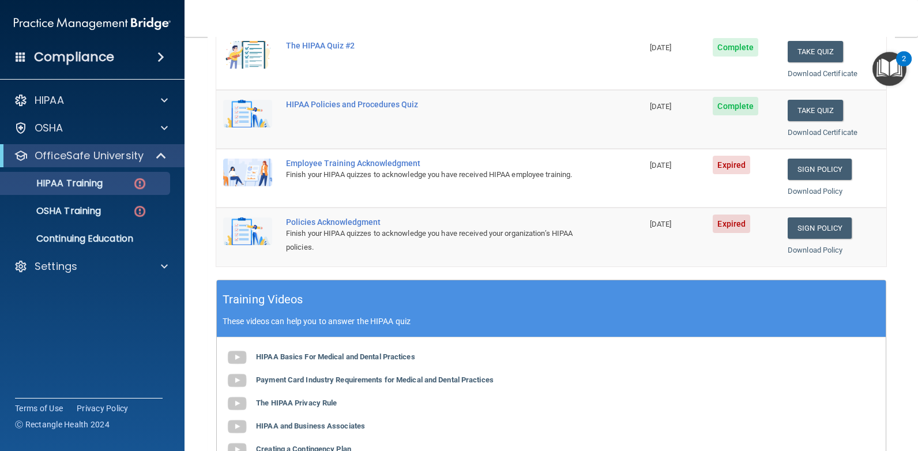
click at [780, 161] on td "Sign Policy Sign Policy Download Policy" at bounding box center [832, 178] width 105 height 59
click at [808, 166] on link "Sign Policy" at bounding box center [819, 168] width 64 height 21
click at [828, 226] on link "Sign Policy" at bounding box center [819, 227] width 64 height 21
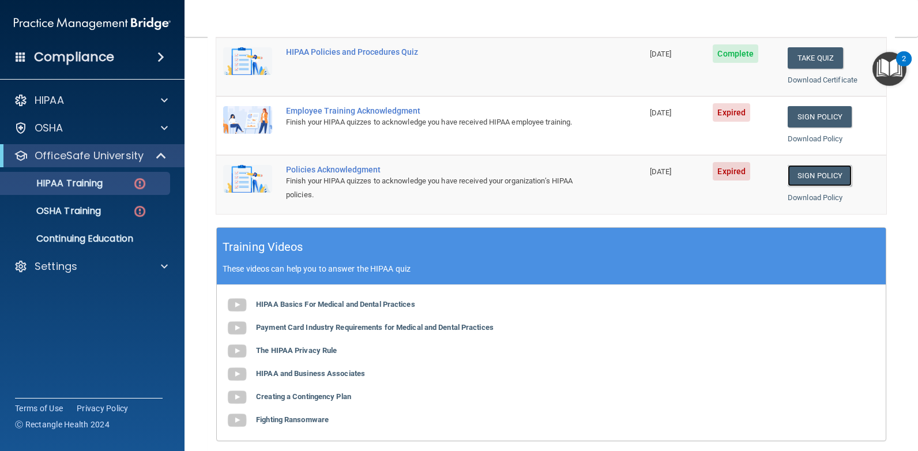
scroll to position [0, 0]
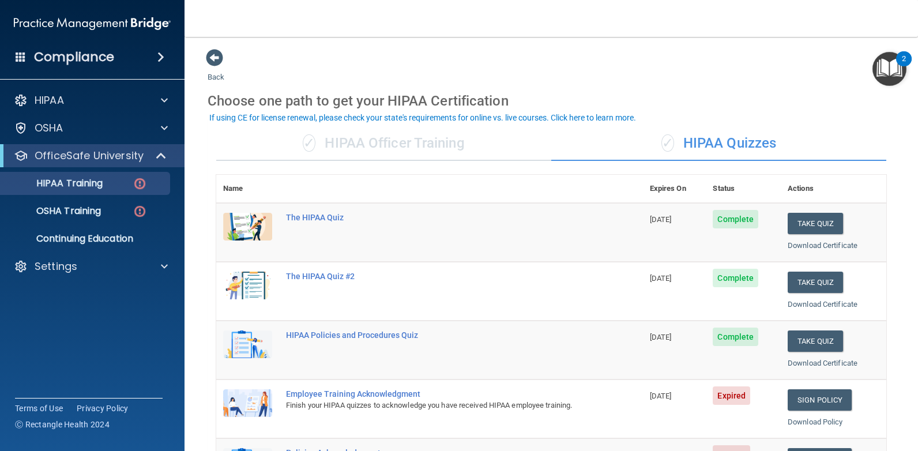
click at [411, 134] on div "✓ HIPAA Officer Training" at bounding box center [383, 143] width 335 height 35
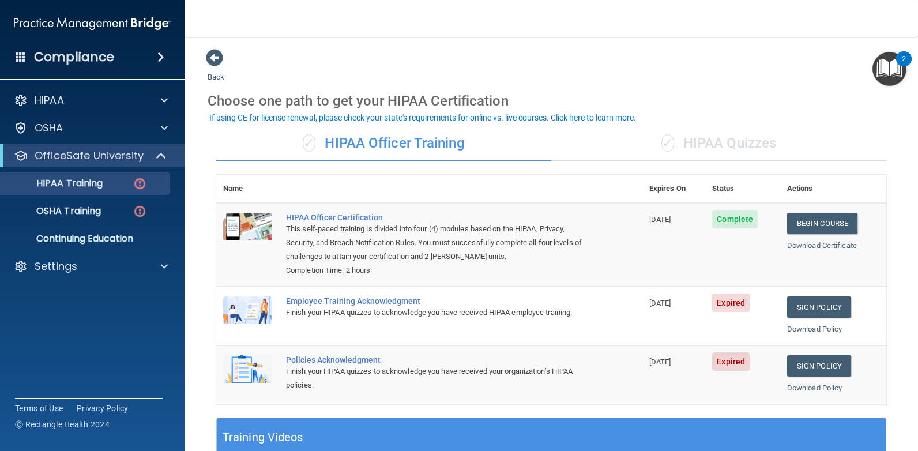
click at [709, 141] on div "✓ HIPAA Quizzes" at bounding box center [718, 143] width 335 height 35
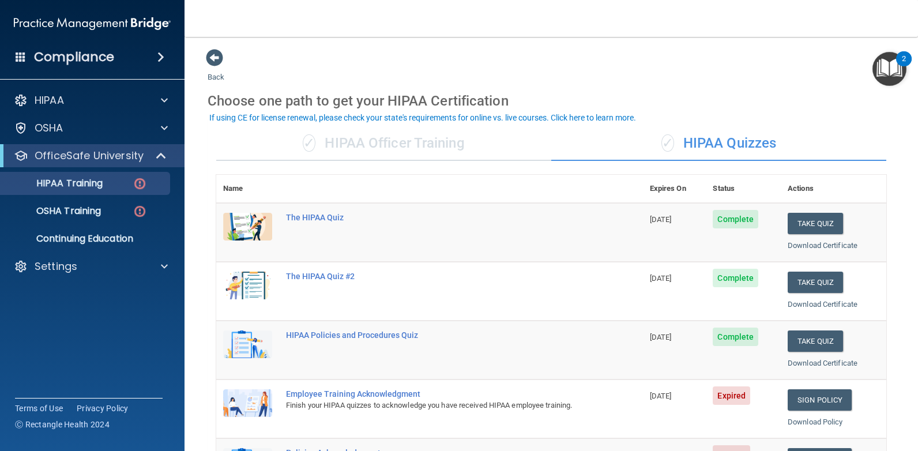
click at [462, 144] on div "✓ HIPAA Officer Training" at bounding box center [383, 143] width 335 height 35
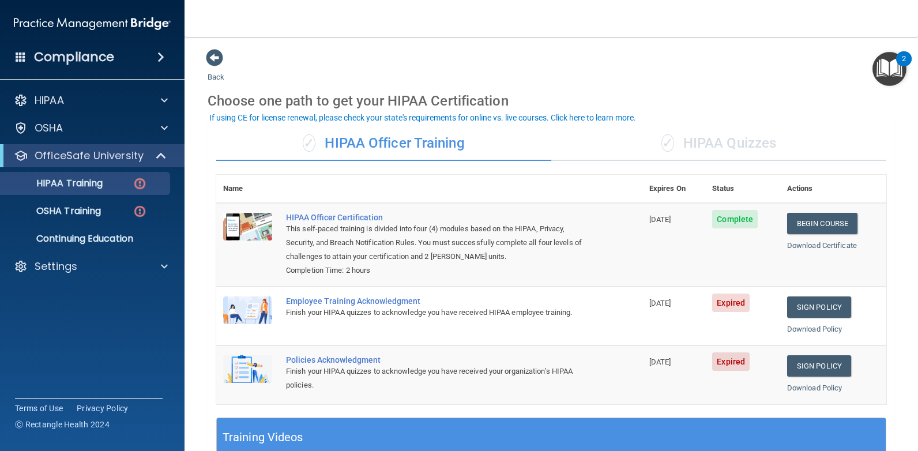
click at [711, 135] on div "✓ HIPAA Quizzes" at bounding box center [718, 143] width 335 height 35
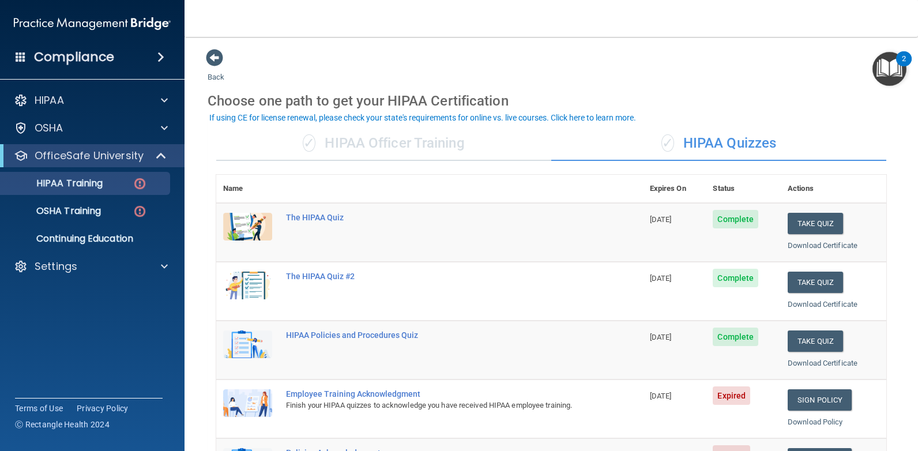
click at [460, 152] on div "✓ HIPAA Officer Training" at bounding box center [383, 143] width 335 height 35
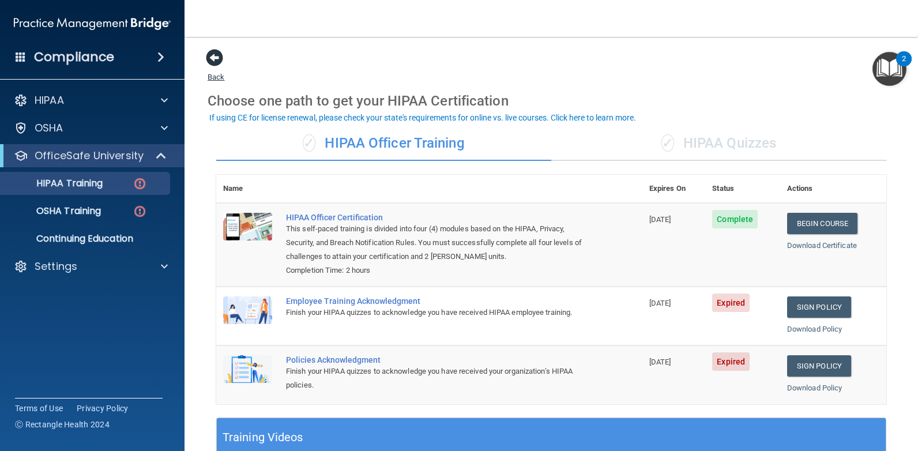
click at [217, 62] on span at bounding box center [214, 57] width 17 height 17
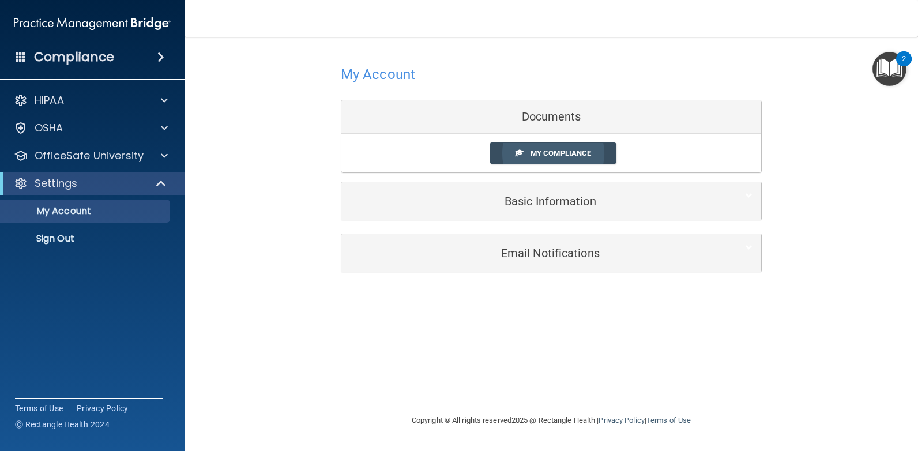
click at [535, 153] on span "My Compliance" at bounding box center [560, 153] width 61 height 9
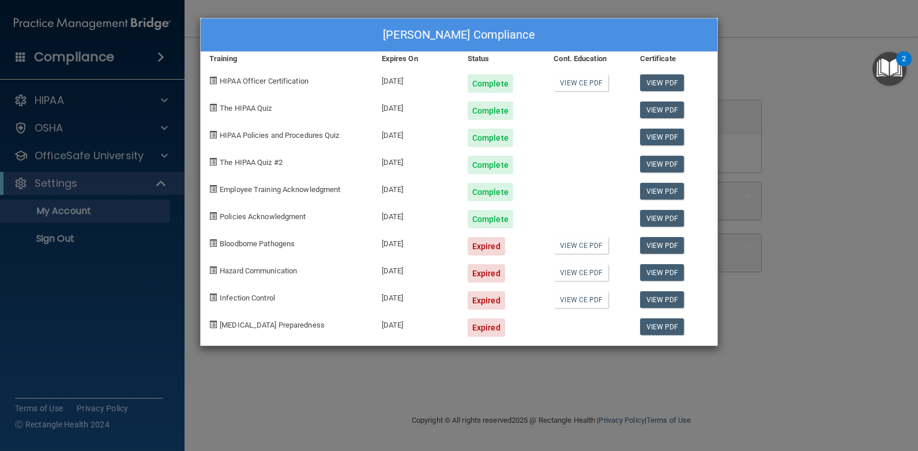
click at [761, 29] on div "Rayna Traen's Compliance Training Expires On Status Cont. Education Certificate…" at bounding box center [459, 225] width 918 height 451
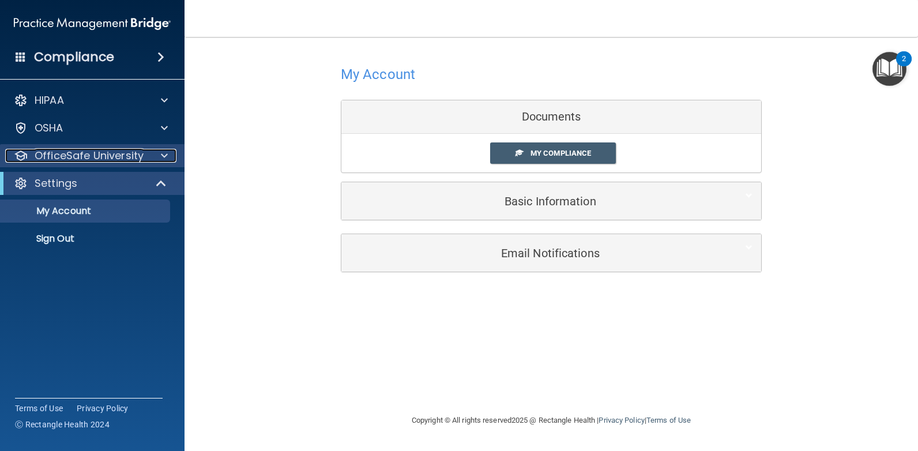
click at [89, 156] on p "OfficeSafe University" at bounding box center [89, 156] width 109 height 14
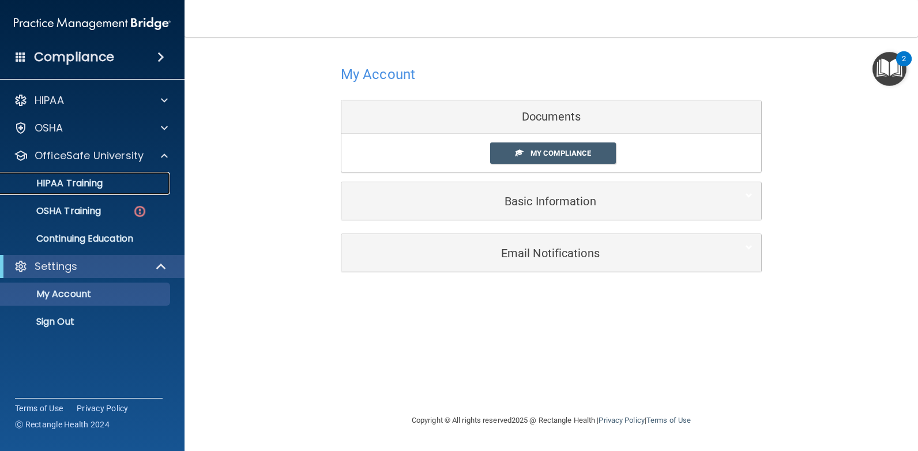
click at [72, 187] on p "HIPAA Training" at bounding box center [54, 184] width 95 height 12
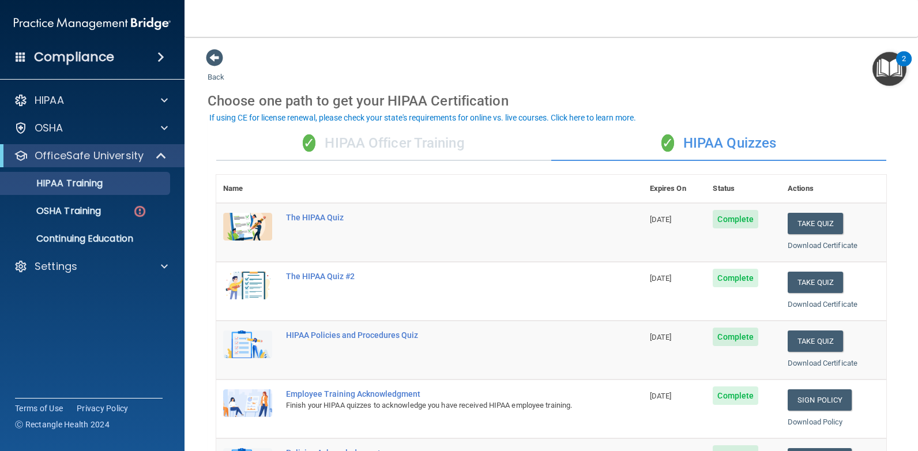
click at [470, 149] on div "✓ HIPAA Officer Training" at bounding box center [383, 143] width 335 height 35
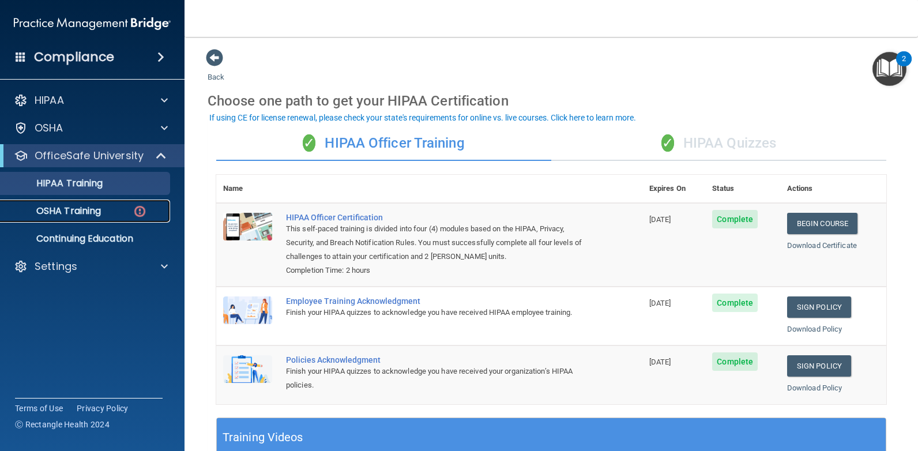
click at [84, 207] on p "OSHA Training" at bounding box center [53, 211] width 93 height 12
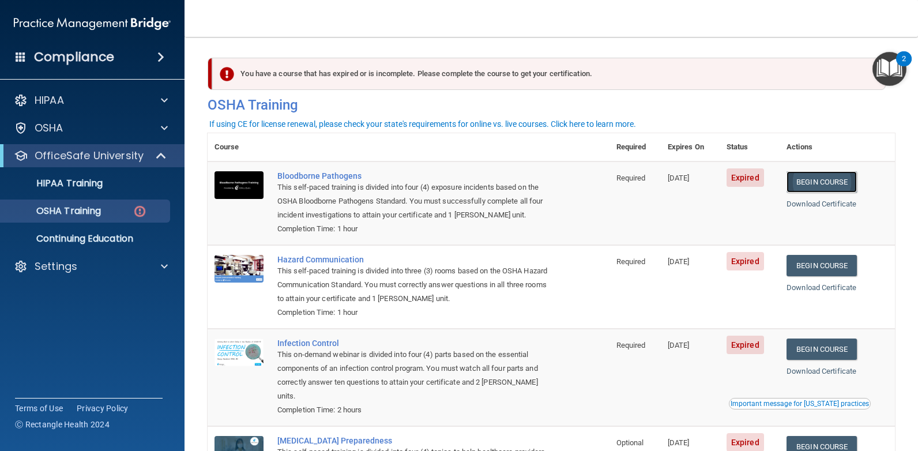
click at [822, 184] on link "Begin Course" at bounding box center [821, 181] width 70 height 21
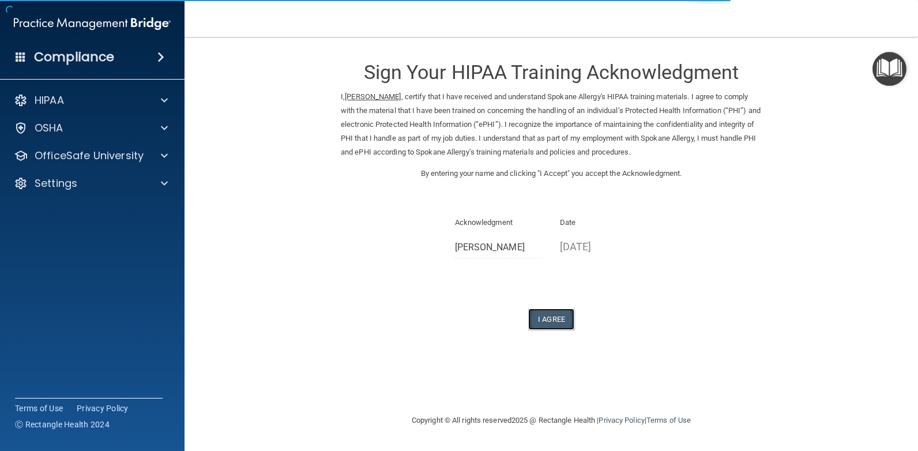
click at [554, 322] on button "I Agree" at bounding box center [551, 318] width 46 height 21
click at [563, 321] on button "I Agree" at bounding box center [551, 318] width 46 height 21
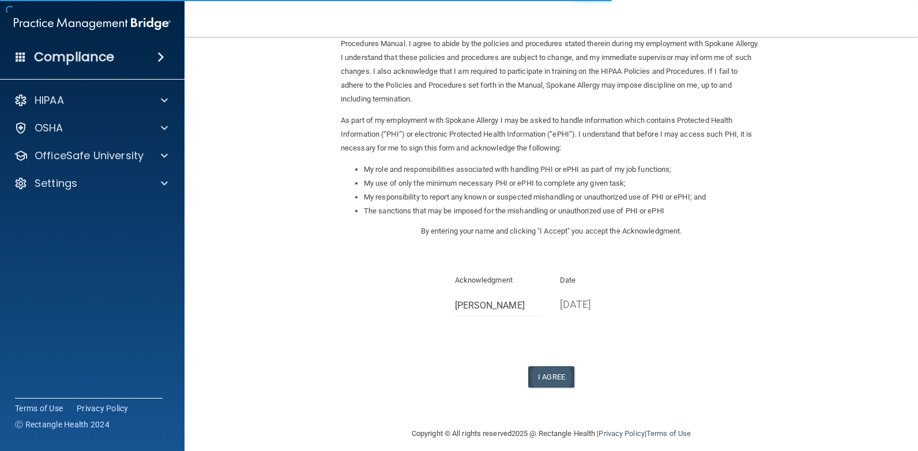
scroll to position [77, 0]
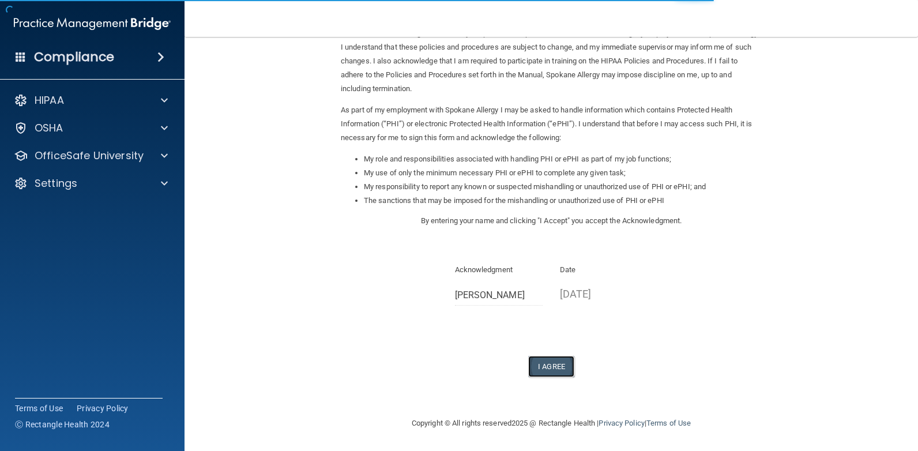
click at [548, 372] on button "I Agree" at bounding box center [551, 366] width 46 height 21
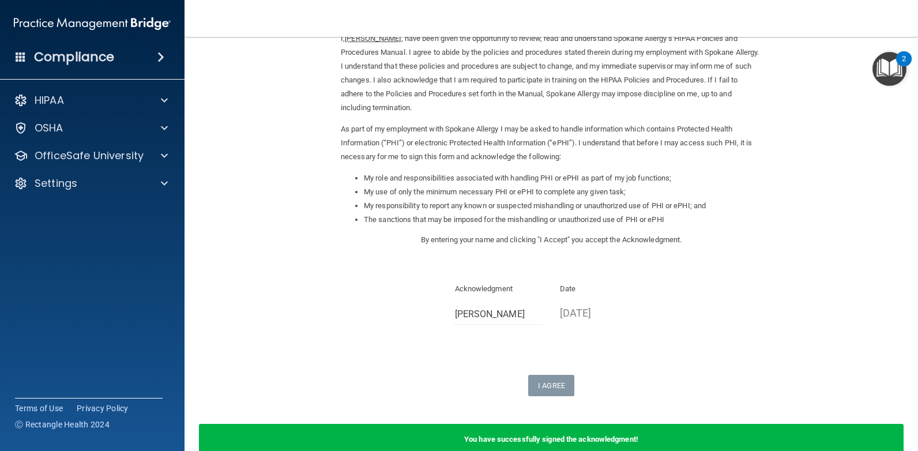
scroll to position [0, 0]
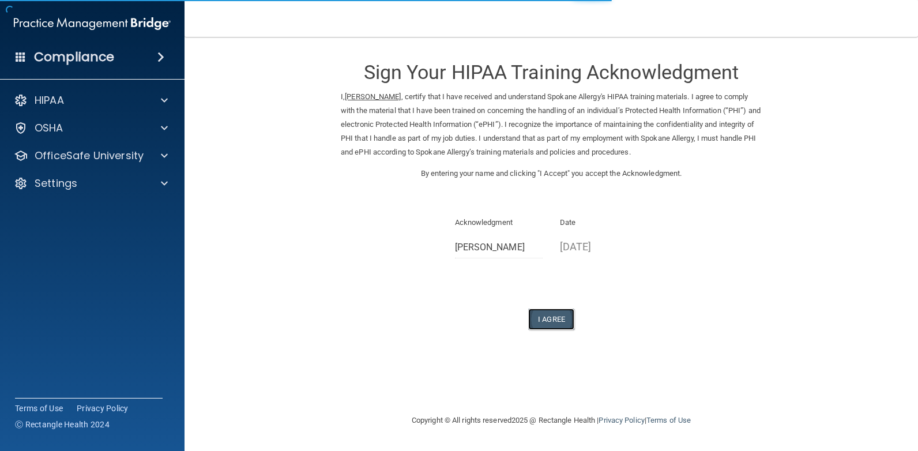
click at [568, 312] on button "I Agree" at bounding box center [551, 318] width 46 height 21
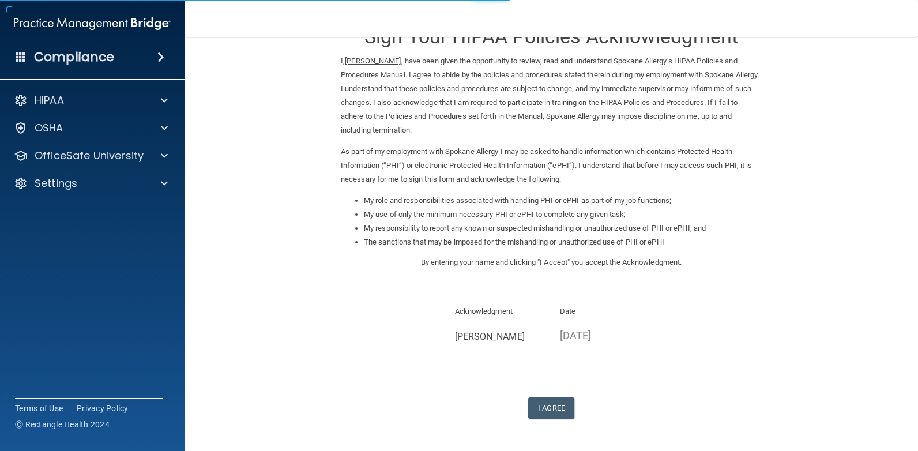
scroll to position [77, 0]
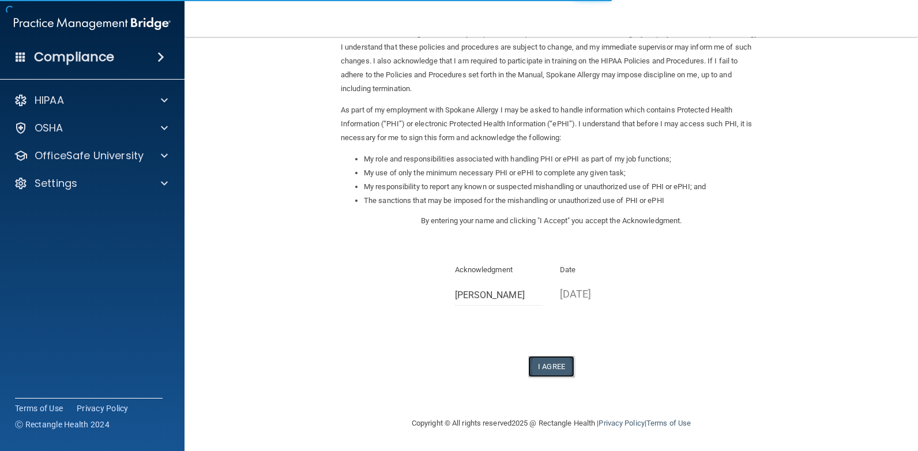
click at [560, 373] on button "I Agree" at bounding box center [551, 366] width 46 height 21
